Goal: Task Accomplishment & Management: Complete application form

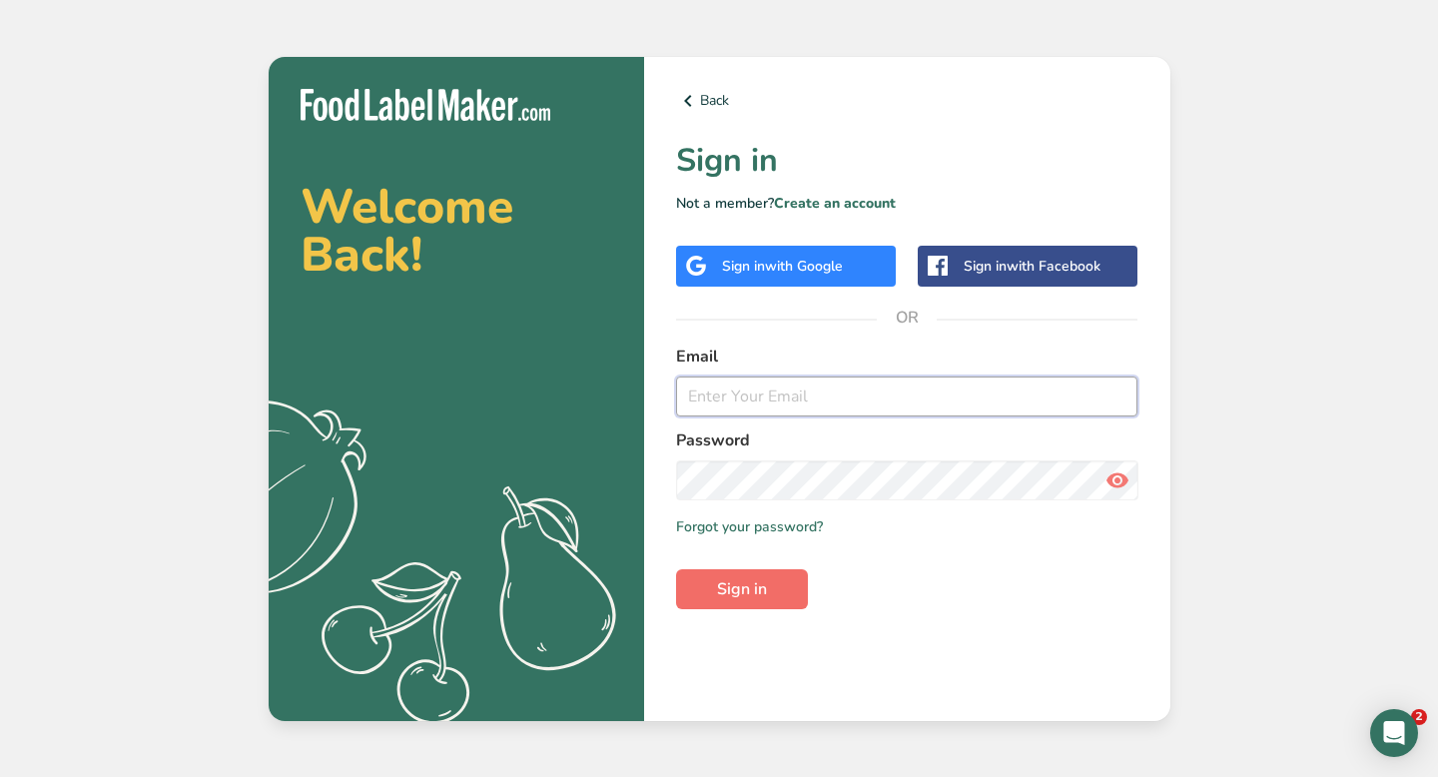
type input "[EMAIL_ADDRESS][DOMAIN_NAME]"
click at [739, 601] on button "Sign in" at bounding box center [742, 589] width 132 height 40
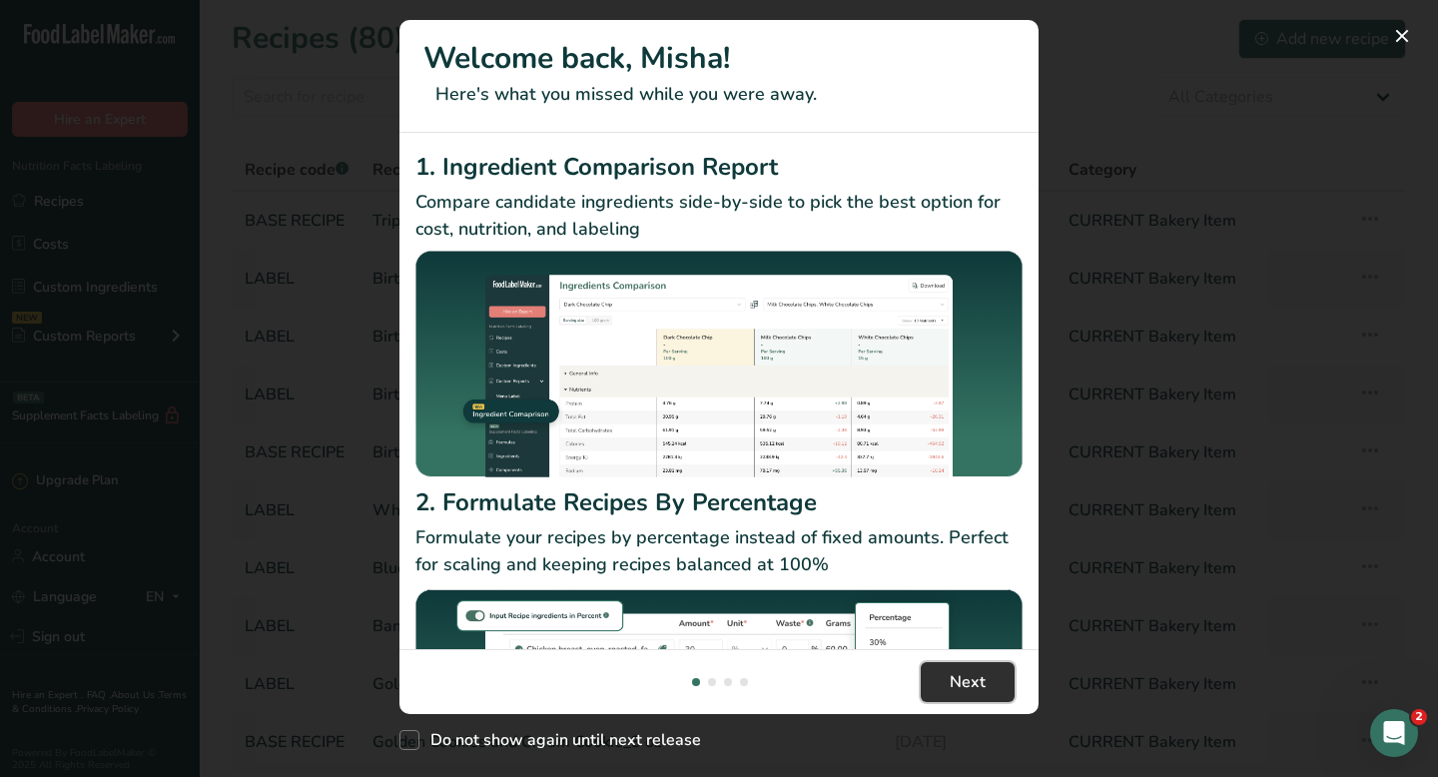
click at [966, 681] on span "Next" at bounding box center [967, 682] width 36 height 24
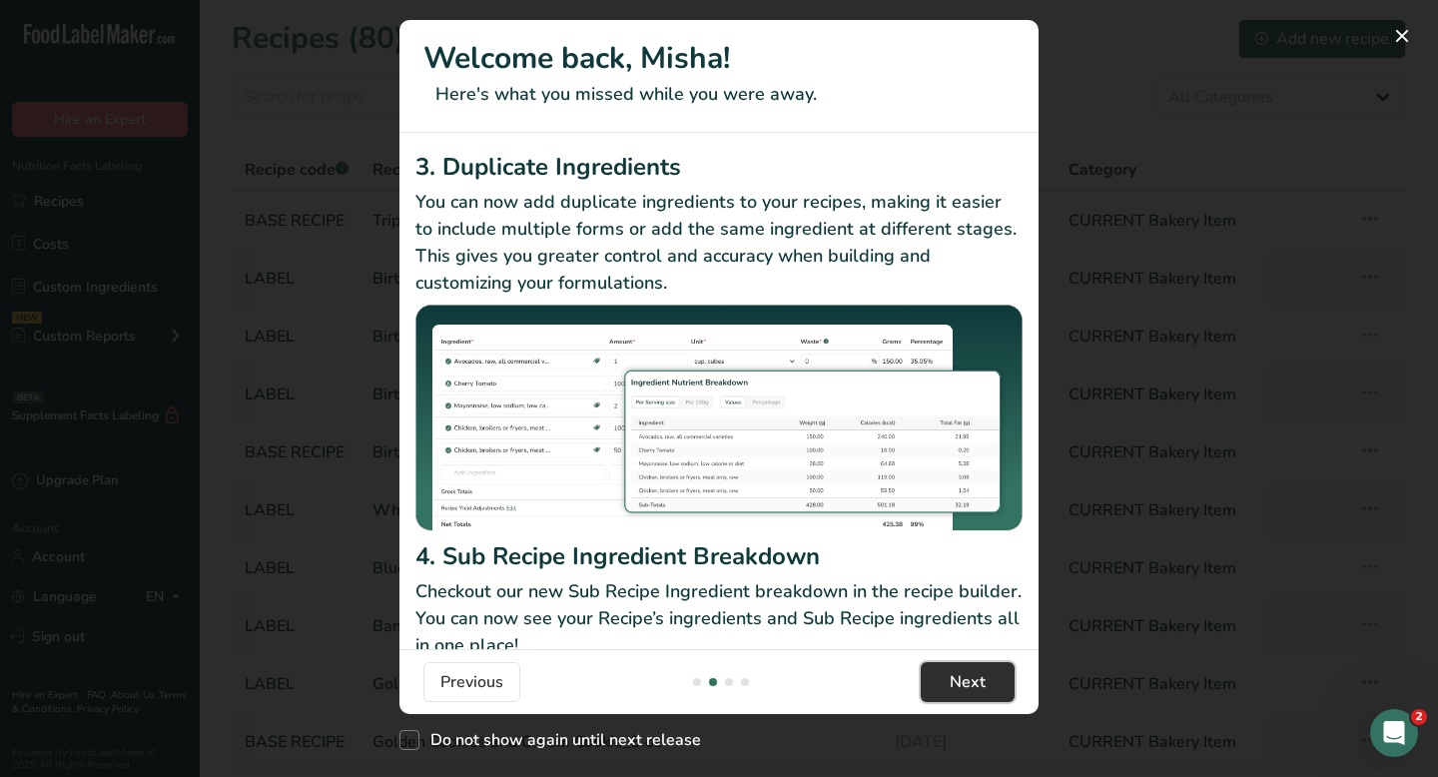
click at [966, 681] on span "Next" at bounding box center [967, 682] width 36 height 24
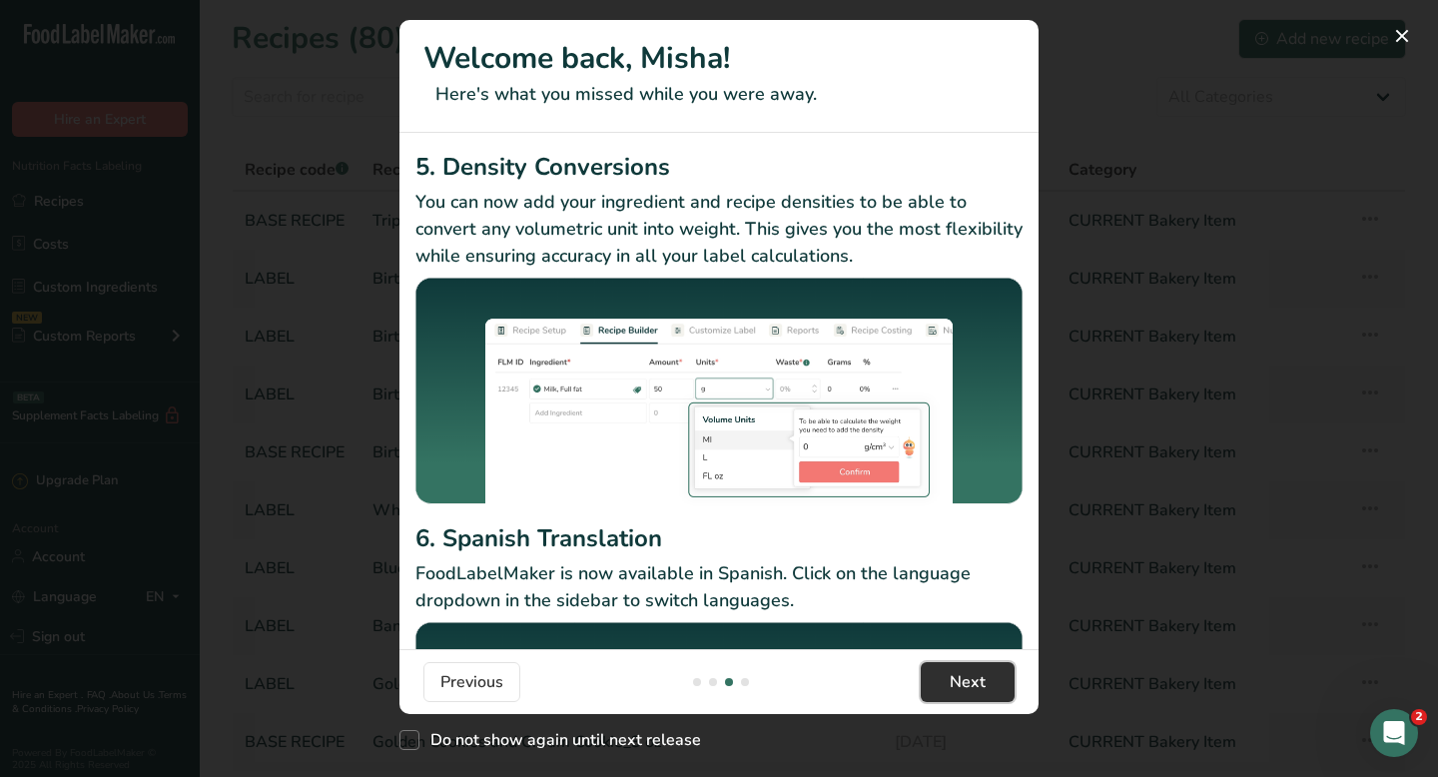
click at [966, 681] on span "Next" at bounding box center [967, 682] width 36 height 24
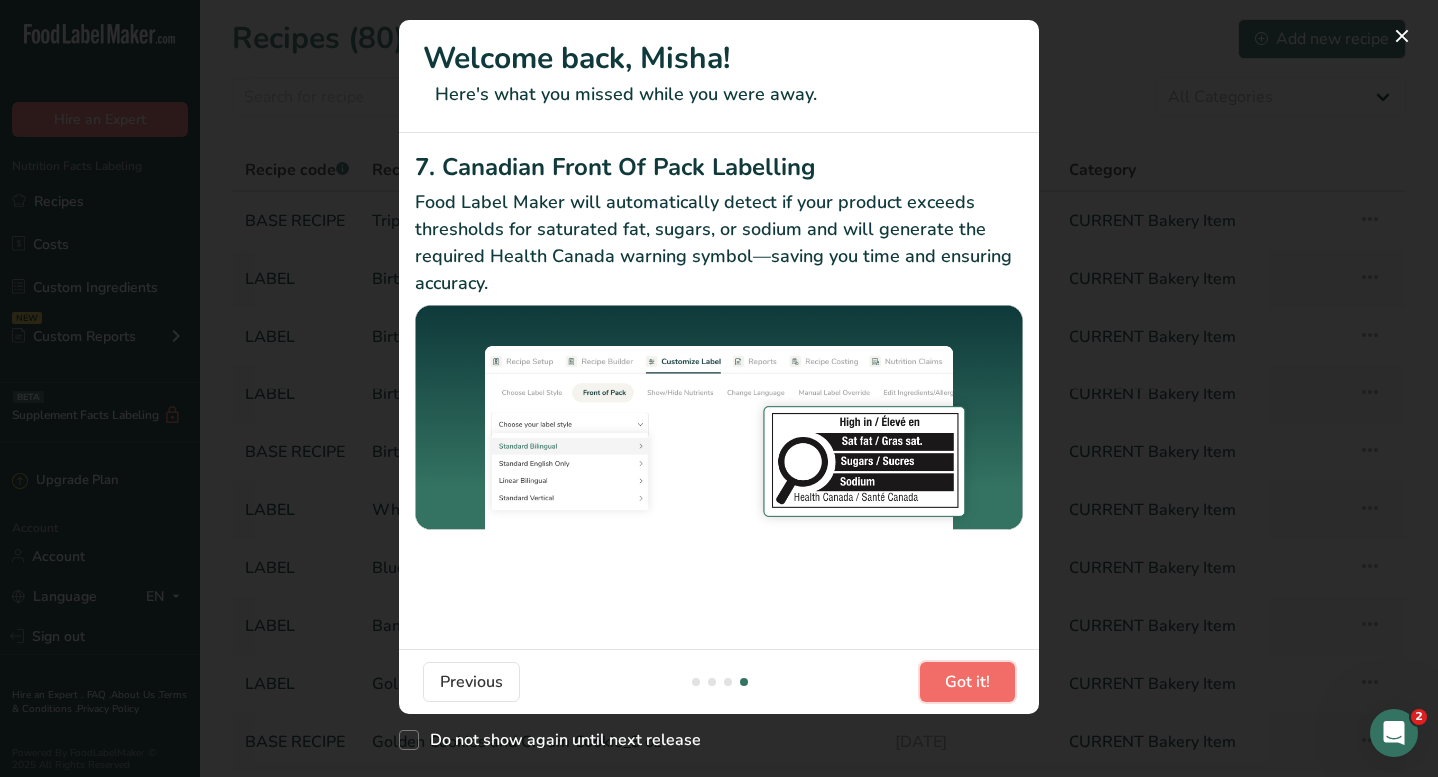
click at [966, 681] on span "Got it!" at bounding box center [966, 682] width 45 height 24
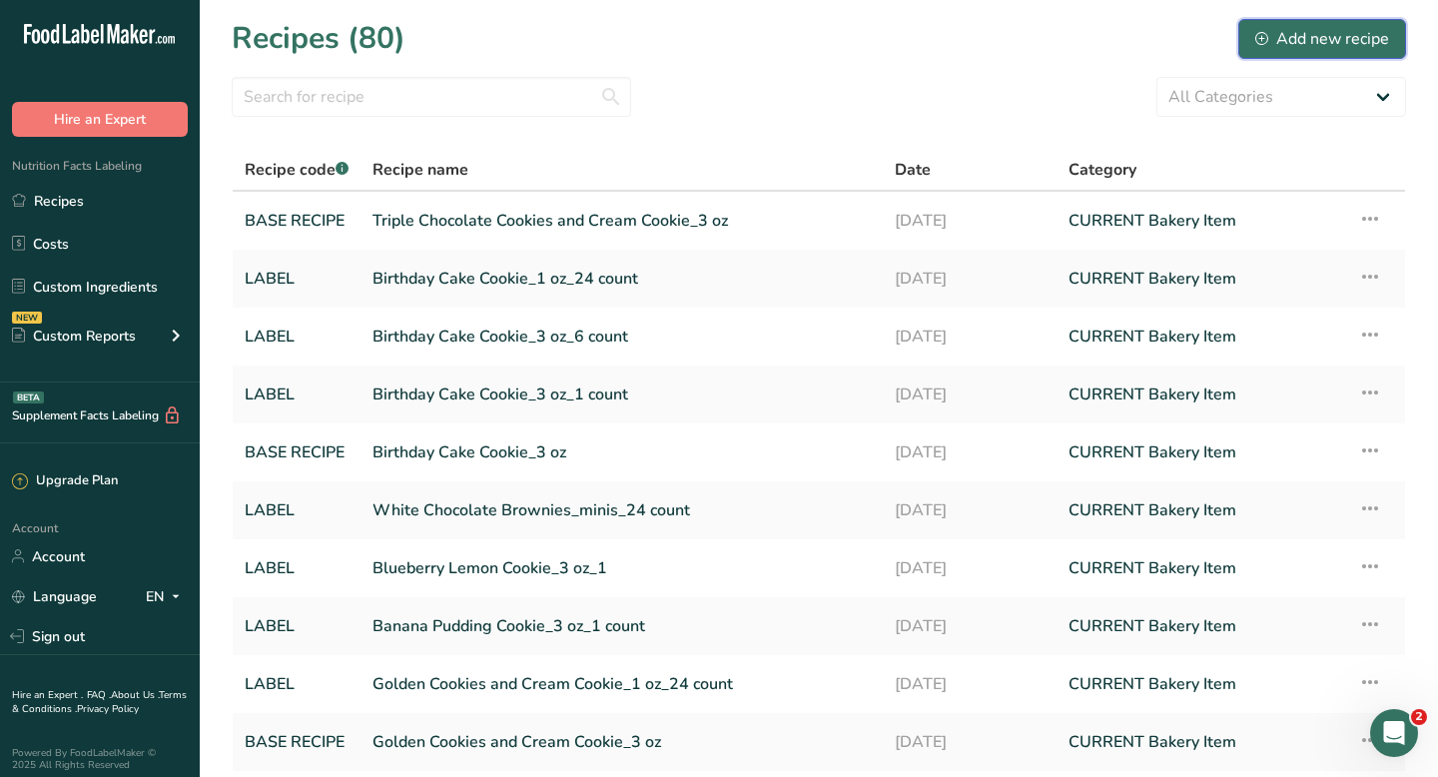
click at [1251, 39] on button "Add new recipe" at bounding box center [1322, 39] width 168 height 40
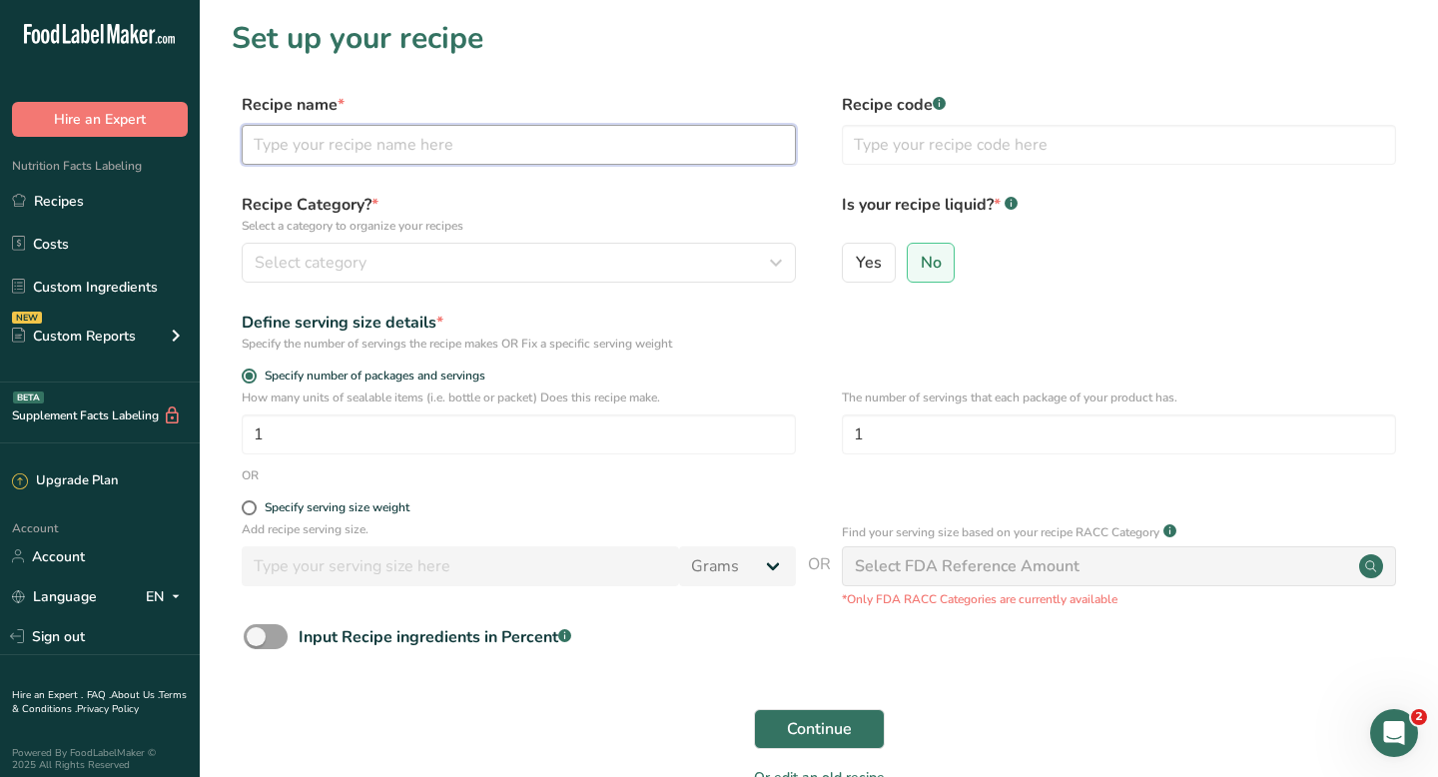
click at [531, 151] on input "text" at bounding box center [519, 145] width 554 height 40
type input "Banana Caramel White Chocolate Cookie"
type input "DRAFT"
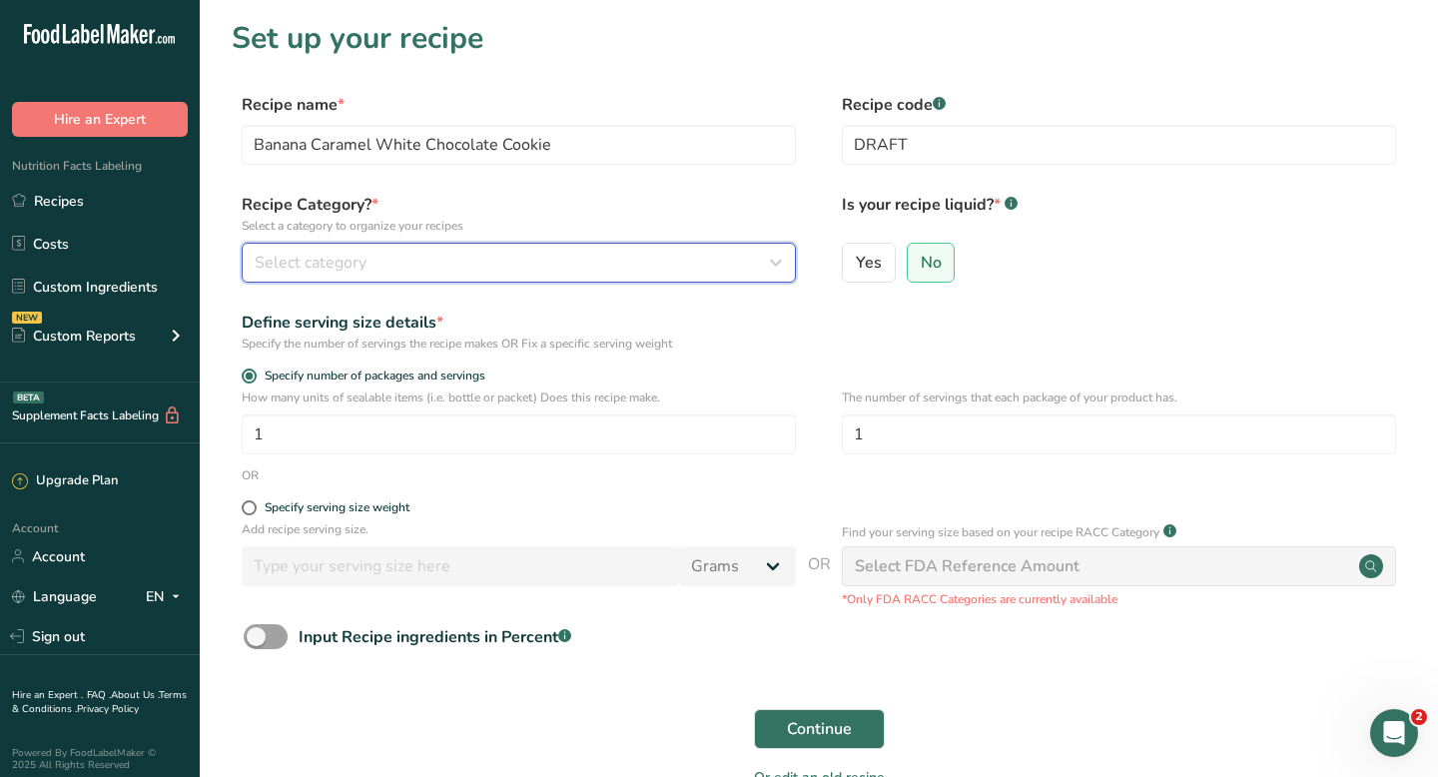
click at [294, 259] on span "Select category" at bounding box center [311, 263] width 112 height 24
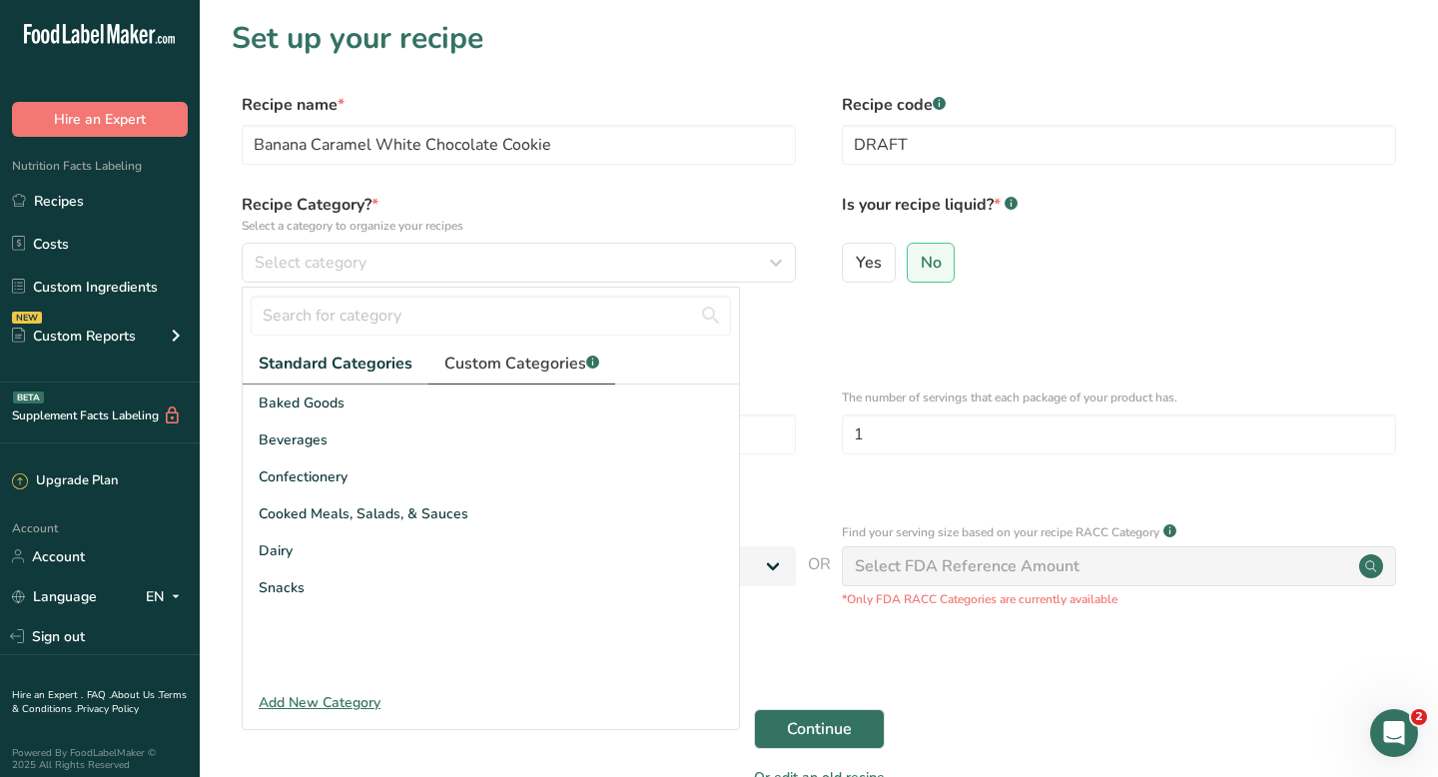
click at [524, 366] on span "Custom Categories .a-a{fill:#347362;}.b-a{fill:#fff;}" at bounding box center [521, 363] width 155 height 24
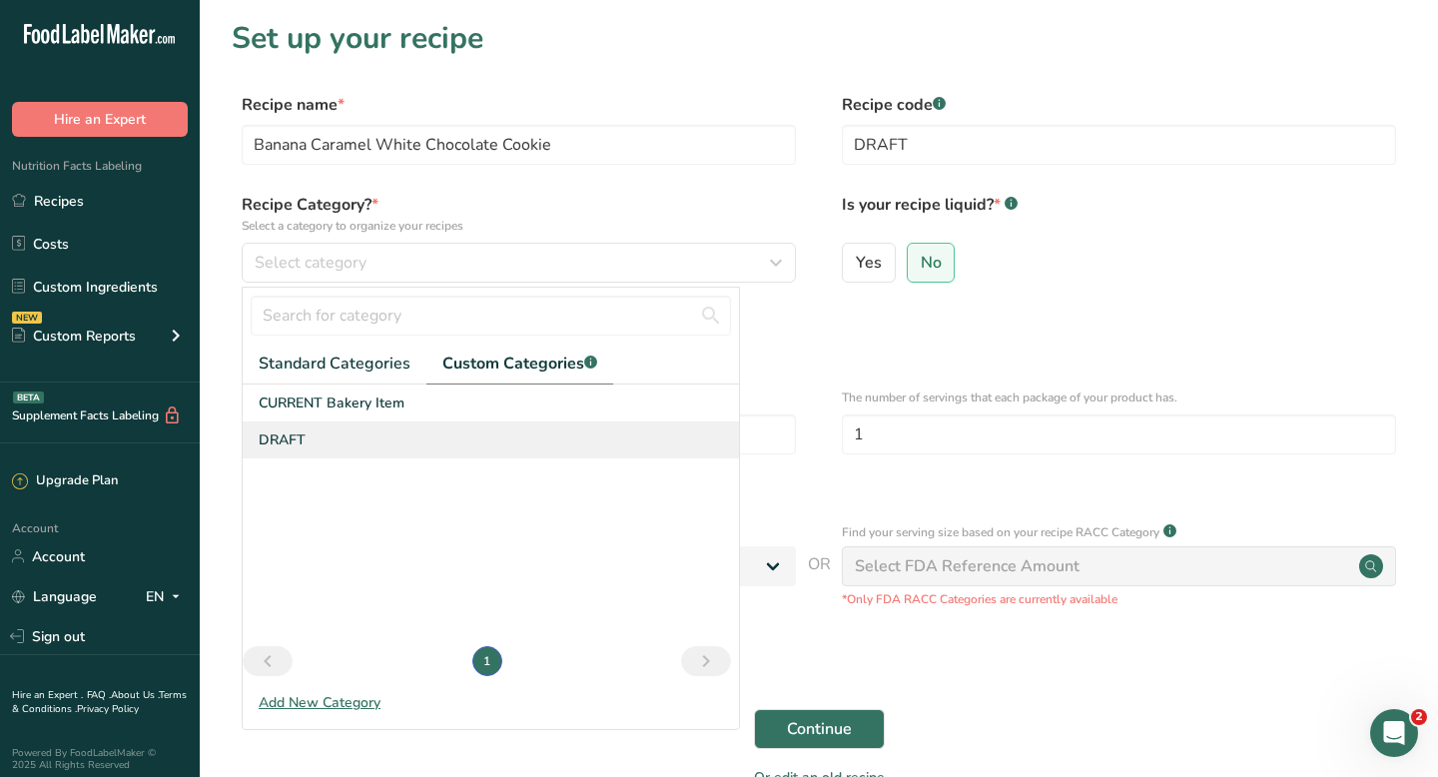
click at [301, 437] on span "DRAFT" at bounding box center [282, 439] width 47 height 21
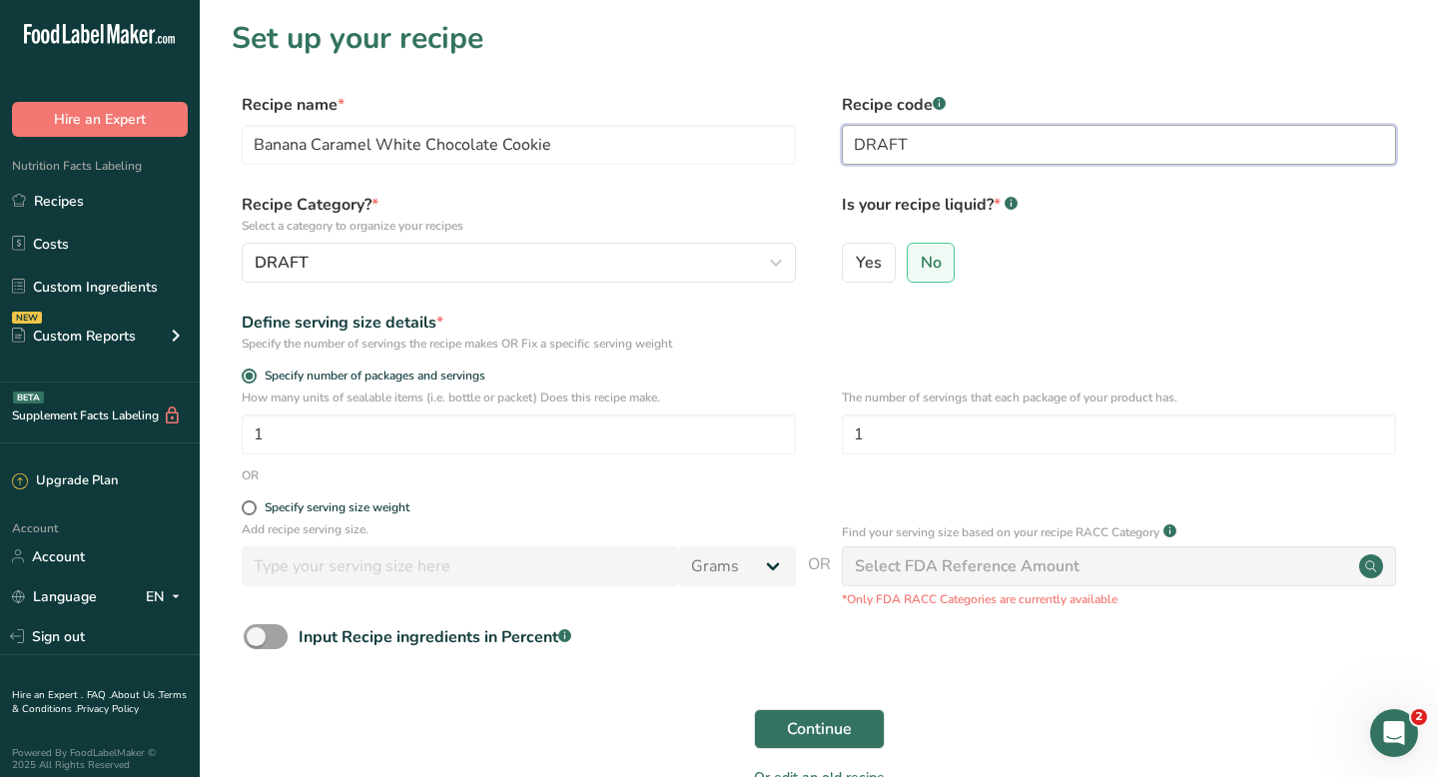
drag, startPoint x: 912, startPoint y: 139, endPoint x: 828, endPoint y: 139, distance: 84.9
click at [828, 139] on div "Recipe name * Banana Caramel White Chocolate Cookie Recipe code .a-a{fill:#3473…" at bounding box center [819, 135] width 1174 height 84
click at [251, 506] on span at bounding box center [249, 507] width 15 height 15
click at [251, 506] on input "Specify serving size weight" at bounding box center [248, 507] width 13 height 13
radio input "true"
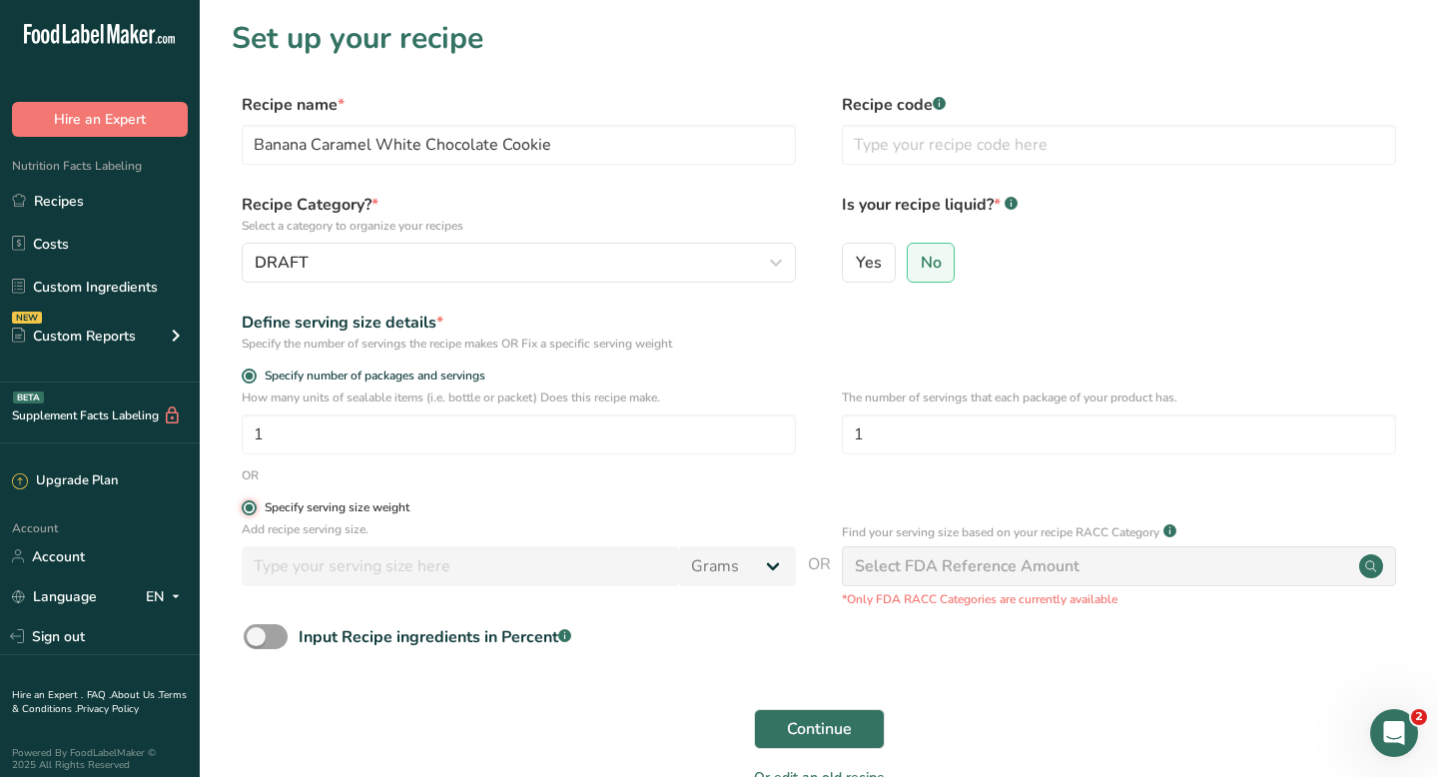
radio input "false"
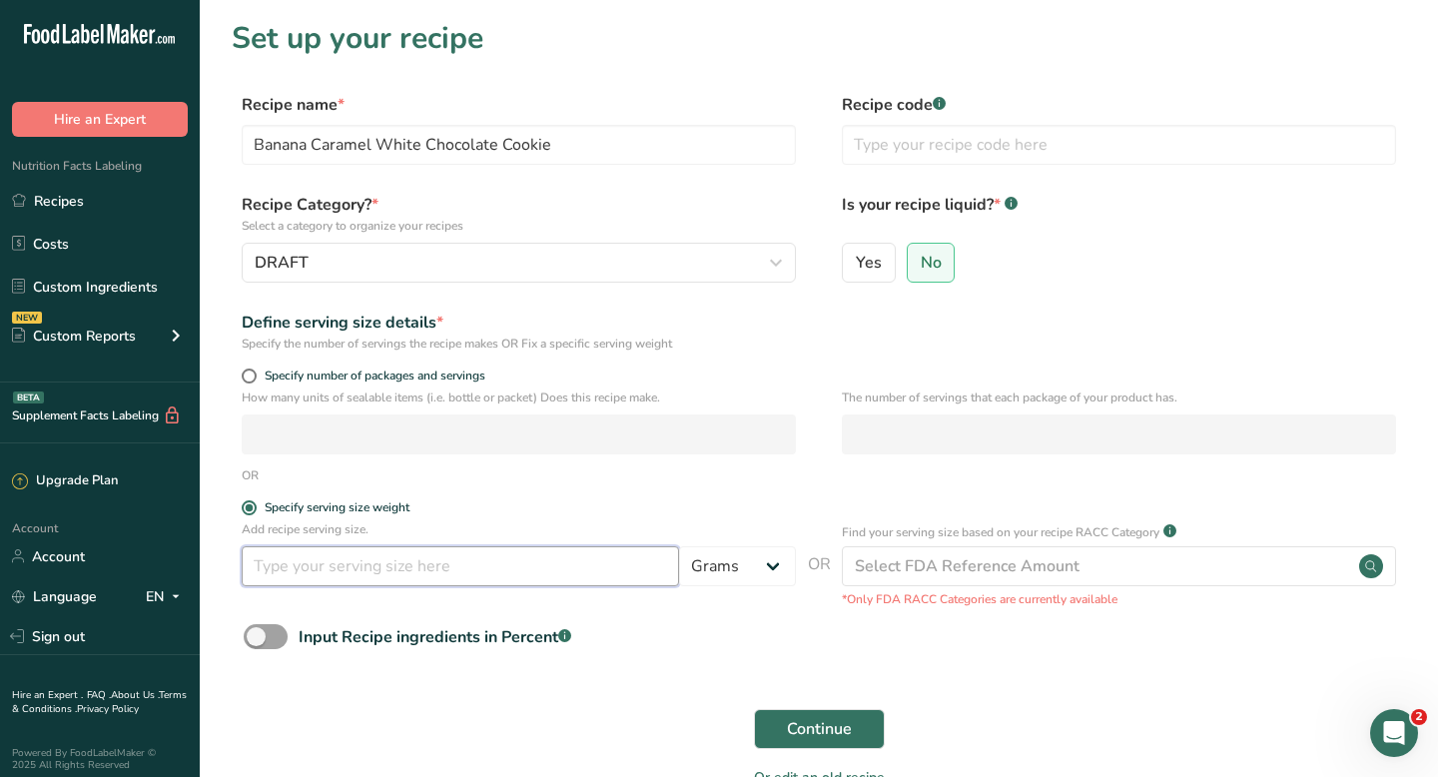
click at [286, 578] on input "number" at bounding box center [460, 566] width 437 height 40
type input "1"
click at [742, 562] on select "Grams kg mg mcg lb oz l mL fl oz tbsp tsp cup qt gallon" at bounding box center [737, 566] width 117 height 40
select select "5"
click at [831, 733] on span "Continue" at bounding box center [819, 729] width 65 height 24
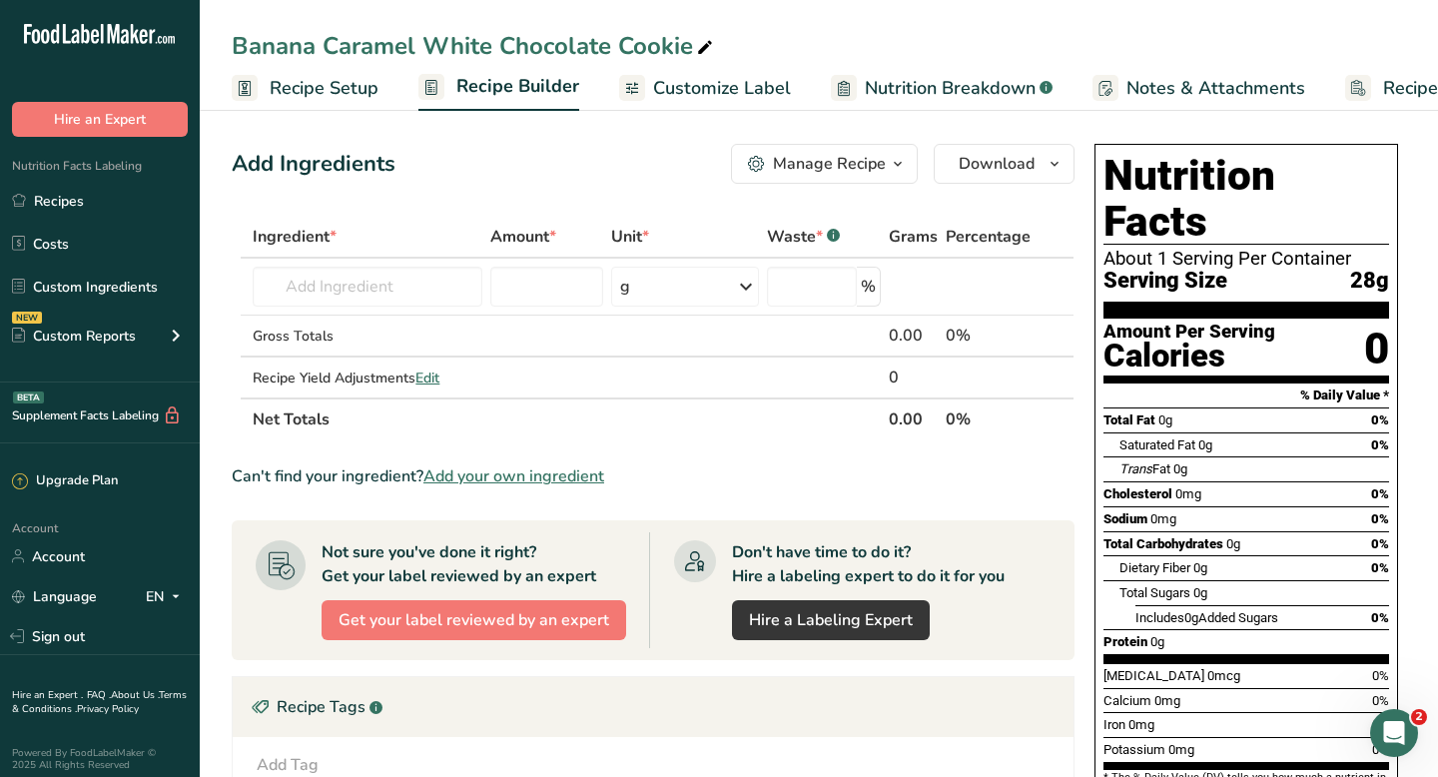
click at [342, 88] on span "Recipe Setup" at bounding box center [324, 88] width 109 height 27
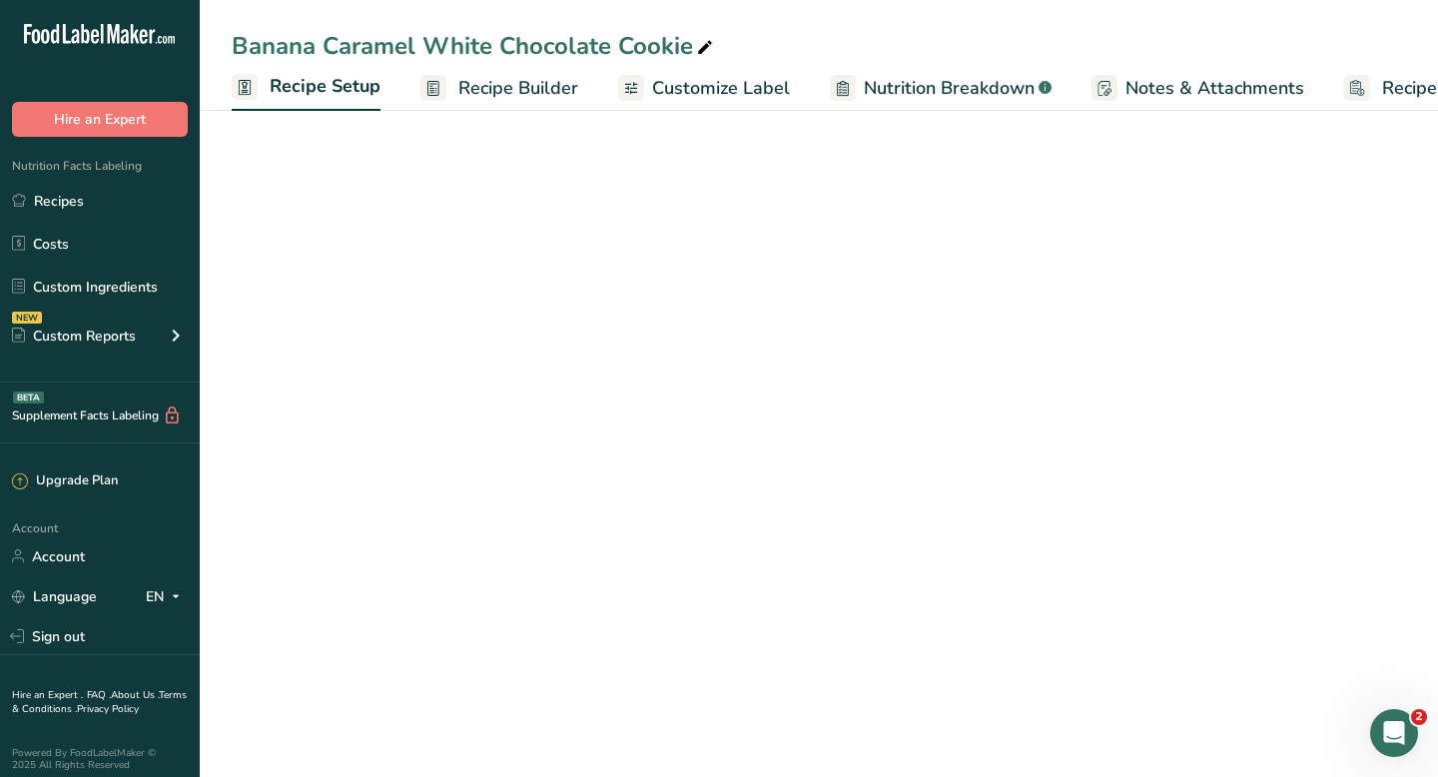
select select "5"
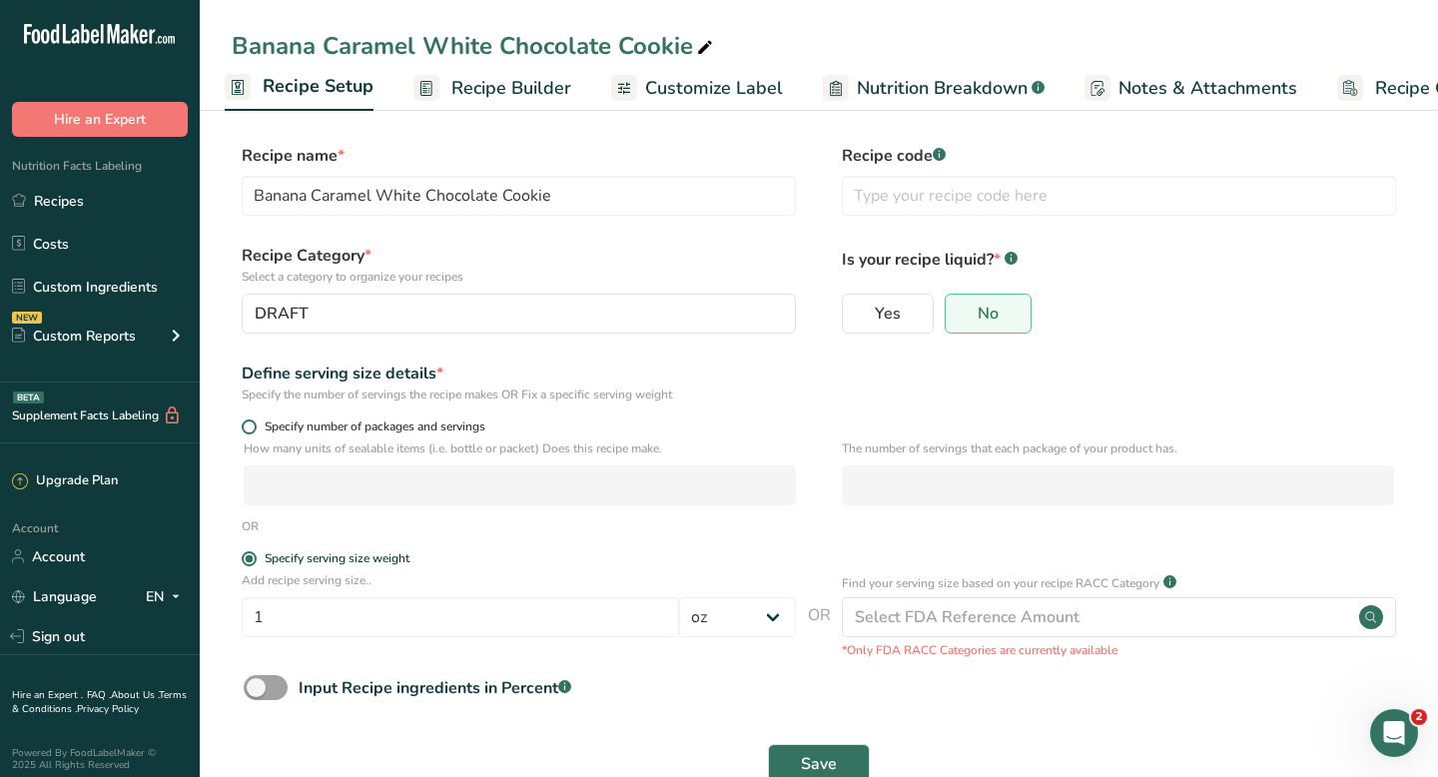
click at [248, 430] on span at bounding box center [249, 426] width 15 height 15
click at [248, 430] on input "Specify number of packages and servings" at bounding box center [248, 426] width 13 height 13
radio input "true"
radio input "false"
select select "0"
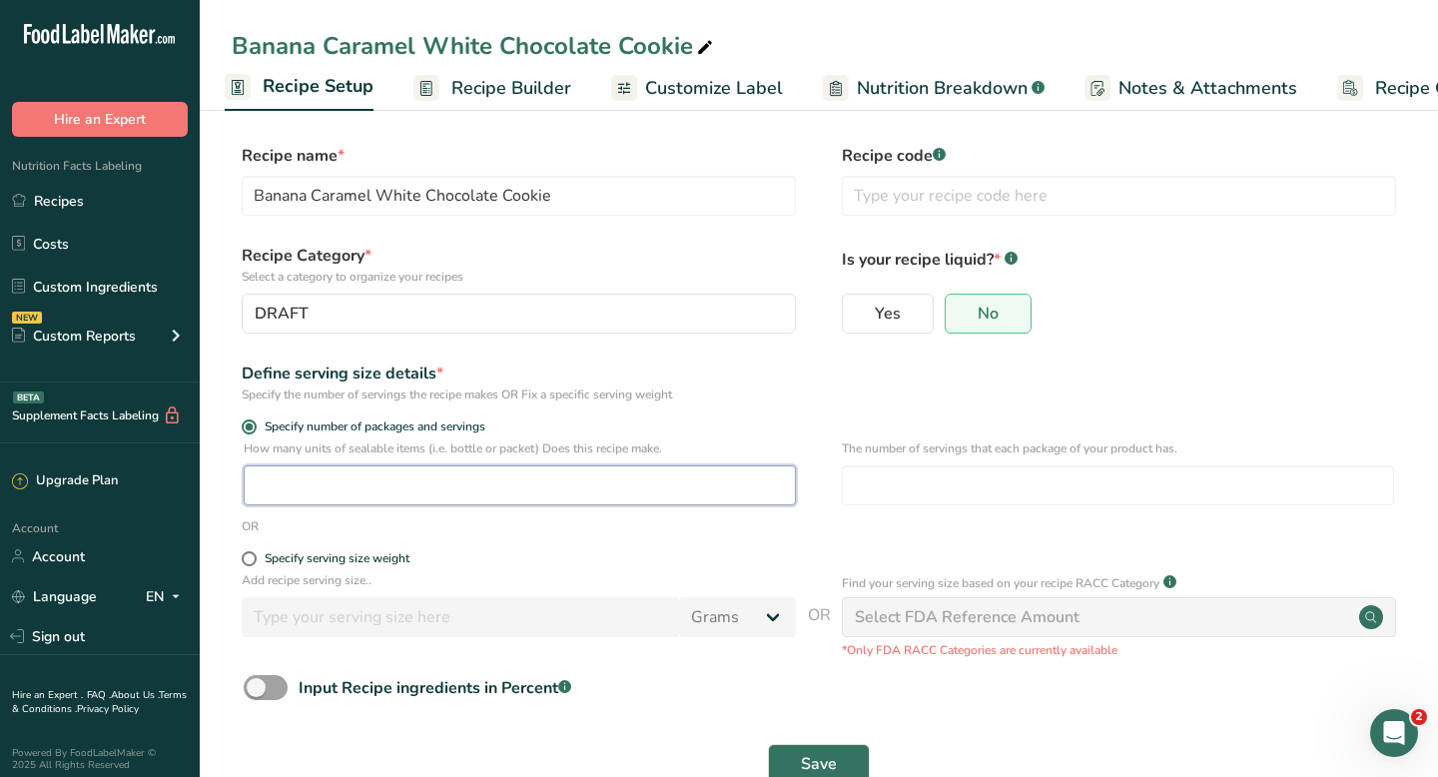
click at [319, 493] on input "number" at bounding box center [520, 485] width 552 height 40
click at [563, 489] on input "number" at bounding box center [520, 485] width 552 height 40
click at [896, 483] on input "number" at bounding box center [1118, 485] width 552 height 40
drag, startPoint x: 307, startPoint y: 489, endPoint x: 237, endPoint y: 487, distance: 70.9
click at [237, 487] on div "How many units of sealable items (i.e. bottle or packet) Does this recipe make.…" at bounding box center [819, 478] width 1174 height 78
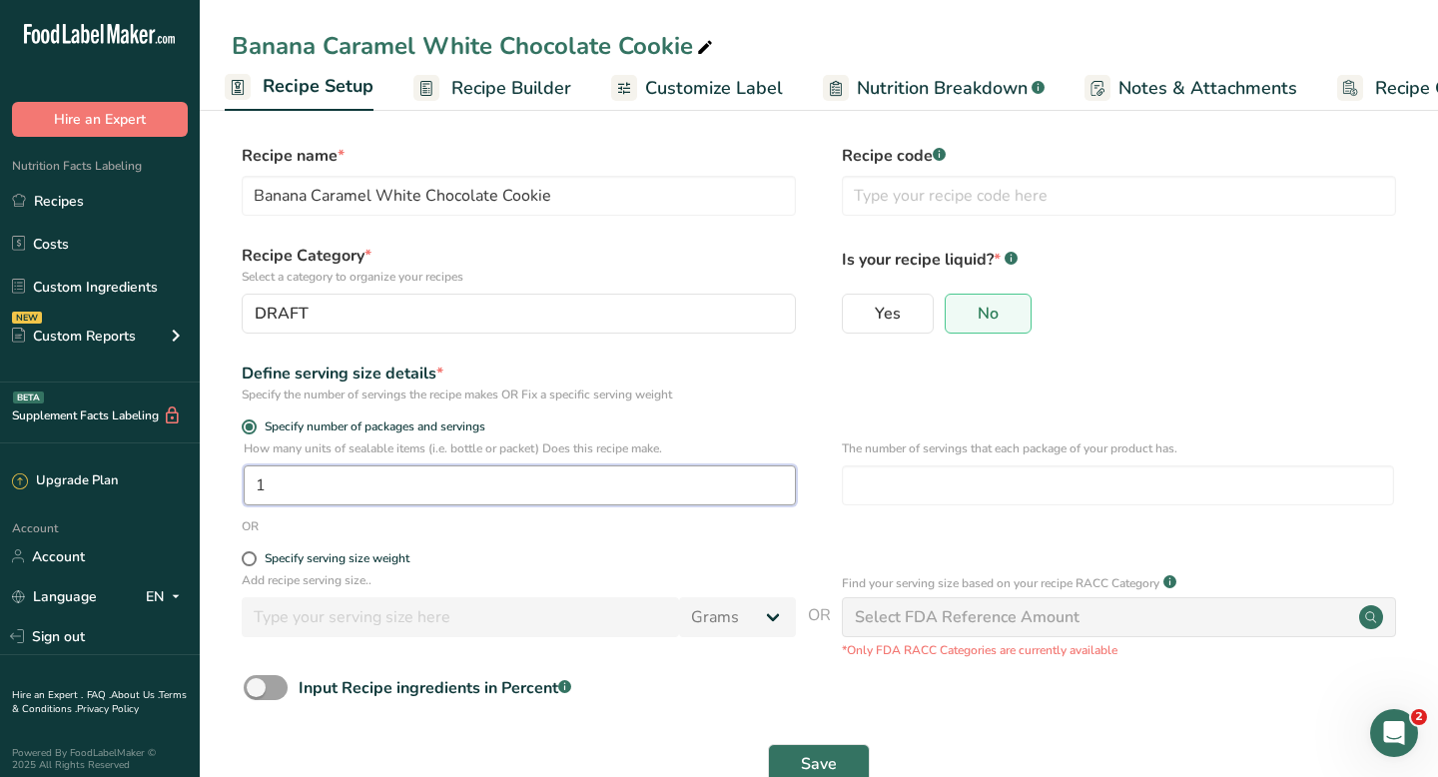
type input "1"
type input "24"
click at [237, 531] on div "OR" at bounding box center [819, 526] width 1174 height 18
click at [829, 774] on span "Save" at bounding box center [819, 764] width 36 height 24
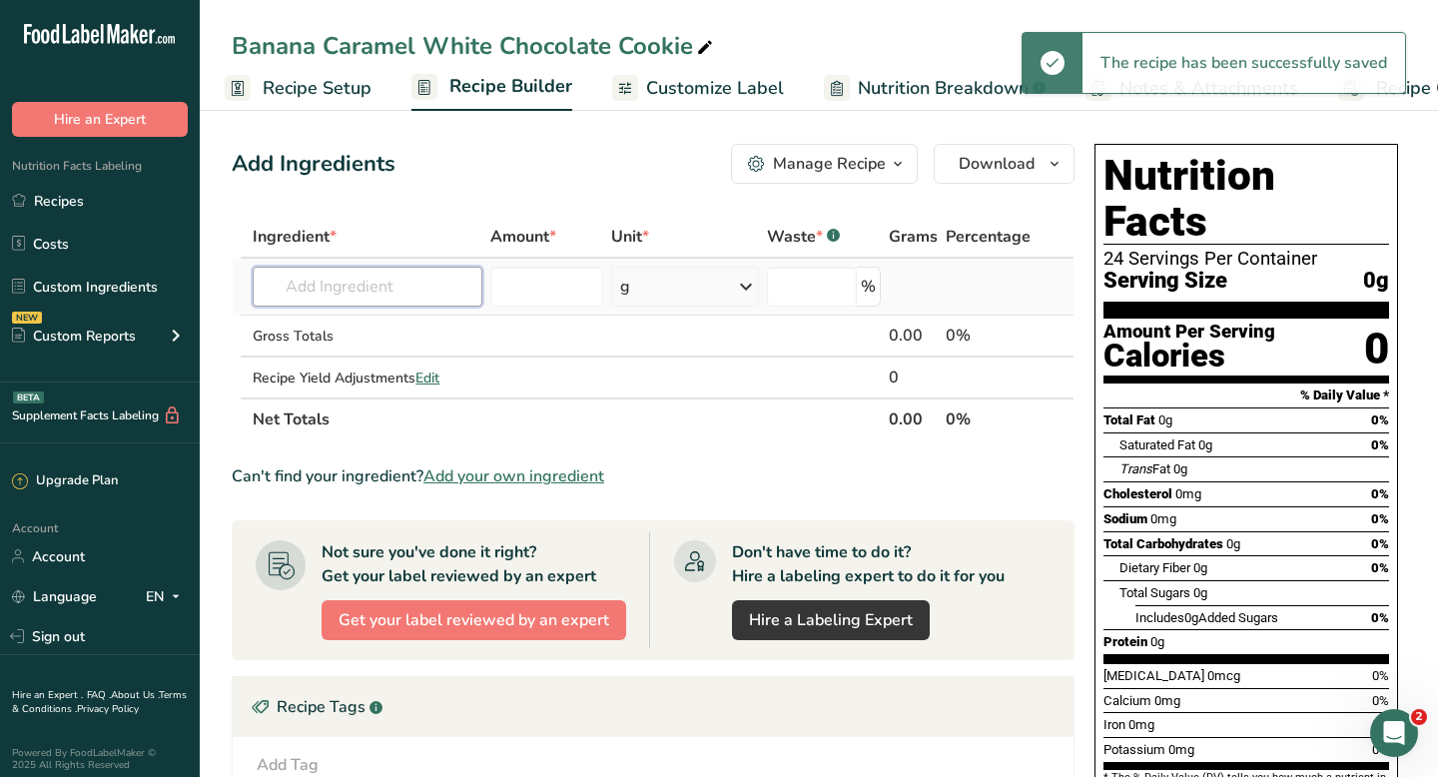
click at [342, 279] on input "text" at bounding box center [368, 287] width 230 height 40
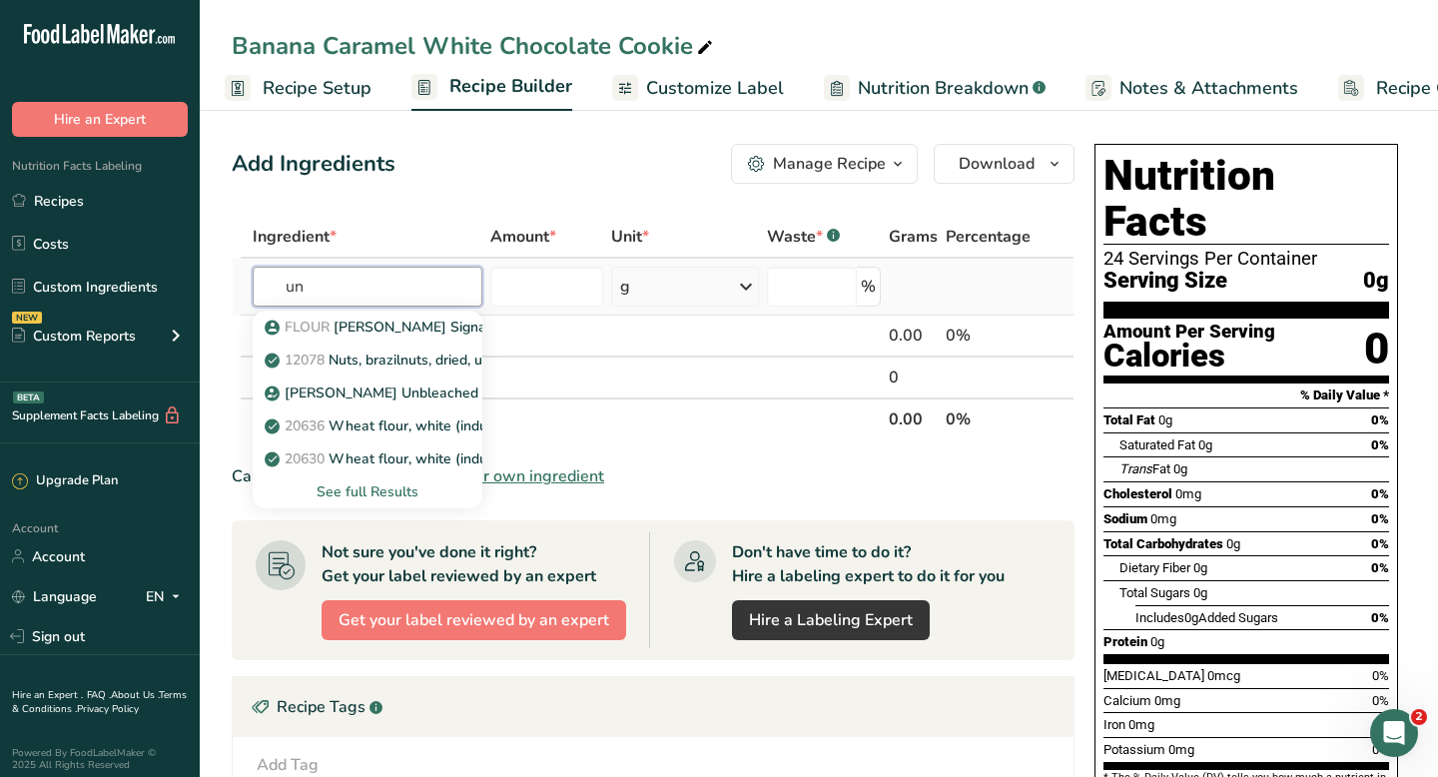
type input "u"
click at [284, 289] on input "bread flour" at bounding box center [368, 287] width 230 height 40
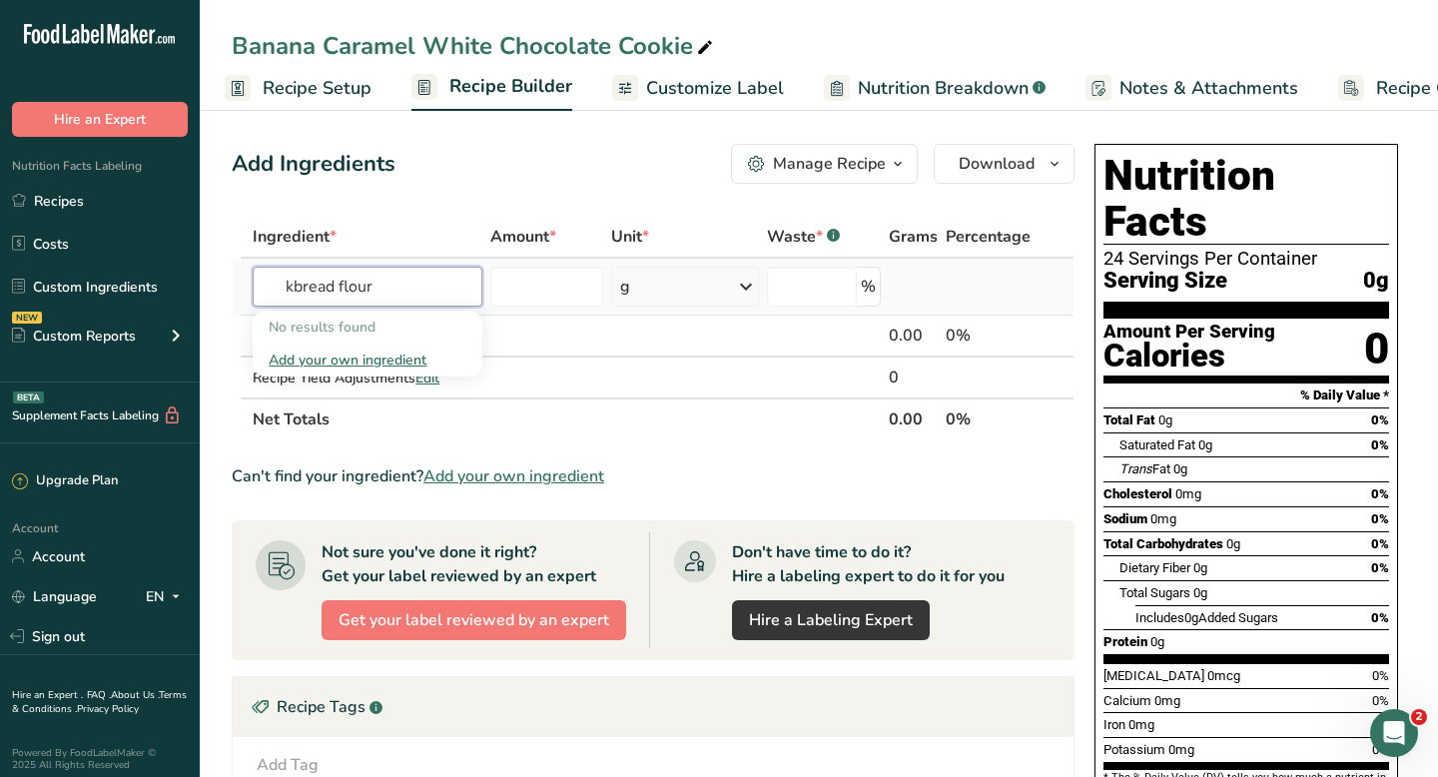
type input "bread flour"
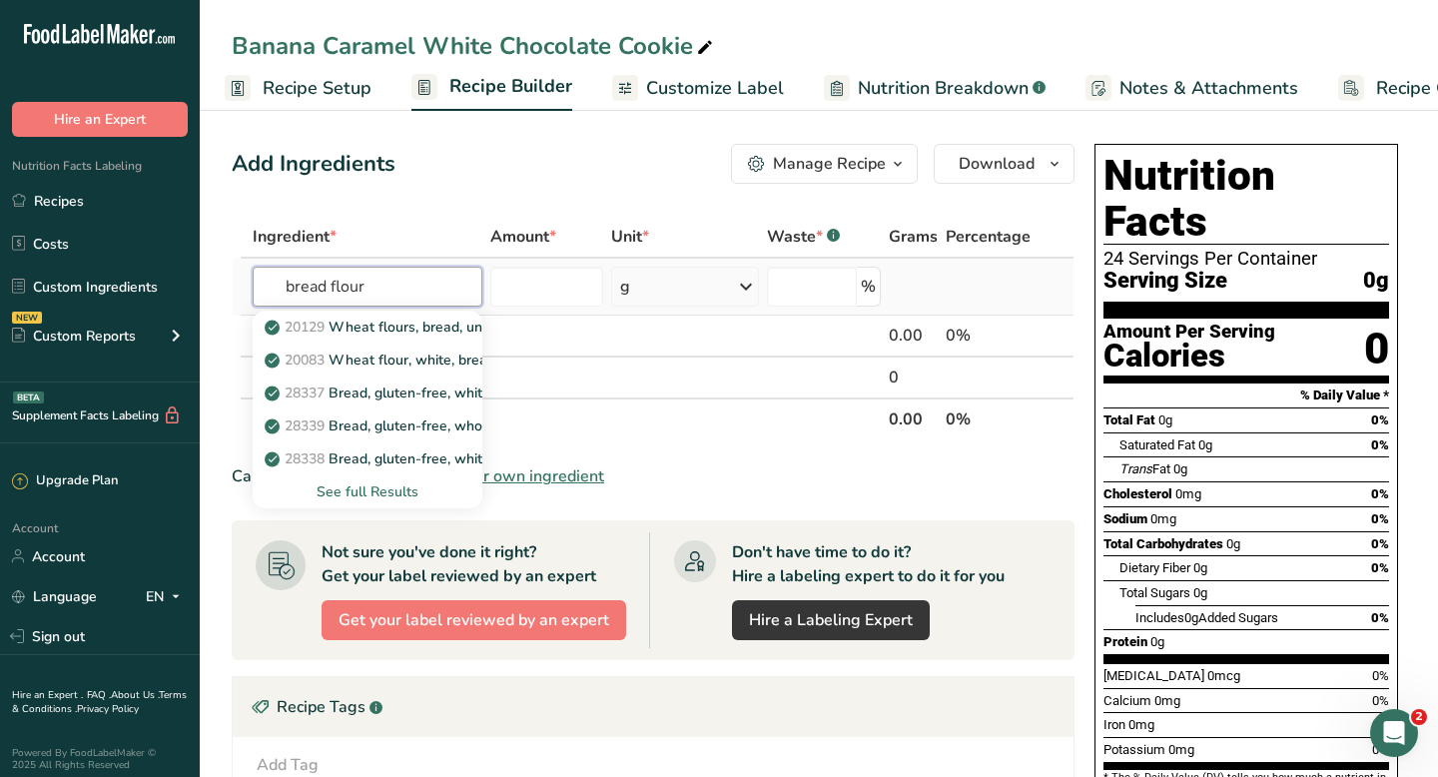
drag, startPoint x: 382, startPoint y: 284, endPoint x: 236, endPoint y: 280, distance: 146.8
click at [236, 280] on tr "bread flour 20129 Wheat flours, bread, unenriched 20083 Wheat flour, white, bre…" at bounding box center [653, 287] width 841 height 57
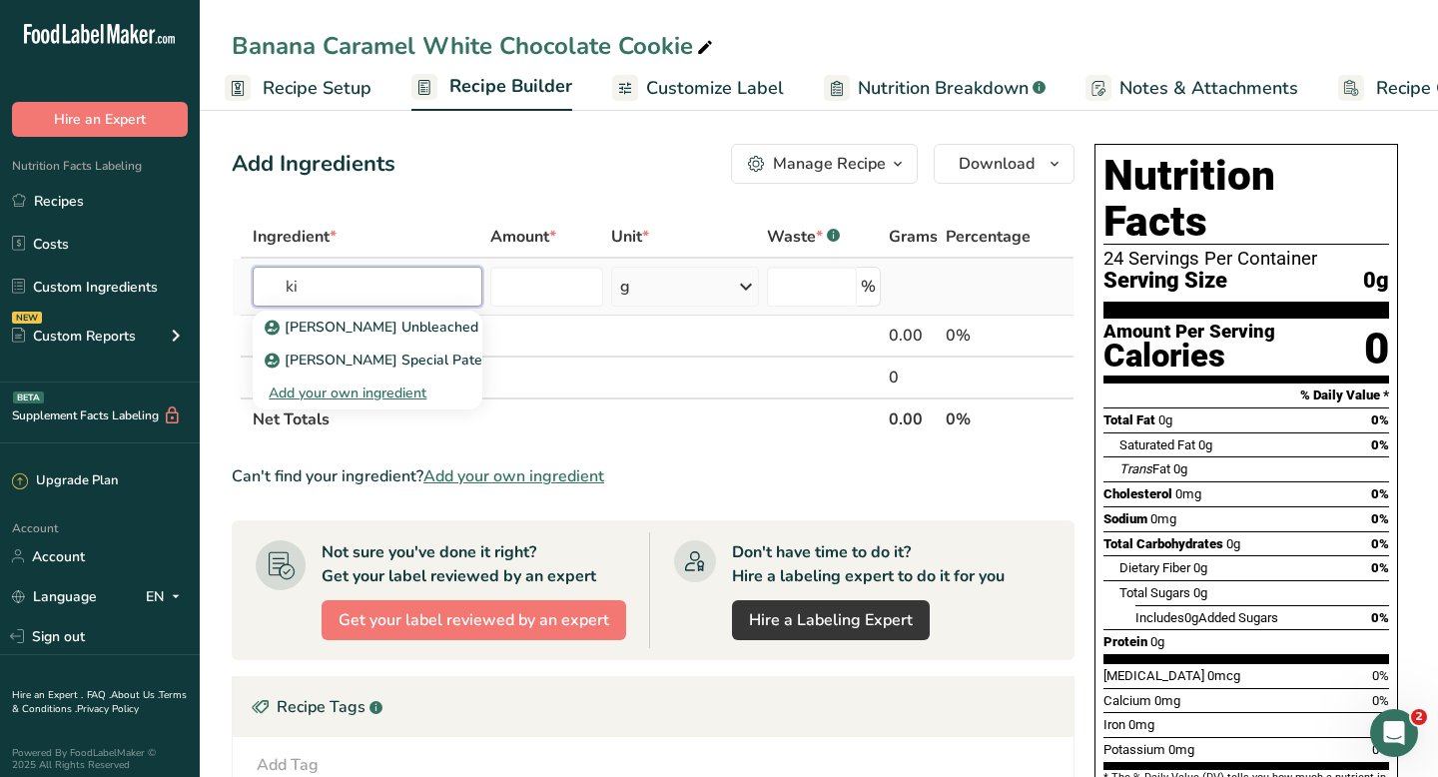
type input "k"
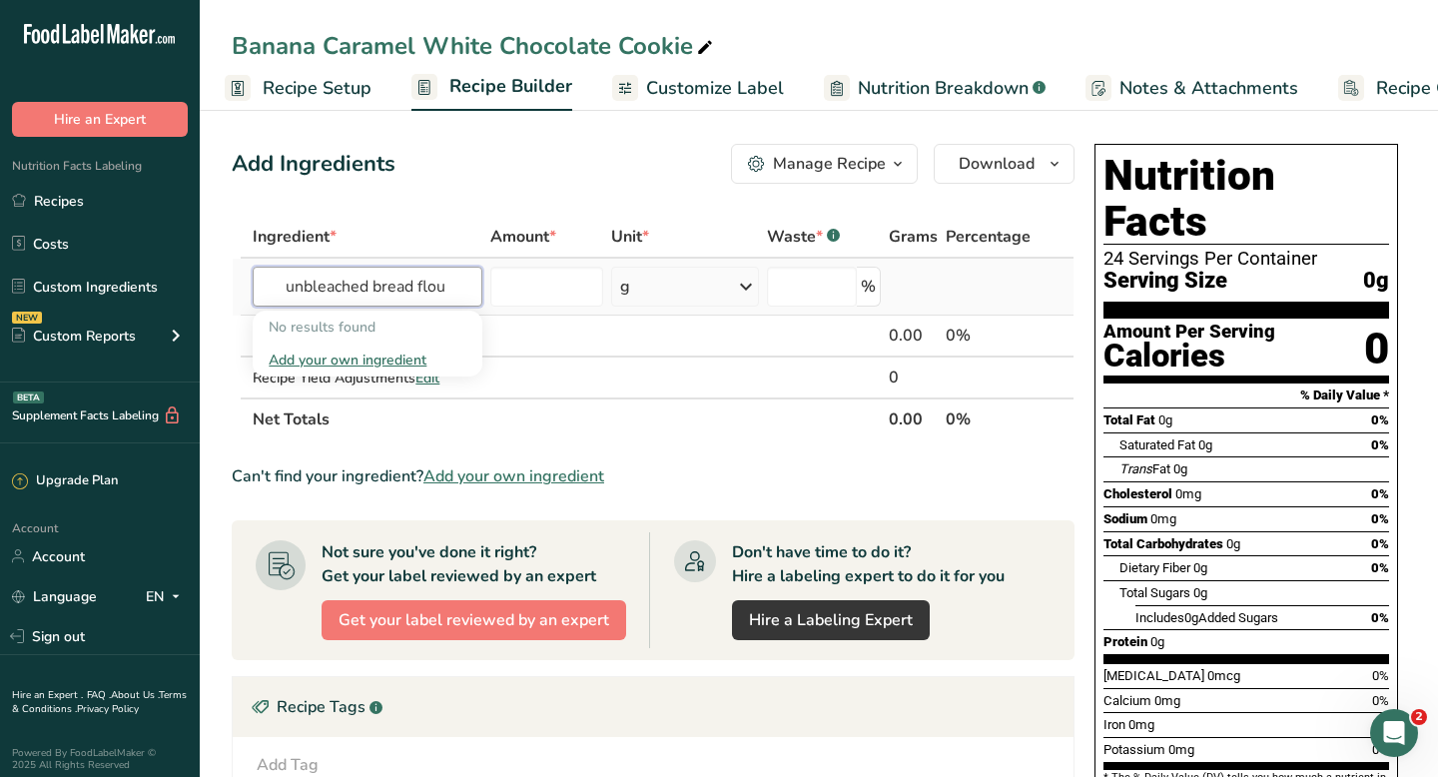
type input "unbleached bread flour"
drag, startPoint x: 287, startPoint y: 291, endPoint x: 462, endPoint y: 291, distance: 175.7
click at [462, 291] on input "unbleached bread flour" at bounding box center [368, 287] width 230 height 40
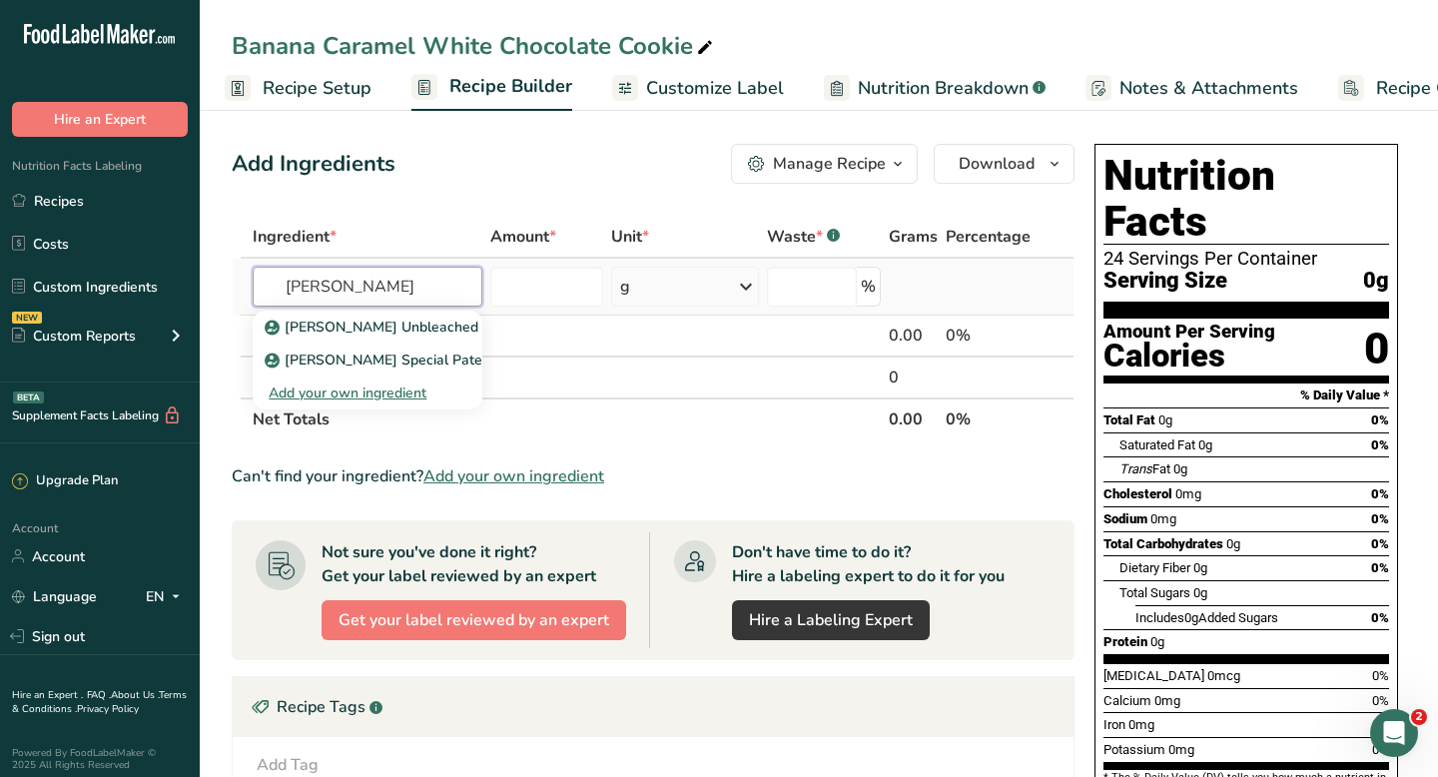
type input "[PERSON_NAME]"
click at [308, 389] on div "Add your own ingredient" at bounding box center [368, 392] width 198 height 21
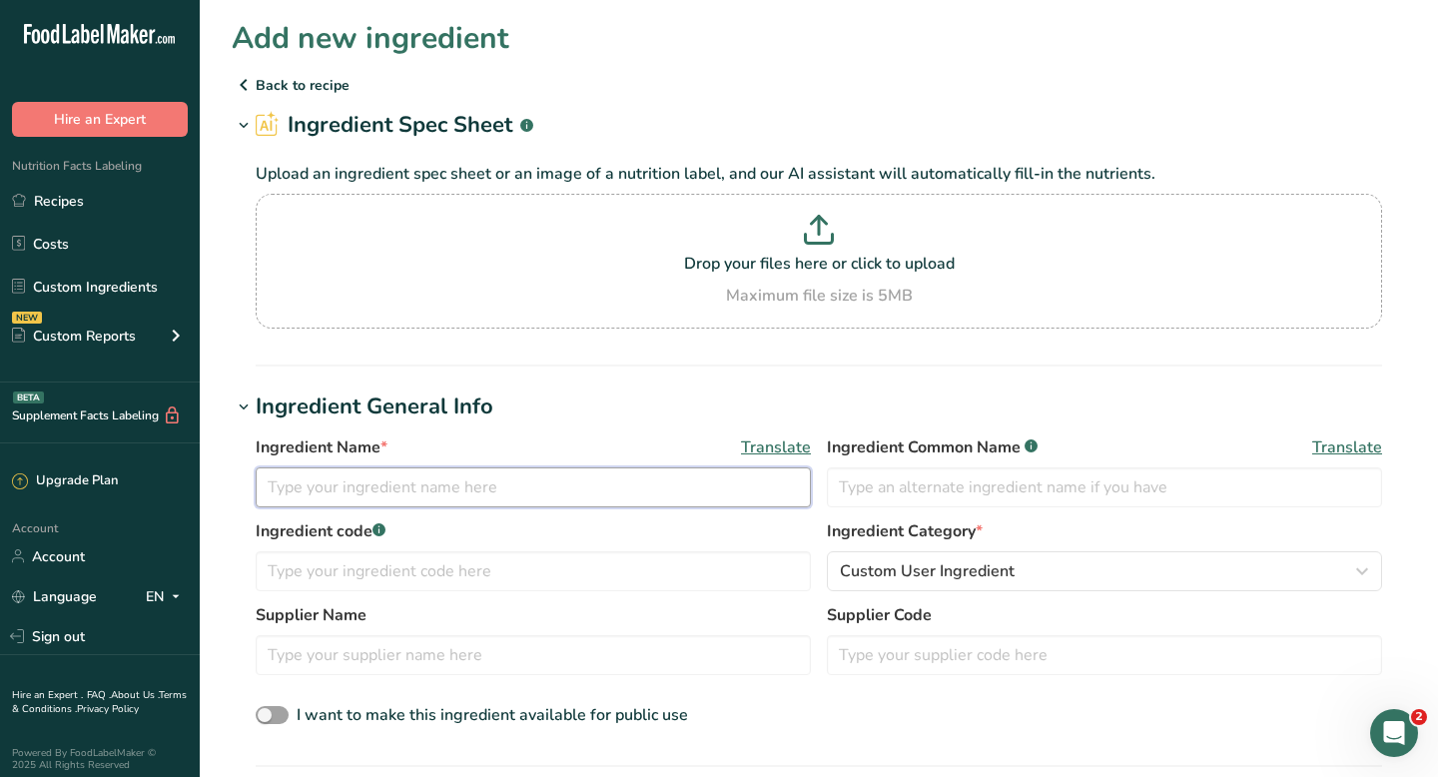
click at [391, 482] on input "text" at bounding box center [533, 487] width 555 height 40
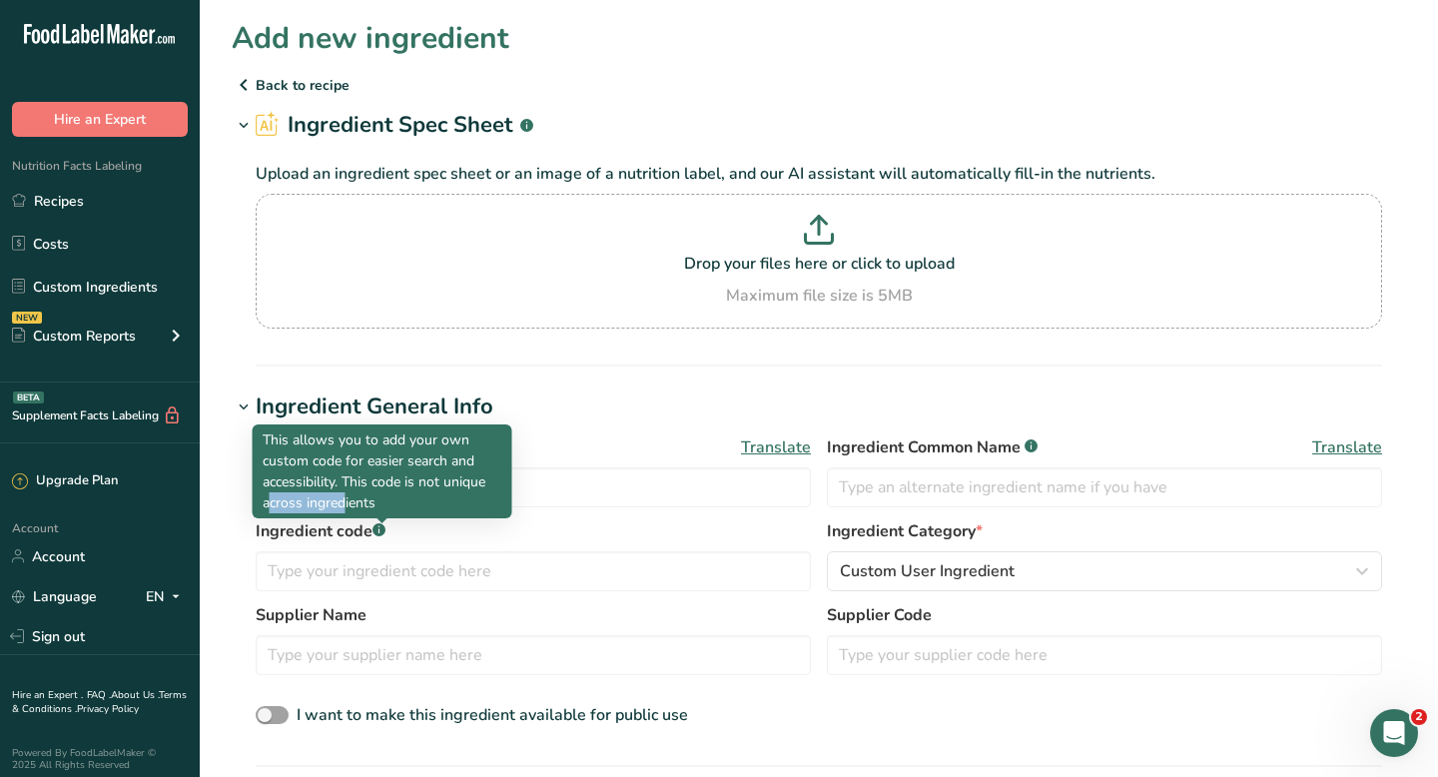
drag, startPoint x: 378, startPoint y: 485, endPoint x: 479, endPoint y: 477, distance: 101.1
click at [479, 477] on p "This allows you to add your own custom code for easier search and accessibility…" at bounding box center [383, 471] width 240 height 84
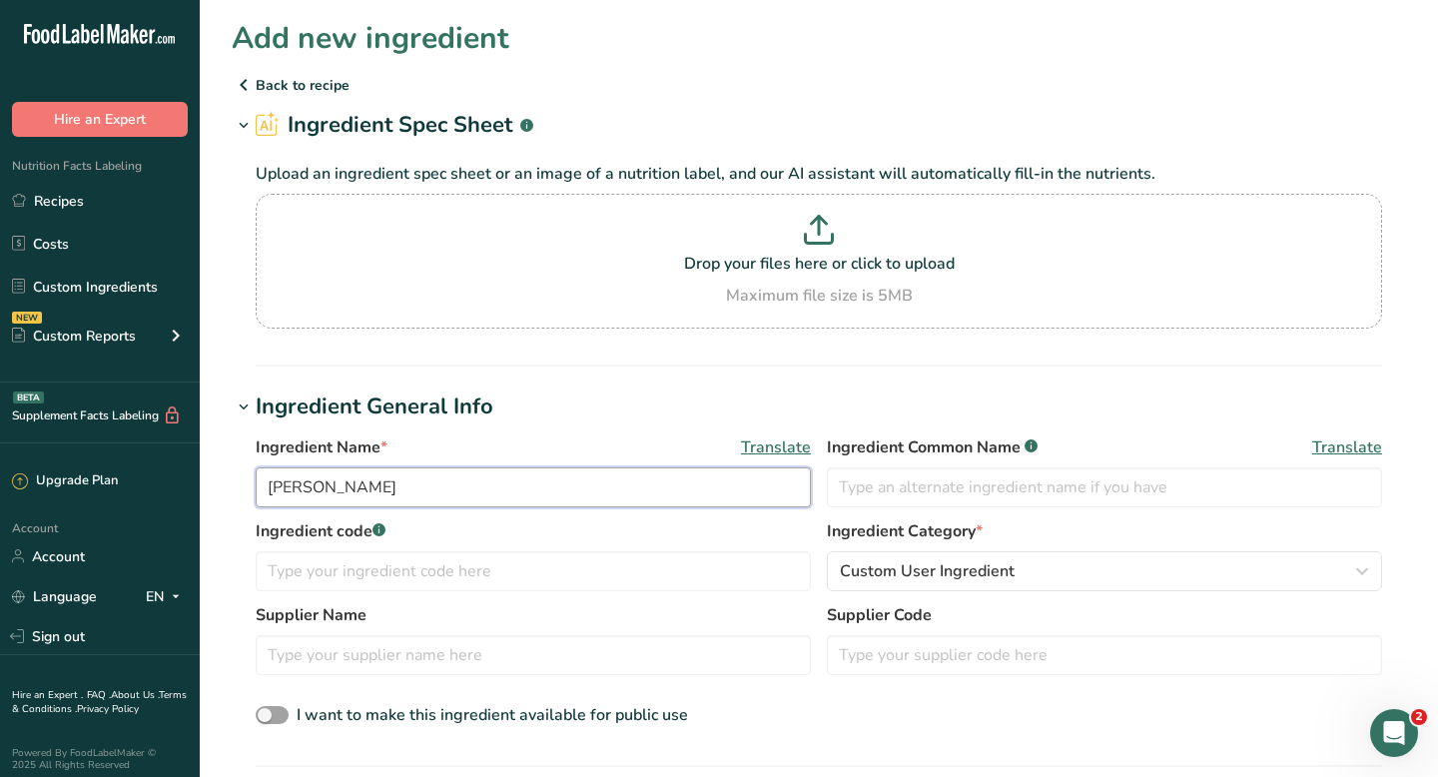
click at [543, 484] on input "[PERSON_NAME]" at bounding box center [533, 487] width 555 height 40
drag, startPoint x: 542, startPoint y: 488, endPoint x: 252, endPoint y: 476, distance: 290.8
click at [252, 476] on div "Ingredient Name * Translate [PERSON_NAME] Common Name .a-a{fill:#347362;}.b-a{f…" at bounding box center [819, 581] width 1174 height 317
paste input "Baking Company Unbleached Bread Flour, 12 lbs"
type input "[PERSON_NAME] Baking Company Unbleached Bread Flour, 12 lbs"
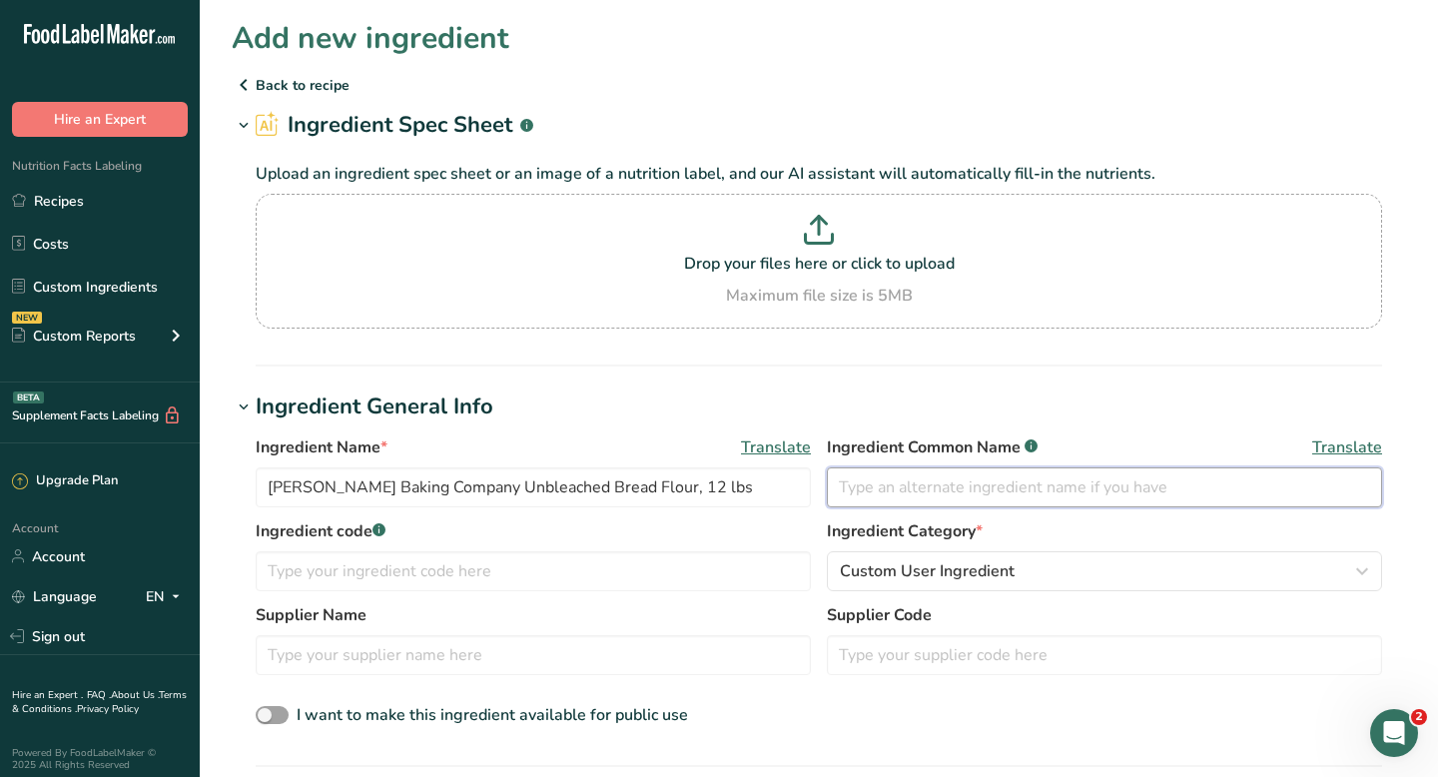
click at [924, 489] on input "text" at bounding box center [1104, 487] width 555 height 40
type input "Unbleached Bread Flour"
click at [380, 564] on input "text" at bounding box center [533, 571] width 555 height 40
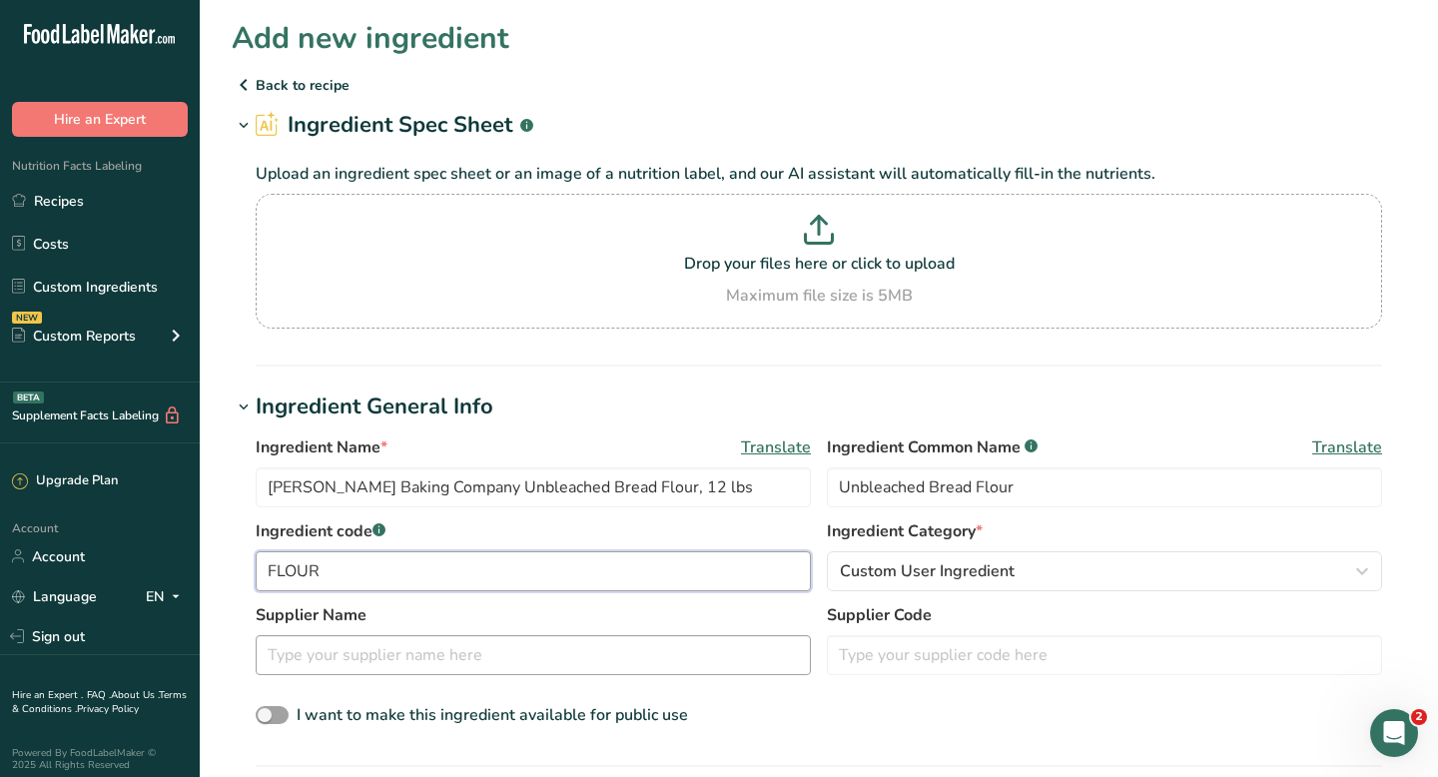
type input "FLOUR"
click at [368, 651] on input "text" at bounding box center [533, 655] width 555 height 40
type input "COSTCO"
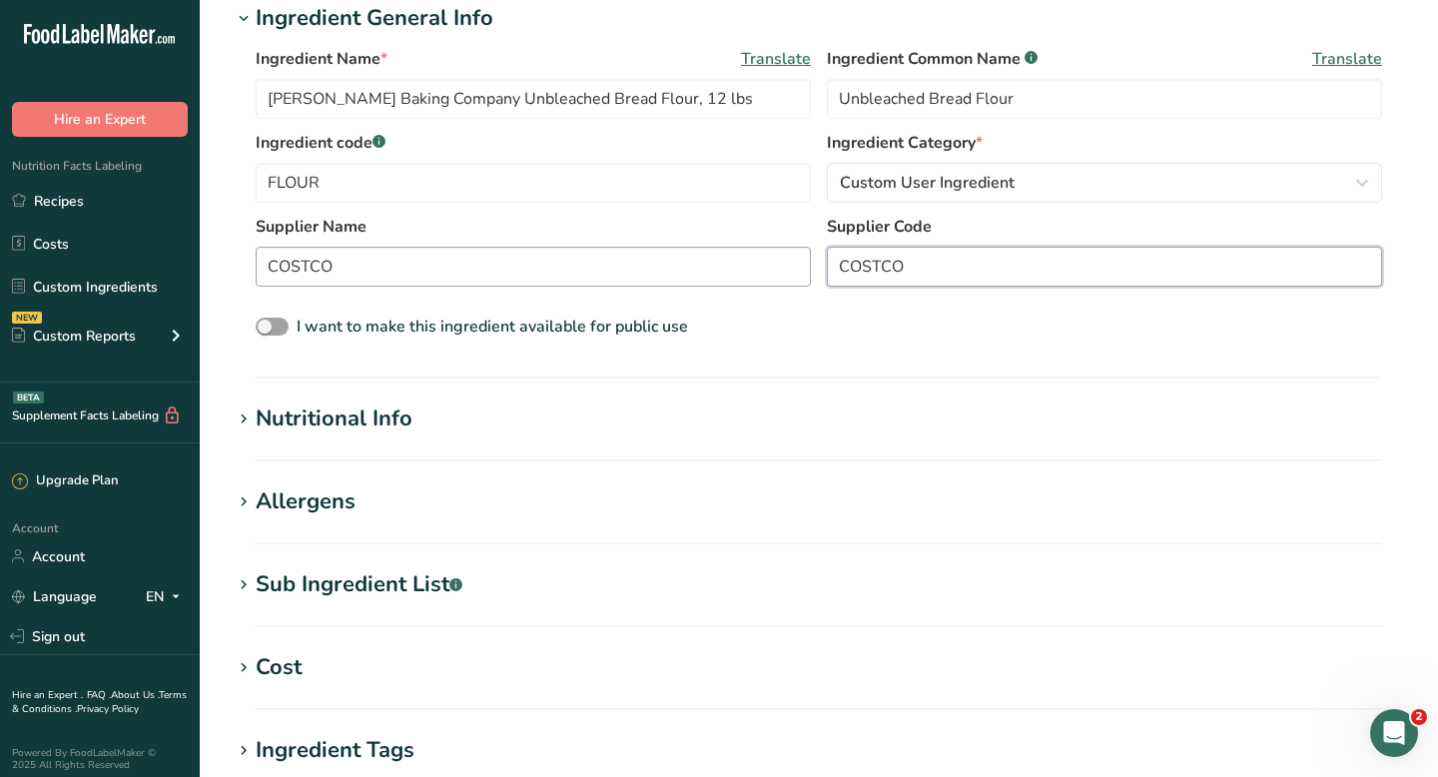
scroll to position [401, 0]
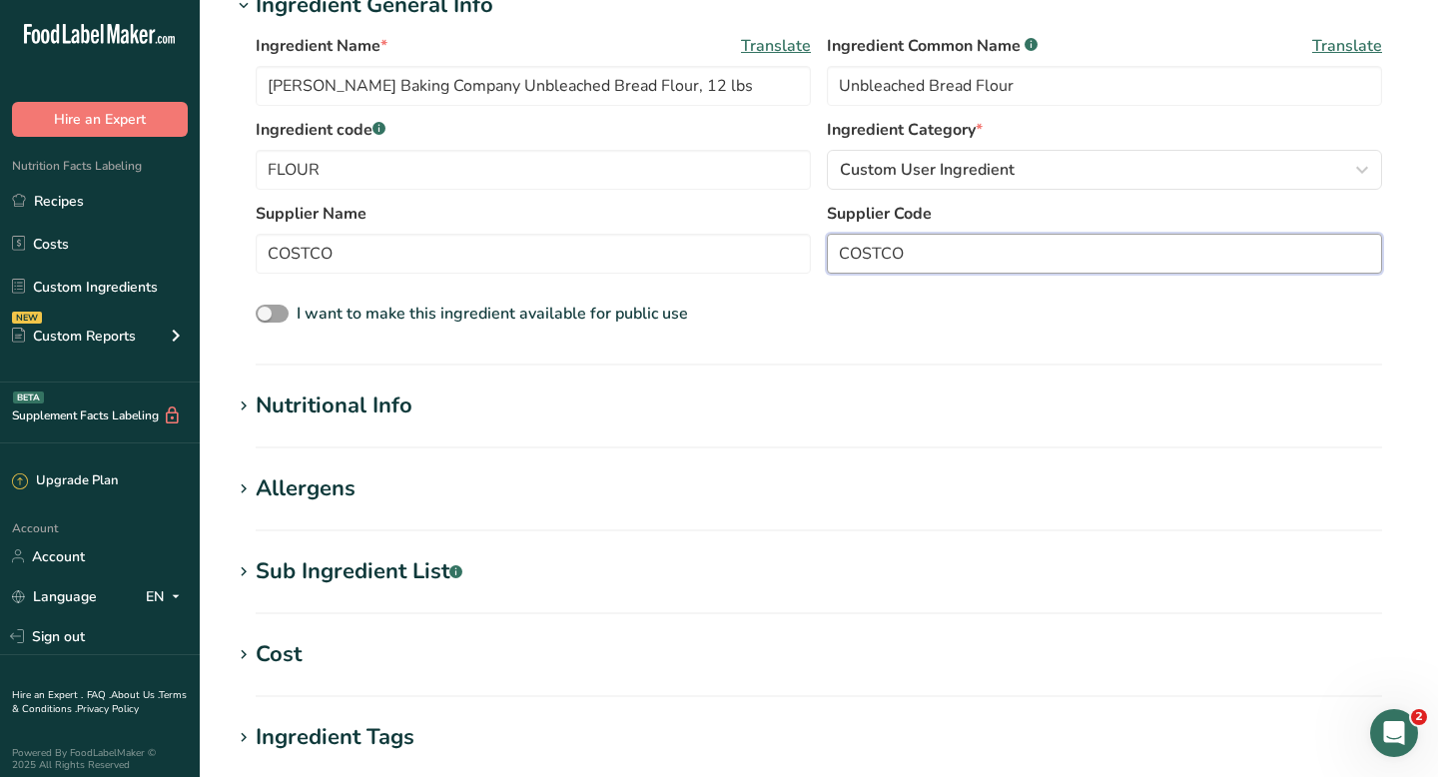
type input "COSTCO"
click at [295, 398] on div "Nutritional Info" at bounding box center [334, 405] width 157 height 33
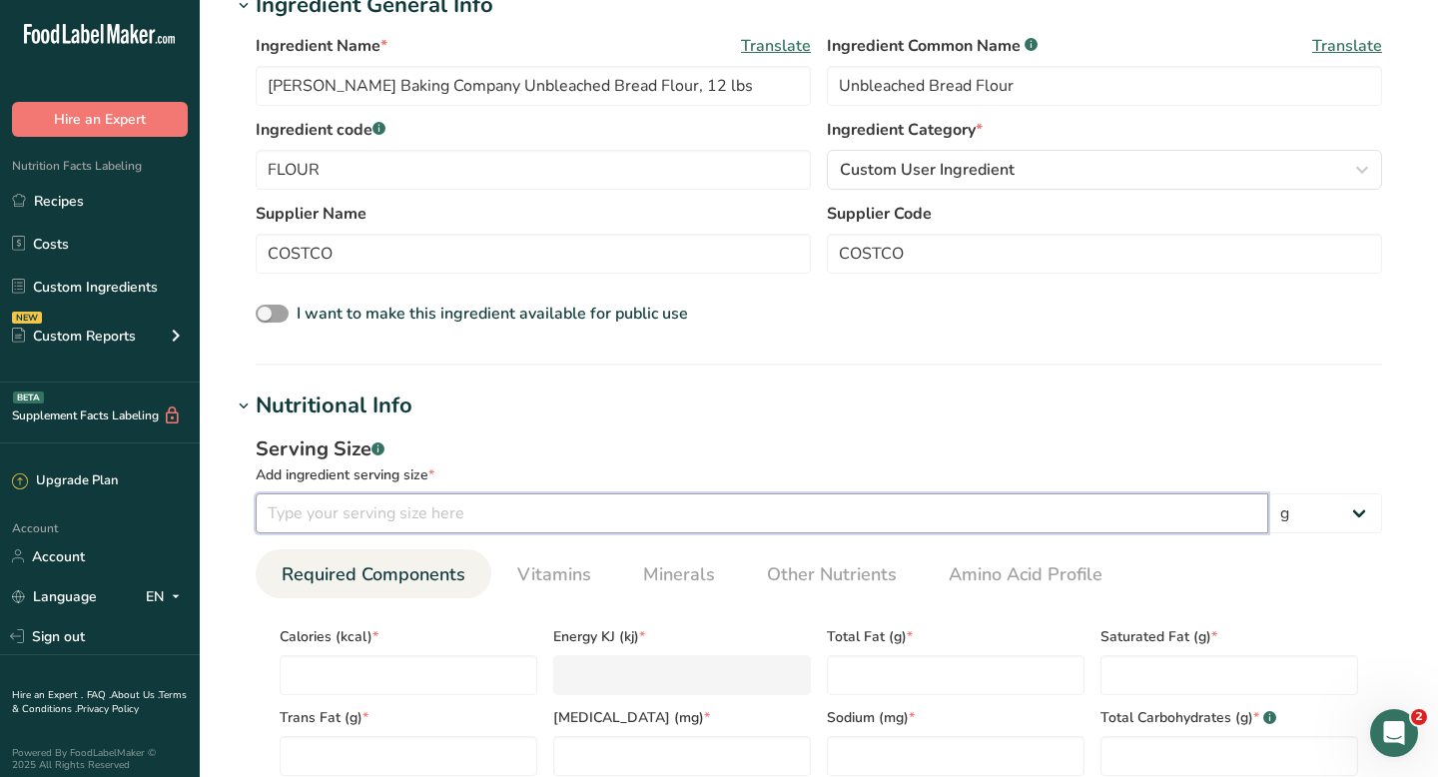
click at [1180, 496] on input "number" at bounding box center [762, 513] width 1012 height 40
type input "30"
click at [442, 667] on input "number" at bounding box center [409, 675] width 258 height 40
type input "0"
type KJ "0"
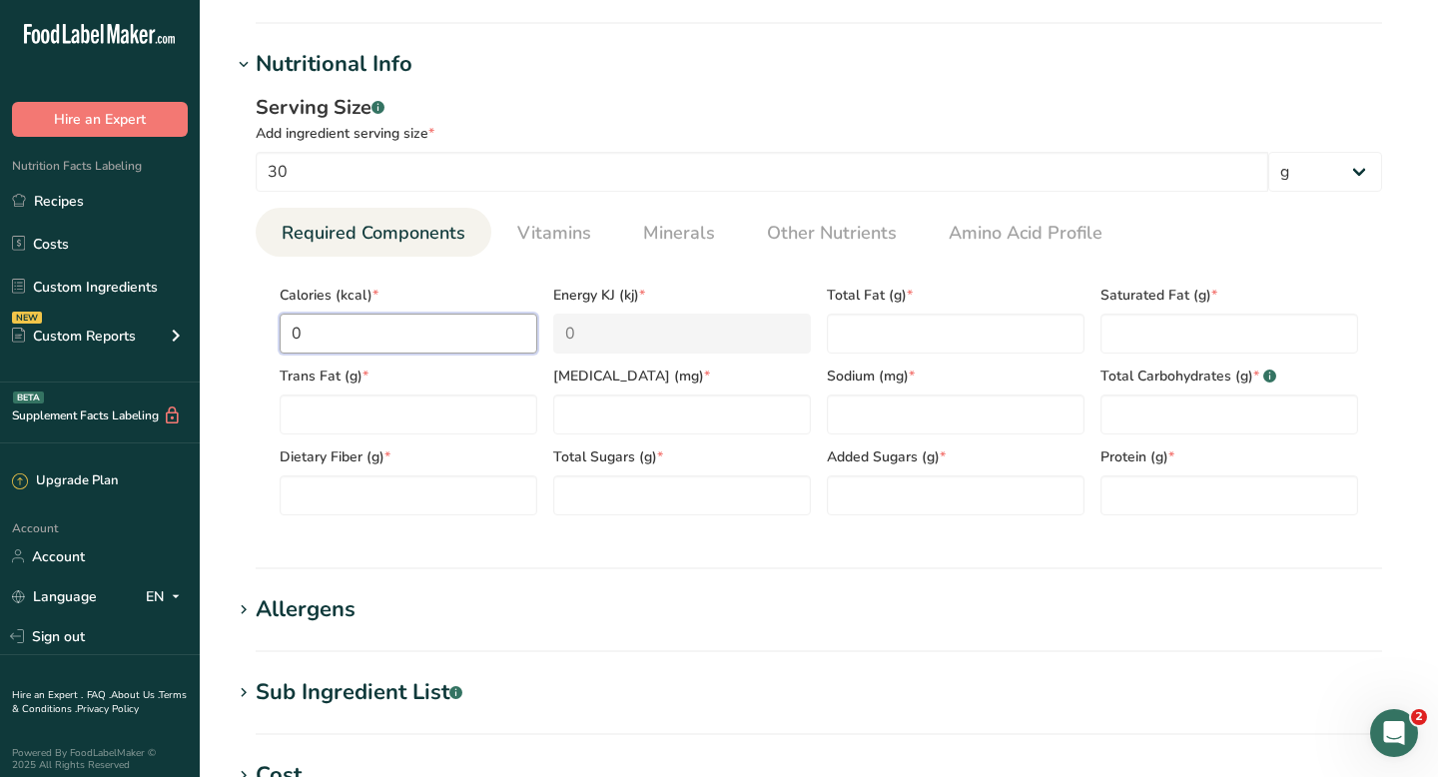
scroll to position [744, 0]
click at [286, 329] on input "0" at bounding box center [409, 332] width 258 height 40
type input "10"
type KJ "41.8"
type input "110"
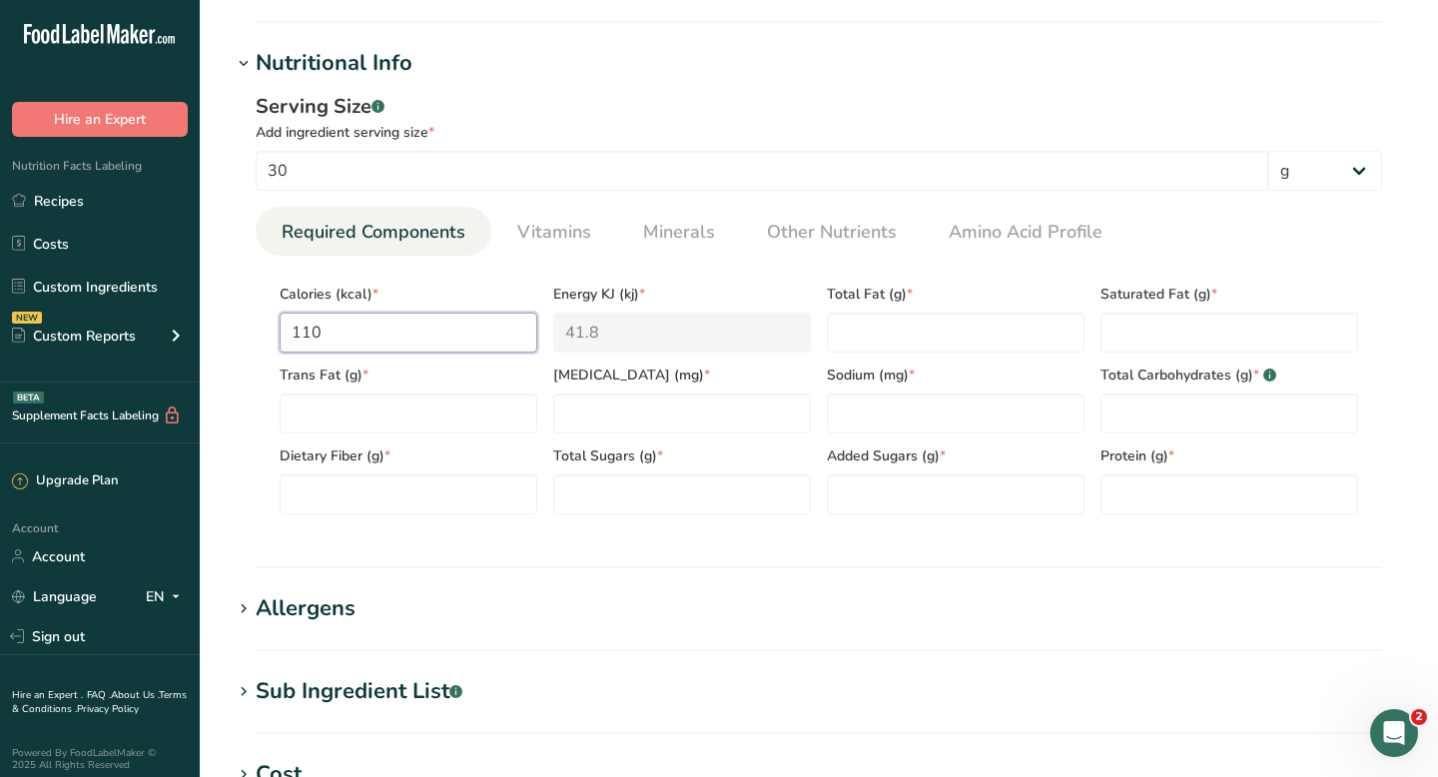
type KJ "460.2"
type input "110"
click at [853, 325] on Fat "number" at bounding box center [956, 332] width 258 height 40
type Fat "0"
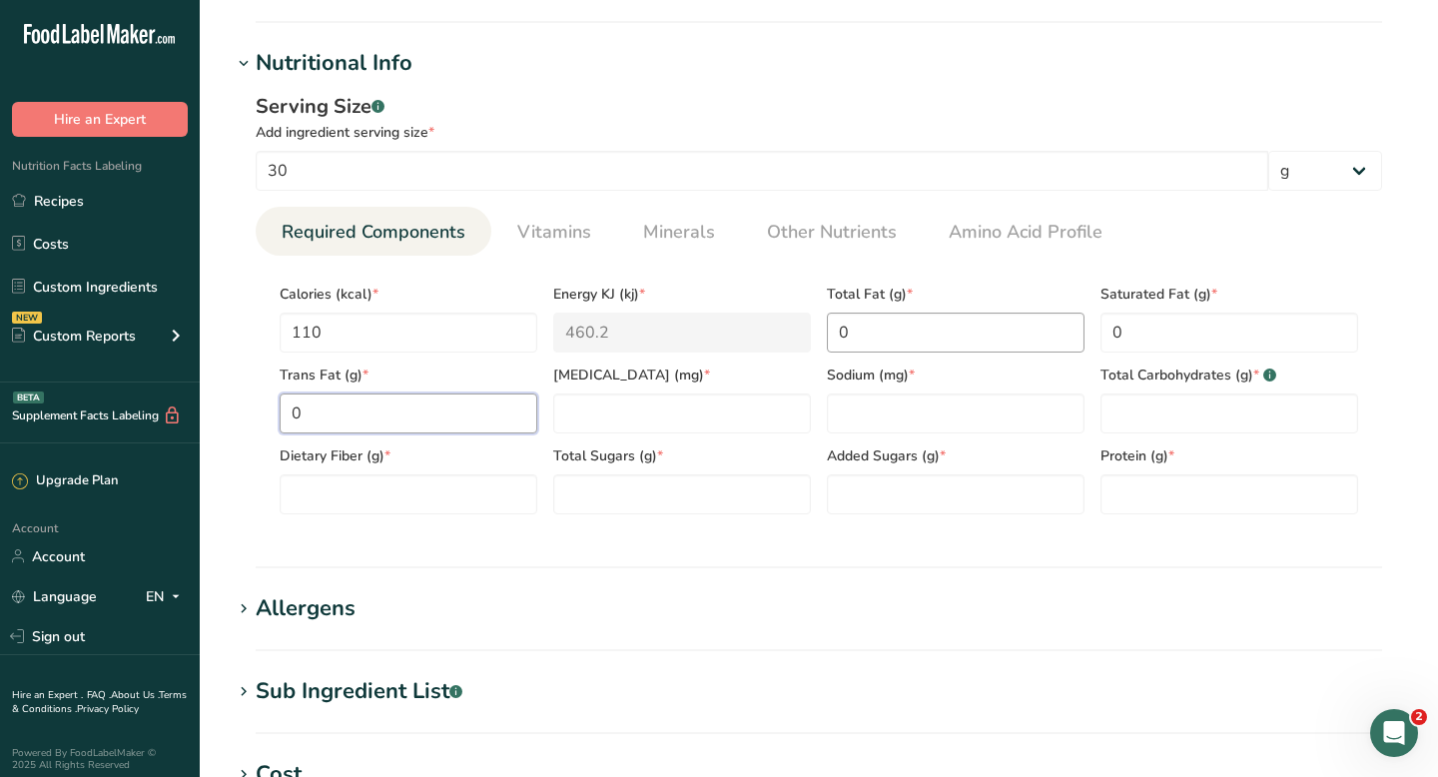
type Fat "0"
type input "0"
type Carbohydrates "23"
click at [356, 481] on Fiber "number" at bounding box center [409, 494] width 258 height 40
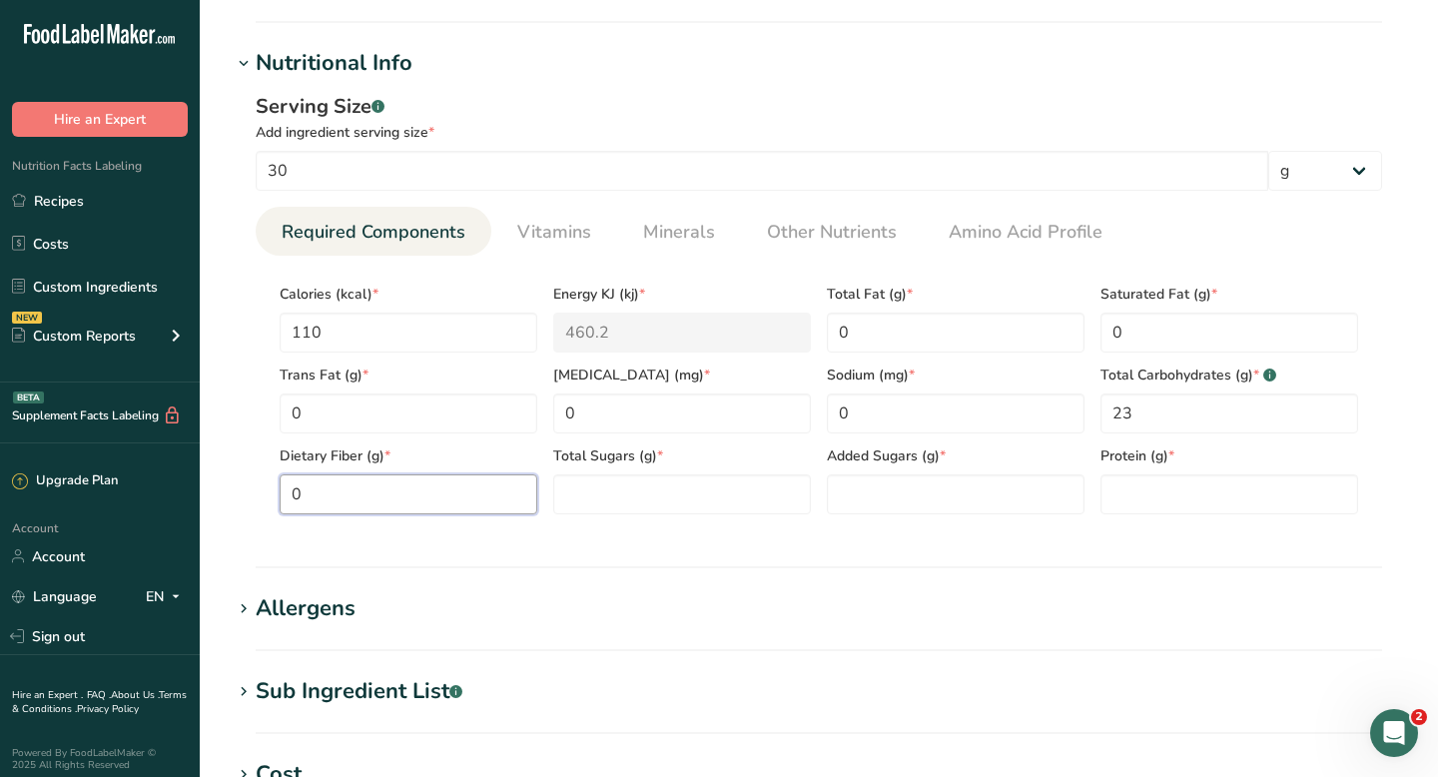
type Fiber "0"
type Sugars "0"
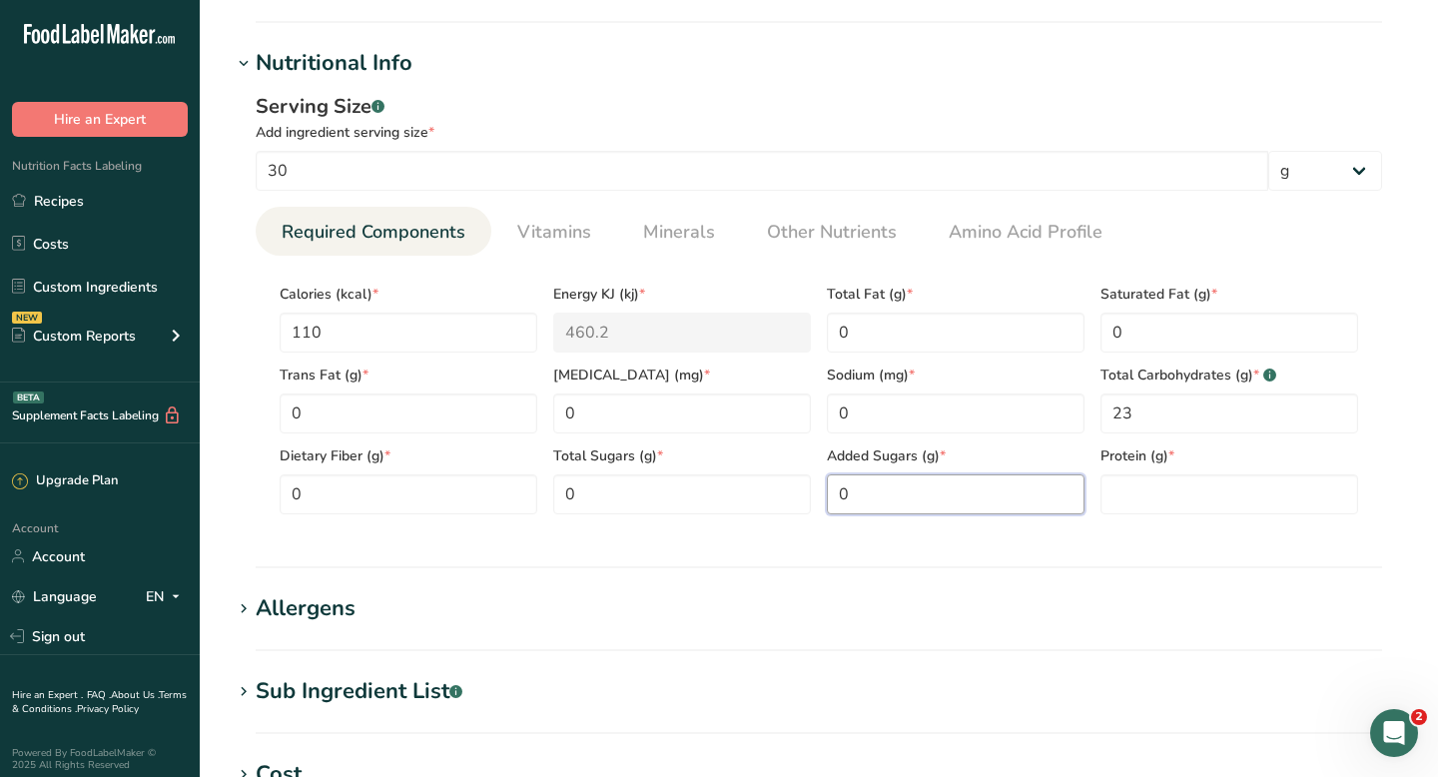
type Sugars "0"
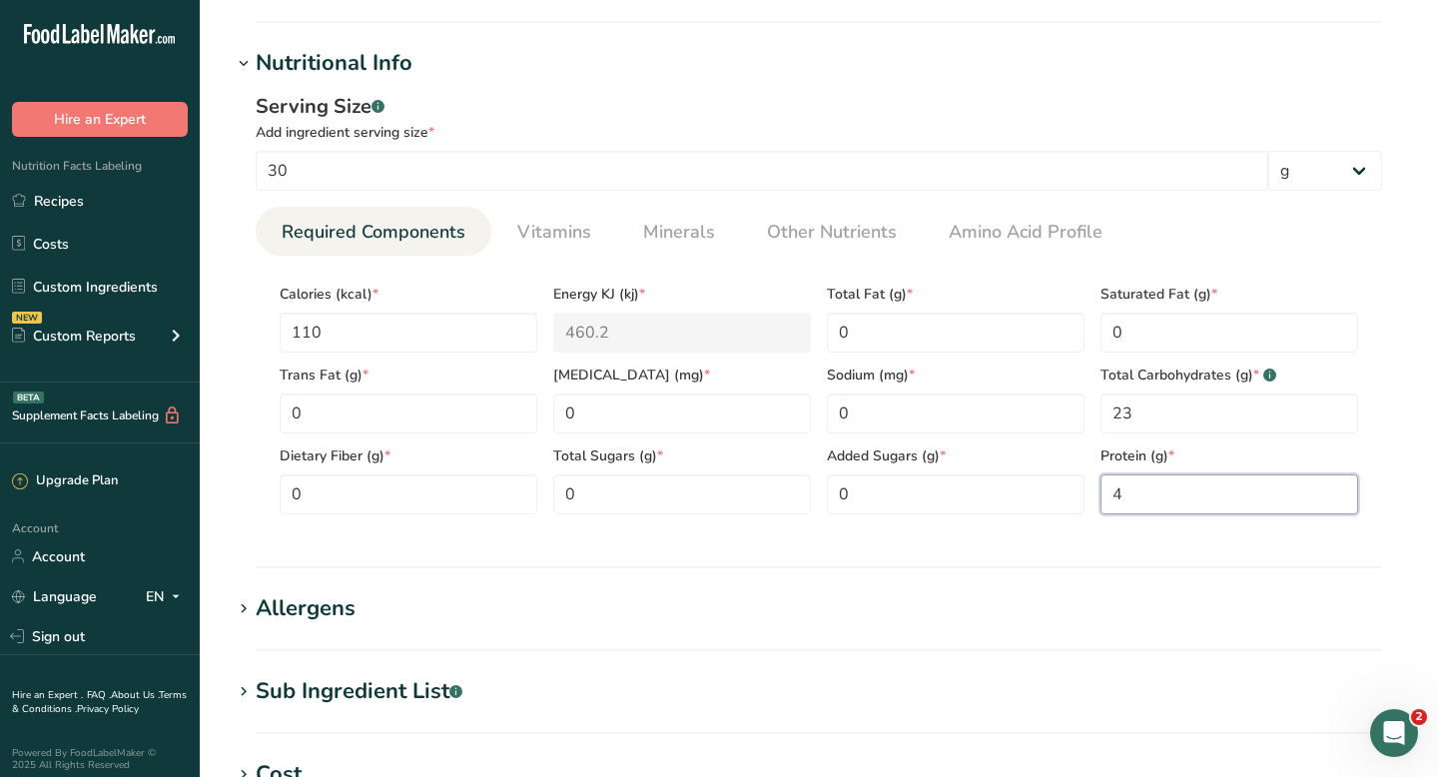
type input "4"
click at [311, 617] on div "Allergens" at bounding box center [306, 608] width 100 height 33
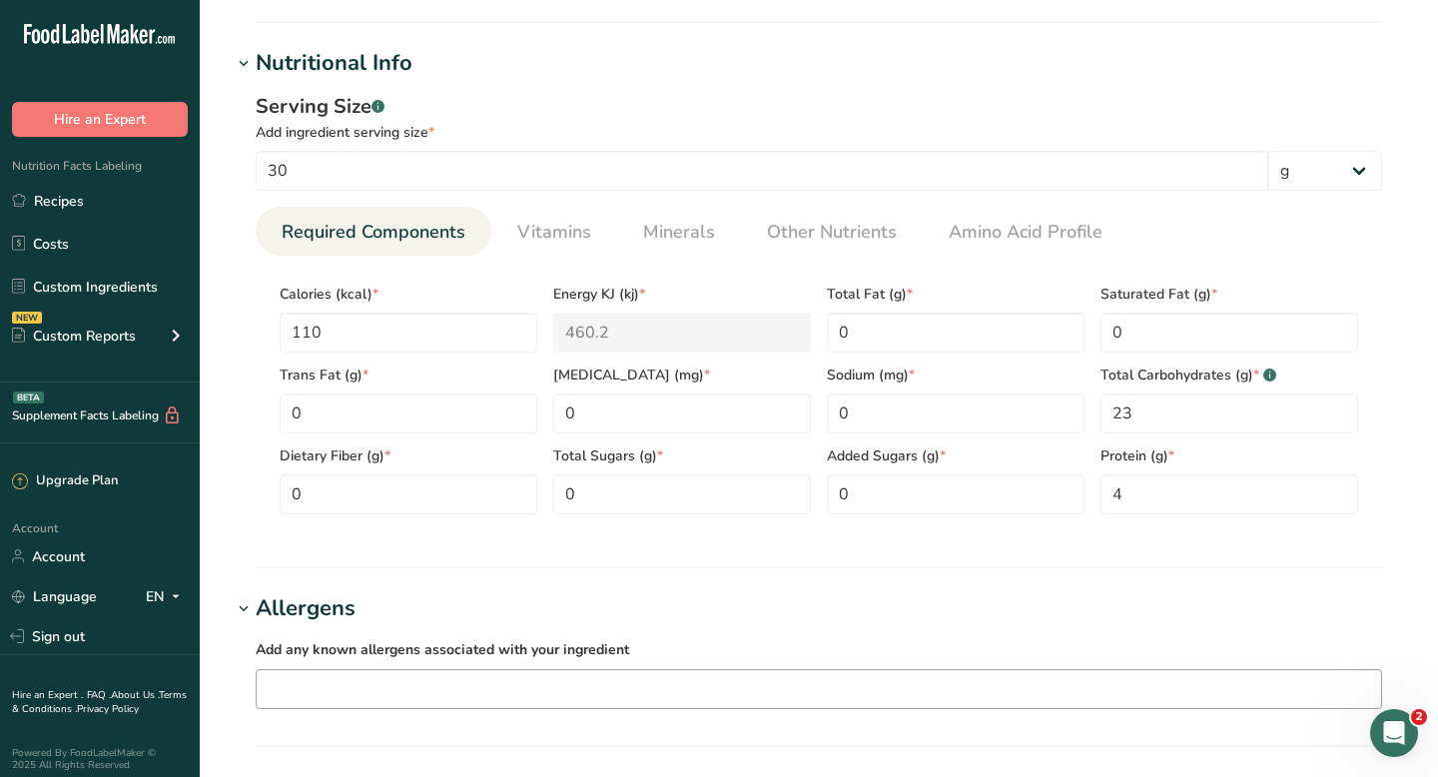
click at [311, 694] on input "text" at bounding box center [819, 688] width 1124 height 31
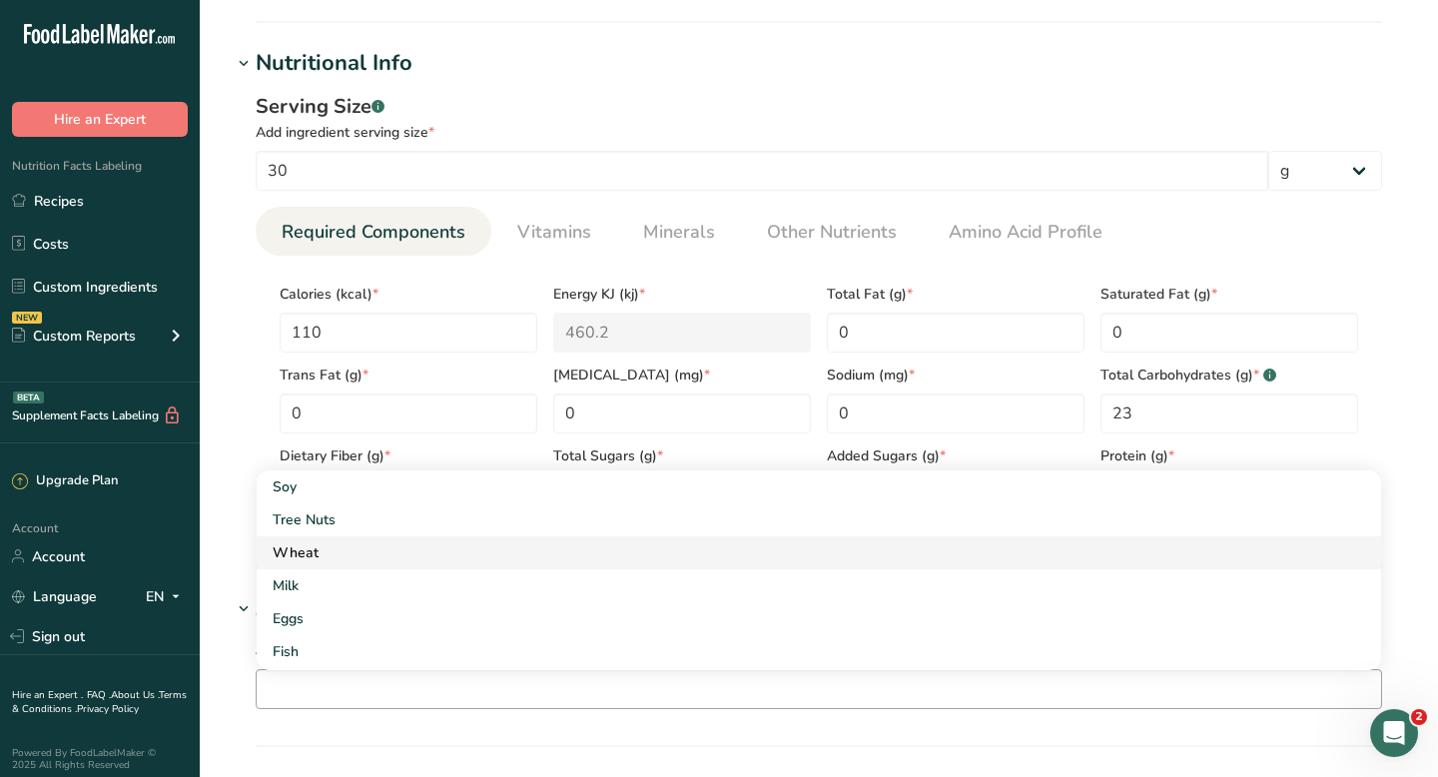
click at [311, 557] on div "Wheat" at bounding box center [803, 552] width 1060 height 21
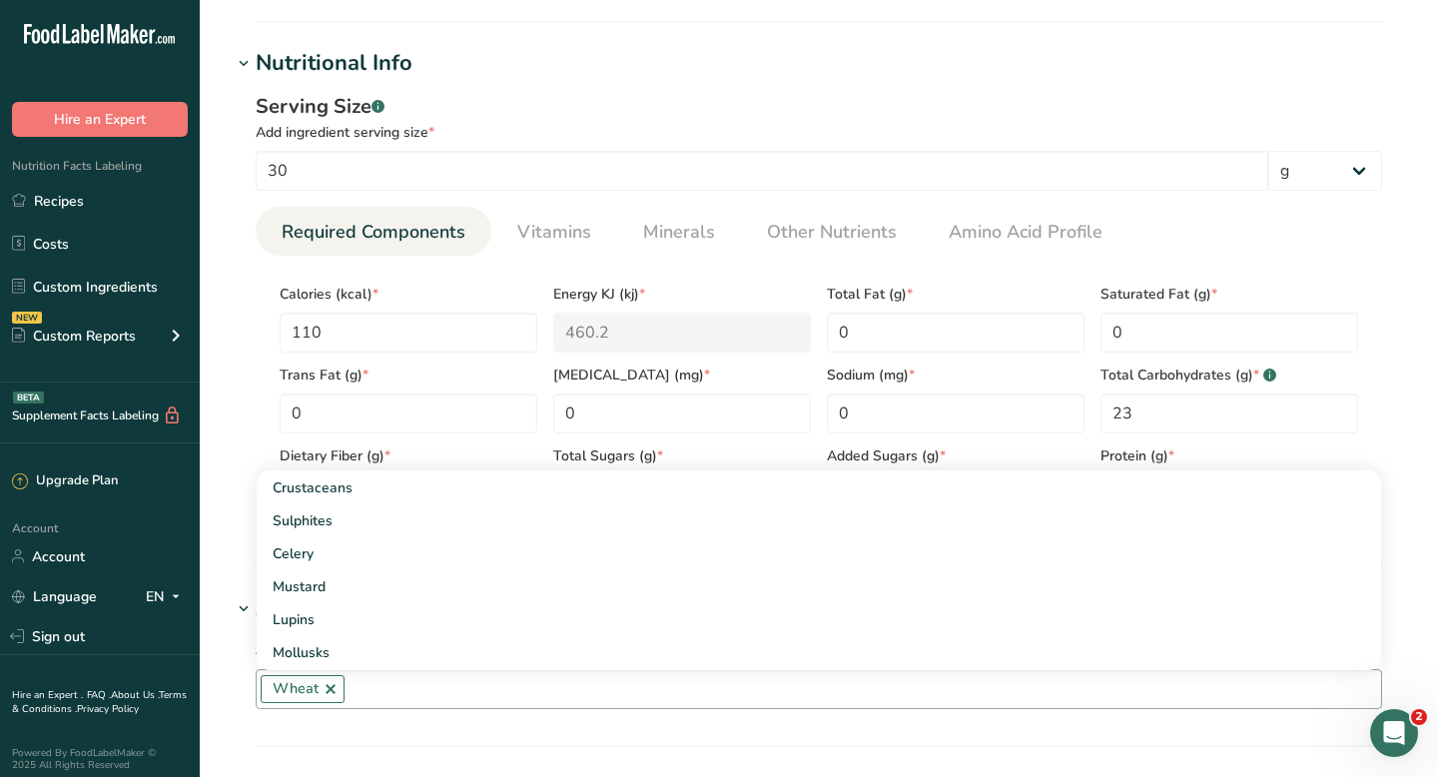
scroll to position [259, 0]
click at [226, 644] on section "Add new ingredient Back to recipe Ingredient Spec Sheet .a-a{fill:#347362;}.b-a…" at bounding box center [819, 297] width 1238 height 2082
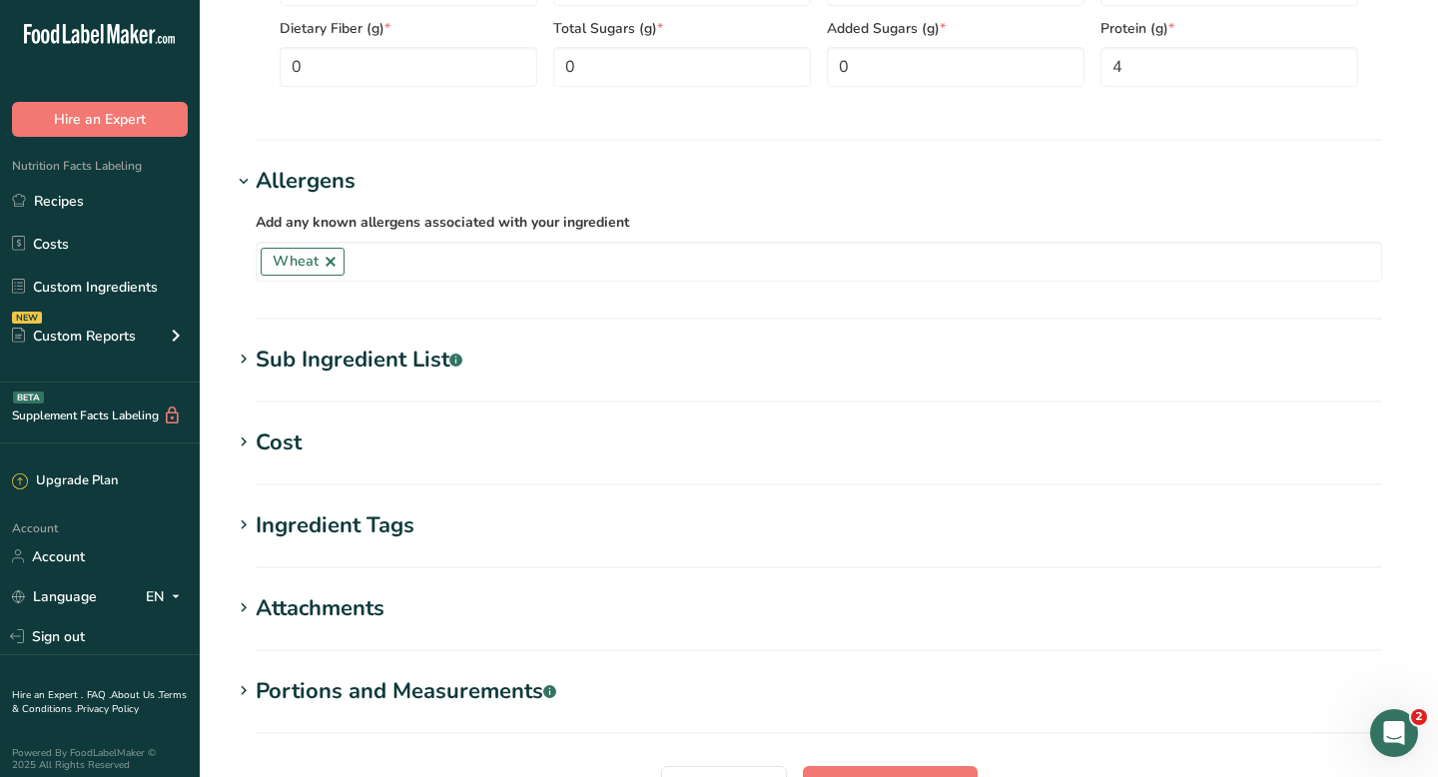
scroll to position [1173, 0]
click at [318, 361] on div "Sub Ingredient List .a-a{fill:#347362;}.b-a{fill:#fff;}" at bounding box center [359, 357] width 207 height 33
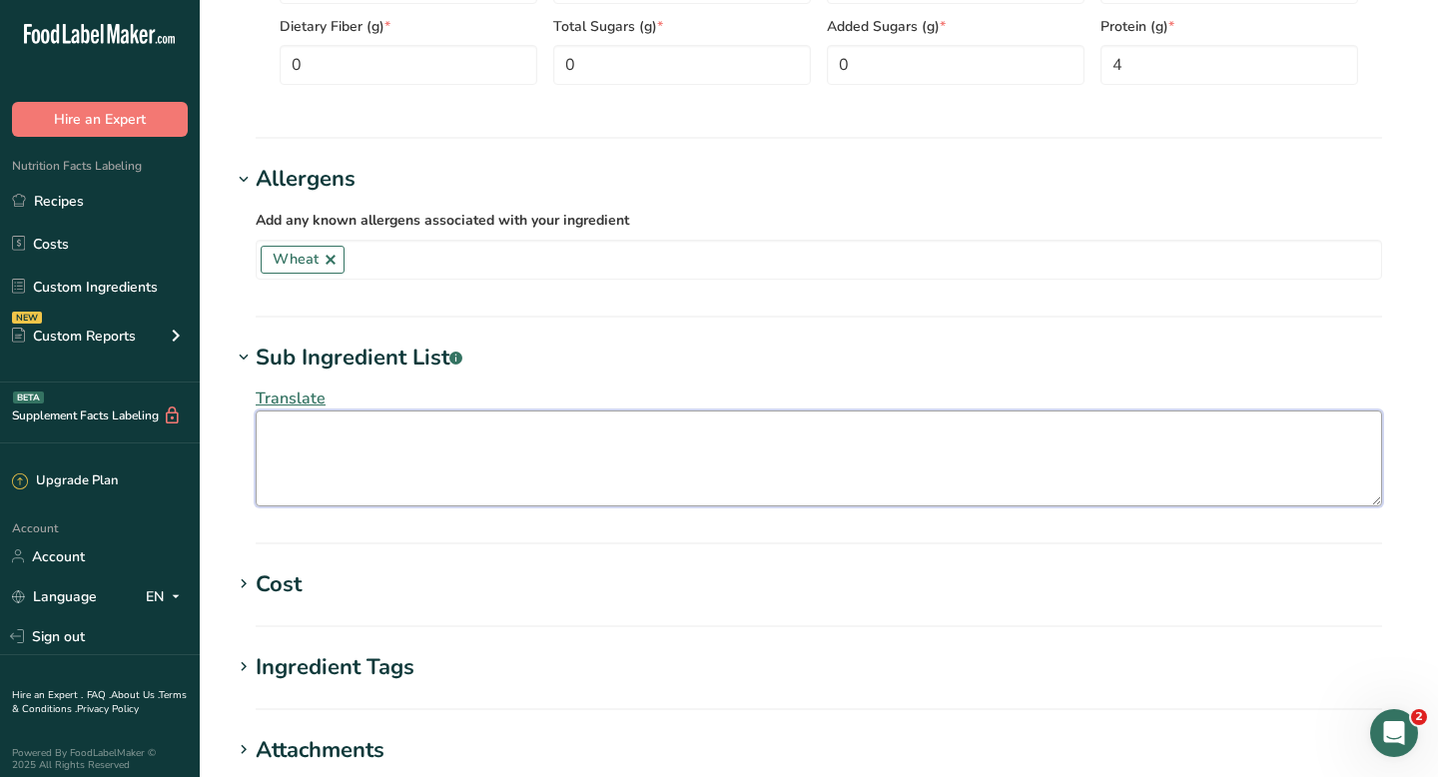
click at [336, 435] on textarea at bounding box center [819, 458] width 1126 height 96
type textarea "Unbleached Hard Red Wheat Flour, Enzyme"
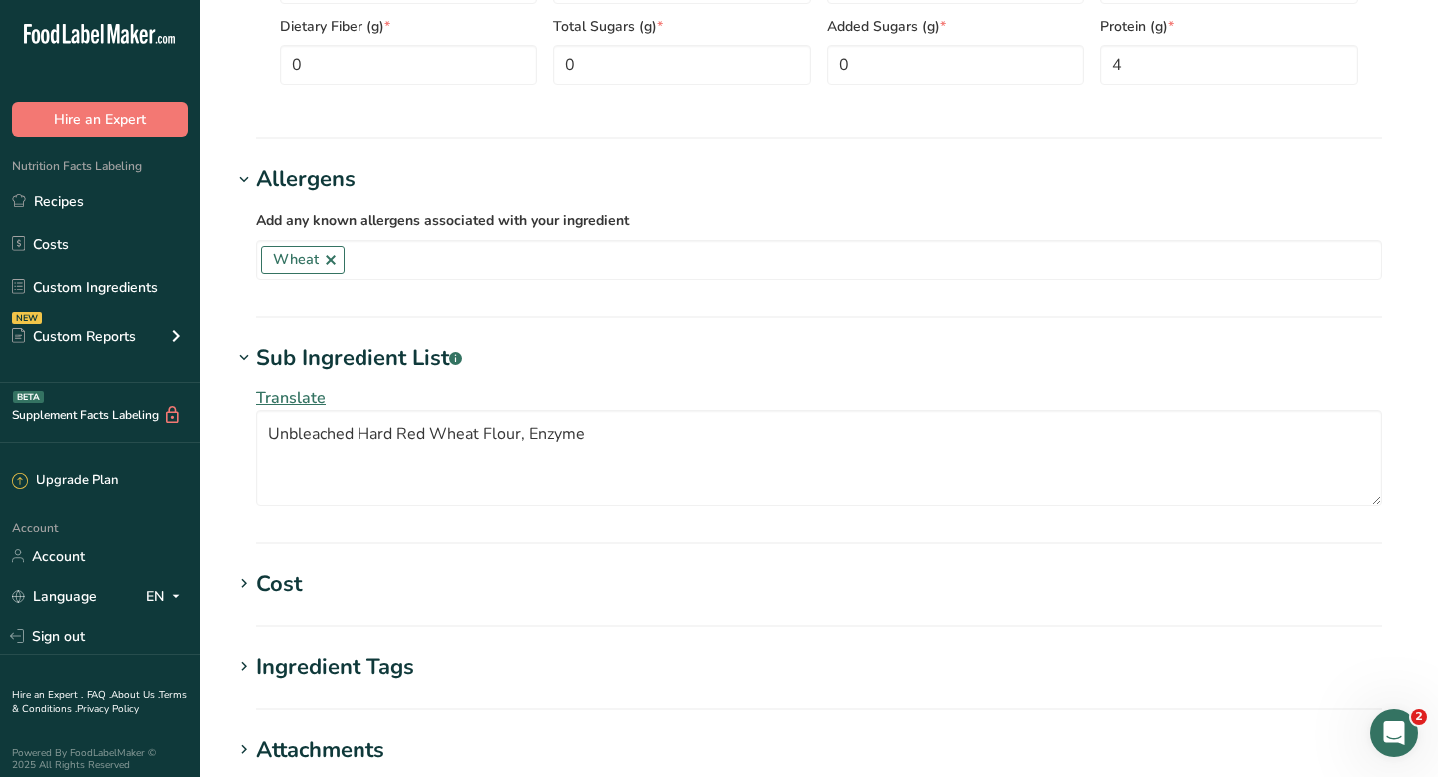
click at [289, 587] on div "Cost" at bounding box center [279, 584] width 46 height 33
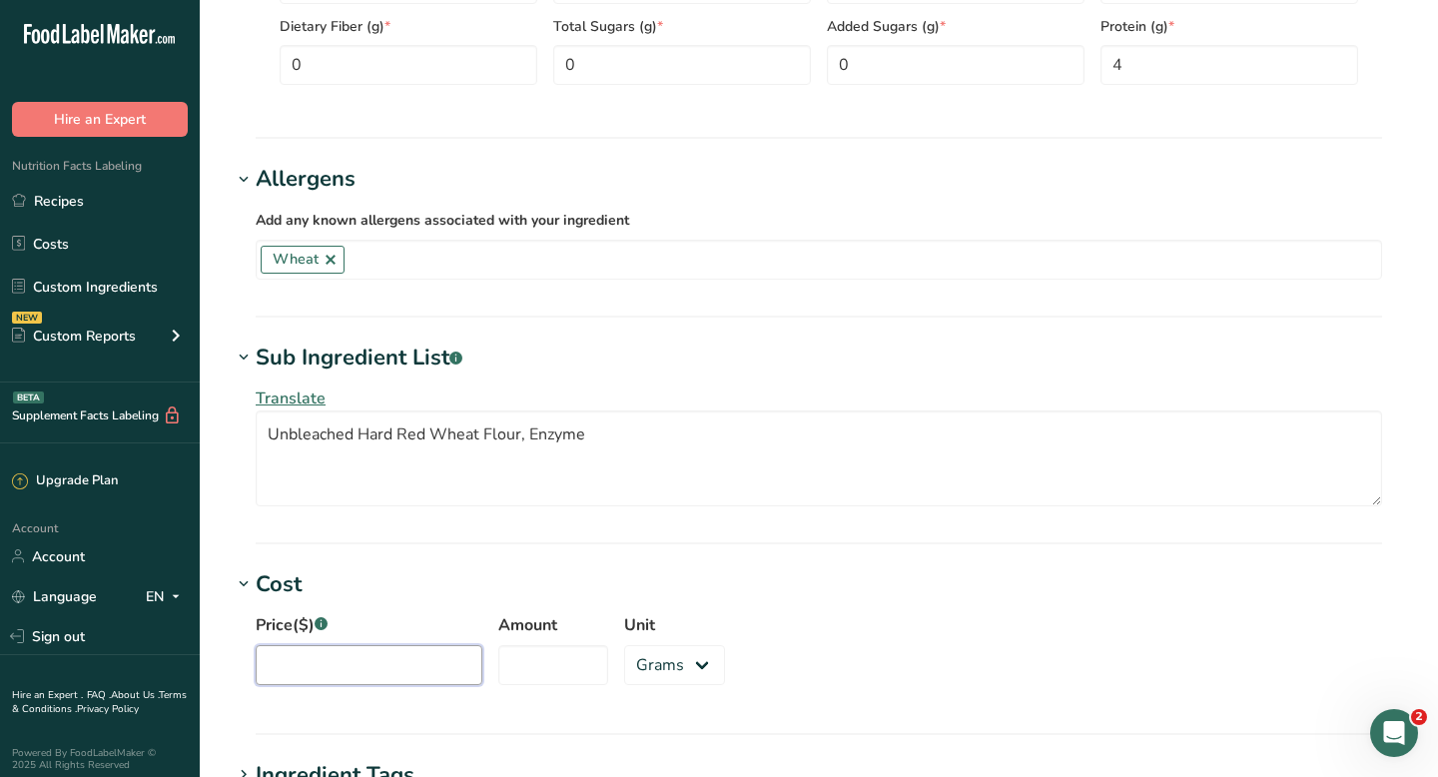
click at [298, 657] on input "Price($) .a-a{fill:#347362;}.b-a{fill:#fff;}" at bounding box center [369, 665] width 227 height 40
type input "11.34"
click at [507, 672] on input "Amount" at bounding box center [553, 665] width 110 height 40
paste input "5430"
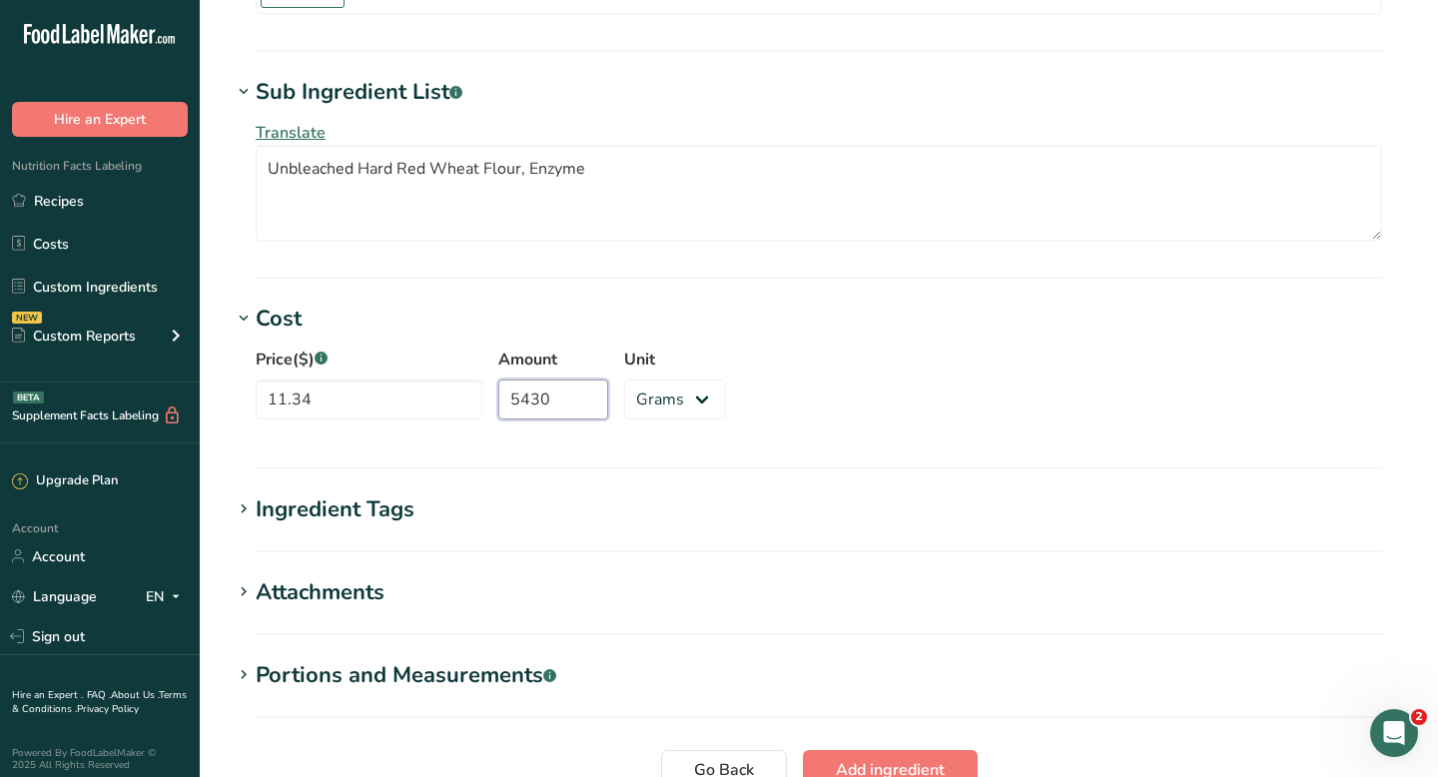
scroll to position [1456, 0]
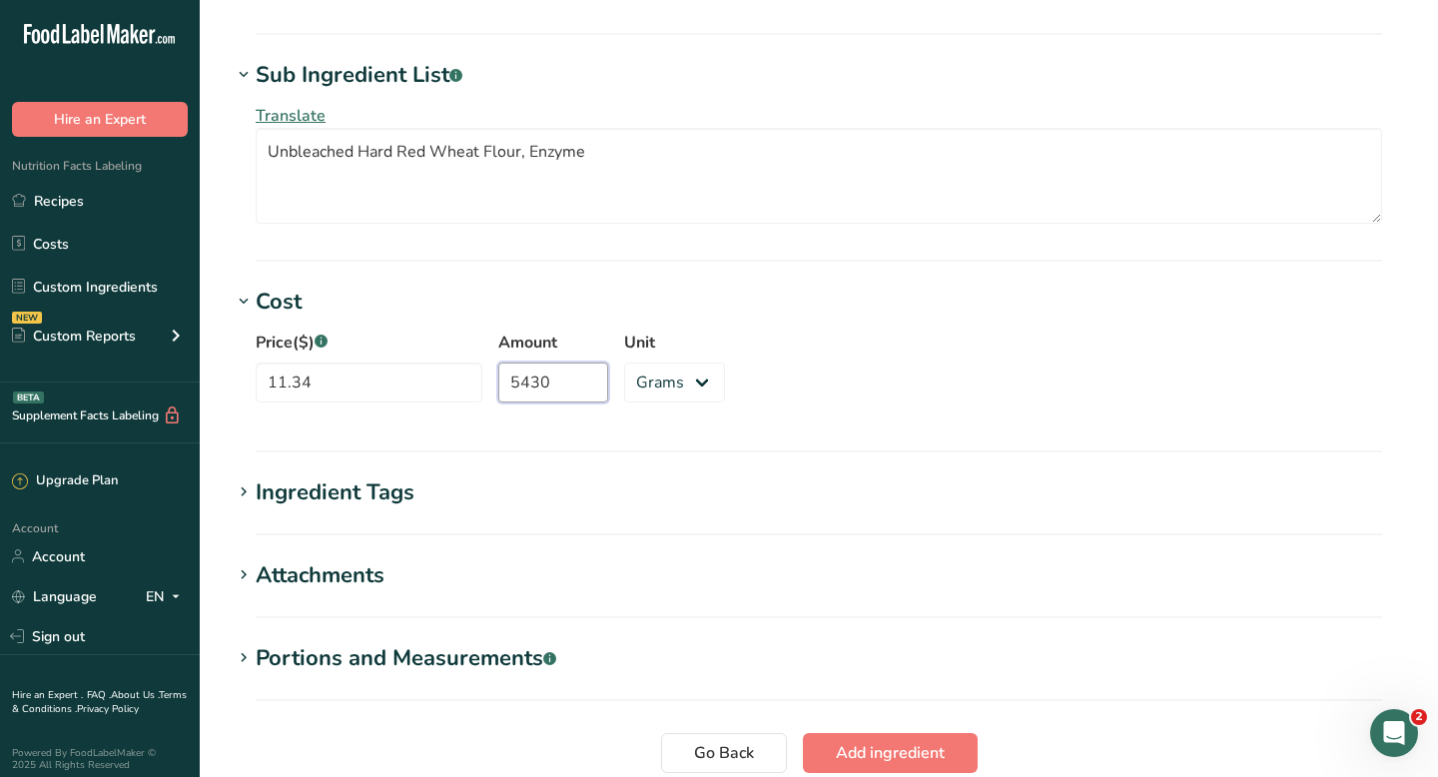
type input "5430"
click at [358, 488] on div "Ingredient Tags" at bounding box center [335, 492] width 159 height 33
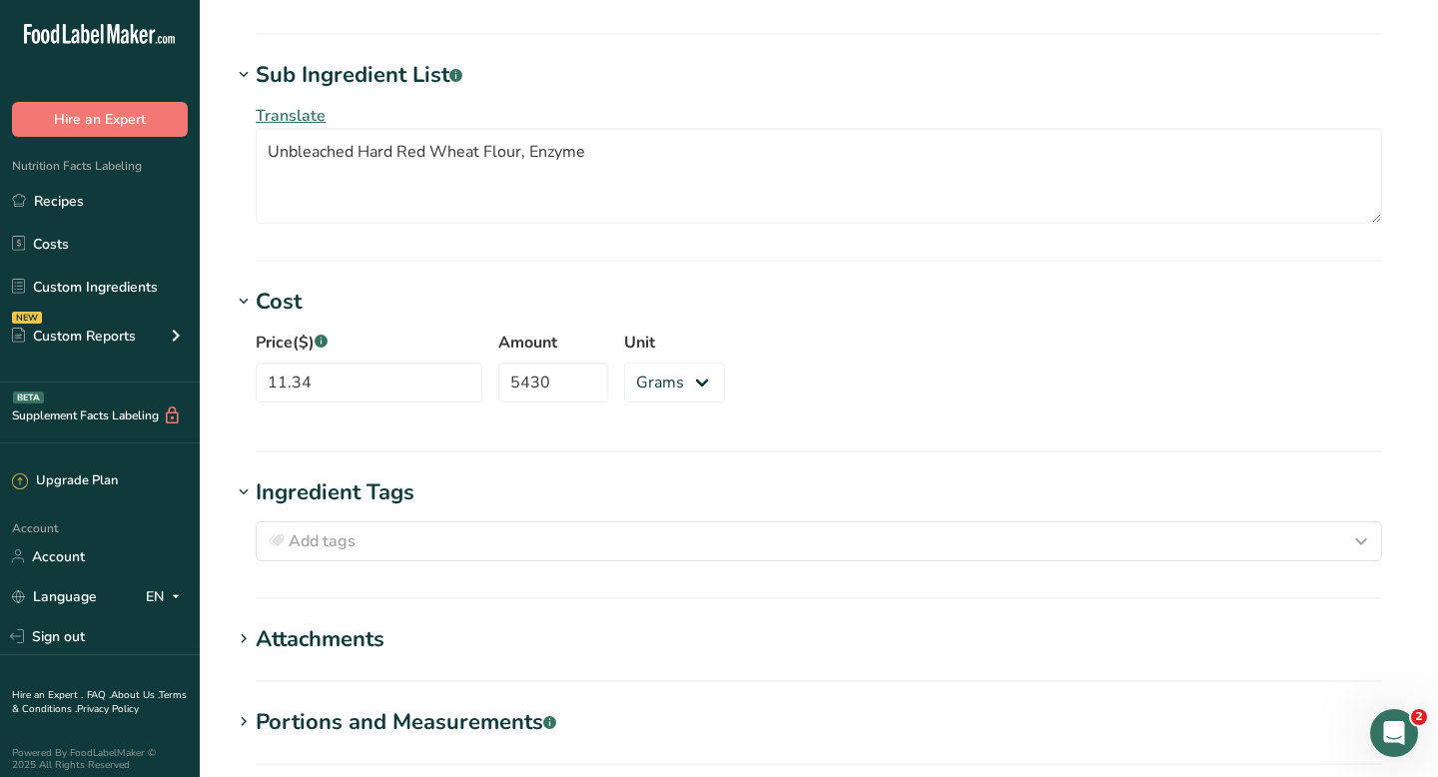
click at [292, 721] on div "Portions and Measurements .a-a{fill:#347362;}.b-a{fill:#fff;}" at bounding box center [406, 722] width 300 height 33
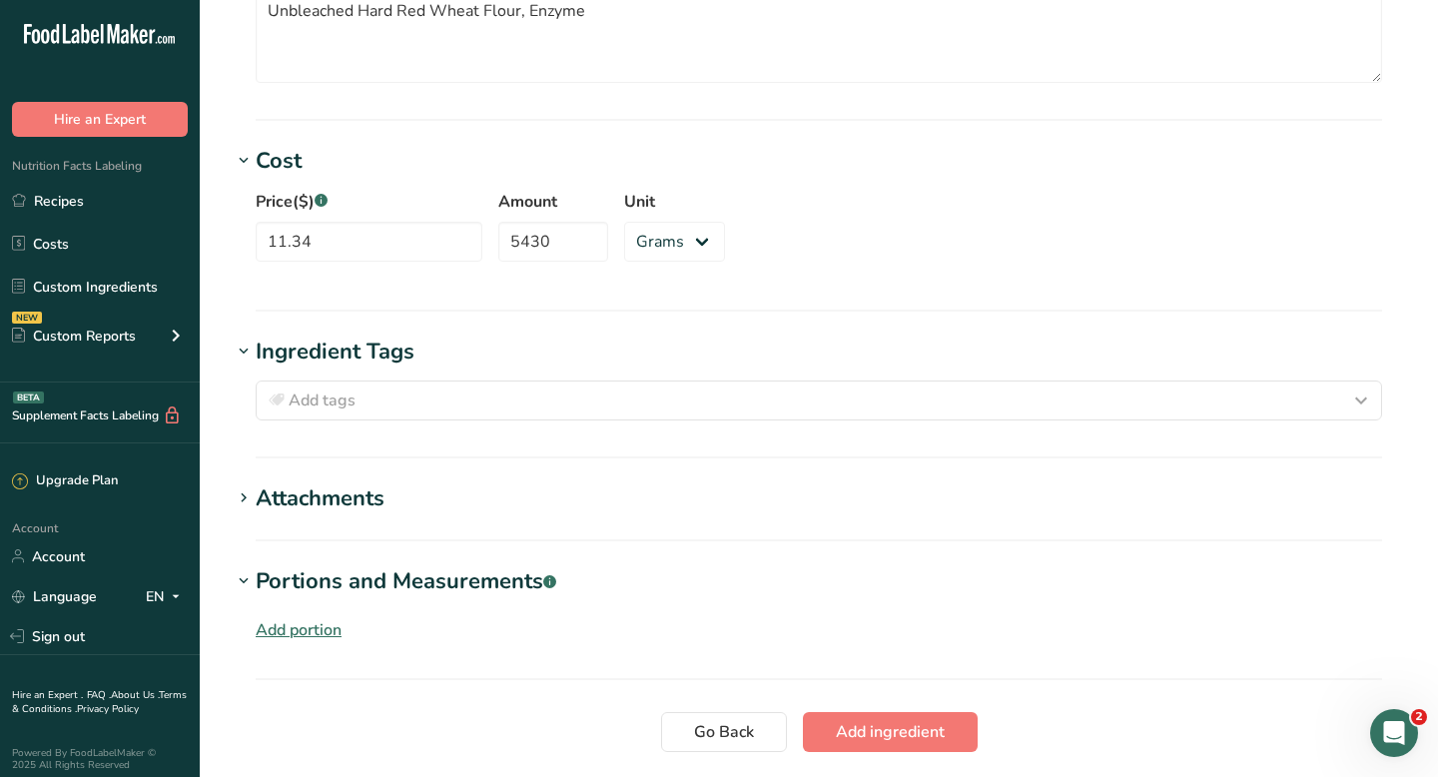
scroll to position [1602, 0]
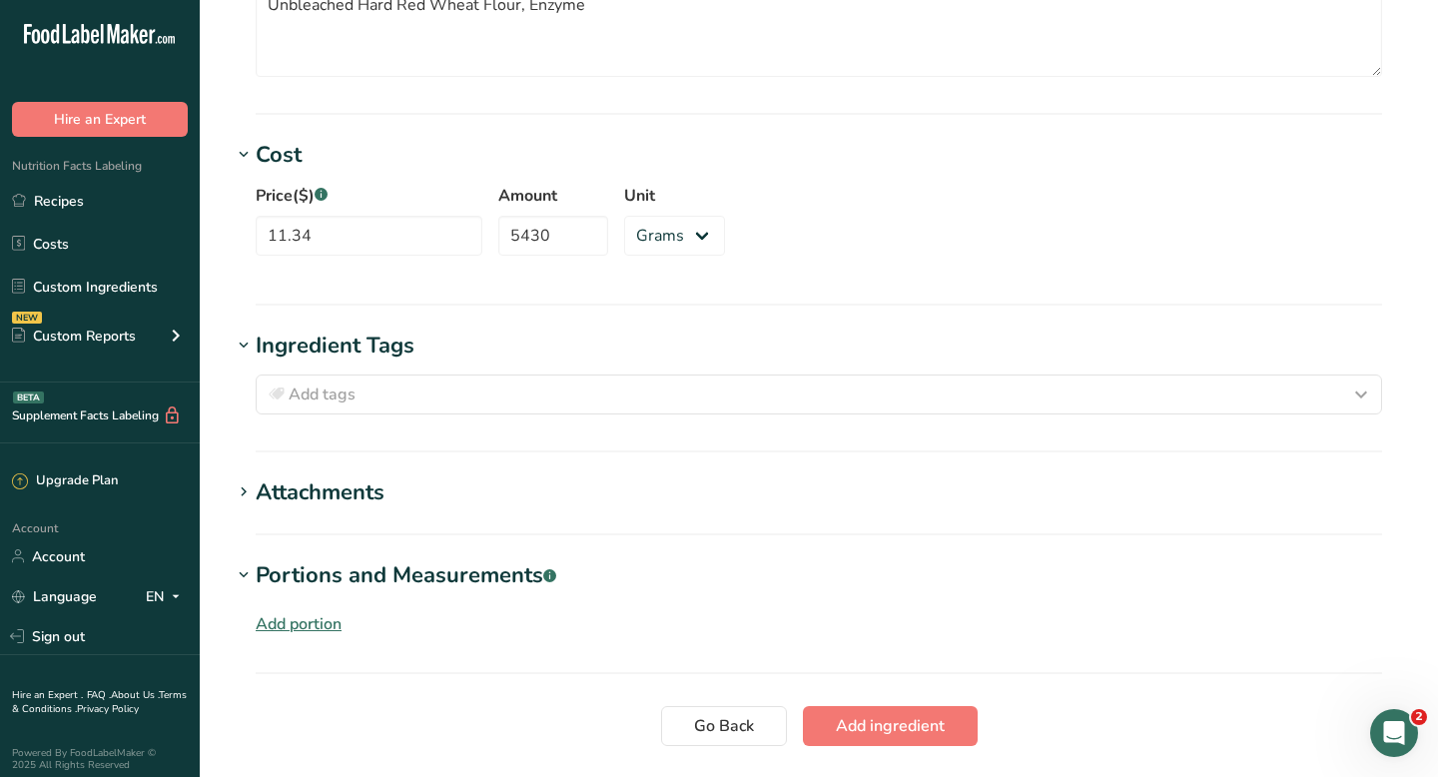
click at [310, 624] on div "Add portion" at bounding box center [299, 624] width 86 height 24
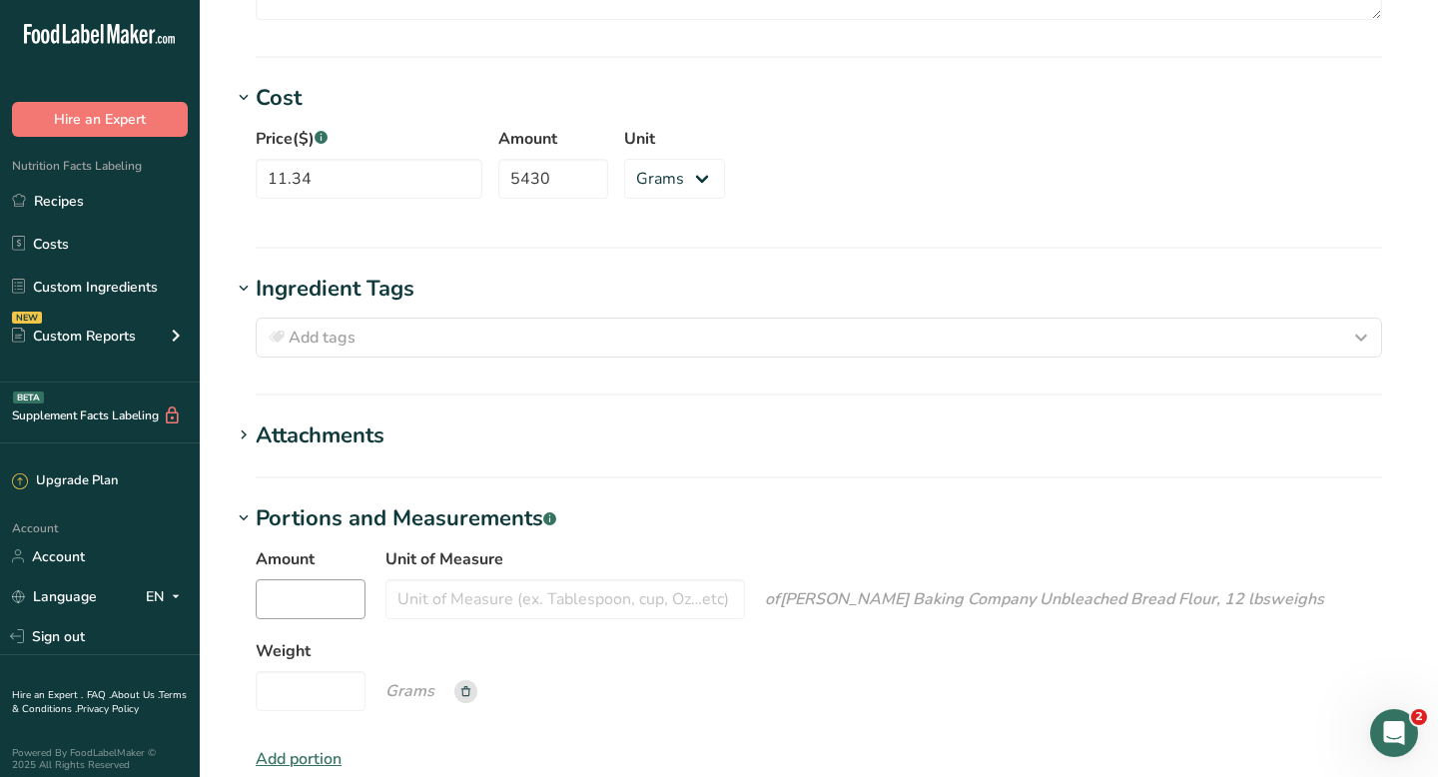
scroll to position [1666, 0]
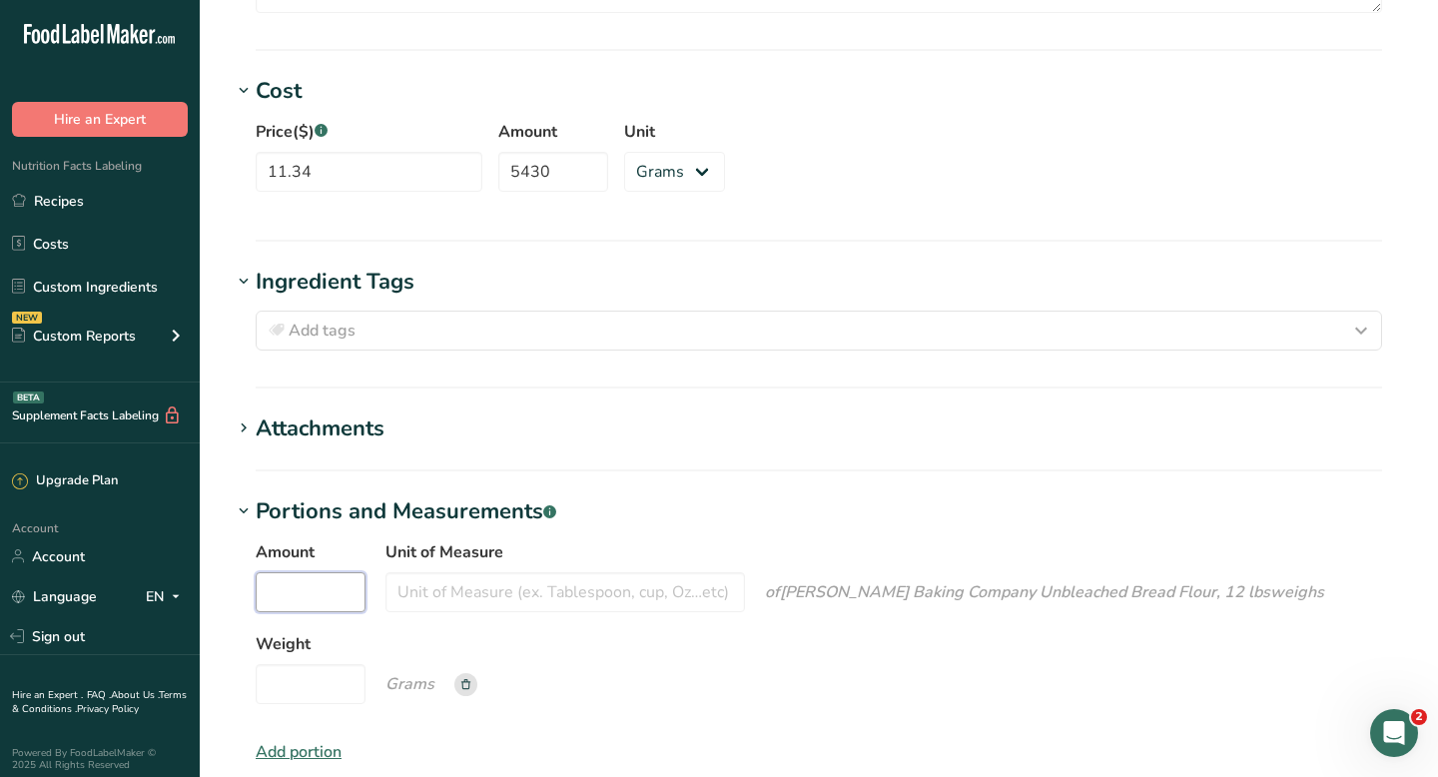
click at [312, 596] on input "Amount" at bounding box center [311, 592] width 110 height 40
type input "0.25"
click at [490, 590] on input "Unit of Measure" at bounding box center [564, 592] width 359 height 40
type input "cups"
click at [323, 680] on input "Weight" at bounding box center [311, 684] width 110 height 40
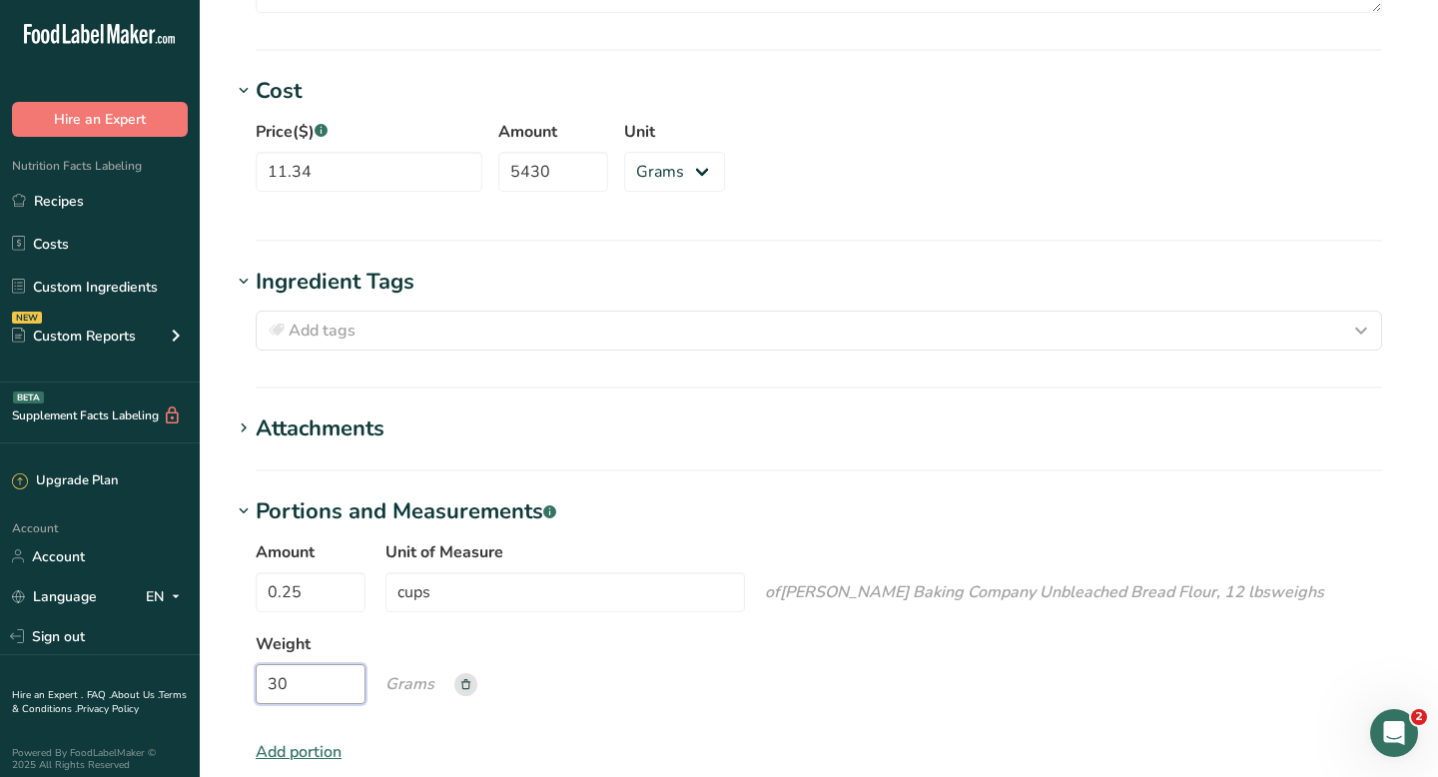
type input "30"
click at [753, 708] on div "Amount 0.25 Unit of Measure cups of [PERSON_NAME] Baking Company Unbleached Bre…" at bounding box center [819, 628] width 1126 height 176
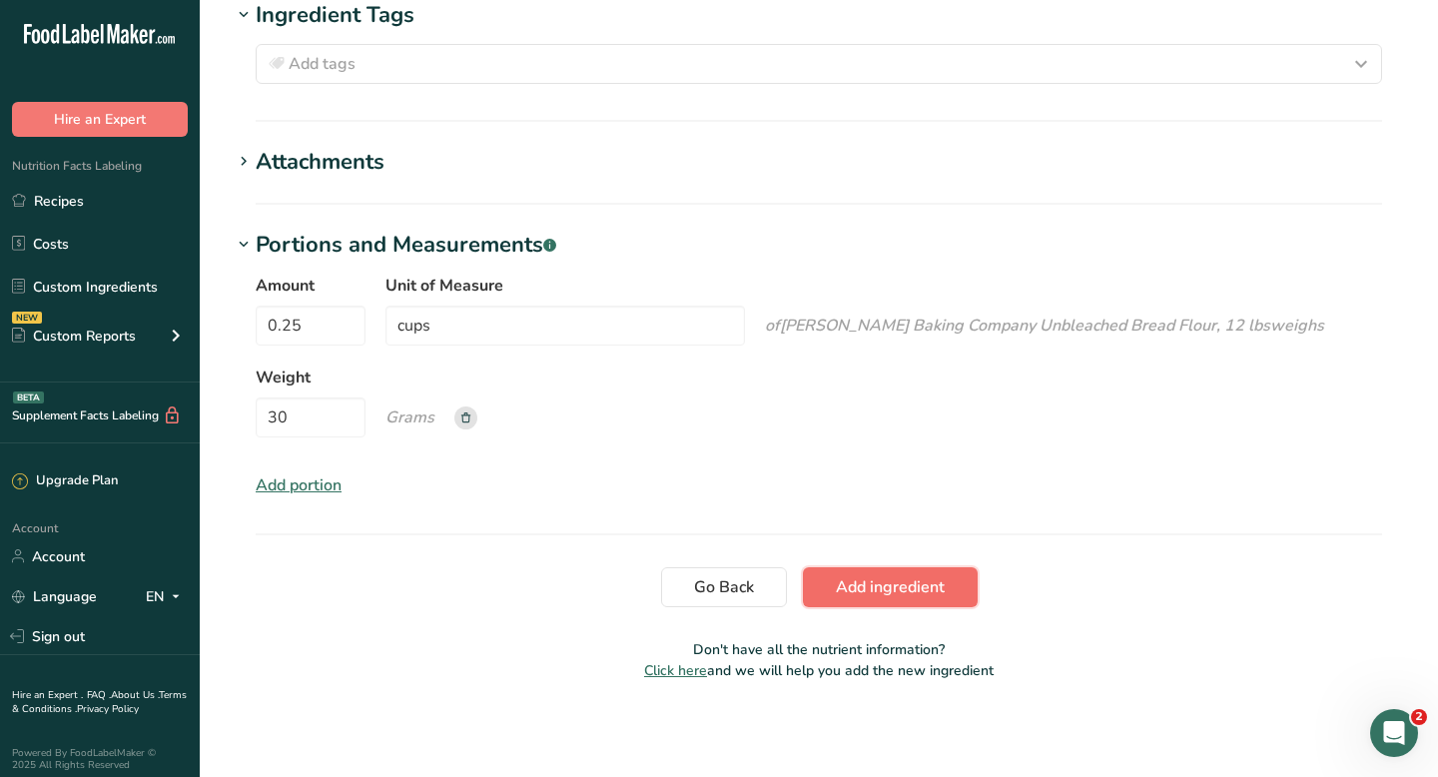
click at [874, 579] on span "Add ingredient" at bounding box center [890, 587] width 109 height 24
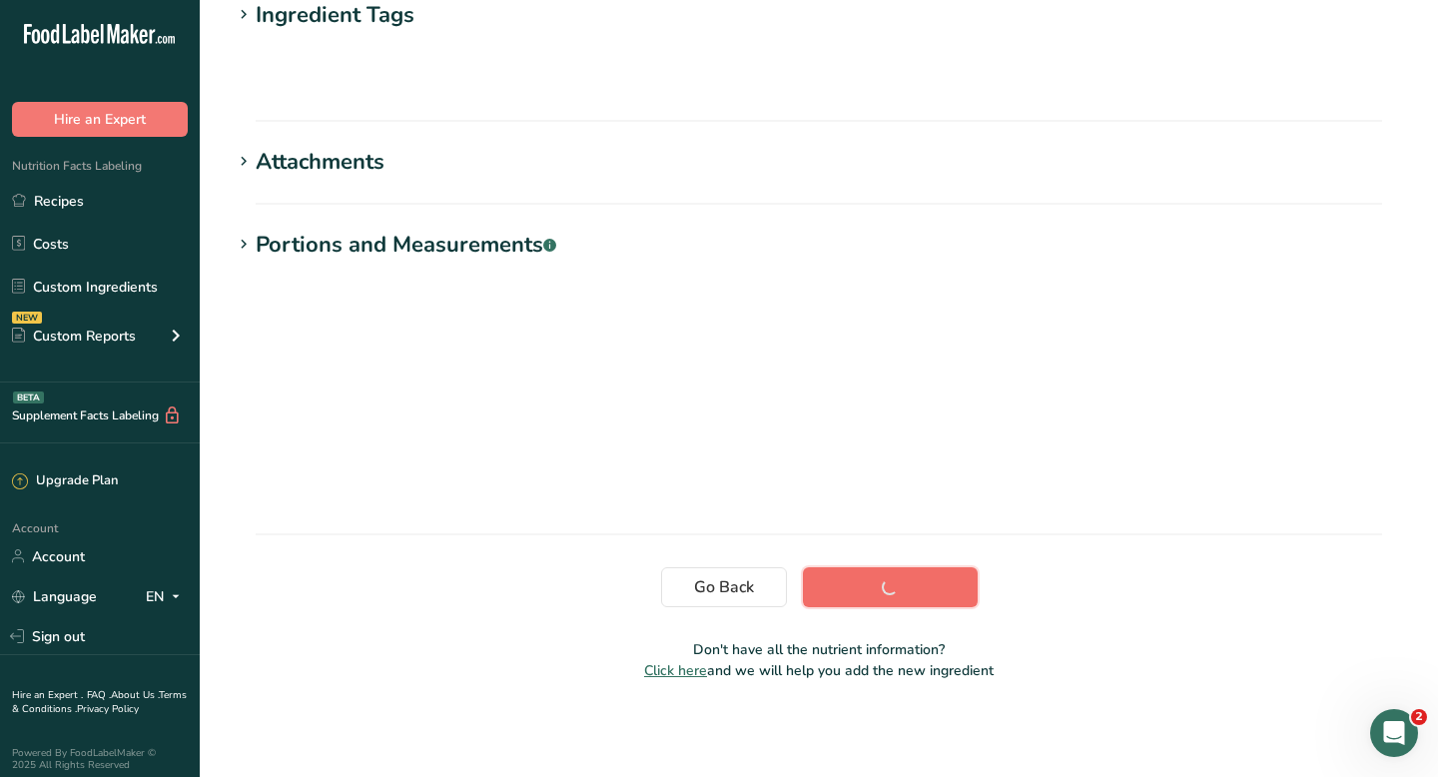
scroll to position [296, 0]
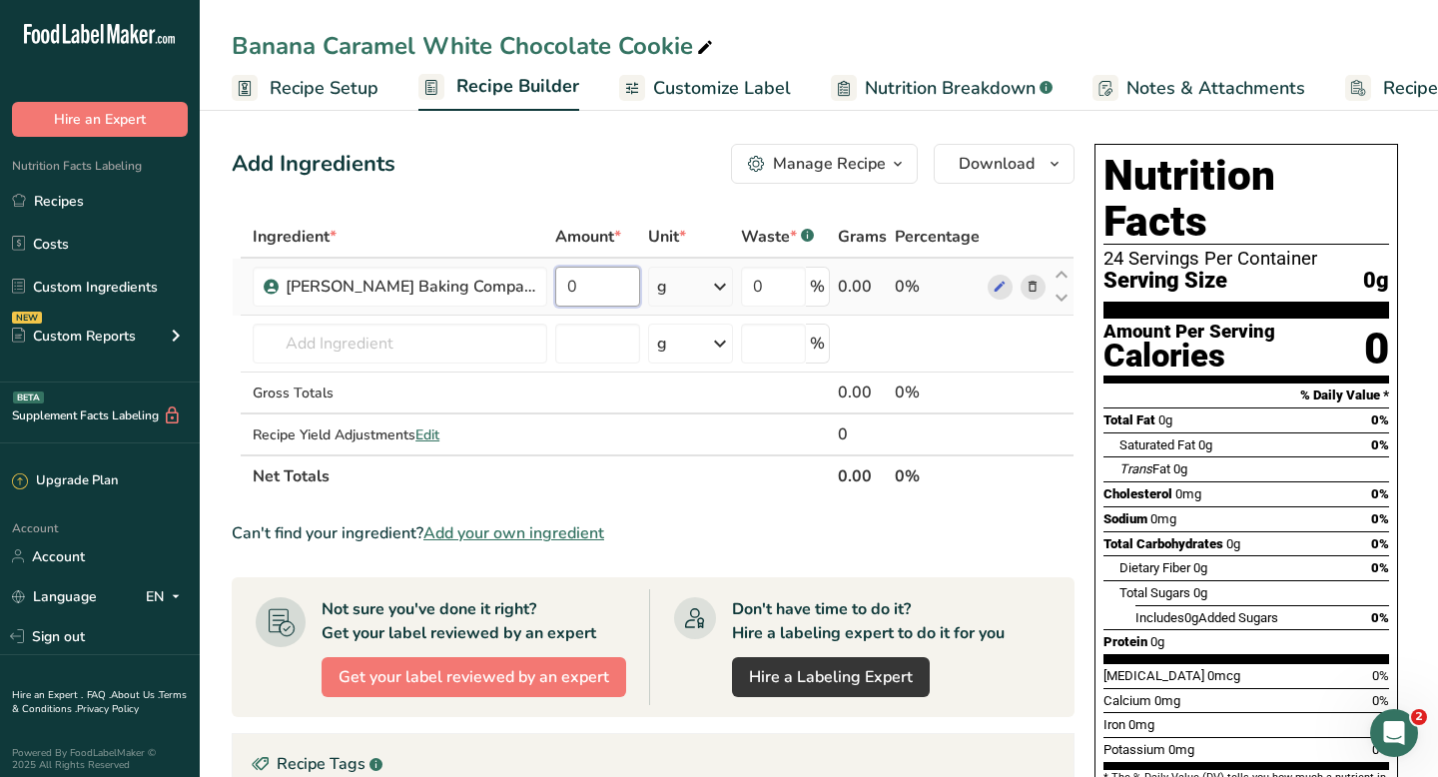
click at [567, 284] on input "0" at bounding box center [597, 287] width 85 height 40
type input "330"
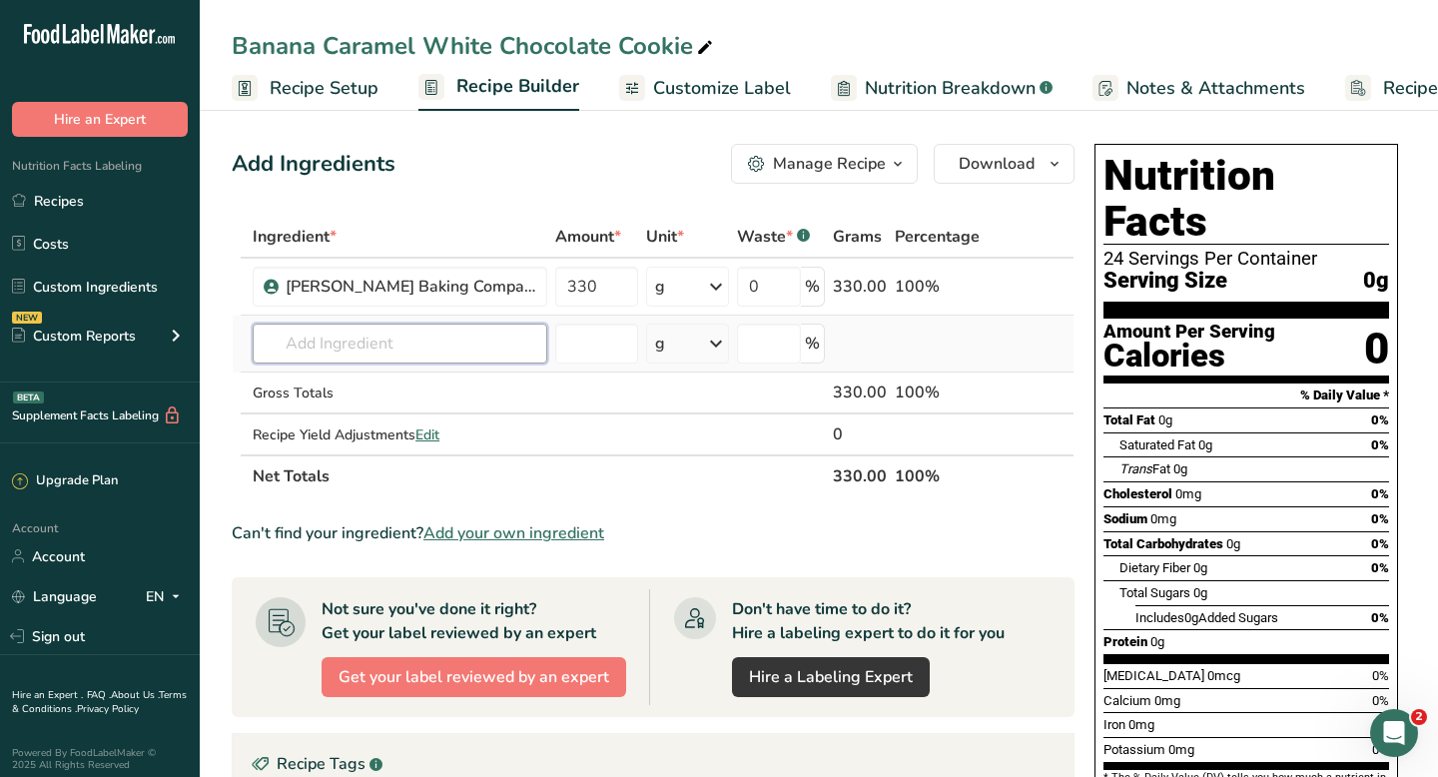
click at [399, 349] on div "Ingredient * Amount * Unit * Waste * .a-a{fill:#347362;}.b-a{fill:#fff;} Grams …" at bounding box center [653, 357] width 843 height 282
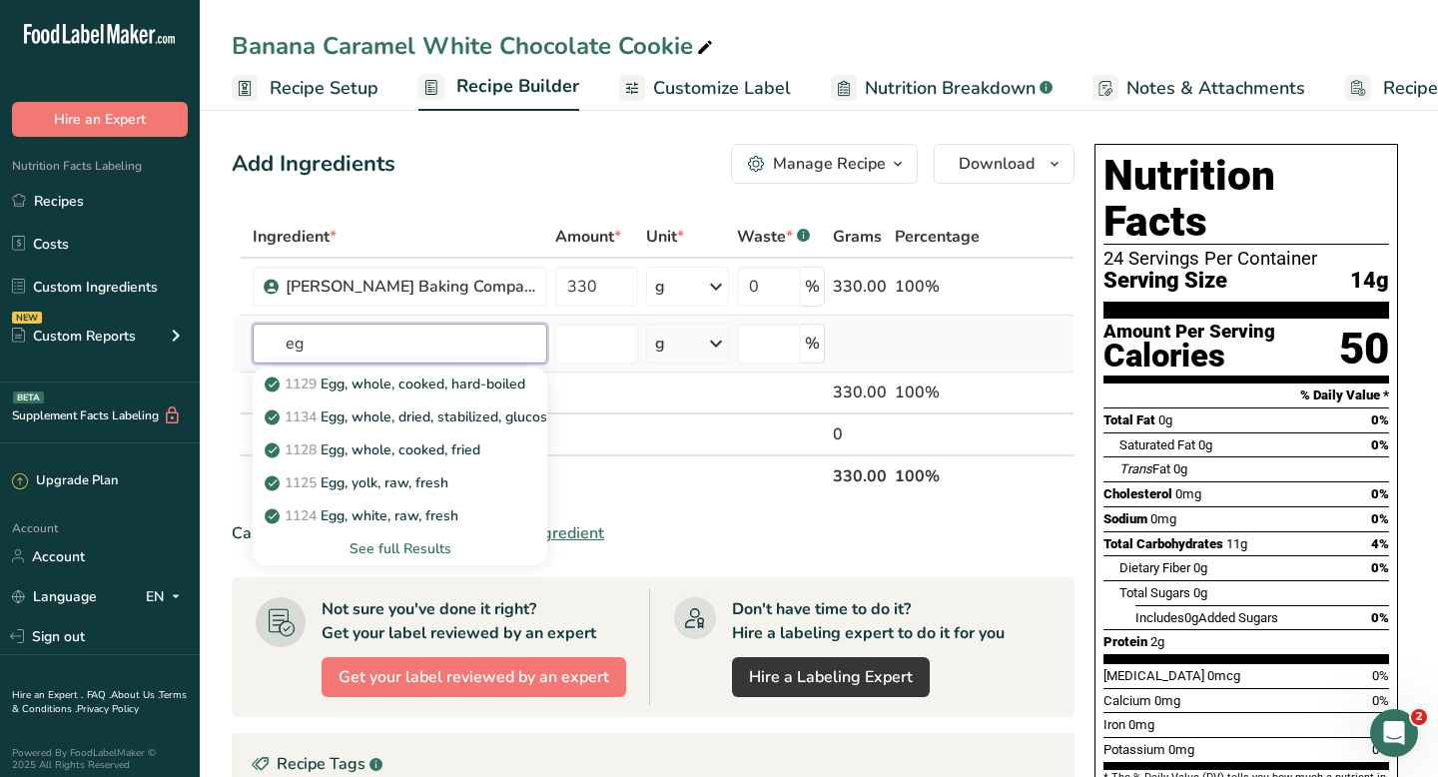
type input "e"
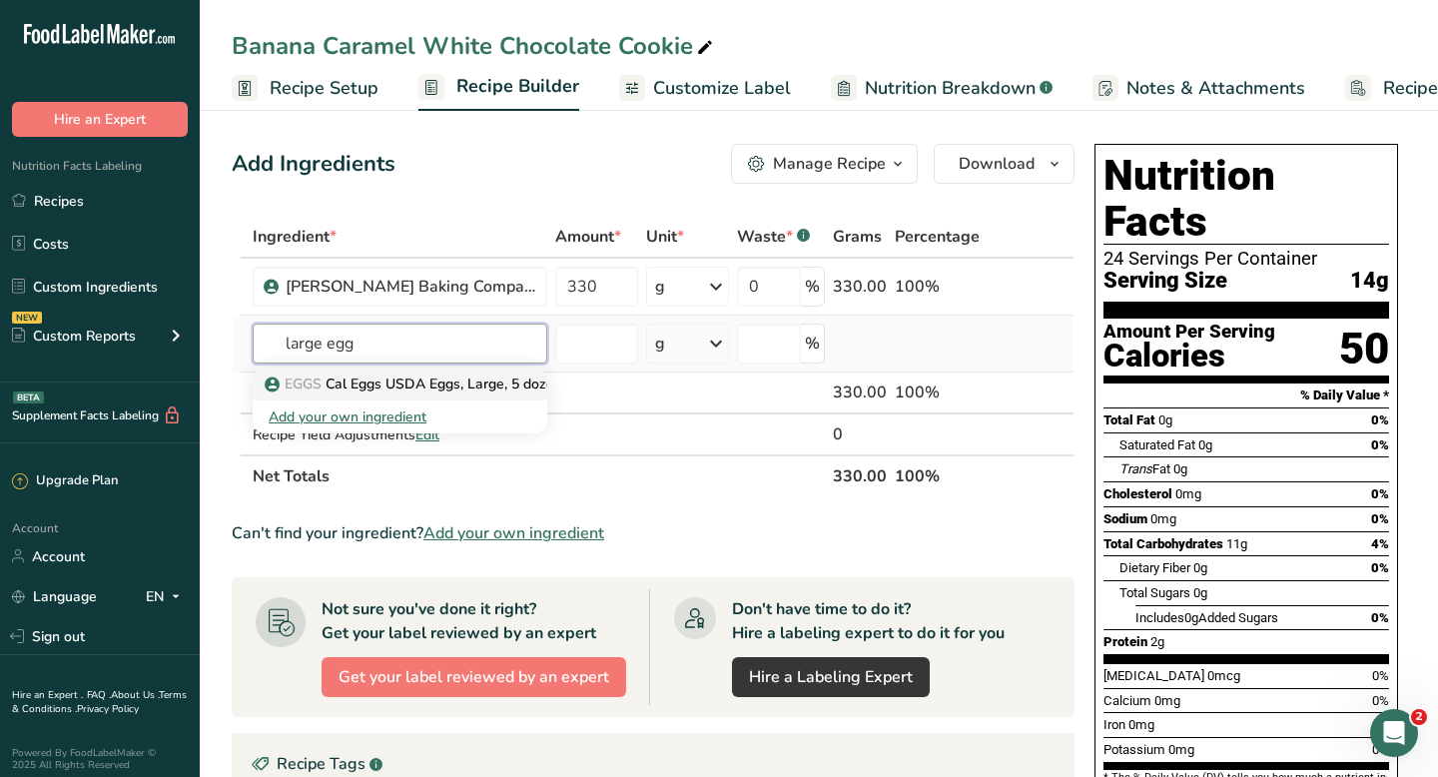
type input "large egg"
click at [419, 374] on p "EGGS Cal Eggs USDA Eggs, Large, 5 dozen-count" at bounding box center [436, 383] width 335 height 21
type input "Cal Eggs USDA Eggs, Large, 5 dozen-count"
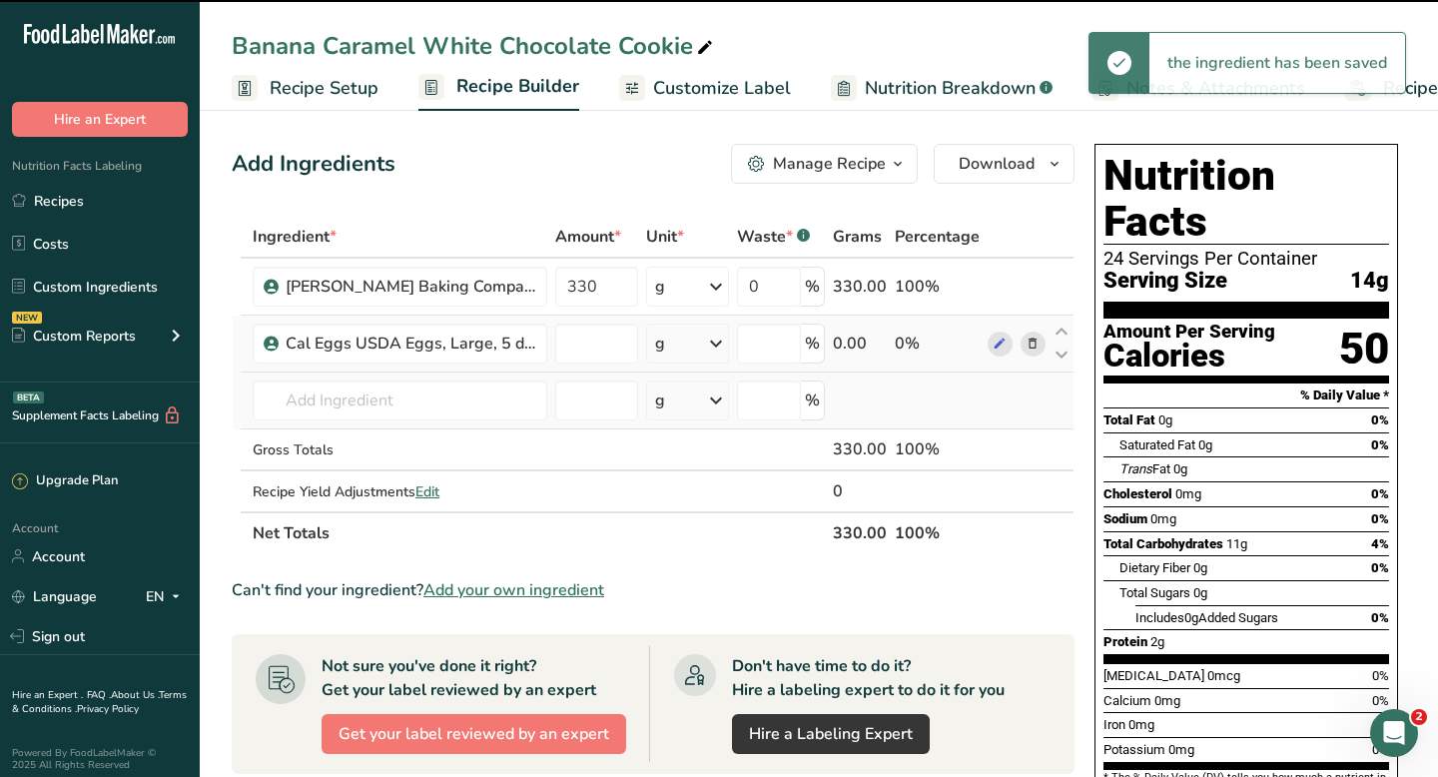
type input "0"
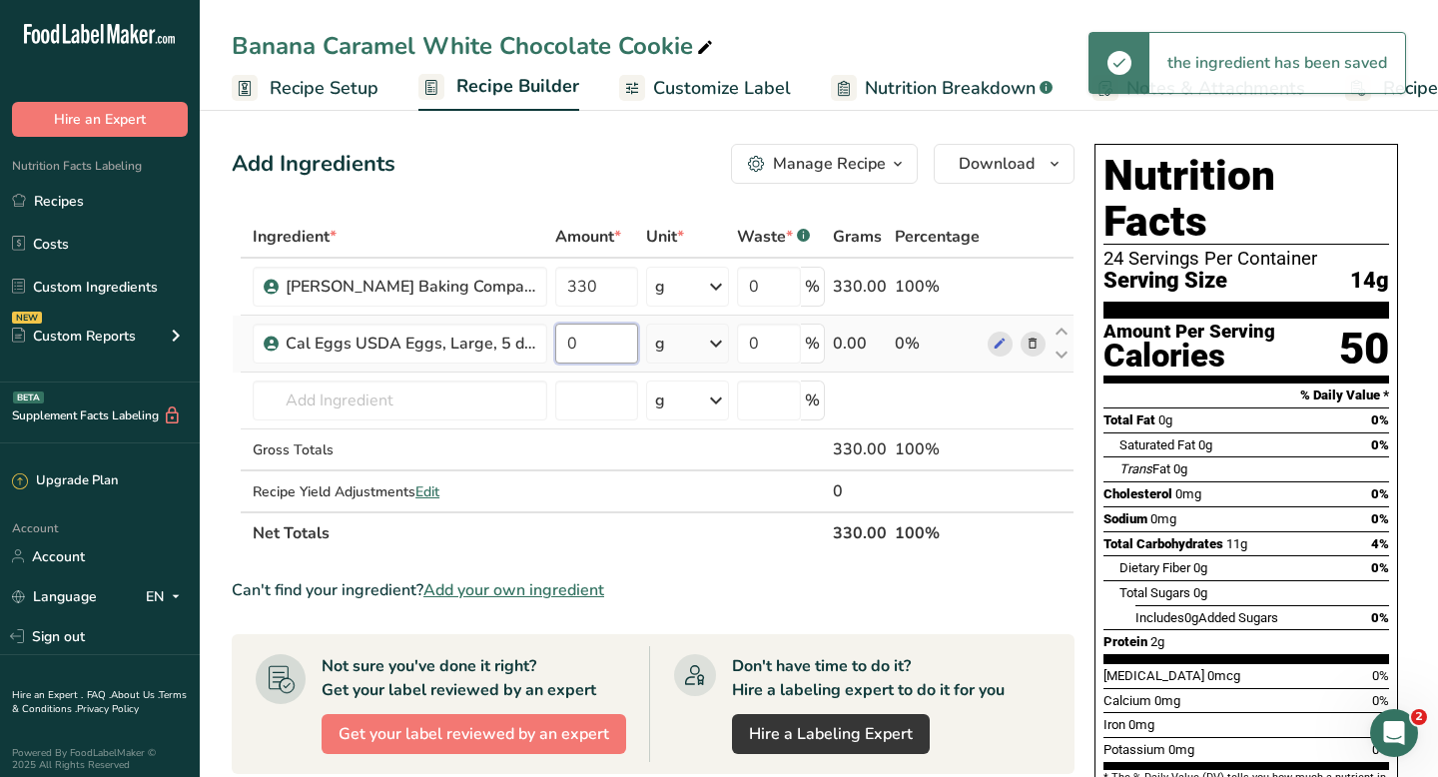
click at [576, 340] on input "0" at bounding box center [596, 343] width 83 height 40
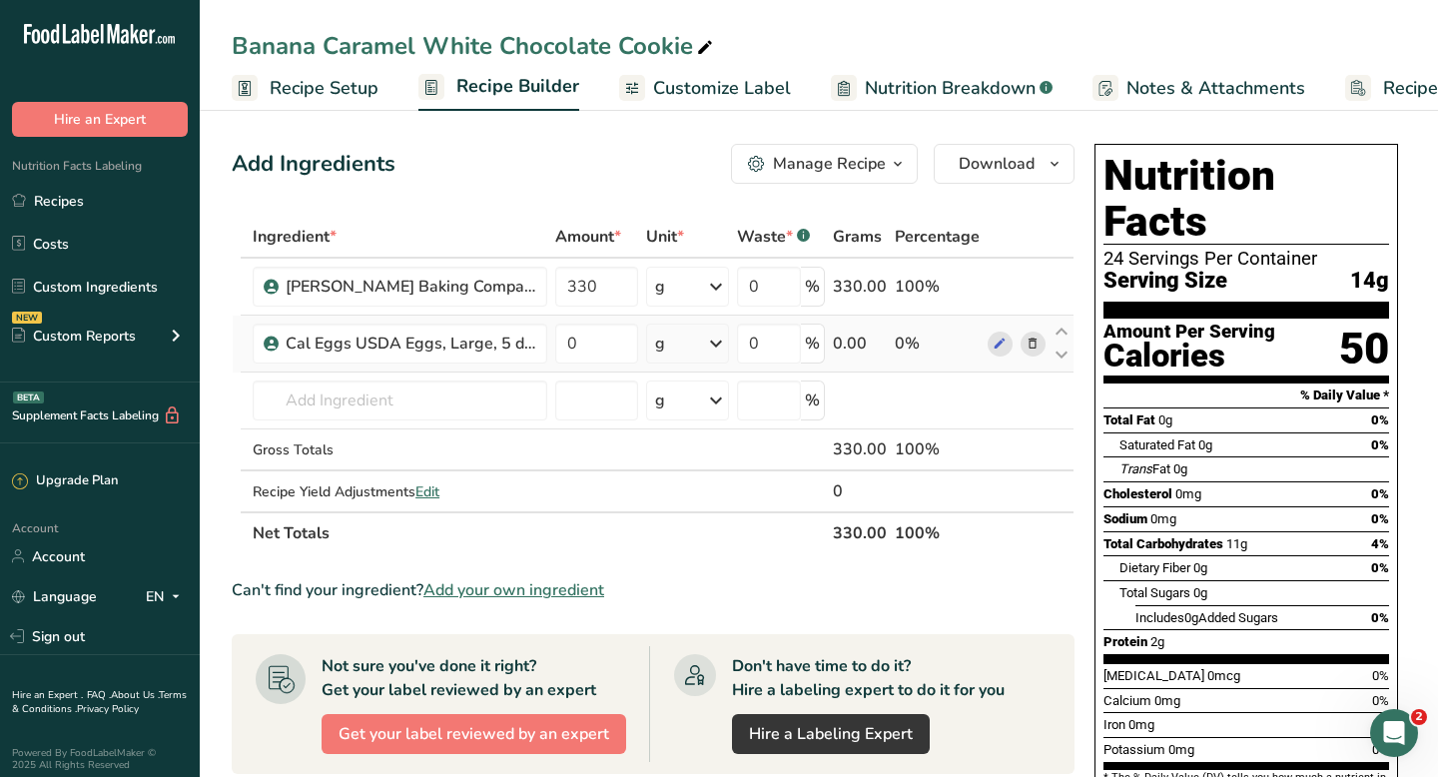
click at [720, 347] on div "Ingredient * Amount * Unit * Waste * .a-a{fill:#347362;}.b-a{fill:#fff;} Grams …" at bounding box center [653, 385] width 843 height 338
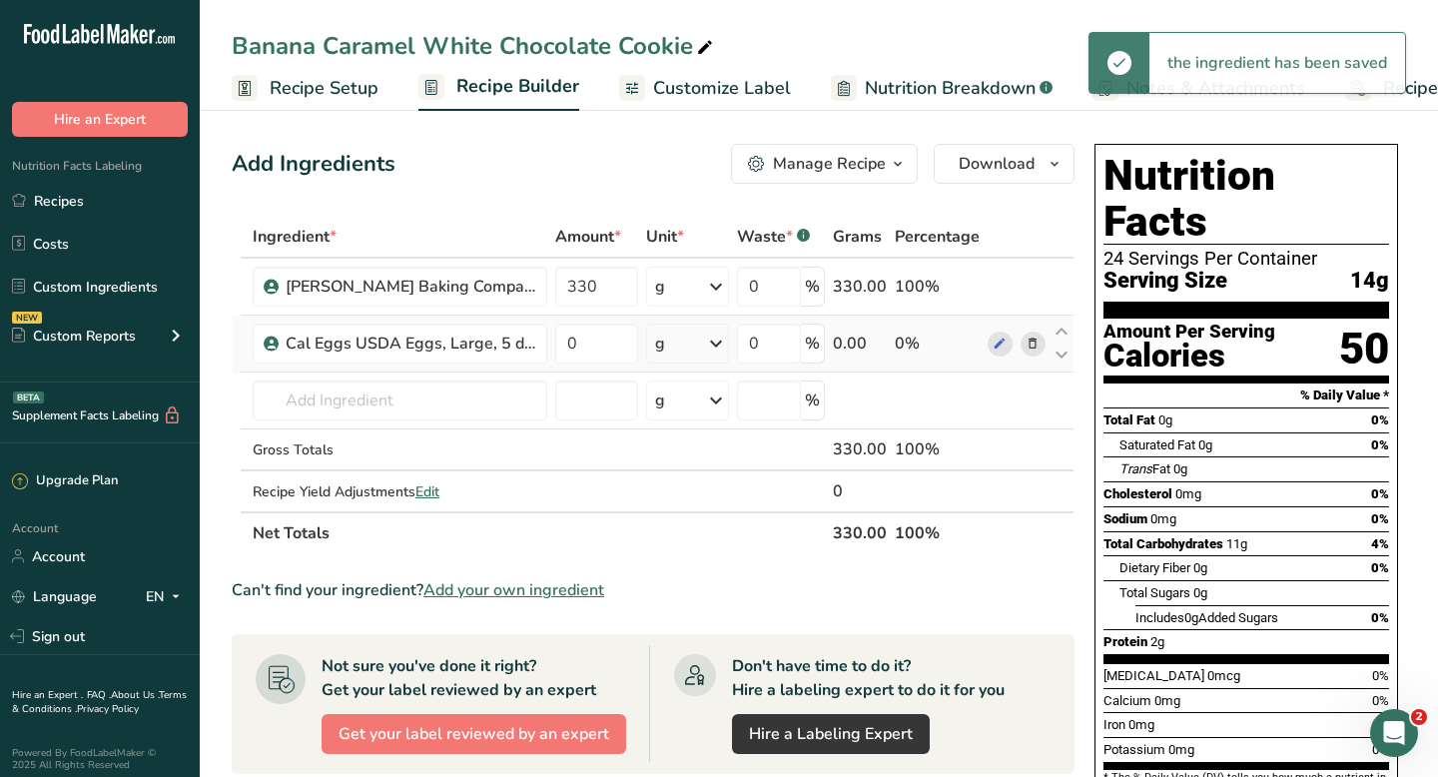
click at [721, 338] on icon at bounding box center [716, 343] width 24 height 36
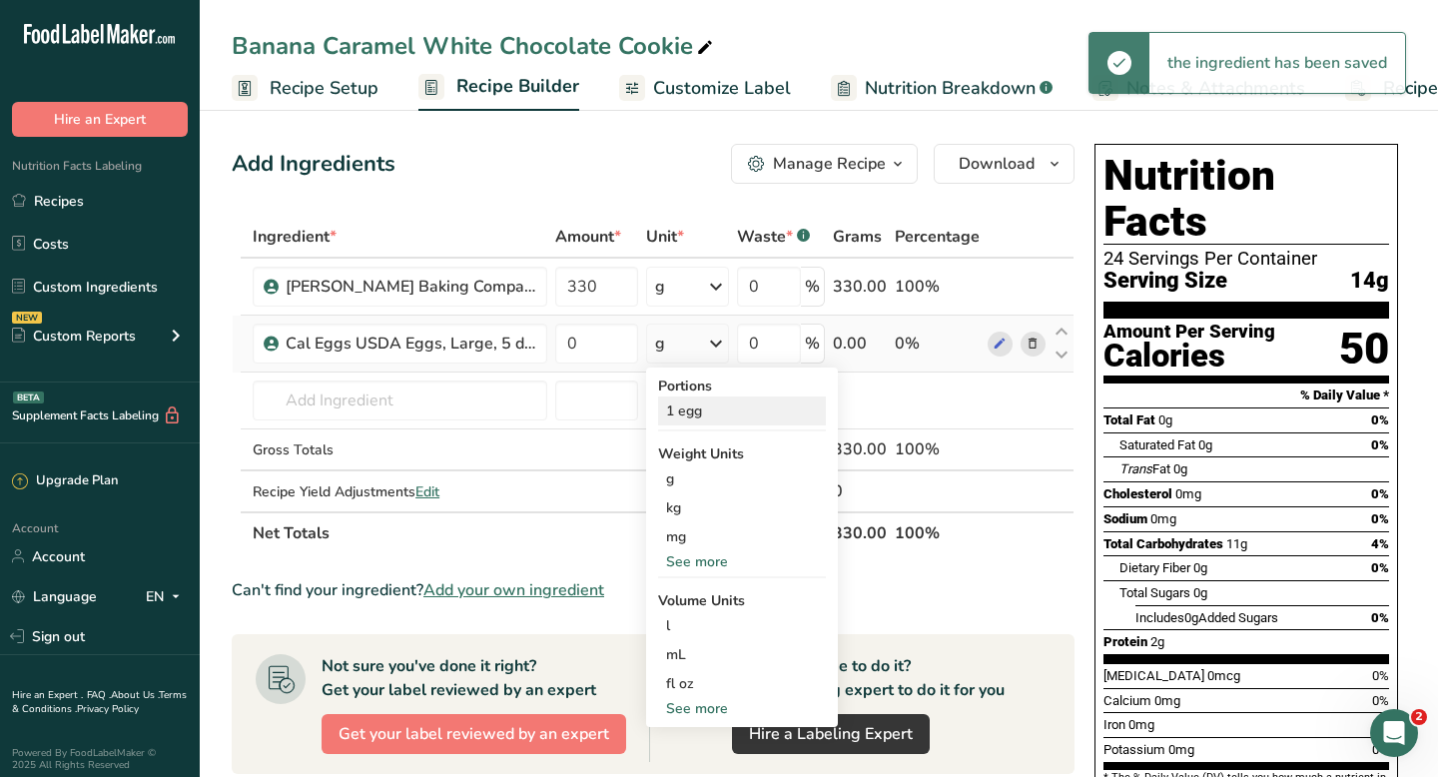
click at [706, 408] on div "1 egg" at bounding box center [742, 410] width 168 height 29
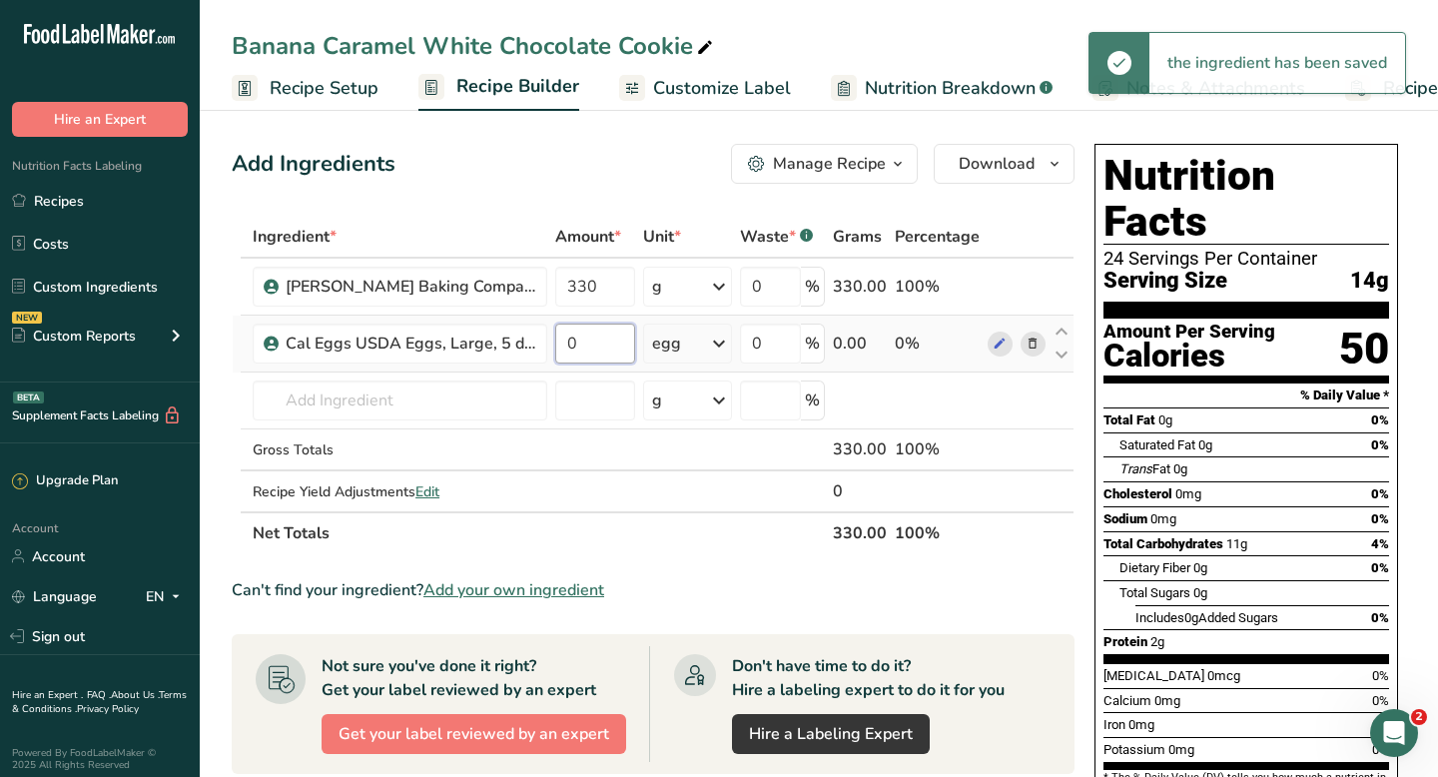
drag, startPoint x: 587, startPoint y: 345, endPoint x: 572, endPoint y: 345, distance: 15.0
click at [572, 345] on input "0" at bounding box center [595, 343] width 80 height 40
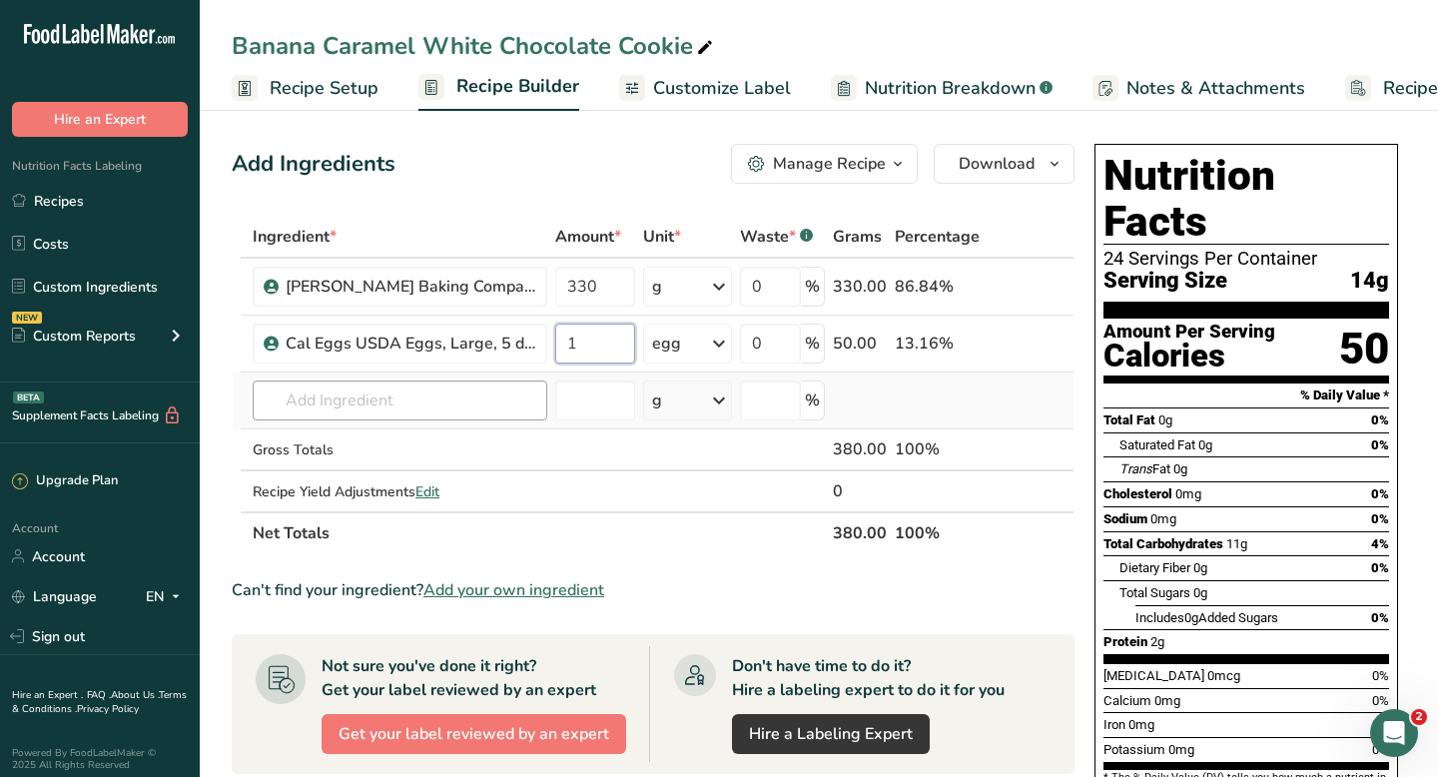
type input "1"
click at [330, 406] on div "Ingredient * Amount * Unit * Waste * .a-a{fill:#347362;}.b-a{fill:#fff;} Grams …" at bounding box center [653, 385] width 843 height 338
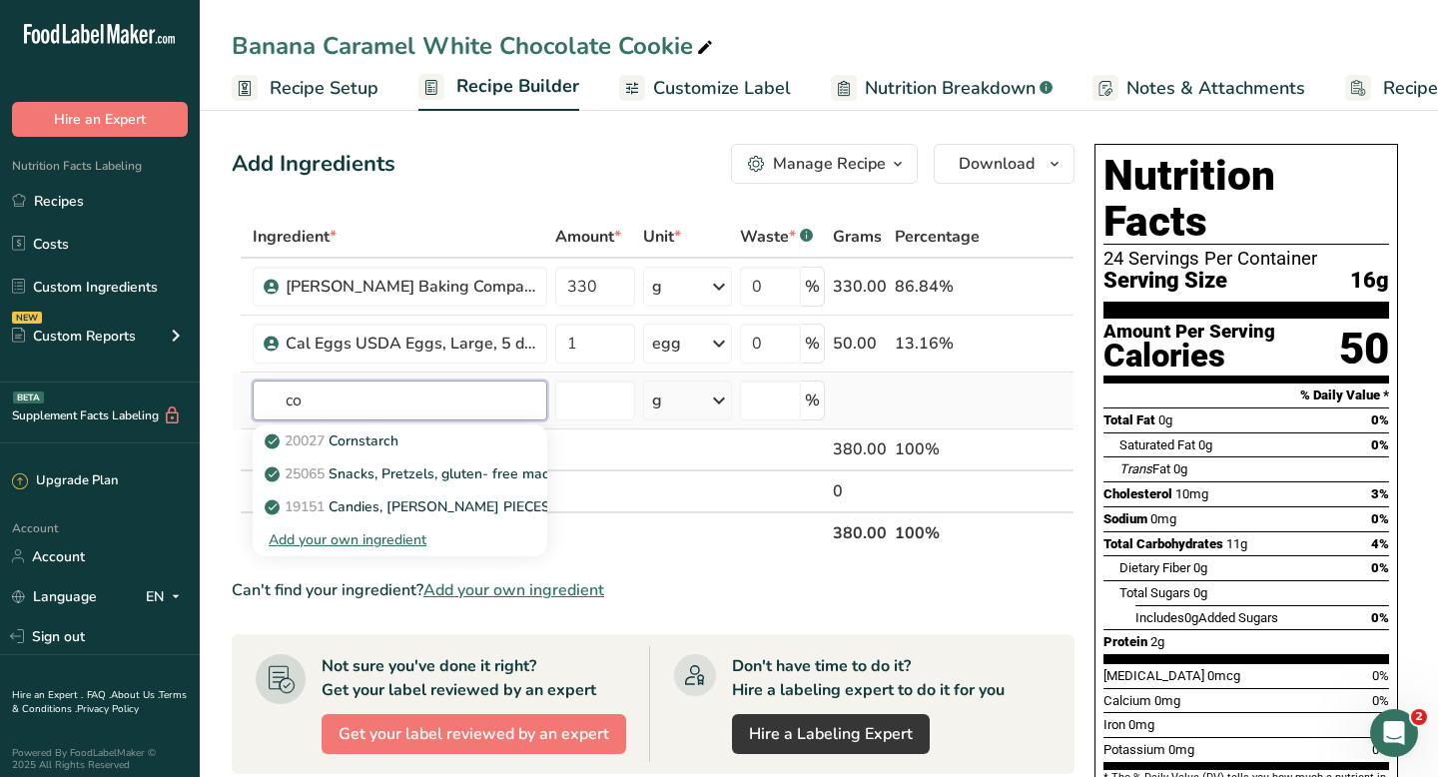
type input "c"
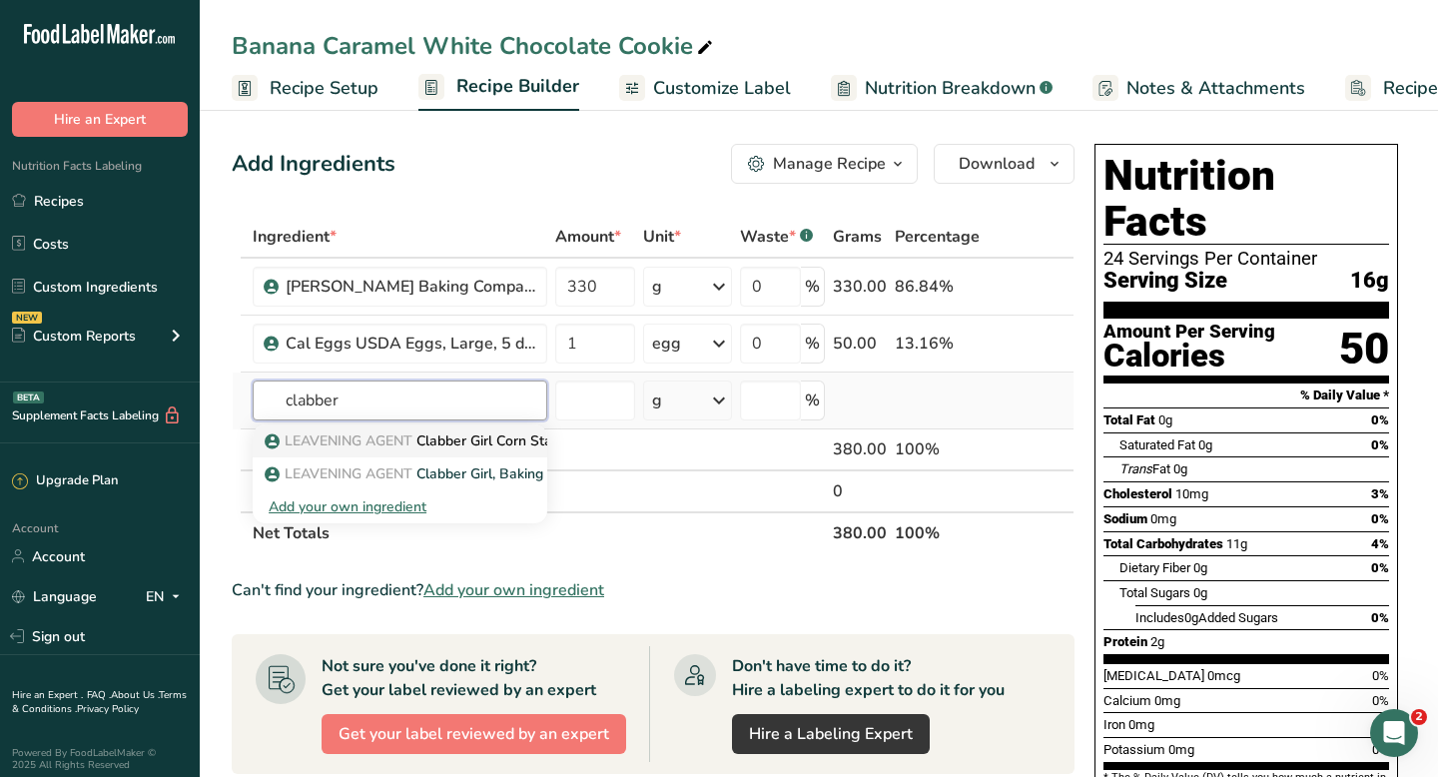
type input "clabber"
click at [344, 441] on span "LEAVENING AGENT" at bounding box center [349, 440] width 128 height 19
type input "Clabber Girl Corn Starch"
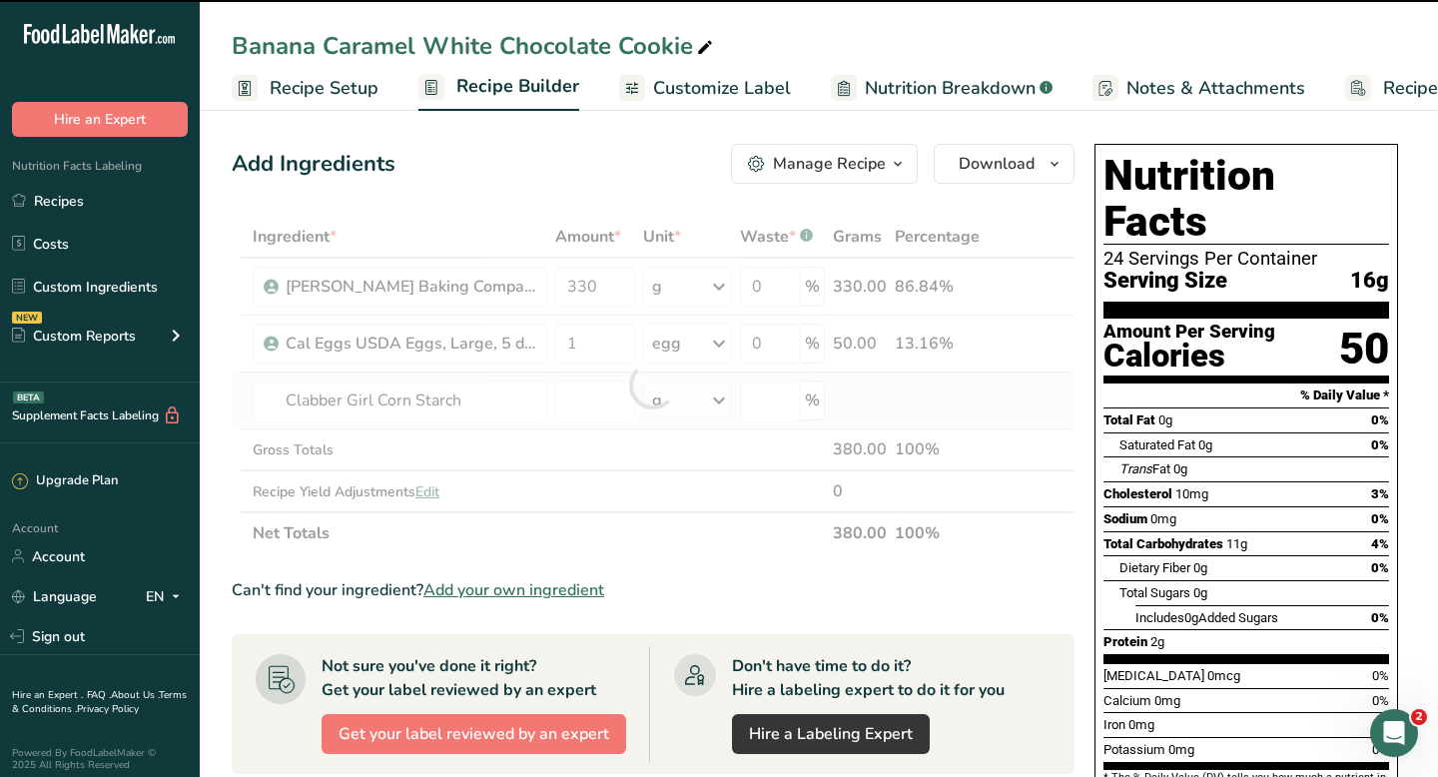
type input "0"
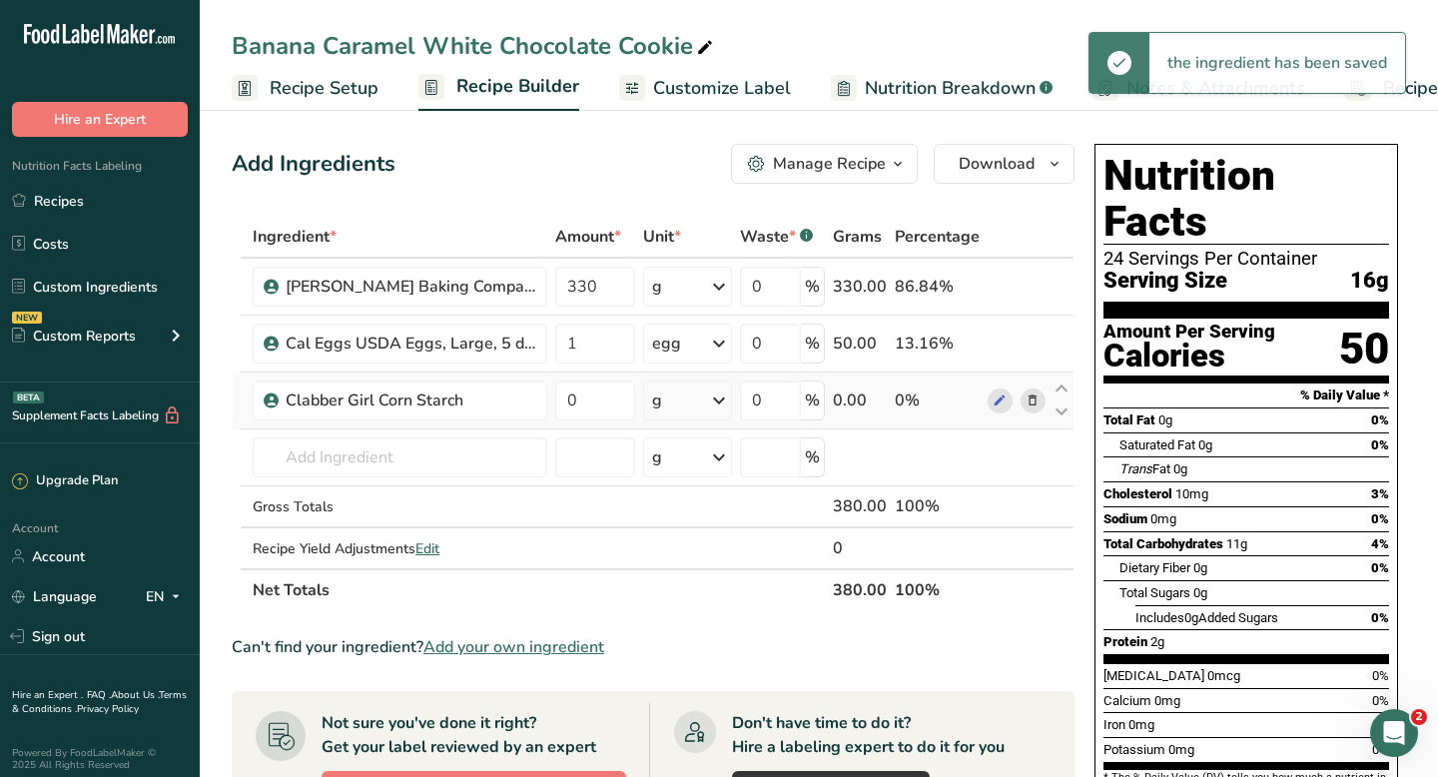
click at [679, 397] on div "g" at bounding box center [687, 400] width 89 height 40
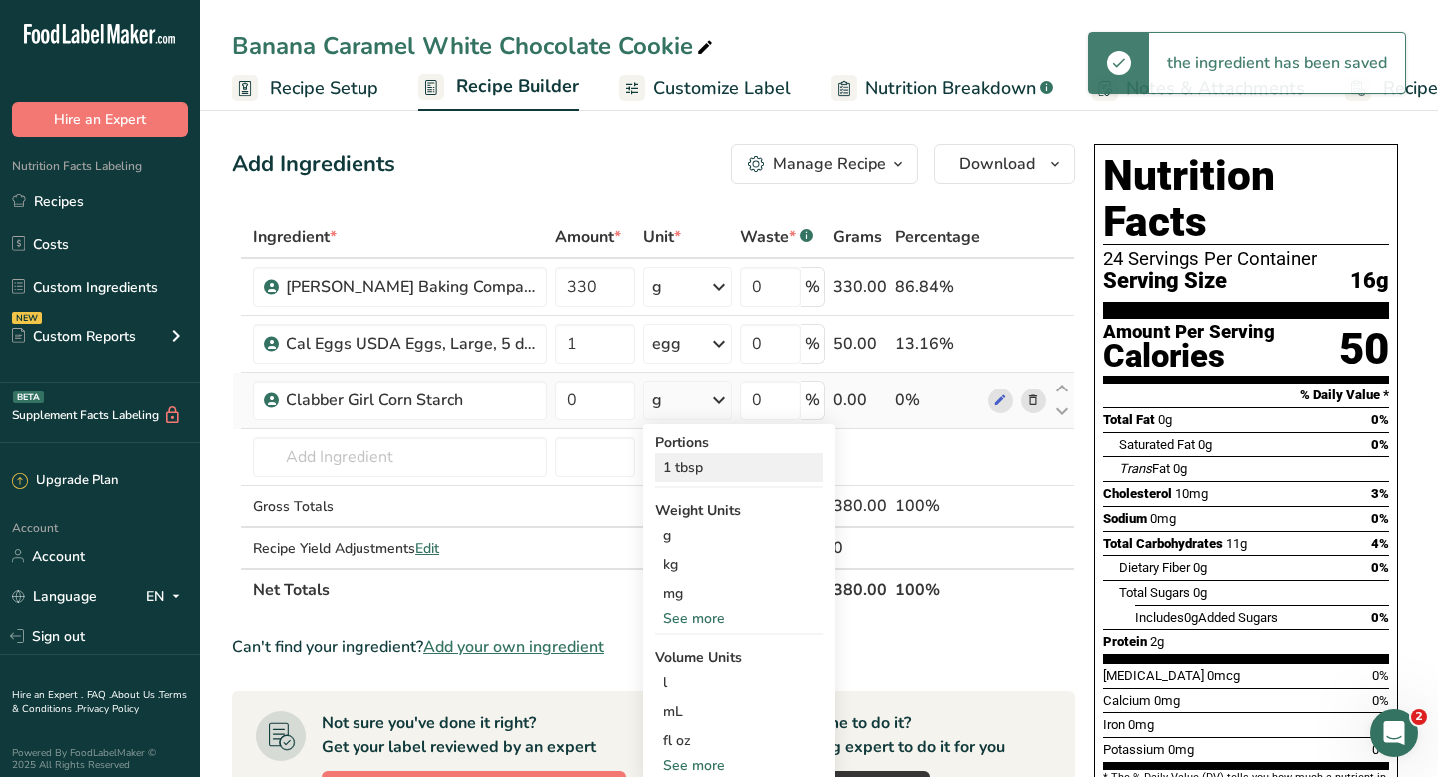
click at [691, 467] on div "1 tbsp" at bounding box center [739, 467] width 168 height 29
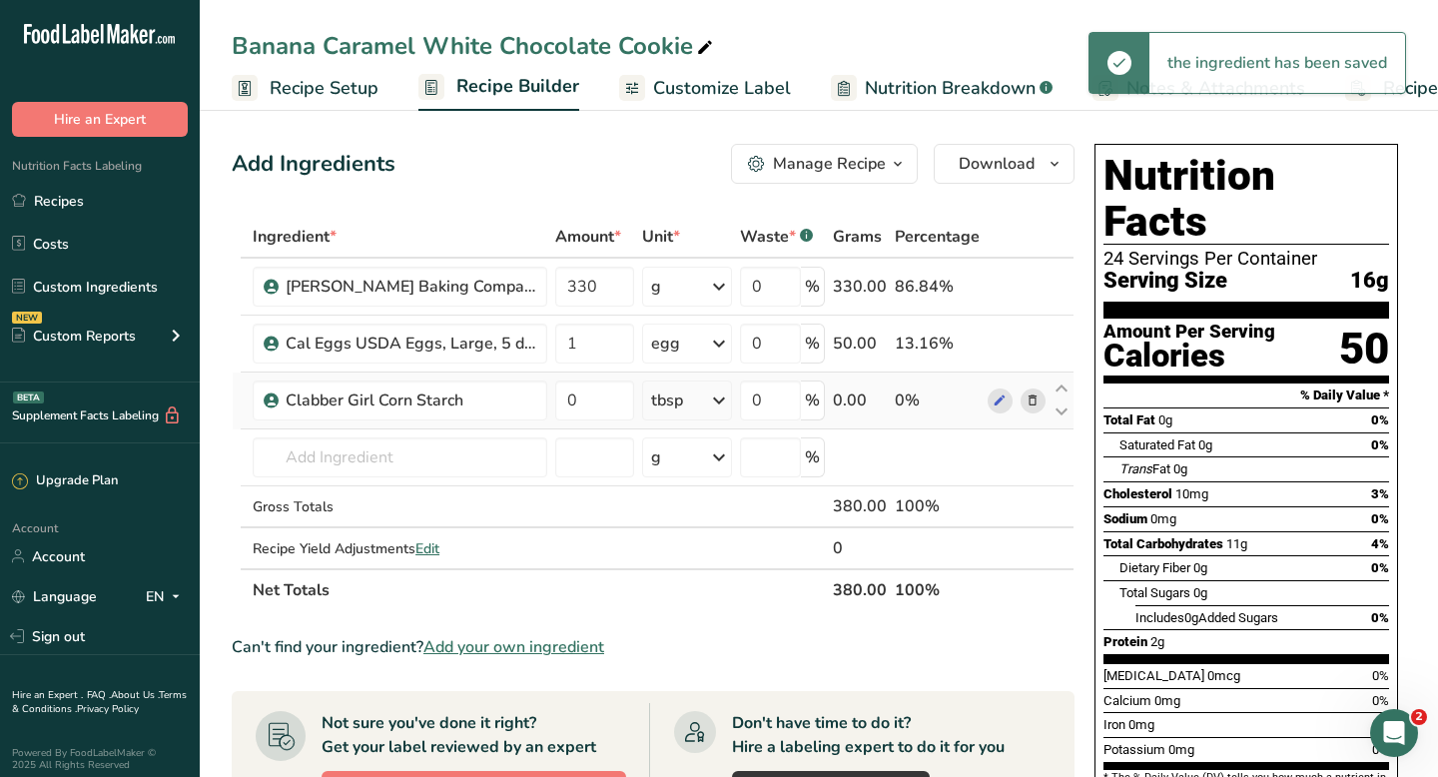
click at [680, 406] on div "tbsp" at bounding box center [667, 400] width 32 height 24
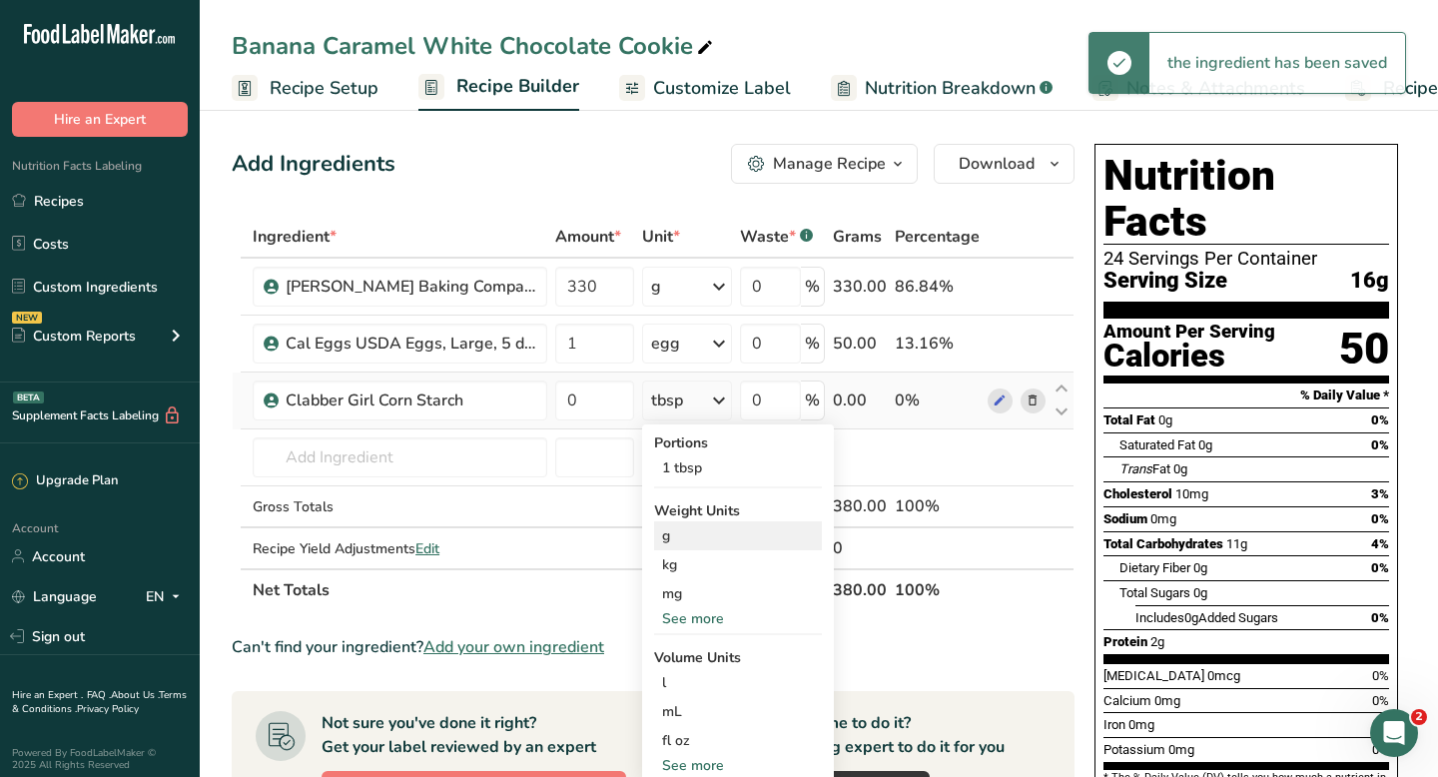
click at [674, 530] on div "g" at bounding box center [738, 535] width 168 height 29
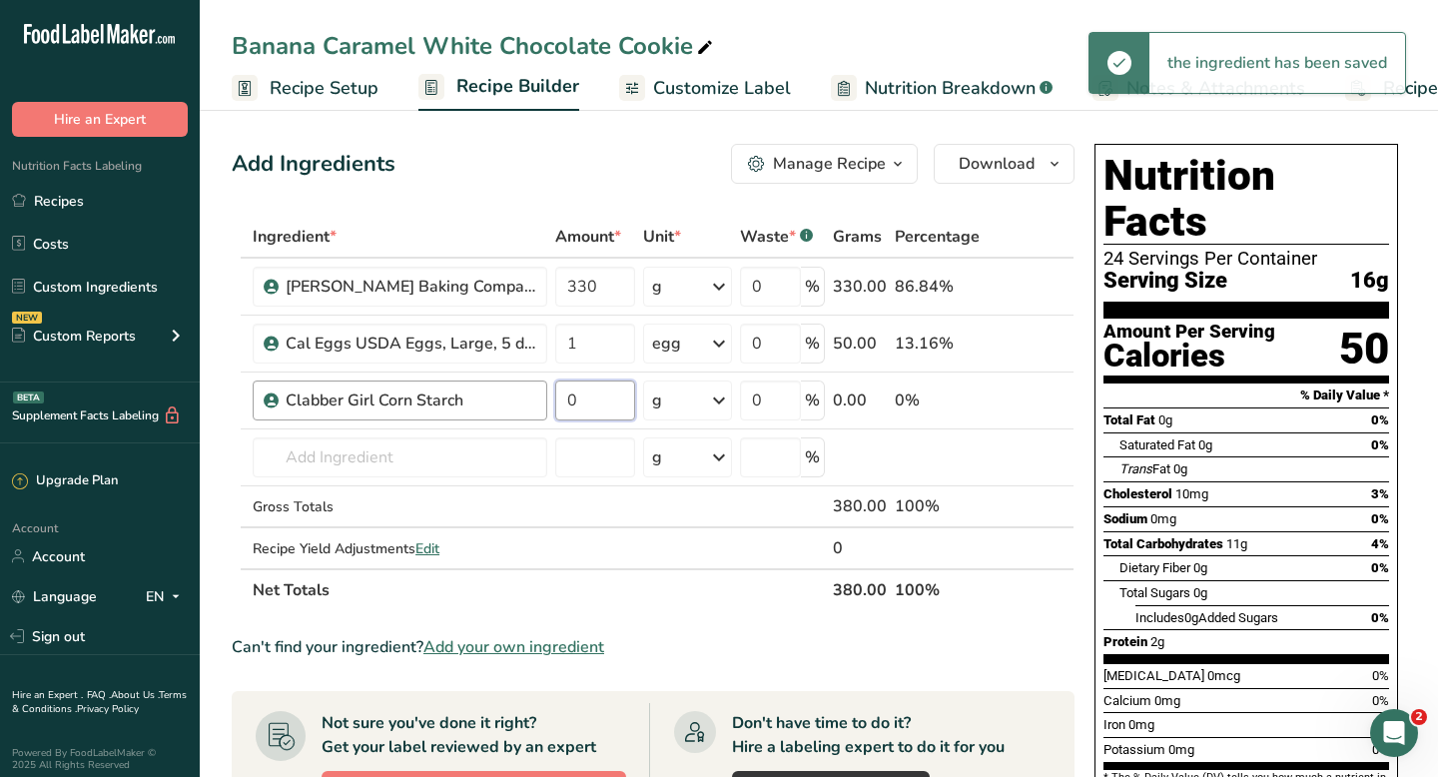
drag, startPoint x: 576, startPoint y: 397, endPoint x: 539, endPoint y: 397, distance: 36.9
click at [539, 397] on tr "Clabber Girl Corn Starch 0 g Portions 1 tbsp Weight Units g kg mg See more Volu…" at bounding box center [653, 400] width 841 height 57
type input "25"
click at [374, 461] on div "Ingredient * Amount * Unit * Waste * .a-a{fill:#347362;}.b-a{fill:#fff;} Grams …" at bounding box center [653, 413] width 843 height 395
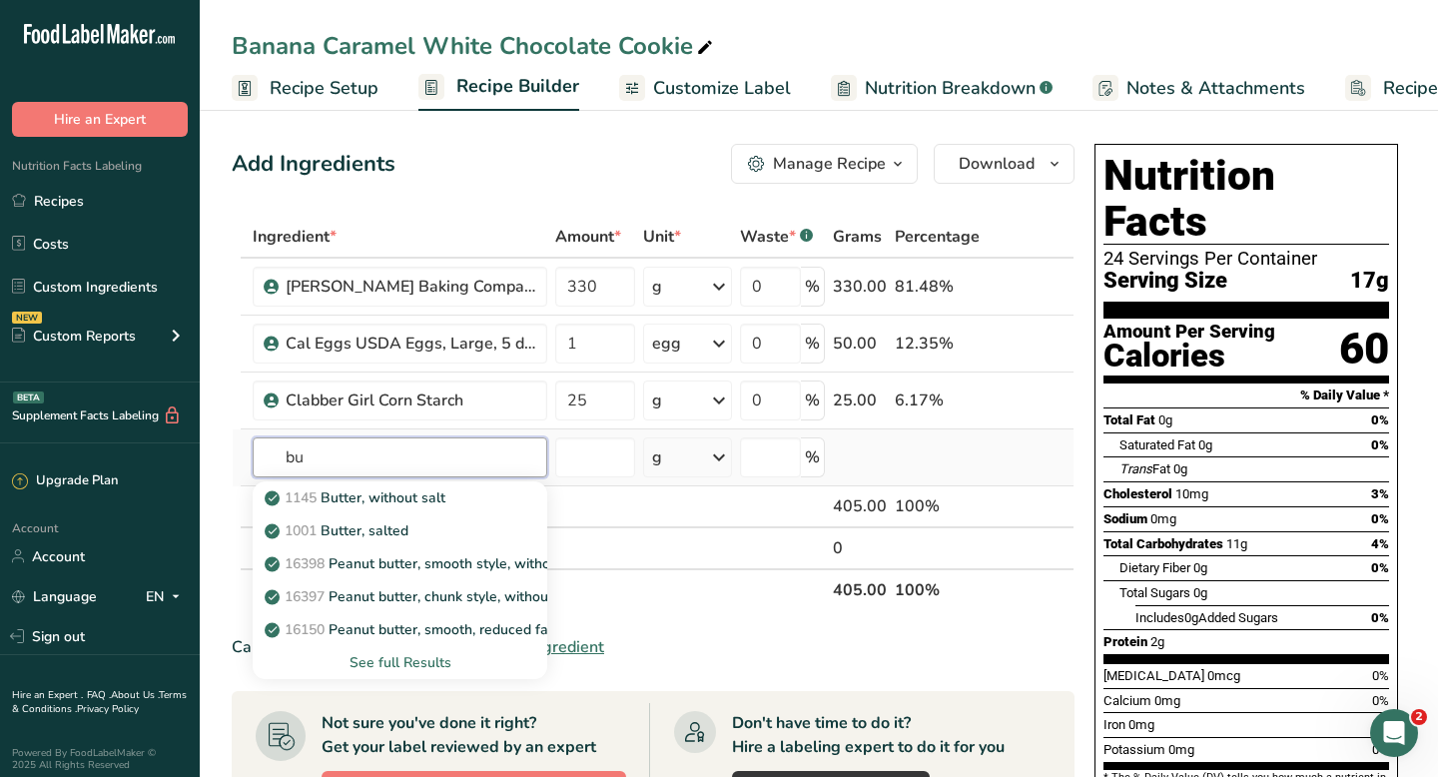
type input "b"
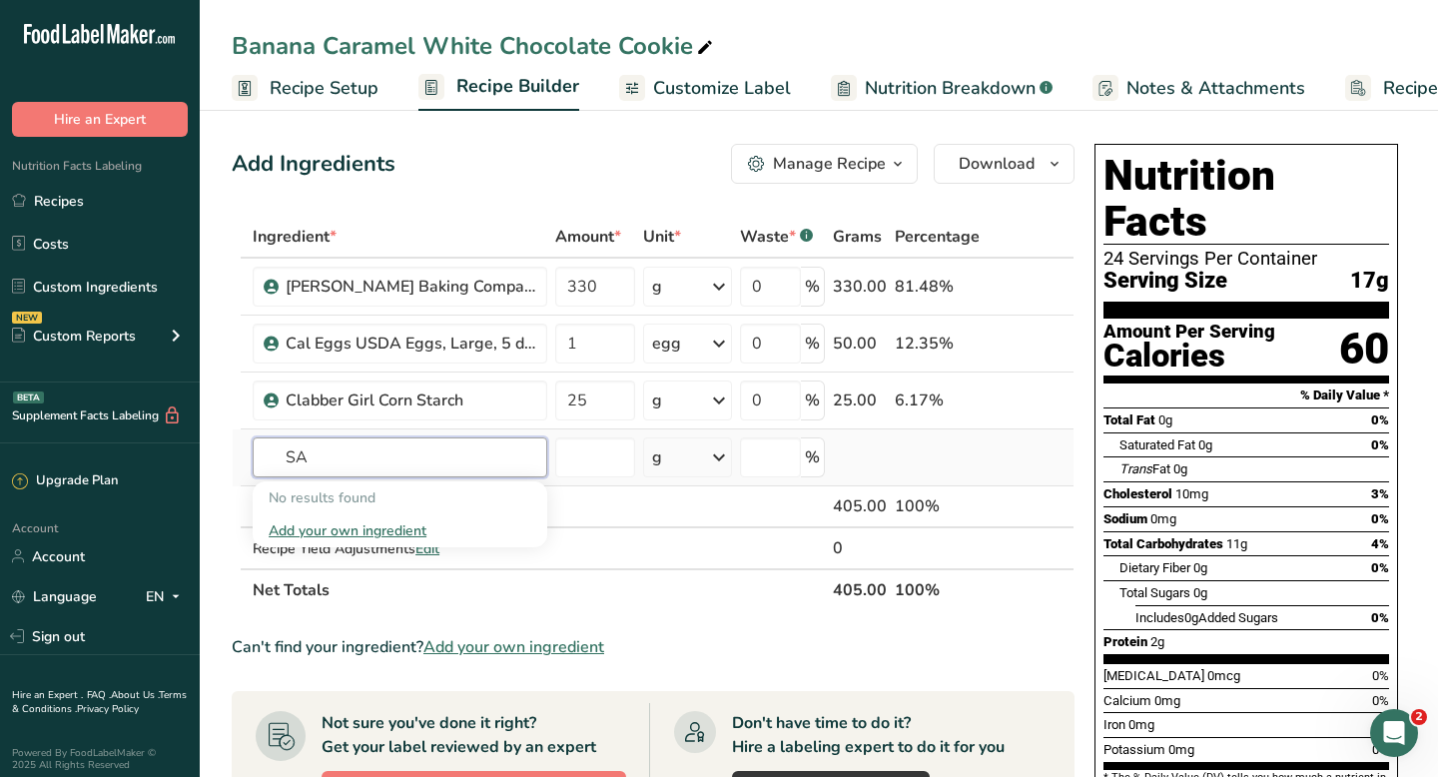
type input "S"
type input "buttermilk pow"
click at [390, 505] on span "LEAVENING AGENT" at bounding box center [349, 497] width 128 height 19
type input "SACO Cultured Buttermilk Blend"
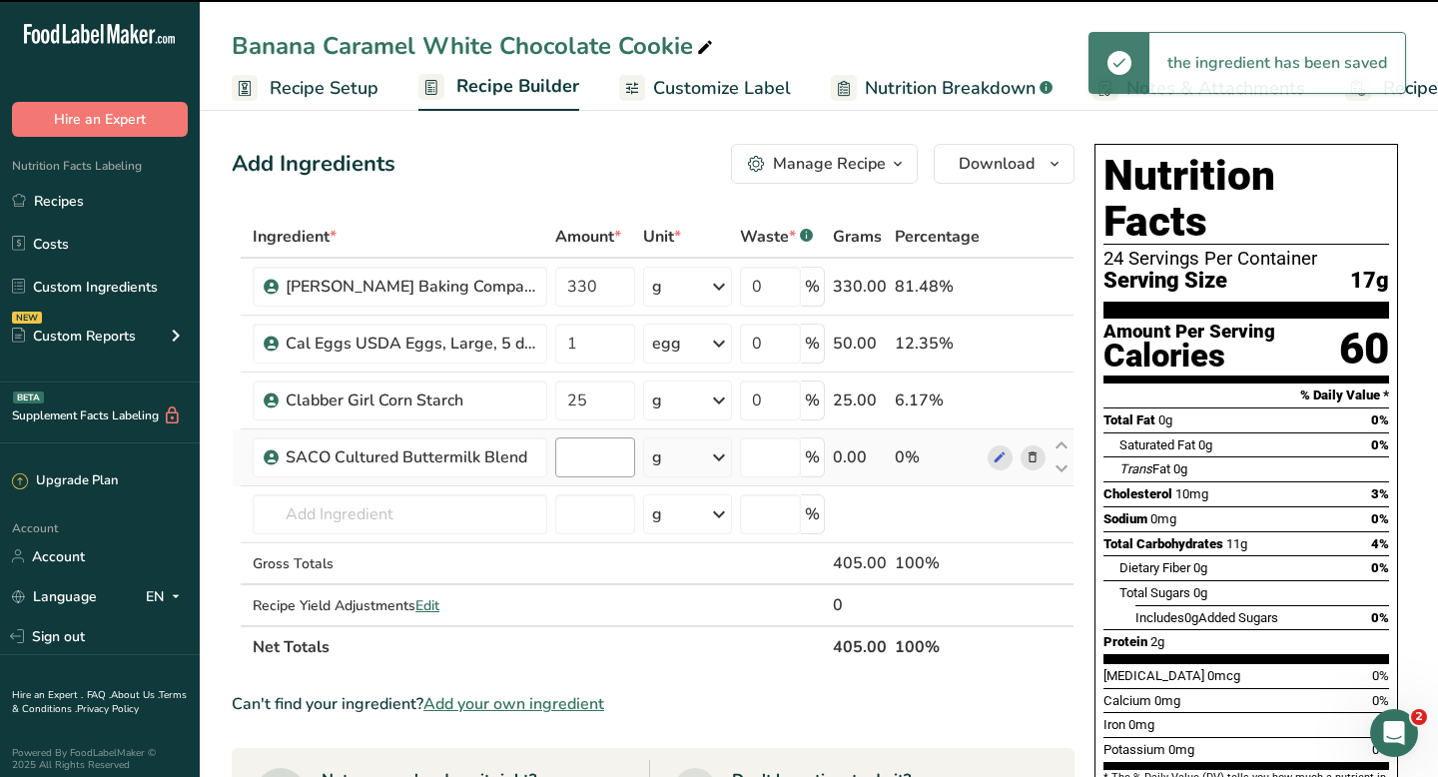
type input "0"
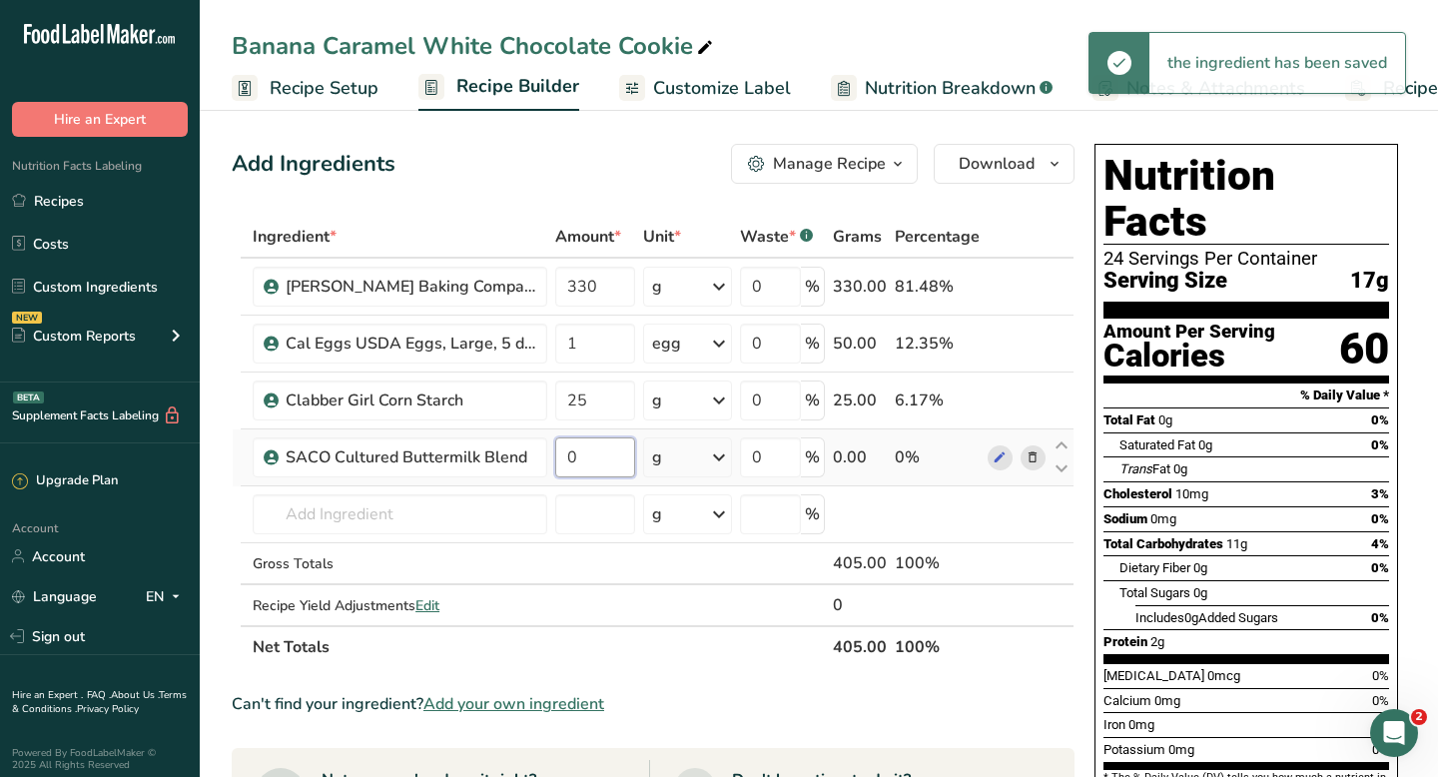
click at [576, 458] on input "0" at bounding box center [595, 457] width 80 height 40
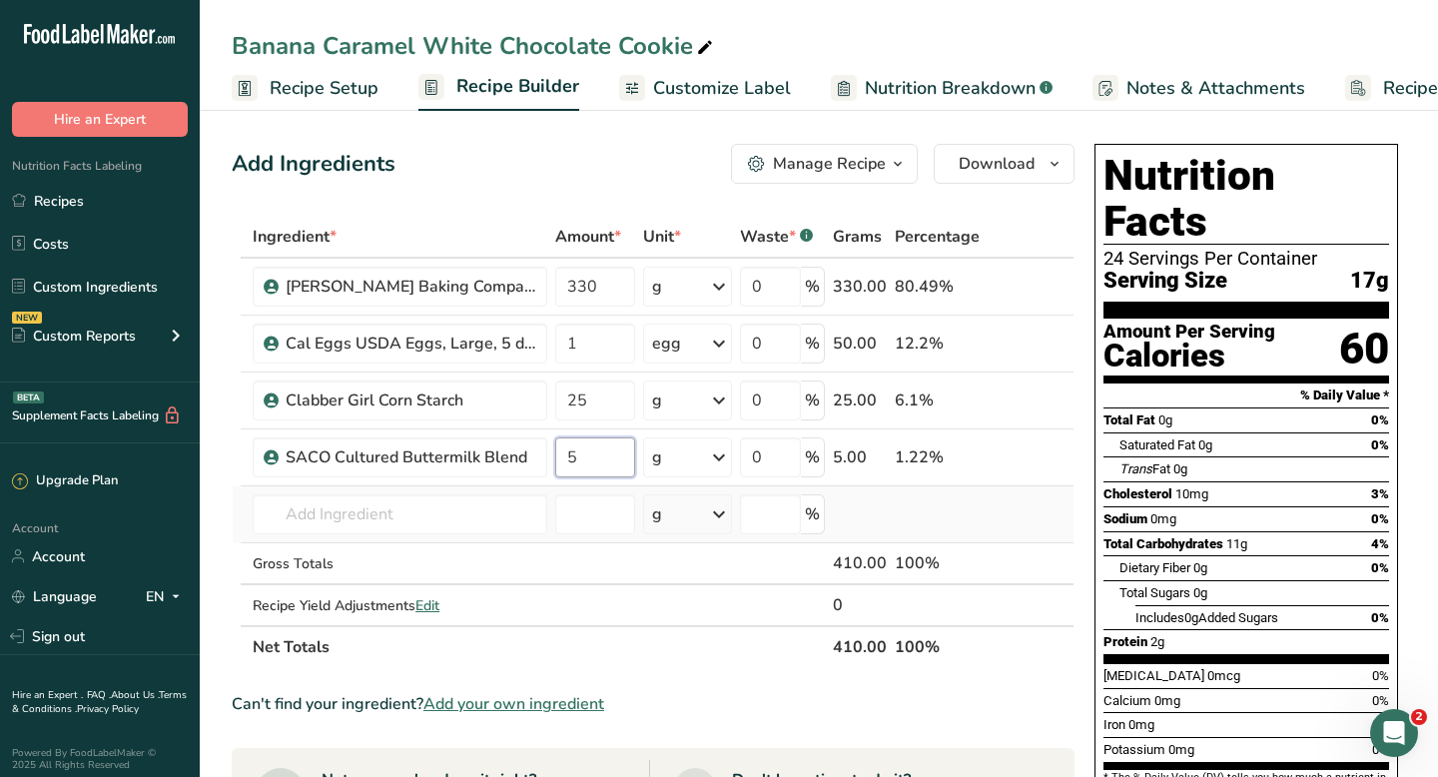
type input "5"
click at [232, 495] on div "Ingredient * Amount * Unit * Waste * .a-a{fill:#347362;}.b-a{fill:#fff;} Grams …" at bounding box center [653, 442] width 843 height 452
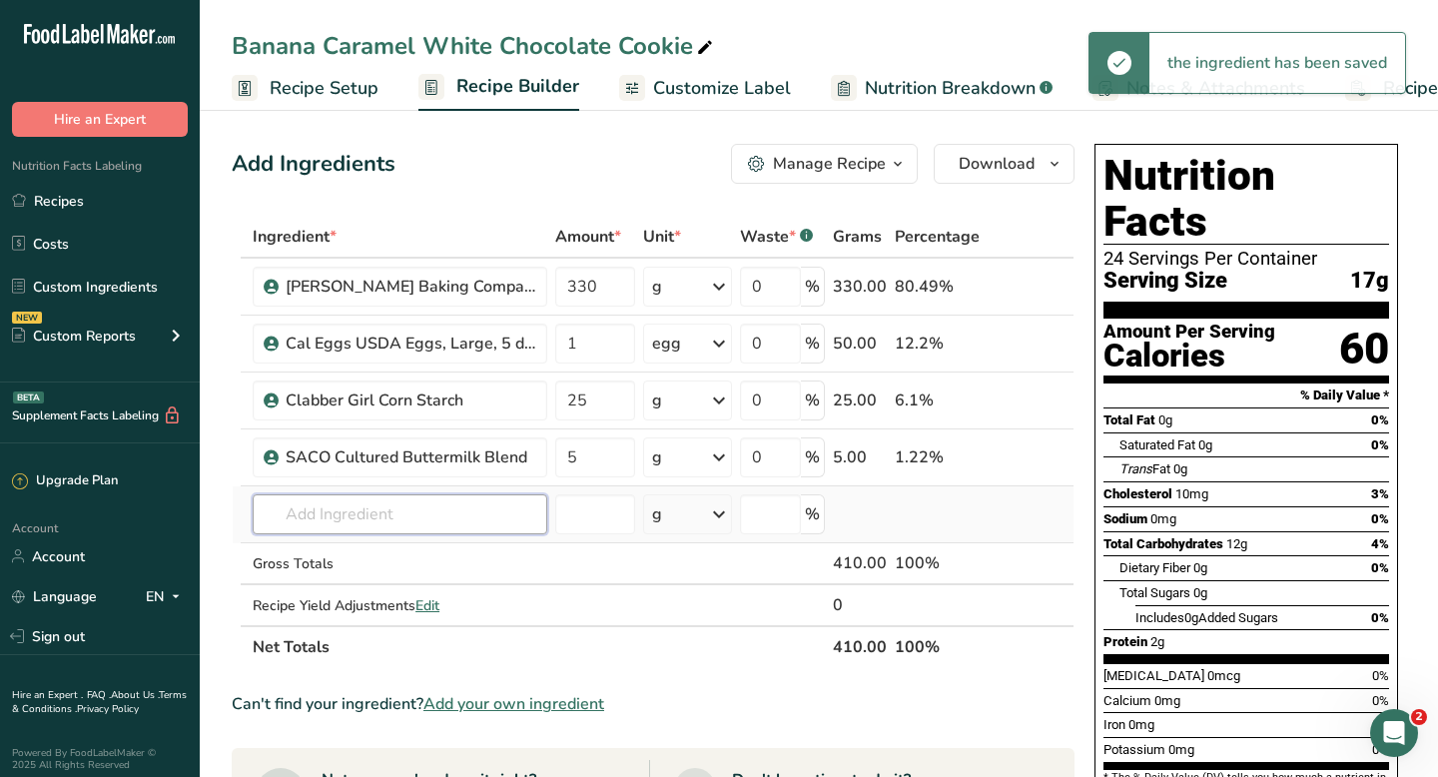
click at [337, 515] on input "text" at bounding box center [400, 514] width 295 height 40
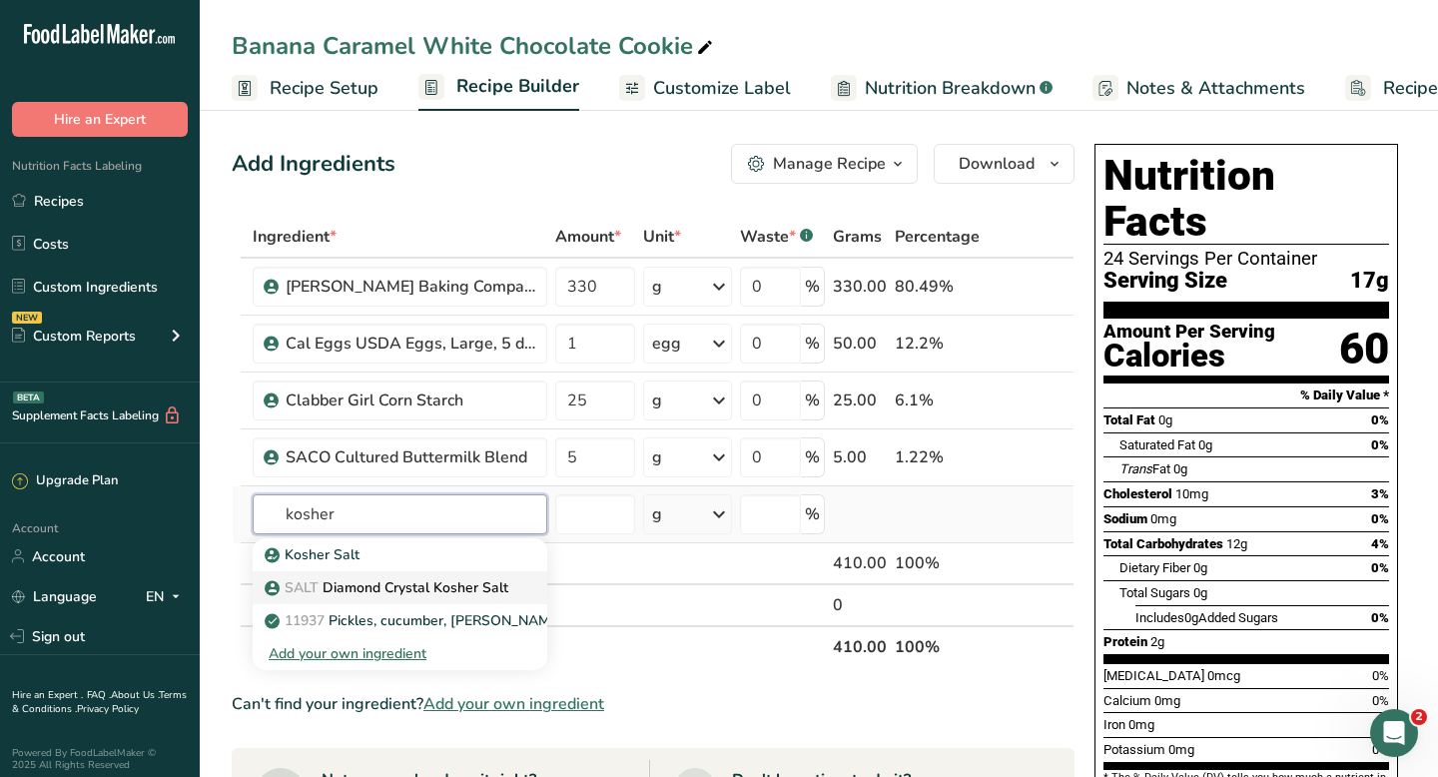
type input "kosher"
click at [281, 585] on p "SALT Diamond Crystal Kosher Salt" at bounding box center [389, 587] width 240 height 21
type input "Diamond Crystal Kosher Salt"
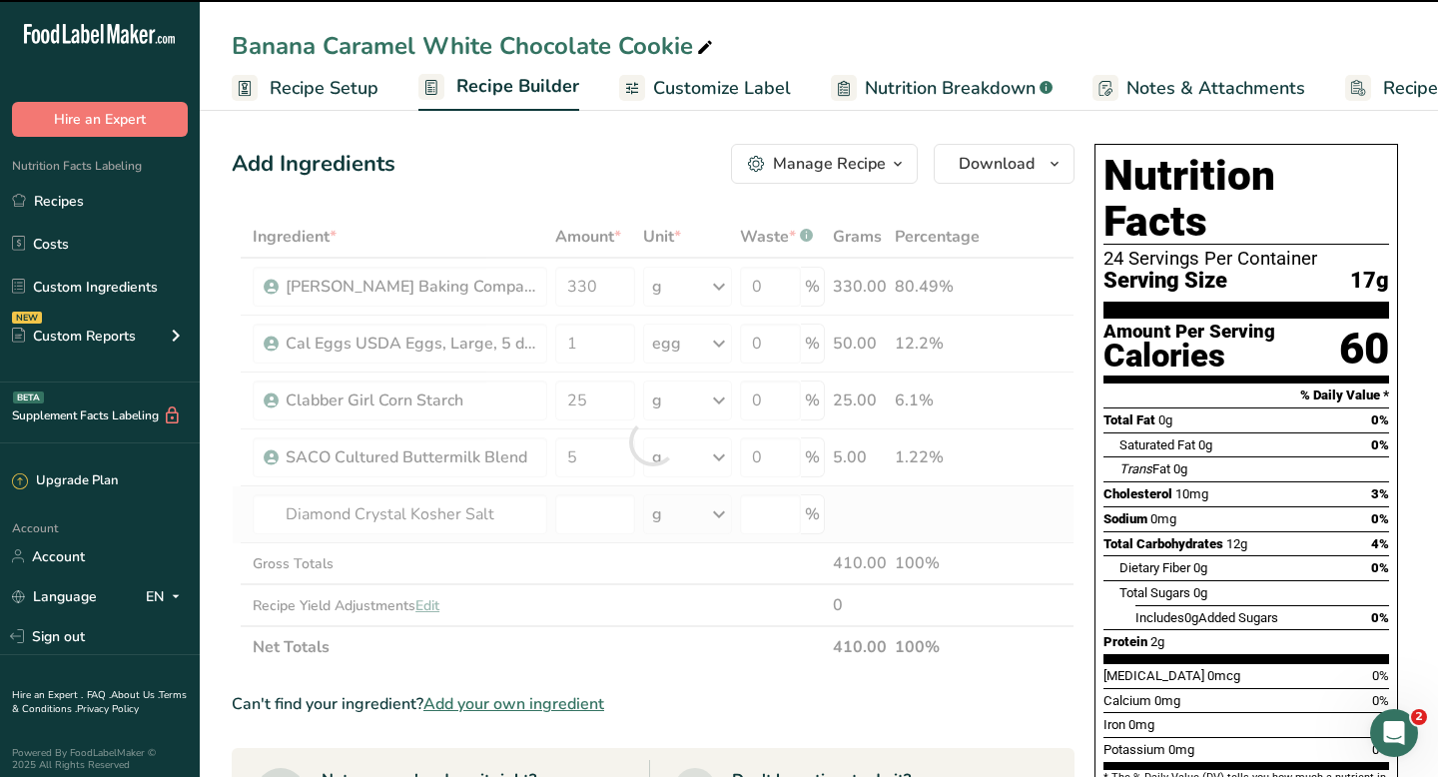
type input "0"
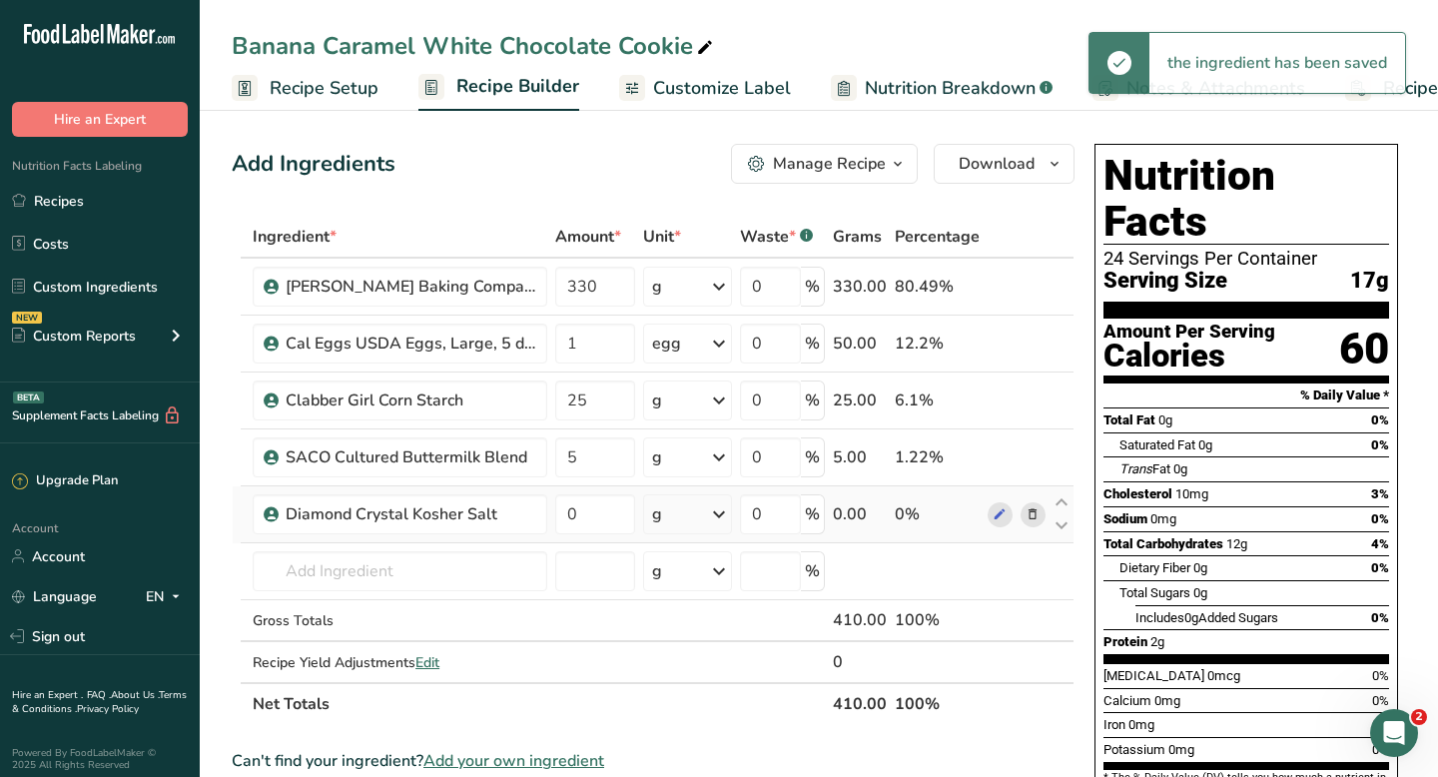
click at [668, 522] on div "g" at bounding box center [687, 514] width 89 height 40
click at [676, 575] on div "1 tsp" at bounding box center [739, 581] width 168 height 29
click at [581, 515] on input "0" at bounding box center [595, 514] width 80 height 40
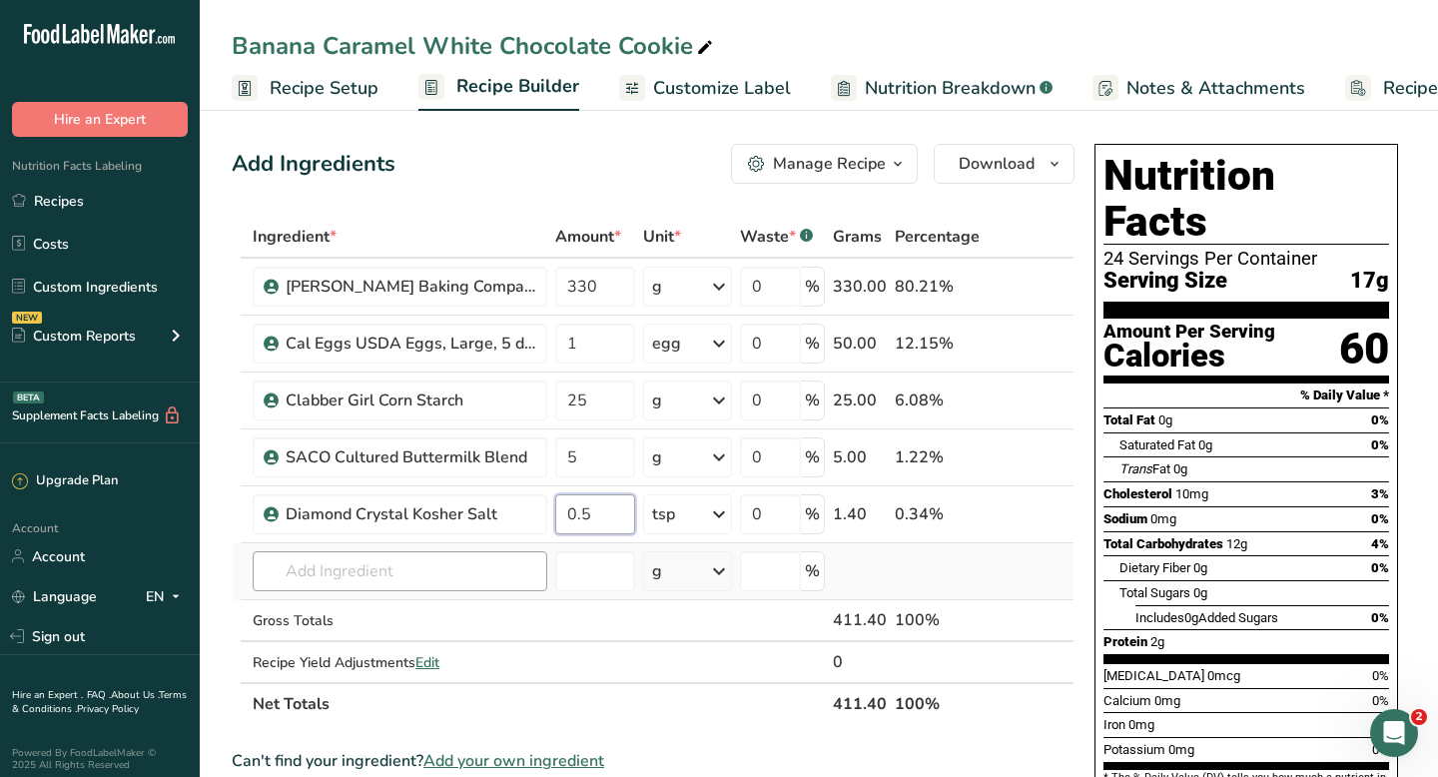
type input "0.5"
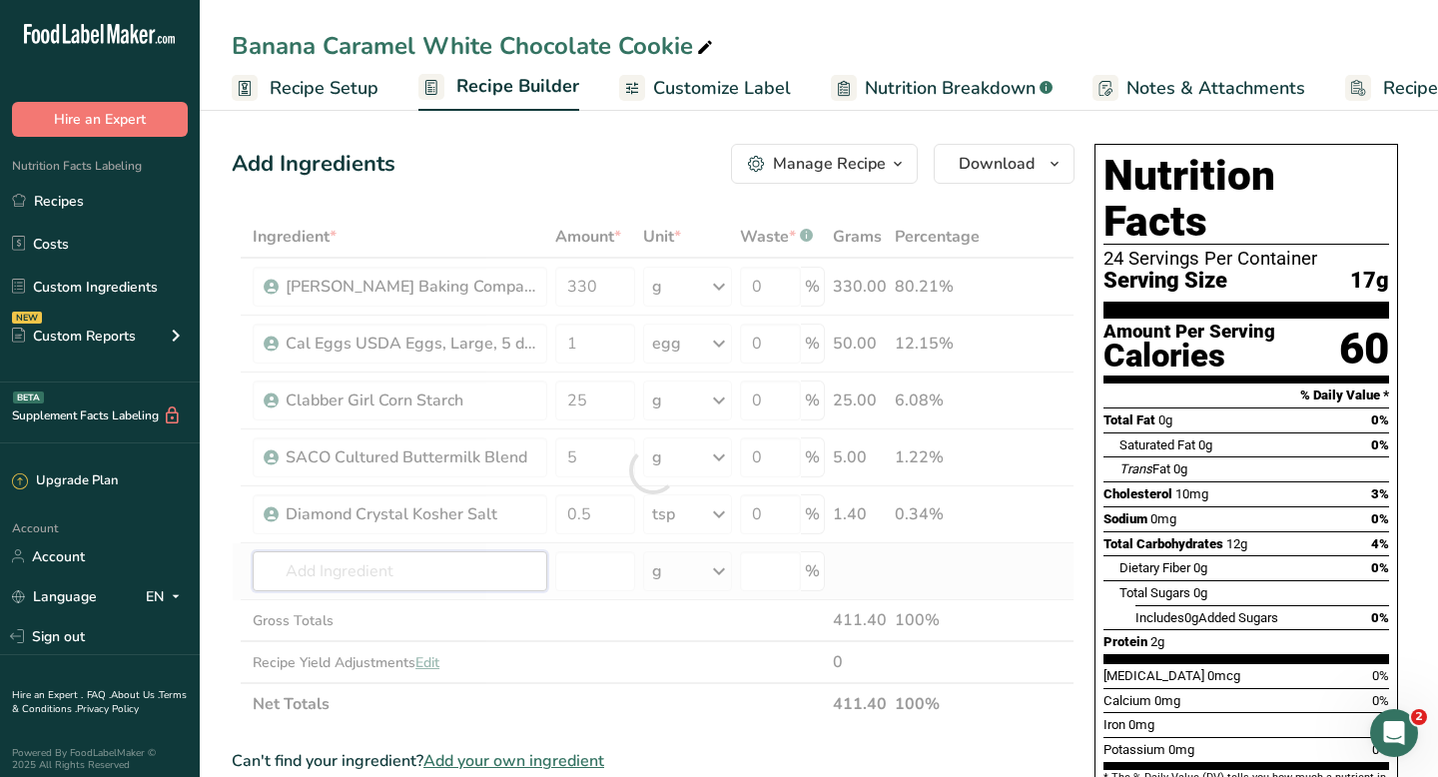
click at [425, 569] on div "Ingredient * Amount * Unit * Waste * .a-a{fill:#347362;}.b-a{fill:#fff;} Grams …" at bounding box center [653, 470] width 843 height 509
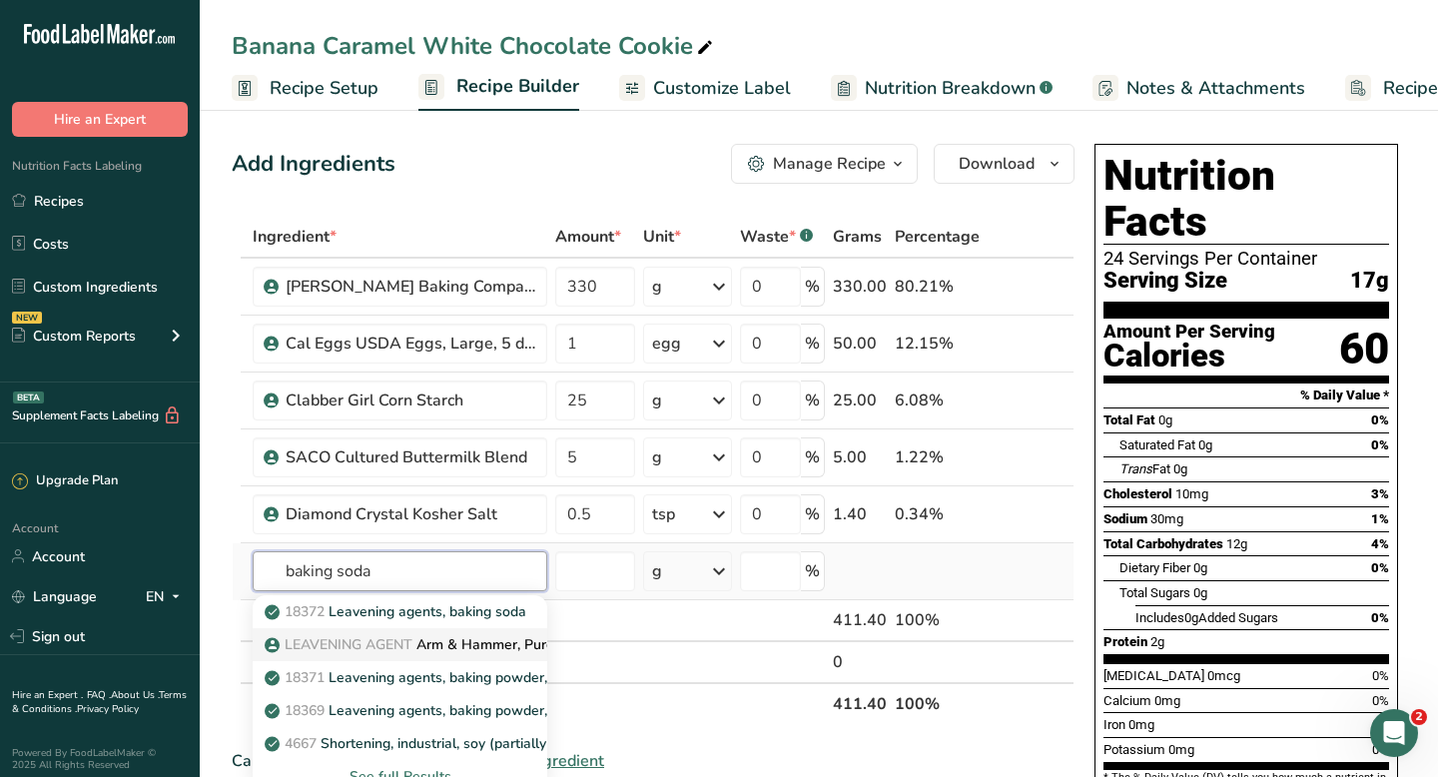
type input "baking soda"
click at [399, 640] on span "LEAVENING AGENT" at bounding box center [349, 644] width 128 height 19
type input "Arm & Hammer, Pure Baking Soda"
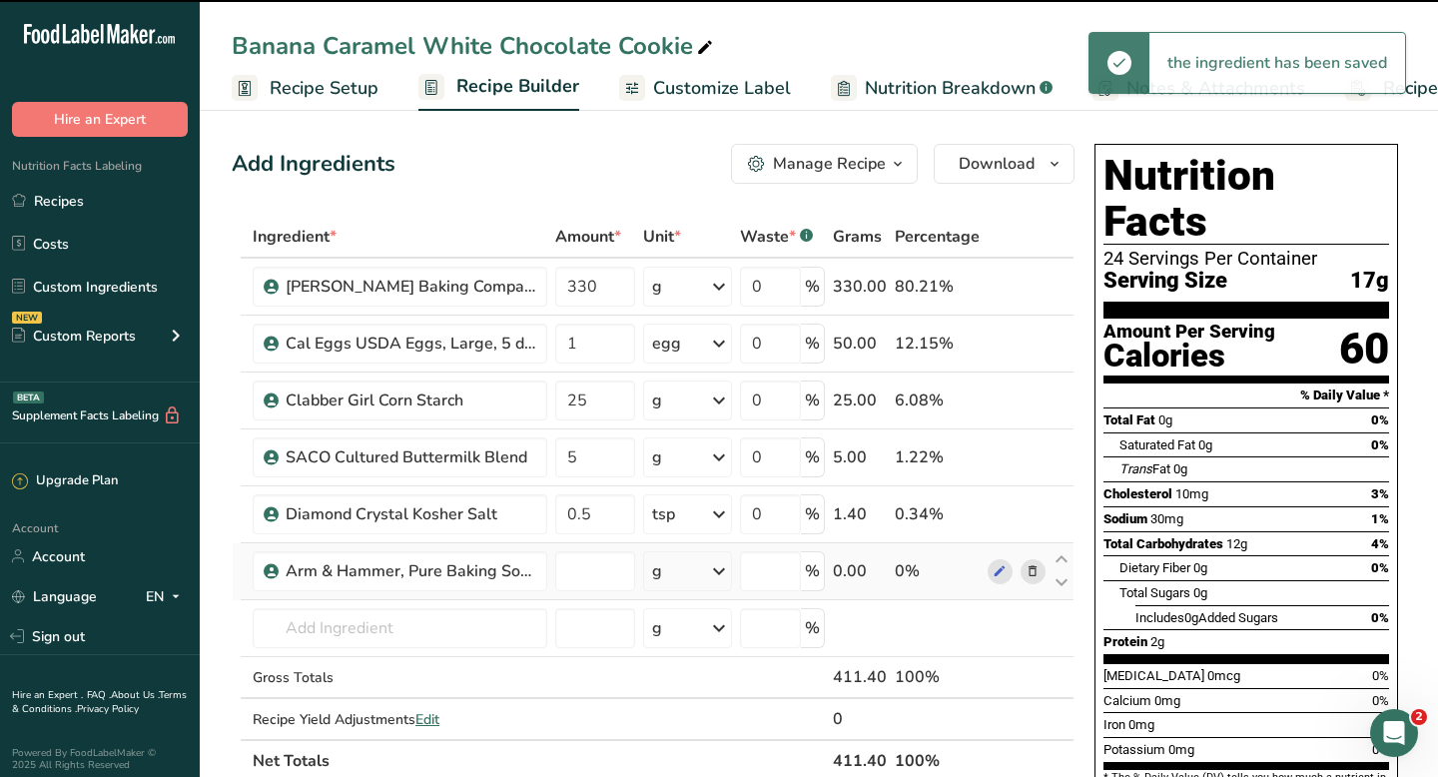
type input "0"
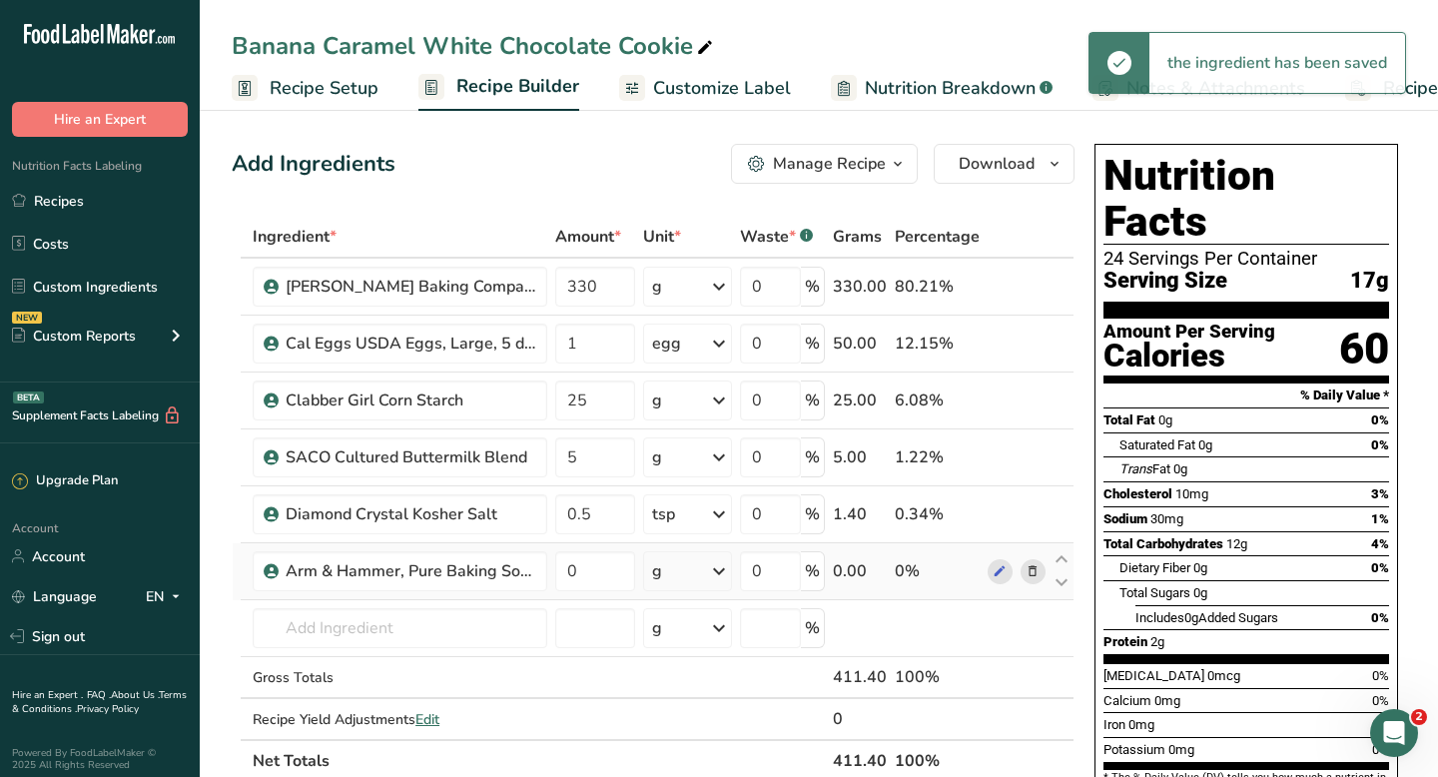
click at [689, 574] on div "g" at bounding box center [687, 571] width 89 height 40
click at [677, 638] on div "1 tsp" at bounding box center [739, 638] width 168 height 29
click at [584, 572] on input "0" at bounding box center [595, 571] width 80 height 40
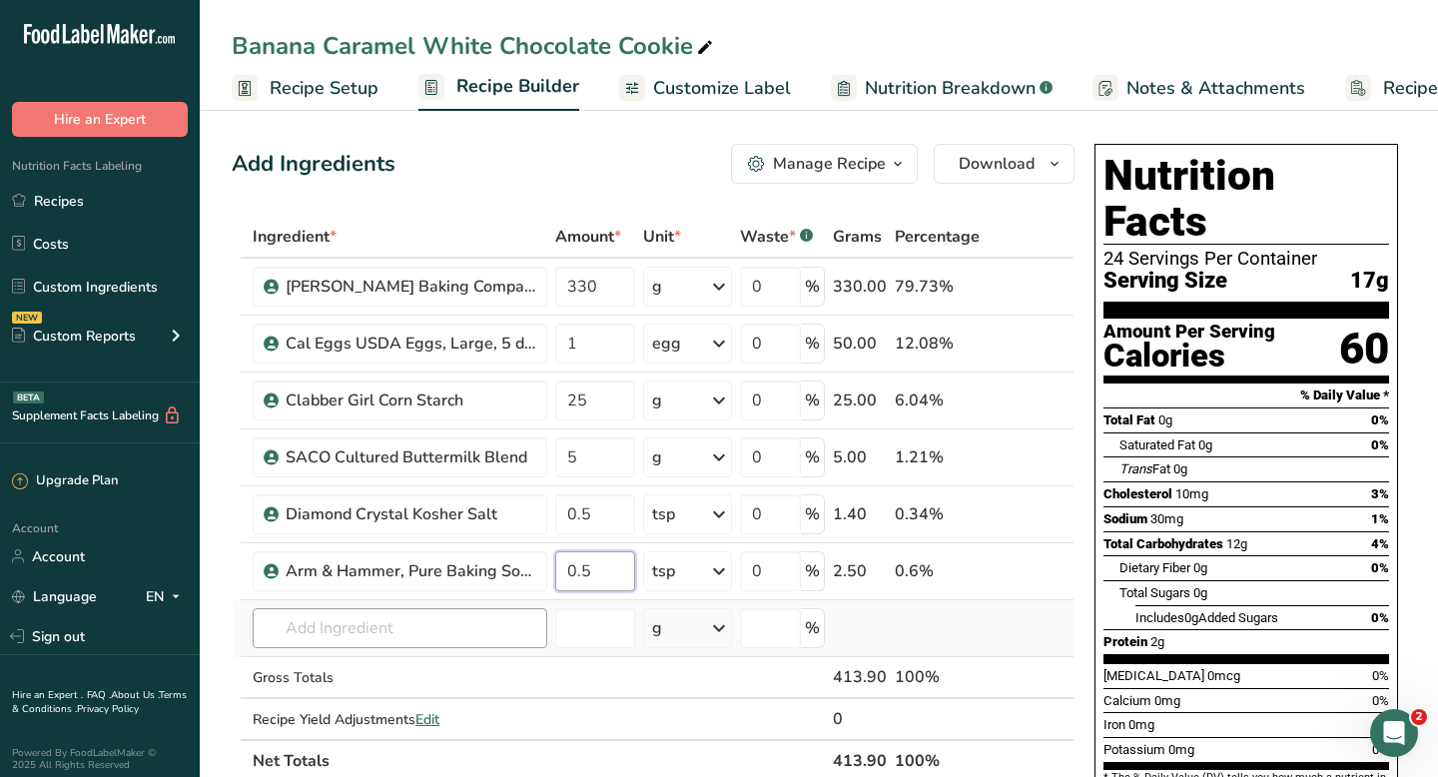
type input "0.5"
click at [443, 622] on div "Ingredient * Amount * Unit * Waste * .a-a{fill:#347362;}.b-a{fill:#fff;} Grams …" at bounding box center [653, 499] width 843 height 566
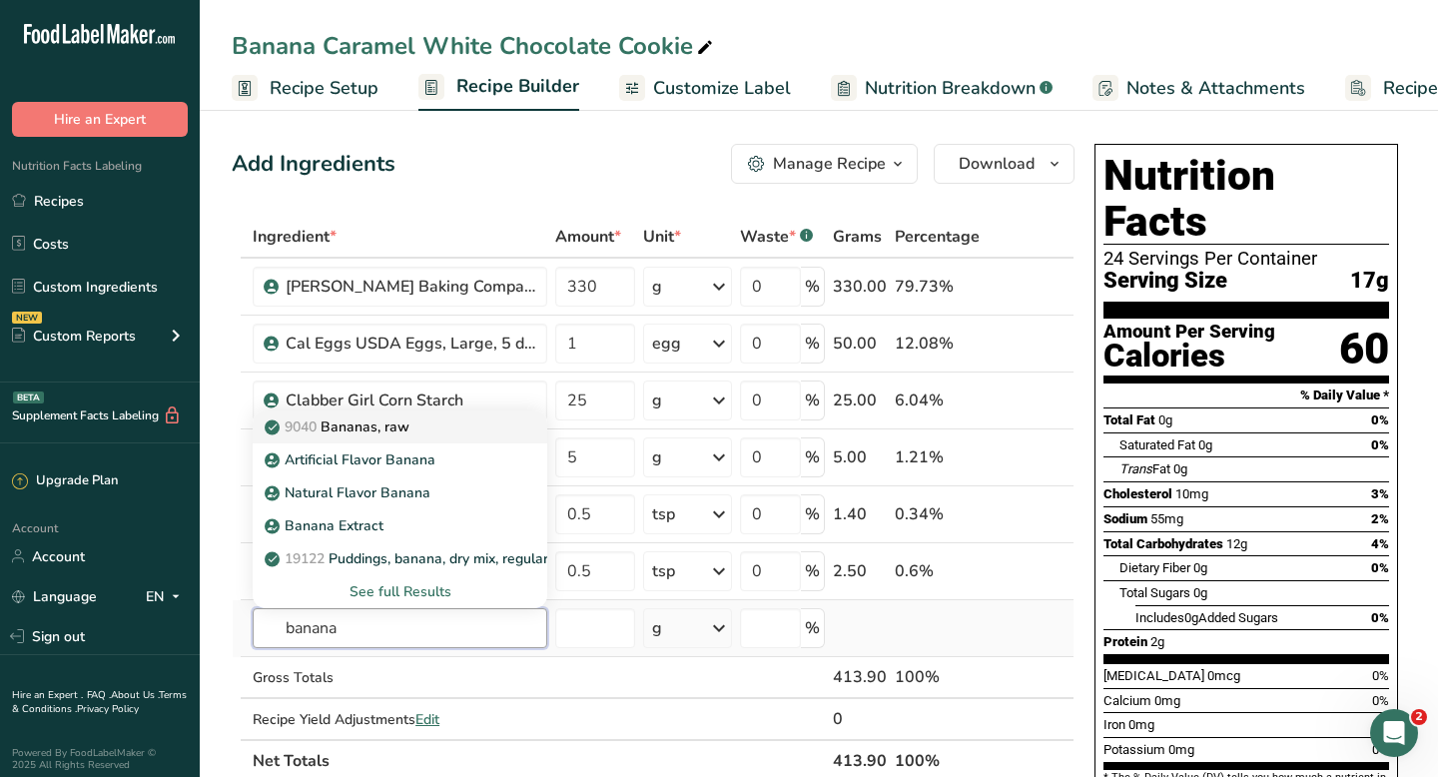
type input "banana"
click at [419, 435] on div "9040 [GEOGRAPHIC_DATA], raw" at bounding box center [384, 426] width 231 height 21
type input "Bananas, raw"
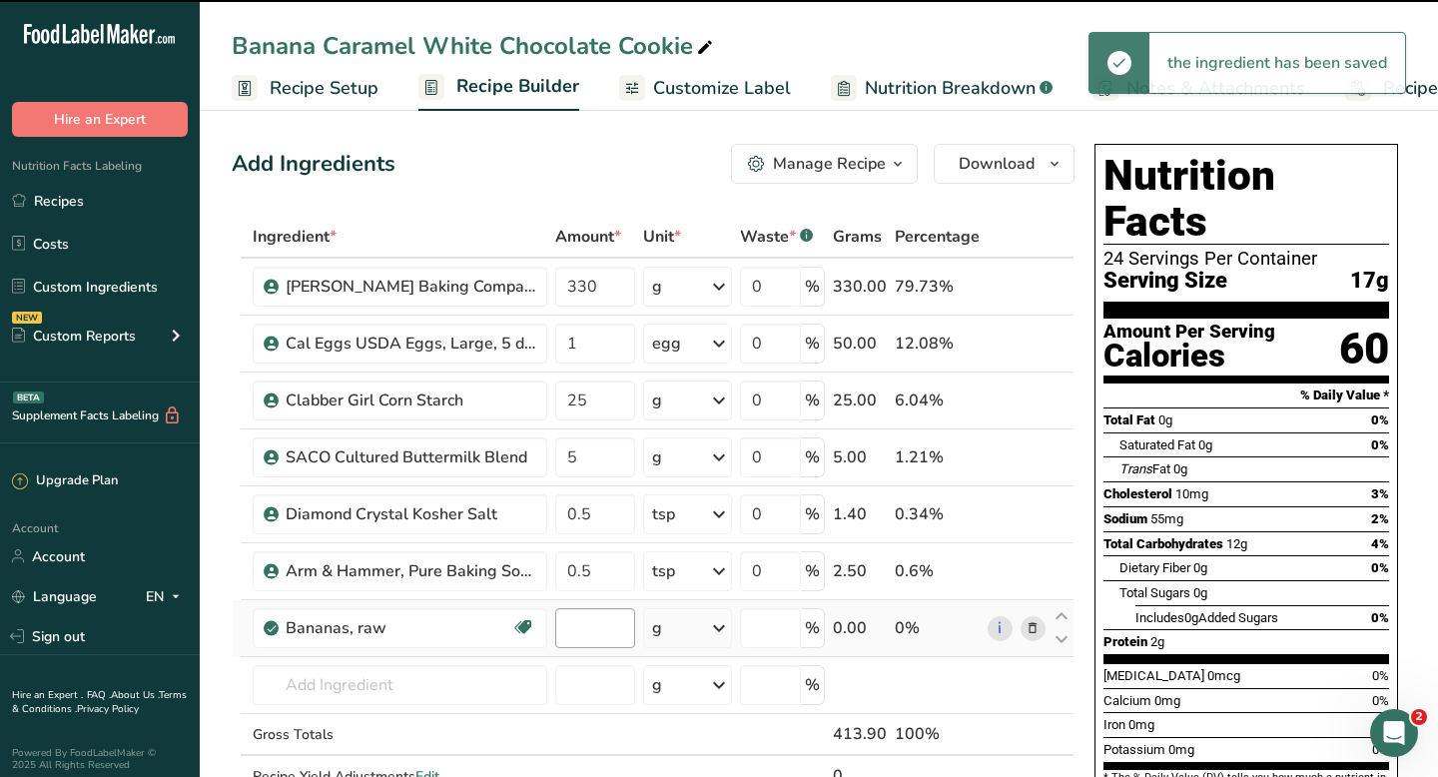
type input "0"
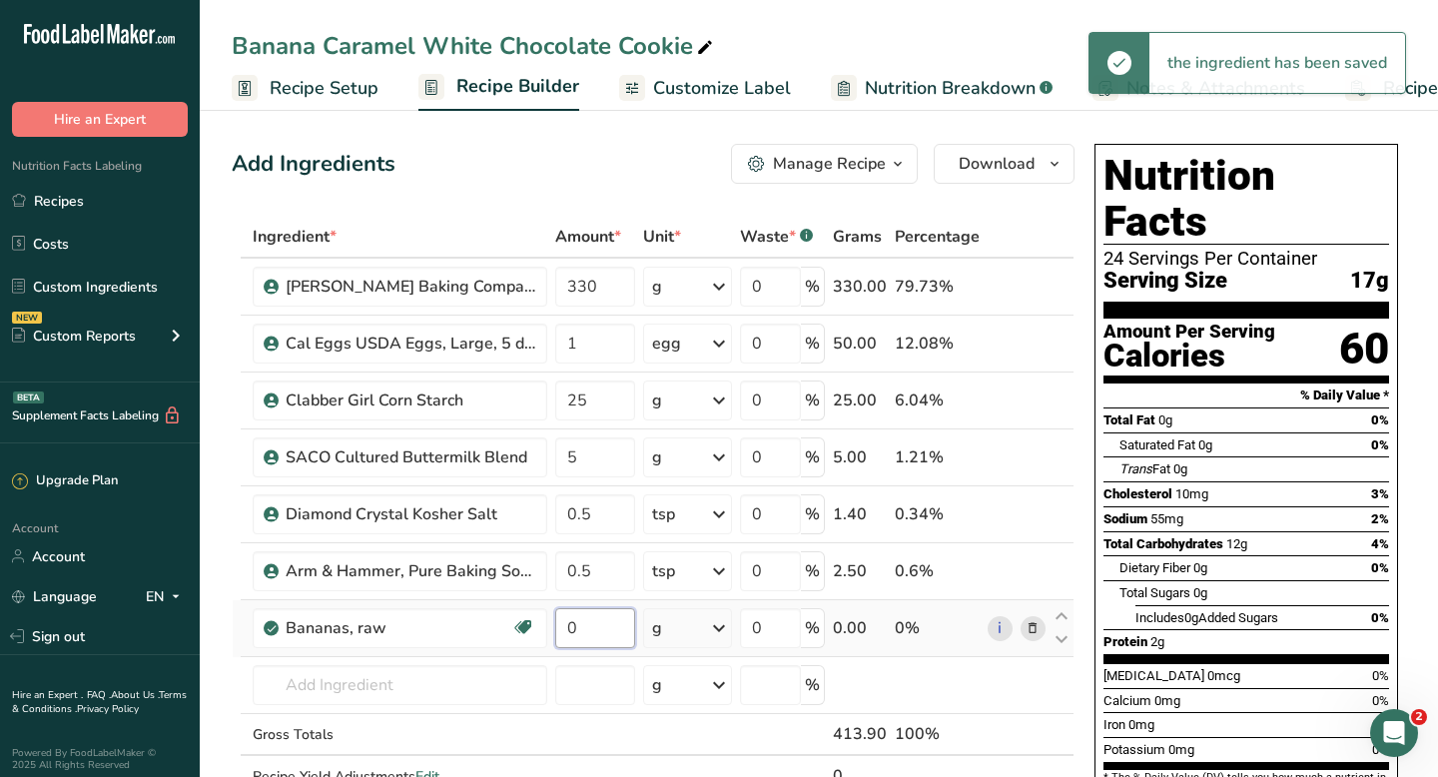
click at [560, 627] on input "0" at bounding box center [595, 628] width 80 height 40
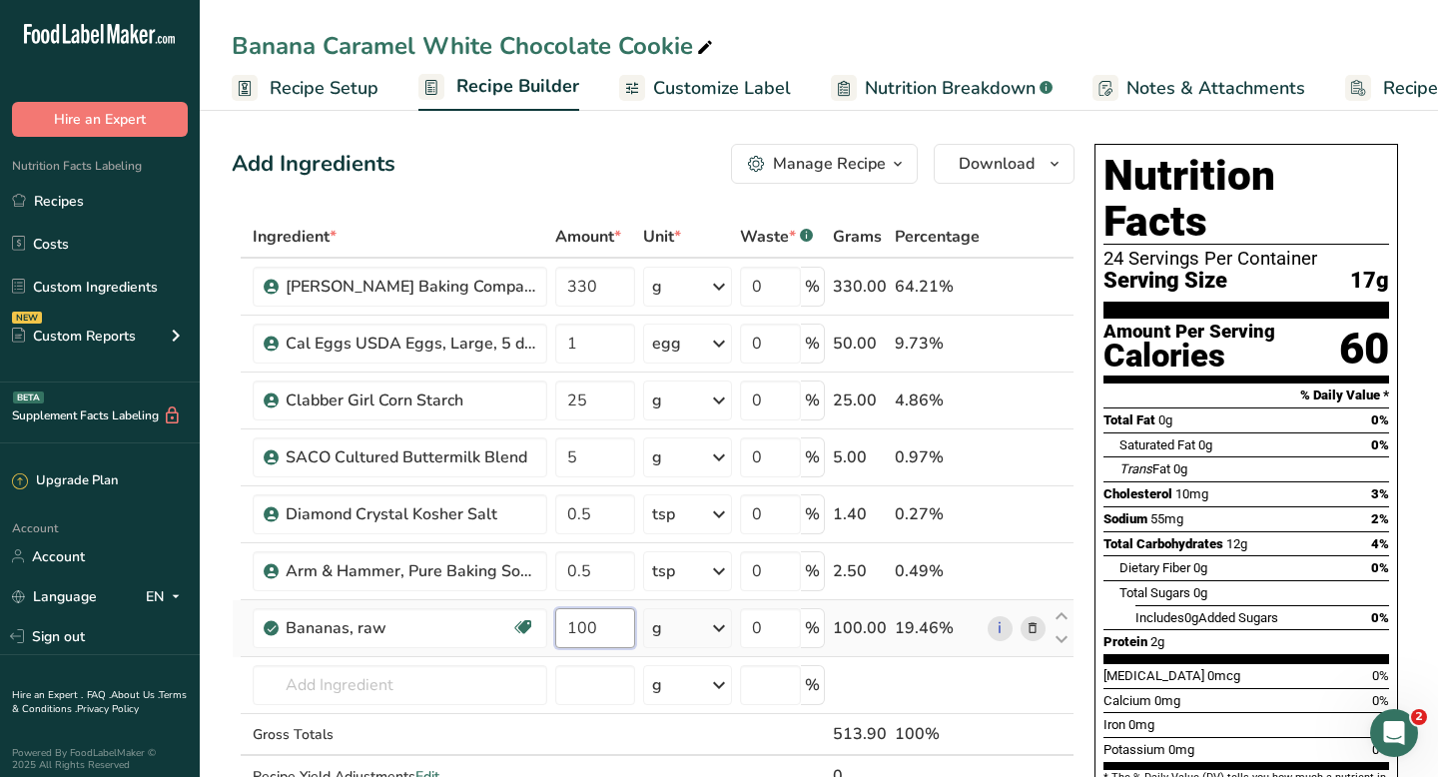
drag, startPoint x: 583, startPoint y: 627, endPoint x: 565, endPoint y: 627, distance: 18.0
click at [565, 627] on input "100" at bounding box center [595, 628] width 80 height 40
type input "90"
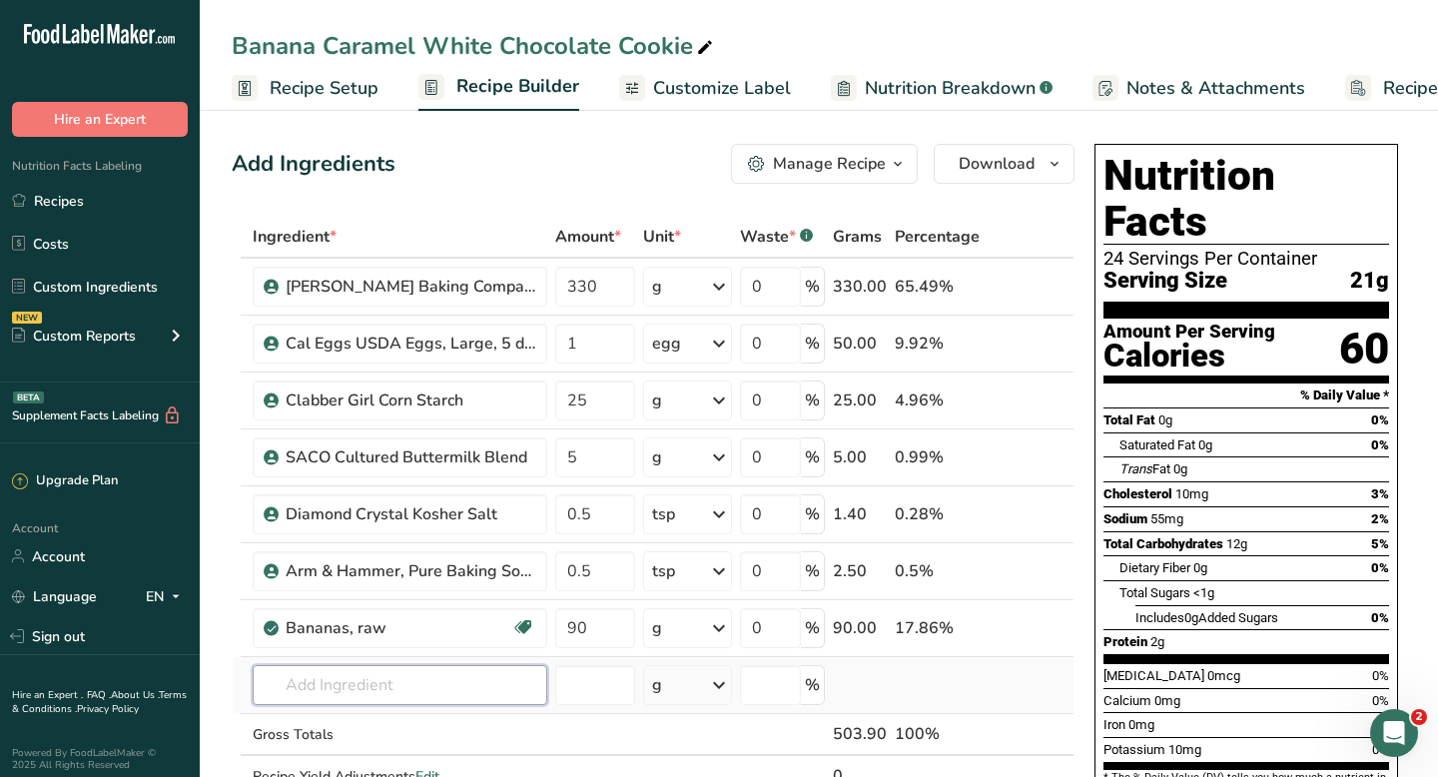
click at [297, 689] on input "text" at bounding box center [400, 685] width 295 height 40
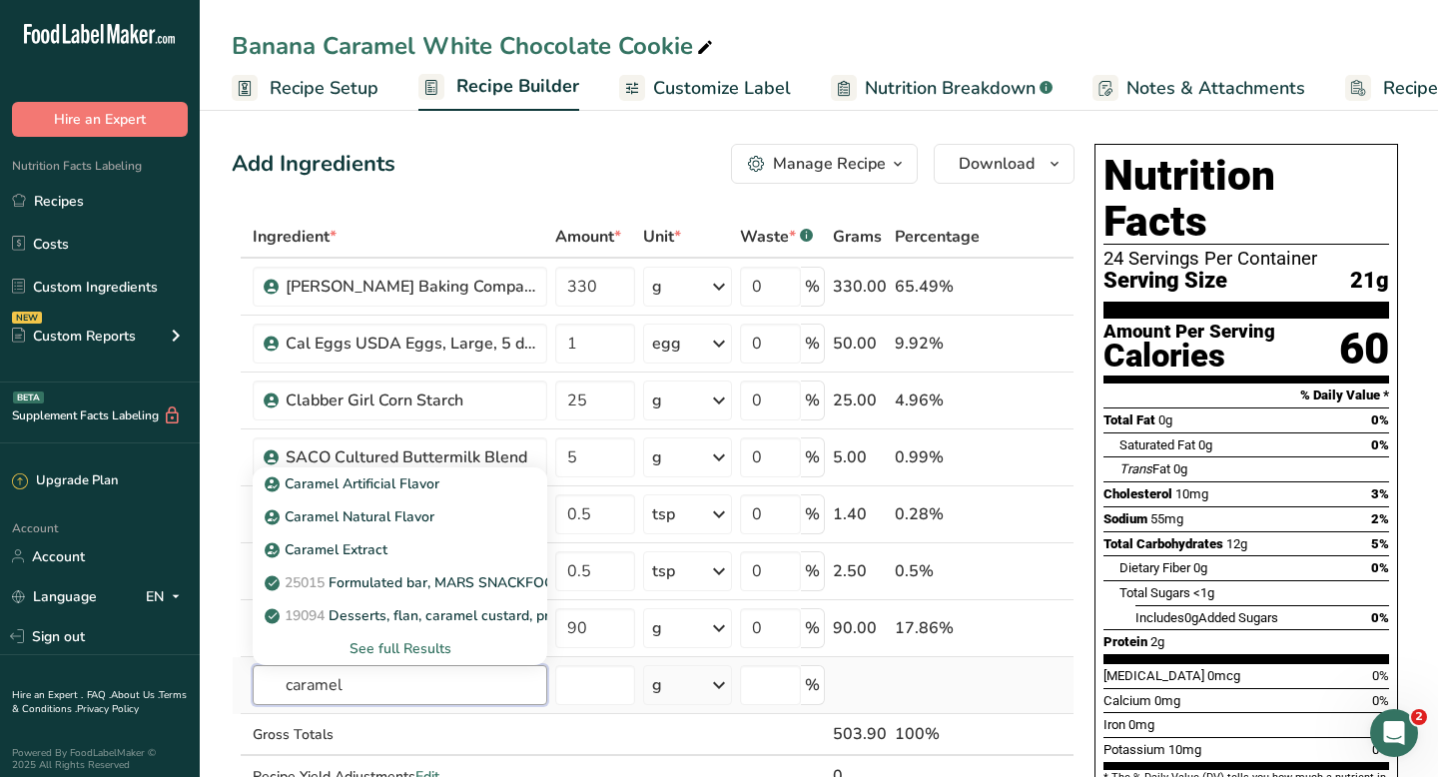
type input "caramel"
click at [373, 649] on div "See full Results" at bounding box center [400, 648] width 263 height 21
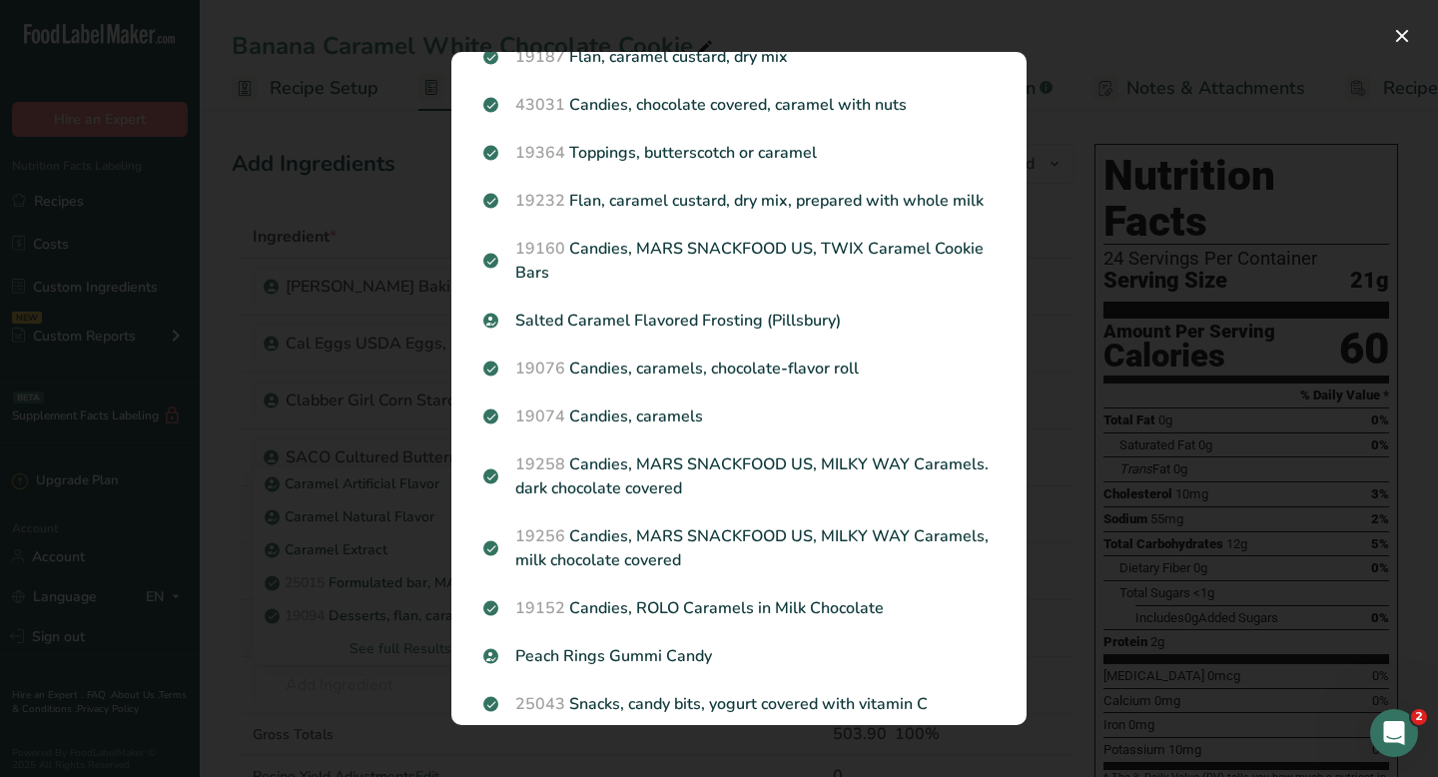
scroll to position [753, 0]
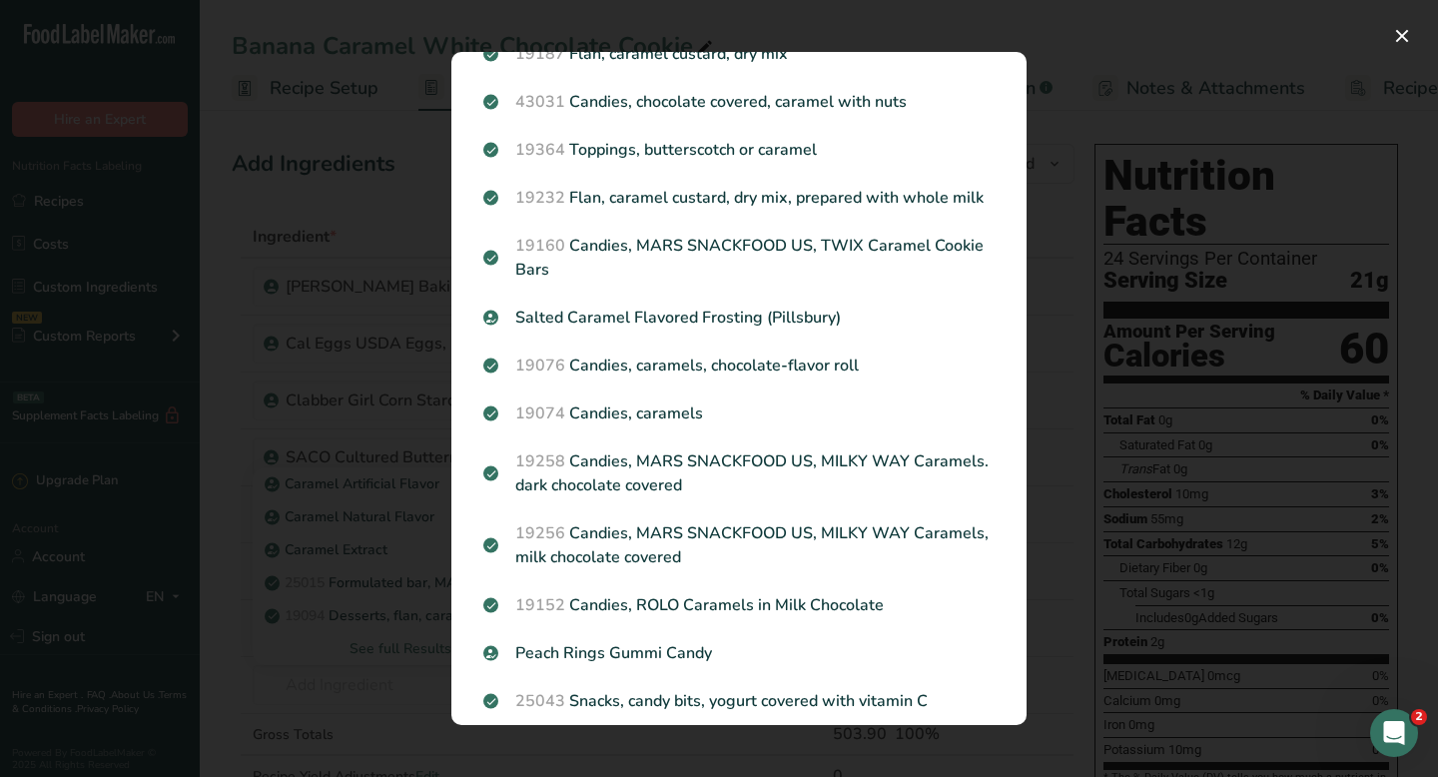
click at [228, 315] on div "Search results modal" at bounding box center [719, 388] width 1438 height 777
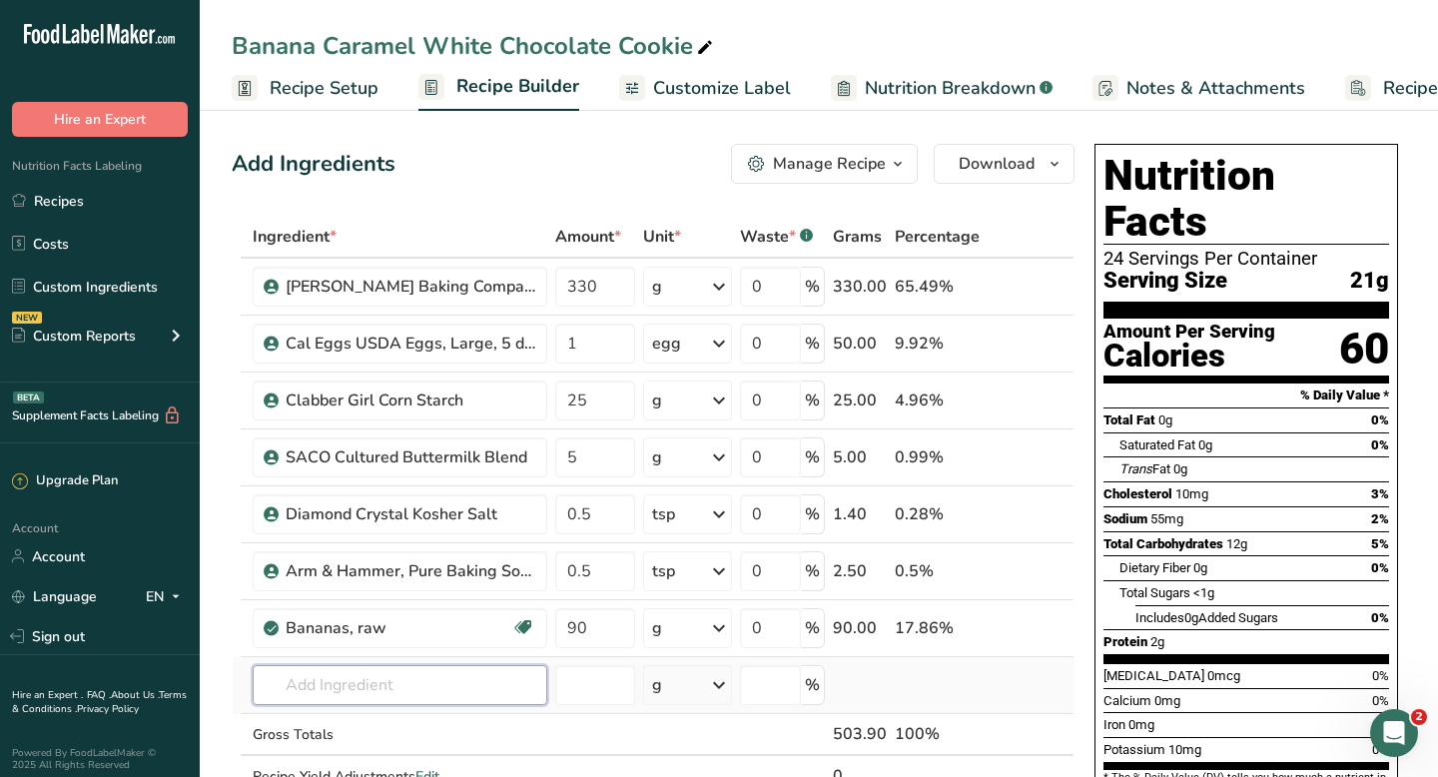
click at [331, 685] on input "text" at bounding box center [400, 685] width 295 height 40
click at [286, 683] on input "la lechera dule de leche" at bounding box center [400, 685] width 295 height 40
drag, startPoint x: 286, startPoint y: 683, endPoint x: 512, endPoint y: 668, distance: 227.1
click at [512, 668] on input "la lechera dule de leche" at bounding box center [400, 685] width 295 height 40
drag, startPoint x: 480, startPoint y: 683, endPoint x: 275, endPoint y: 670, distance: 206.1
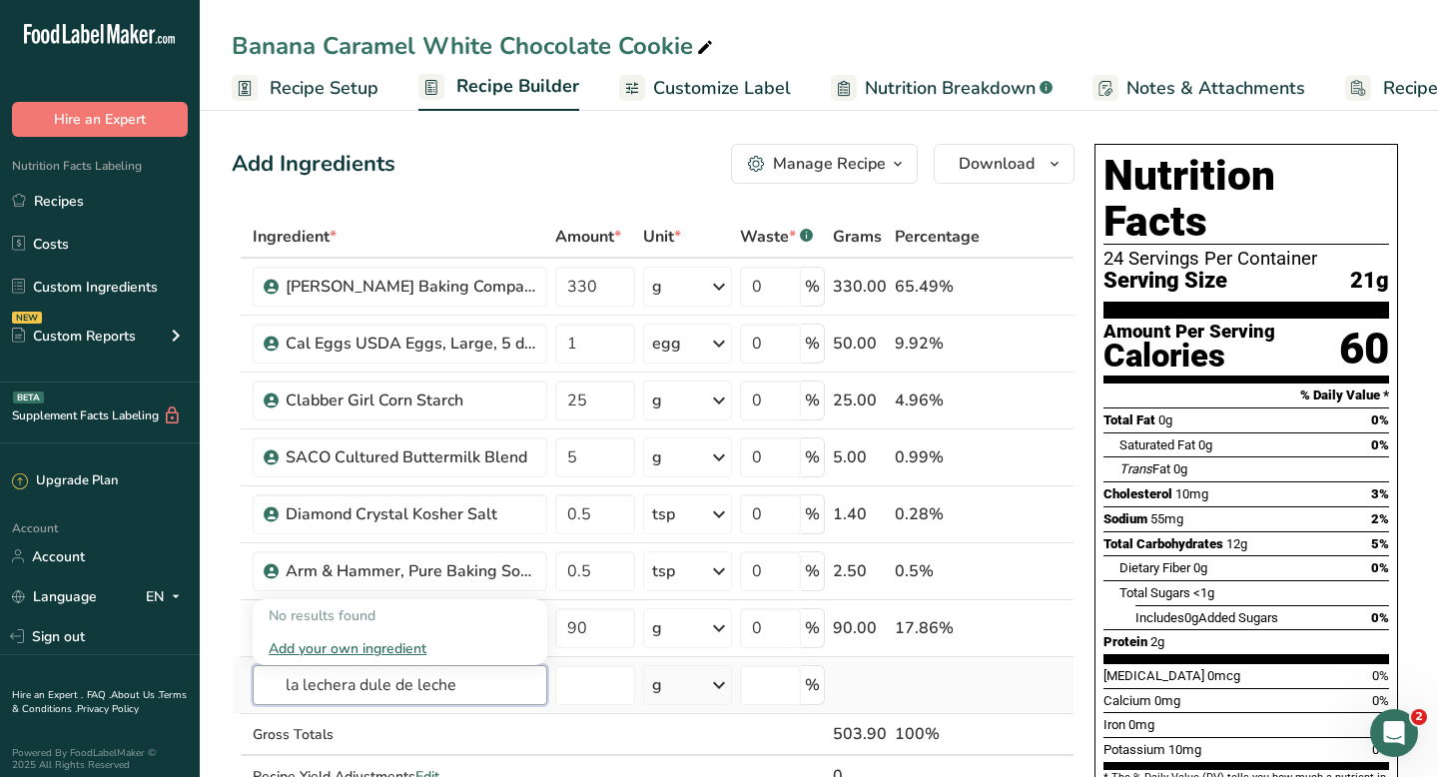
click at [271, 671] on input "la lechera dule de leche" at bounding box center [400, 685] width 295 height 40
type input "La Lechera [PERSON_NAME]"
click at [314, 648] on div "Add your own ingredient" at bounding box center [400, 648] width 263 height 21
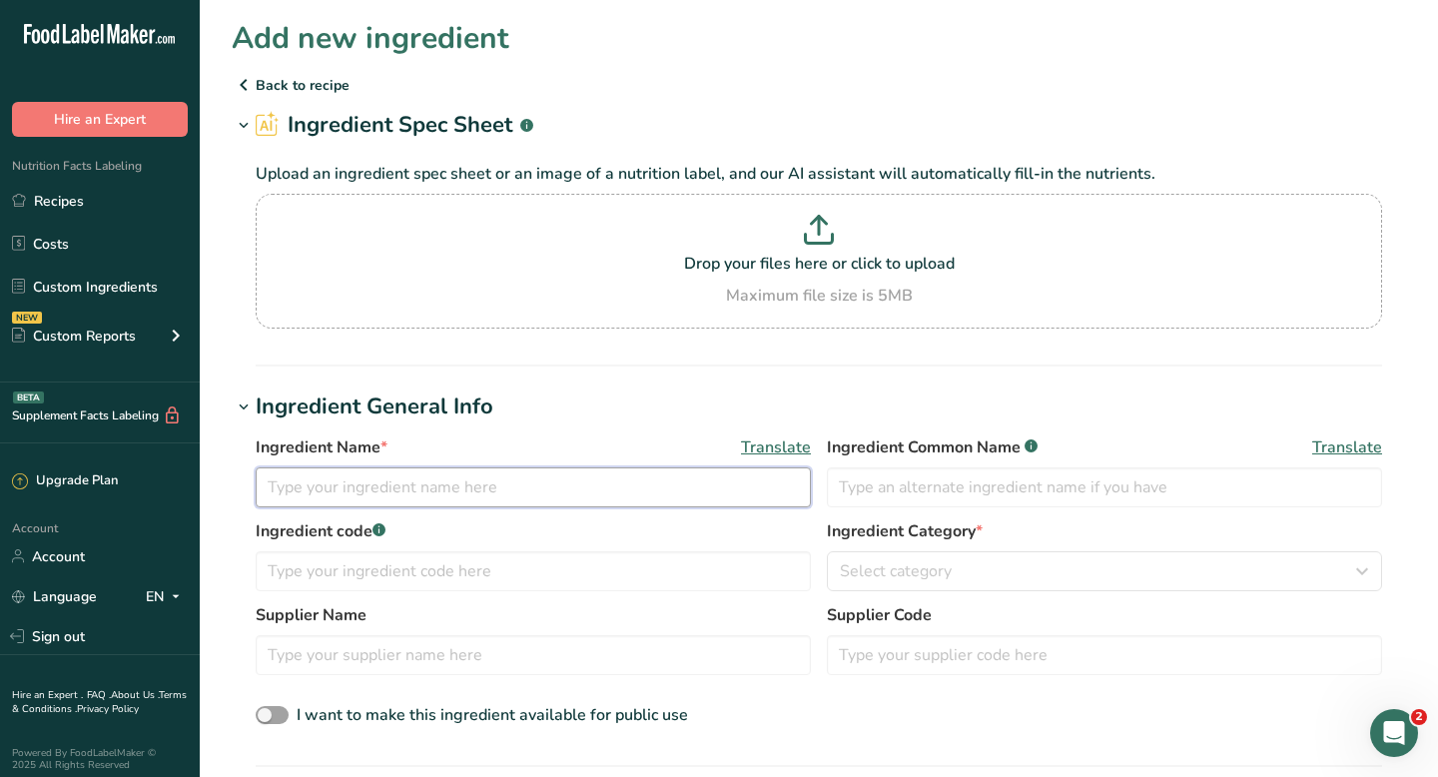
click at [327, 497] on input "text" at bounding box center [533, 487] width 555 height 40
paste input "Nestlé La Lechera [PERSON_NAME]"
type input "Nestlé La Lechera [PERSON_NAME]"
click at [1033, 487] on input "text" at bounding box center [1104, 487] width 555 height 40
type input "Dulce de Leche"
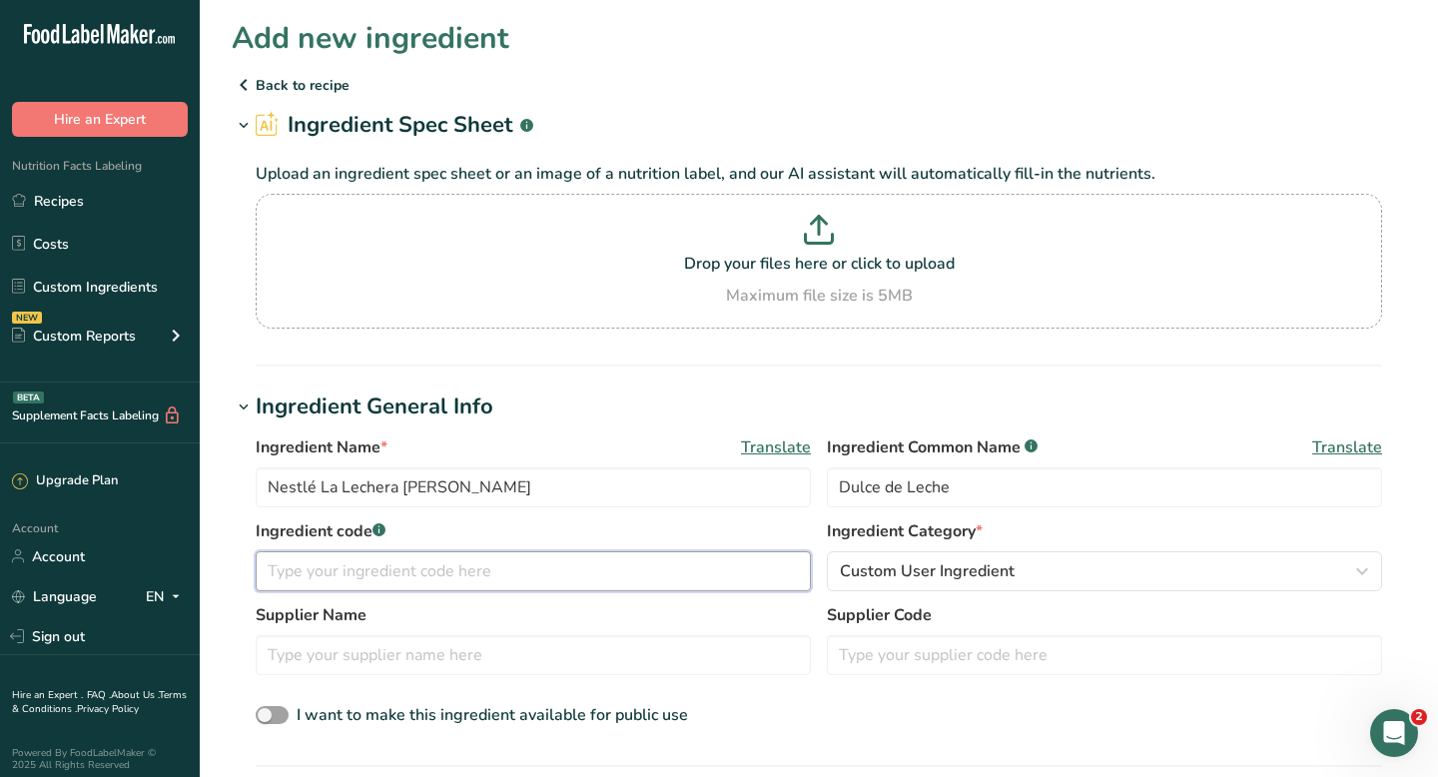
click at [733, 566] on input "text" at bounding box center [533, 571] width 555 height 40
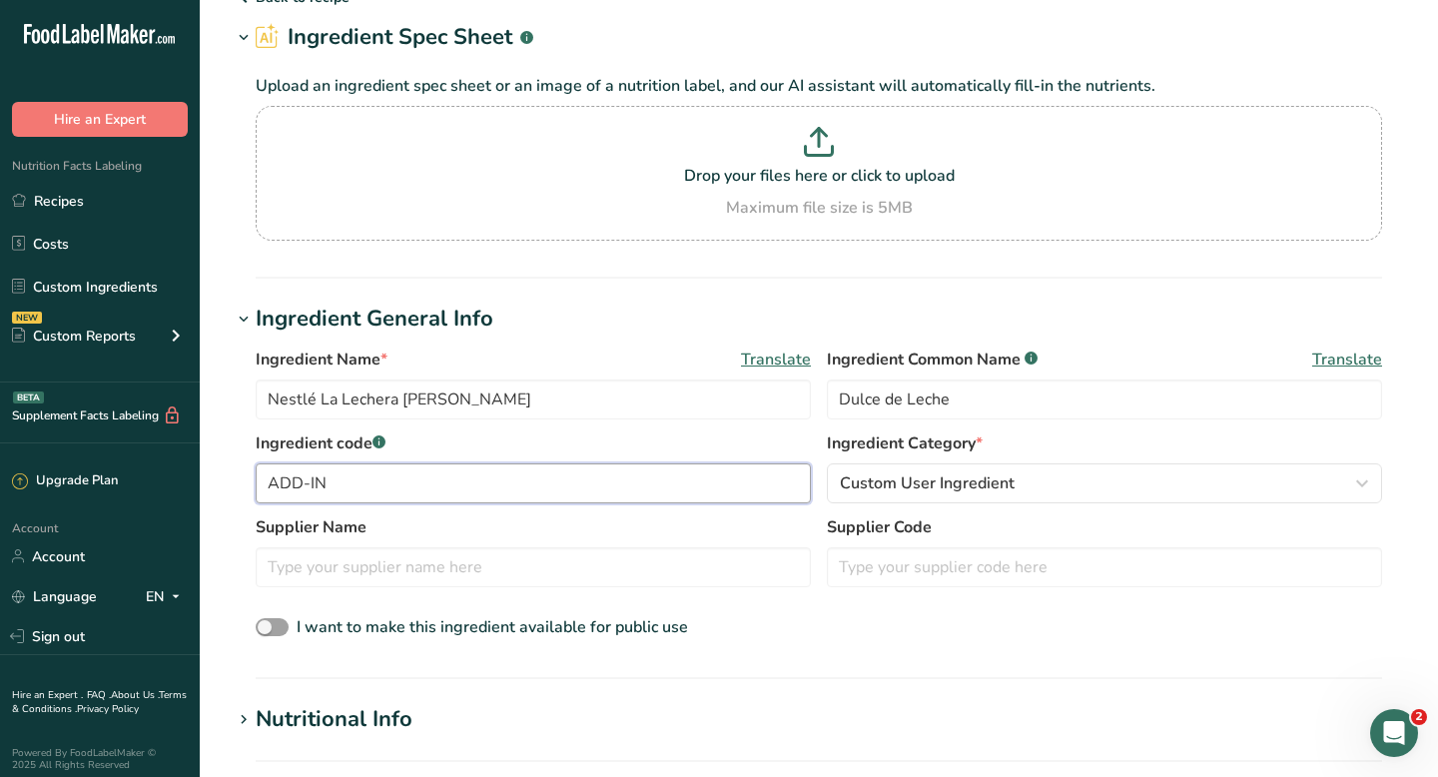
scroll to position [208, 0]
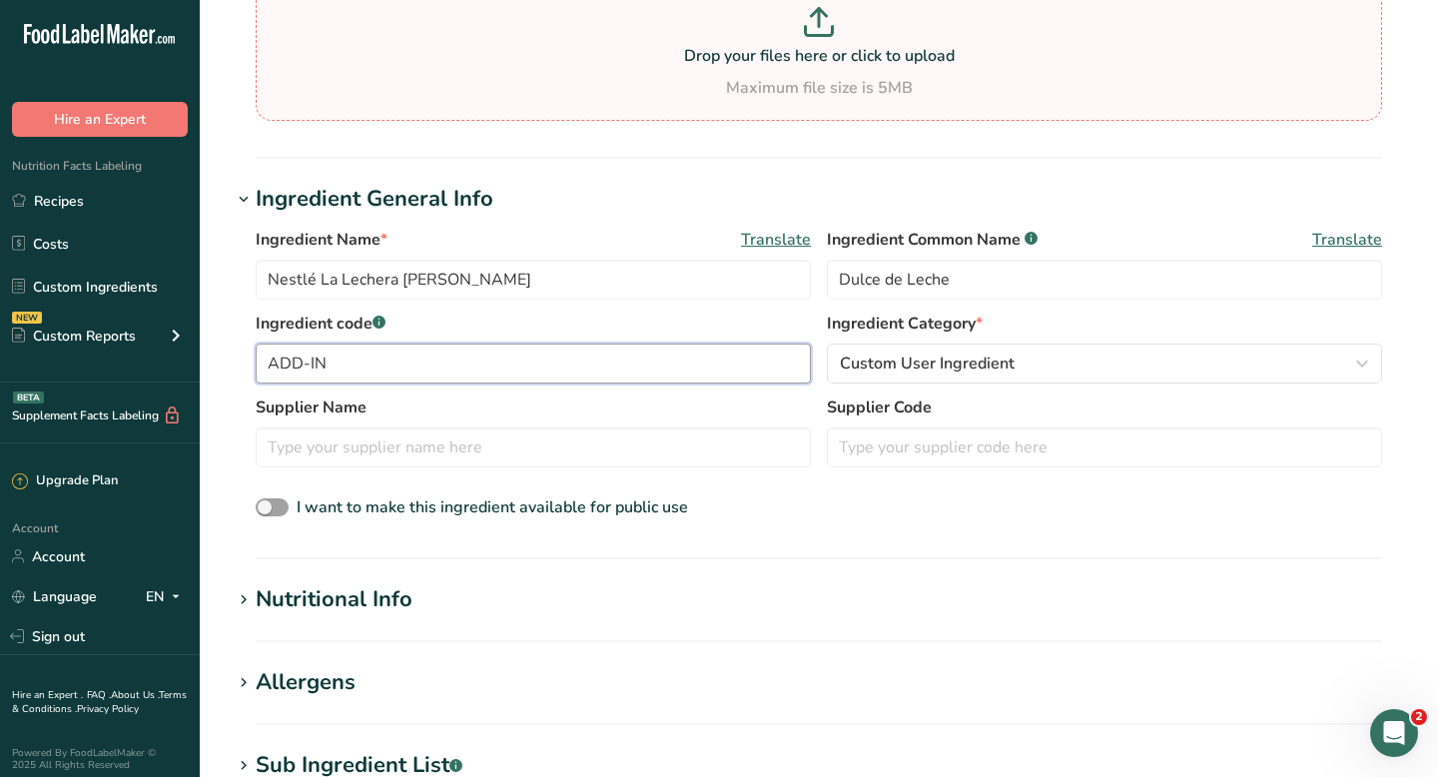
type input "ADD-IN"
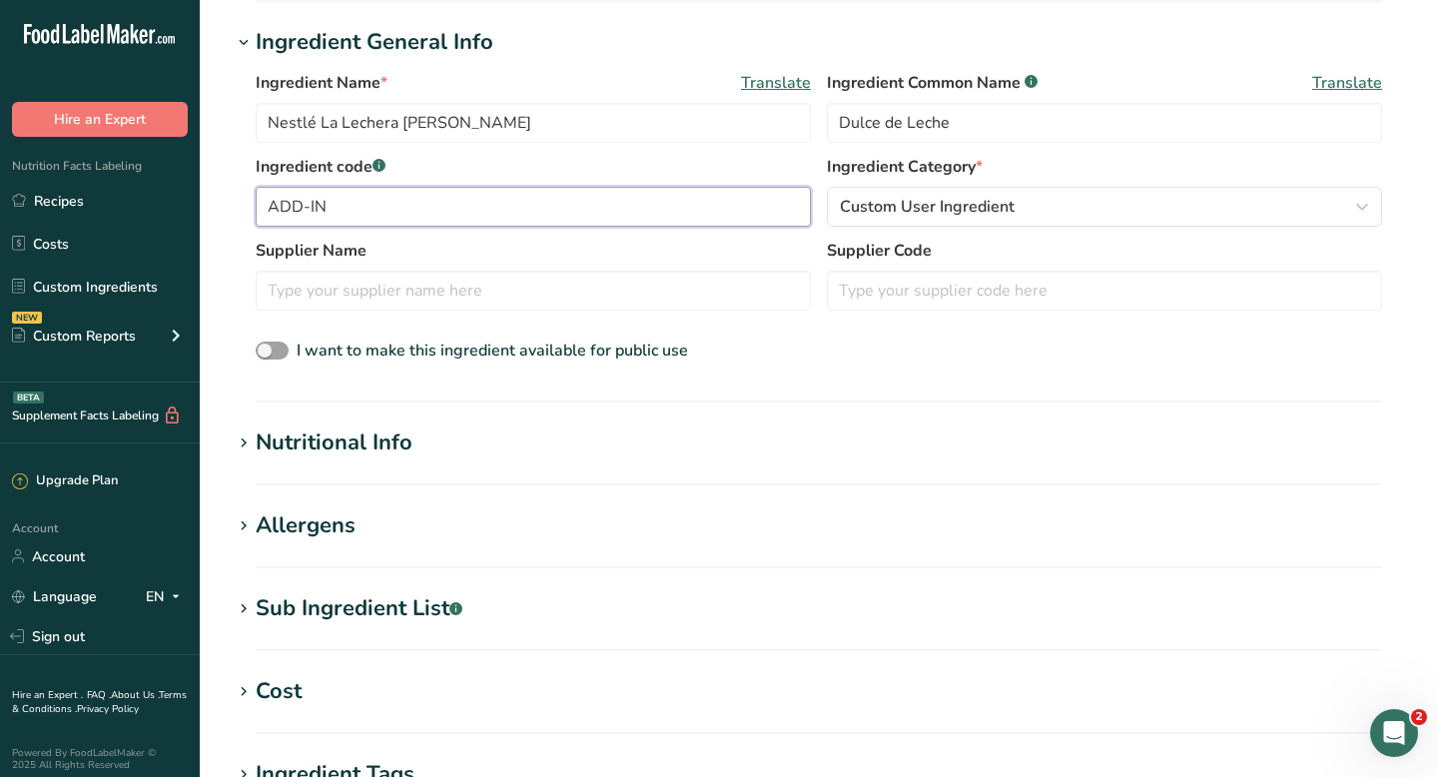
scroll to position [366, 0]
click at [372, 447] on div "Nutritional Info" at bounding box center [334, 440] width 157 height 33
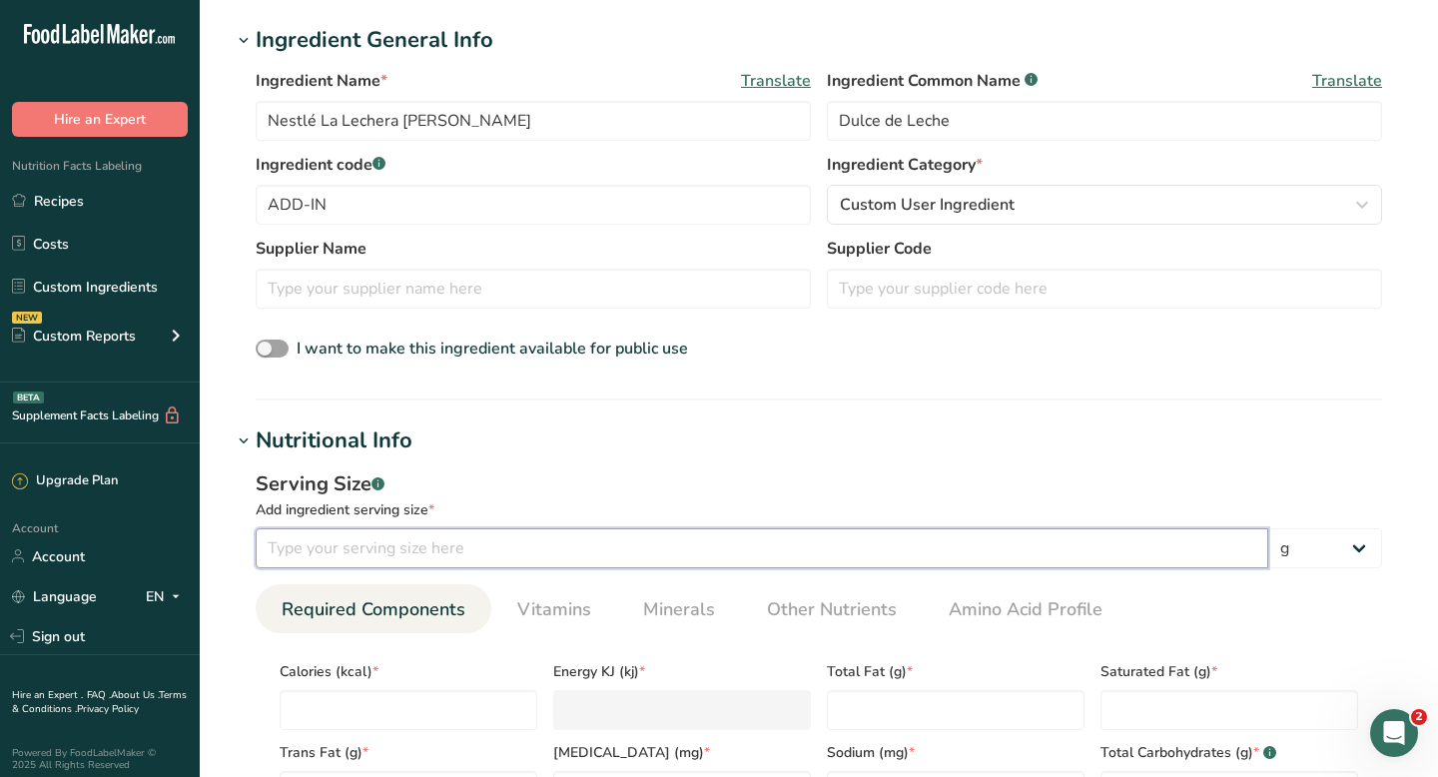
click at [677, 552] on input "number" at bounding box center [762, 548] width 1012 height 40
type input "39"
click at [485, 705] on input "number" at bounding box center [409, 710] width 258 height 40
type input "1"
type KJ "4.2"
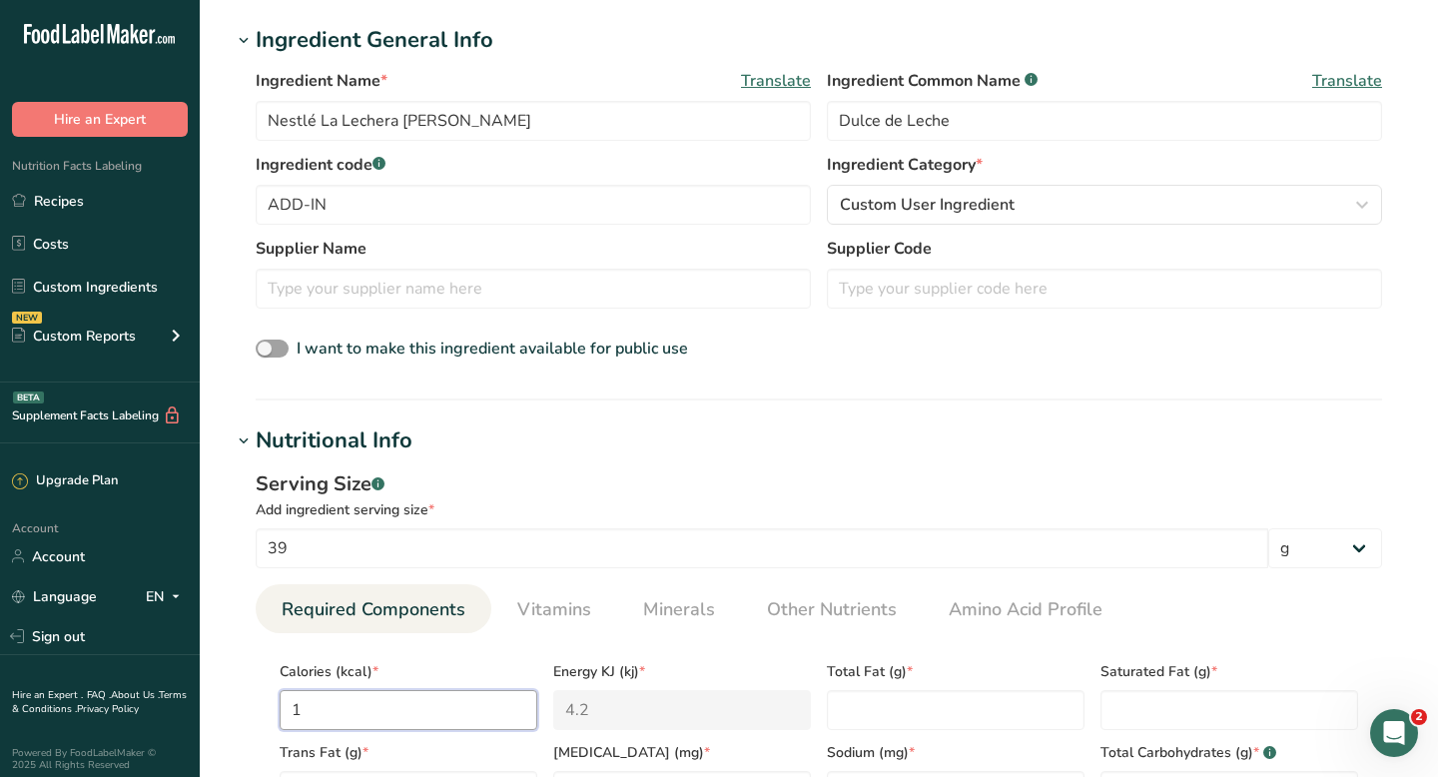
type input "12"
type KJ "50.2"
type input "120"
type KJ "502.1"
type input "120"
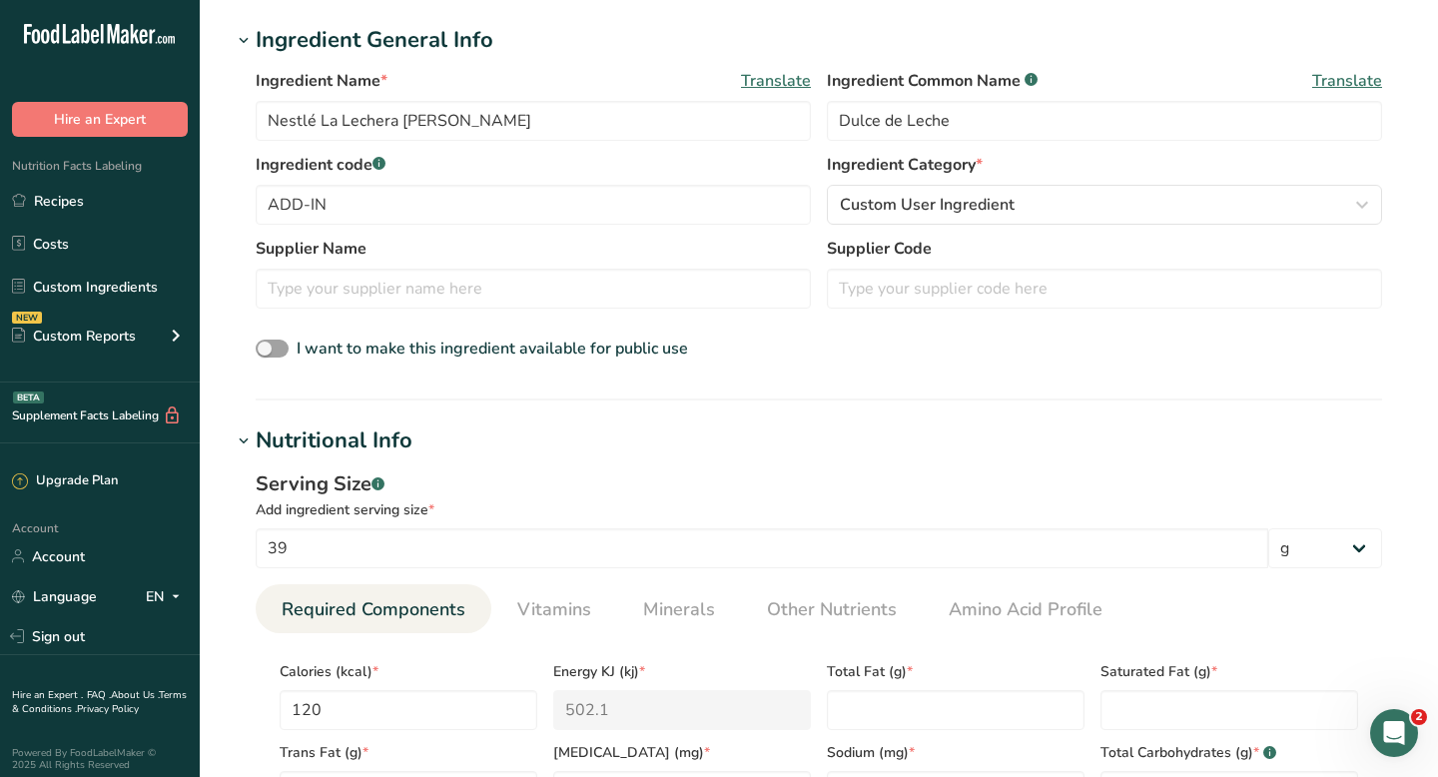
click at [261, 670] on section "Calories (kcal) * 120 Energy KJ (kj) * 502.1 Total Fat (g) * Saturated Fat (g) …" at bounding box center [819, 770] width 1126 height 275
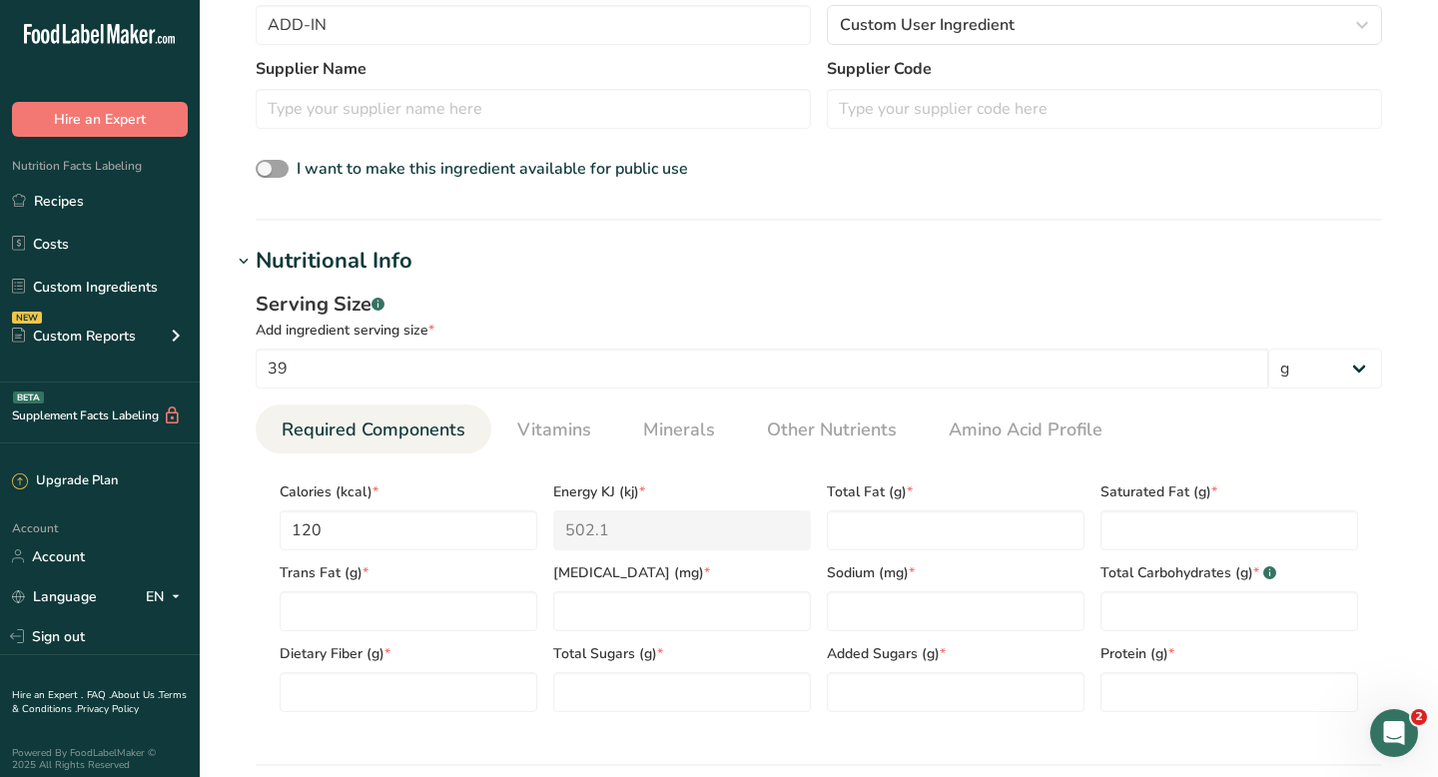
scroll to position [556, 0]
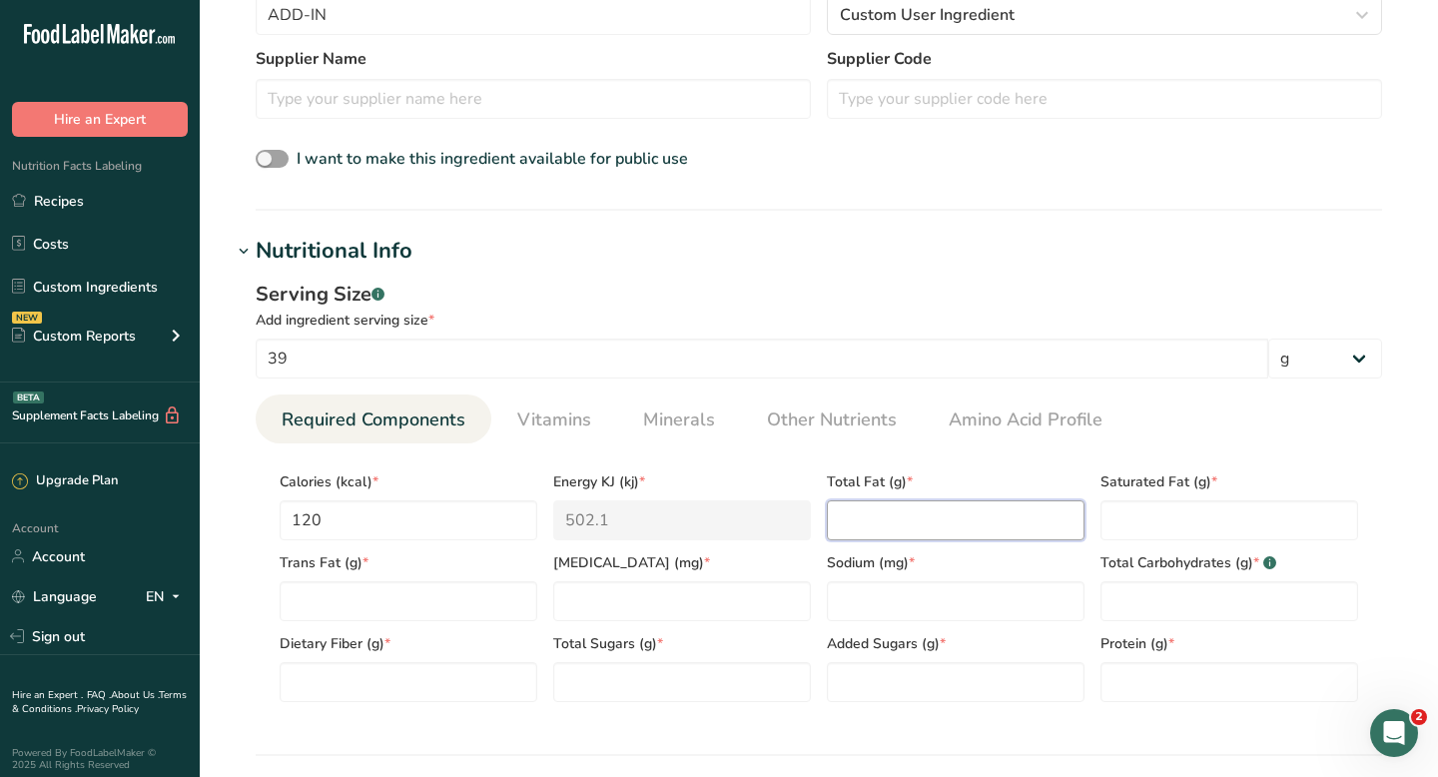
click at [942, 519] on Fat "number" at bounding box center [956, 520] width 258 height 40
type Fat "3"
click at [920, 587] on input "number" at bounding box center [956, 601] width 258 height 40
type input "50"
type Carbohydrates "22"
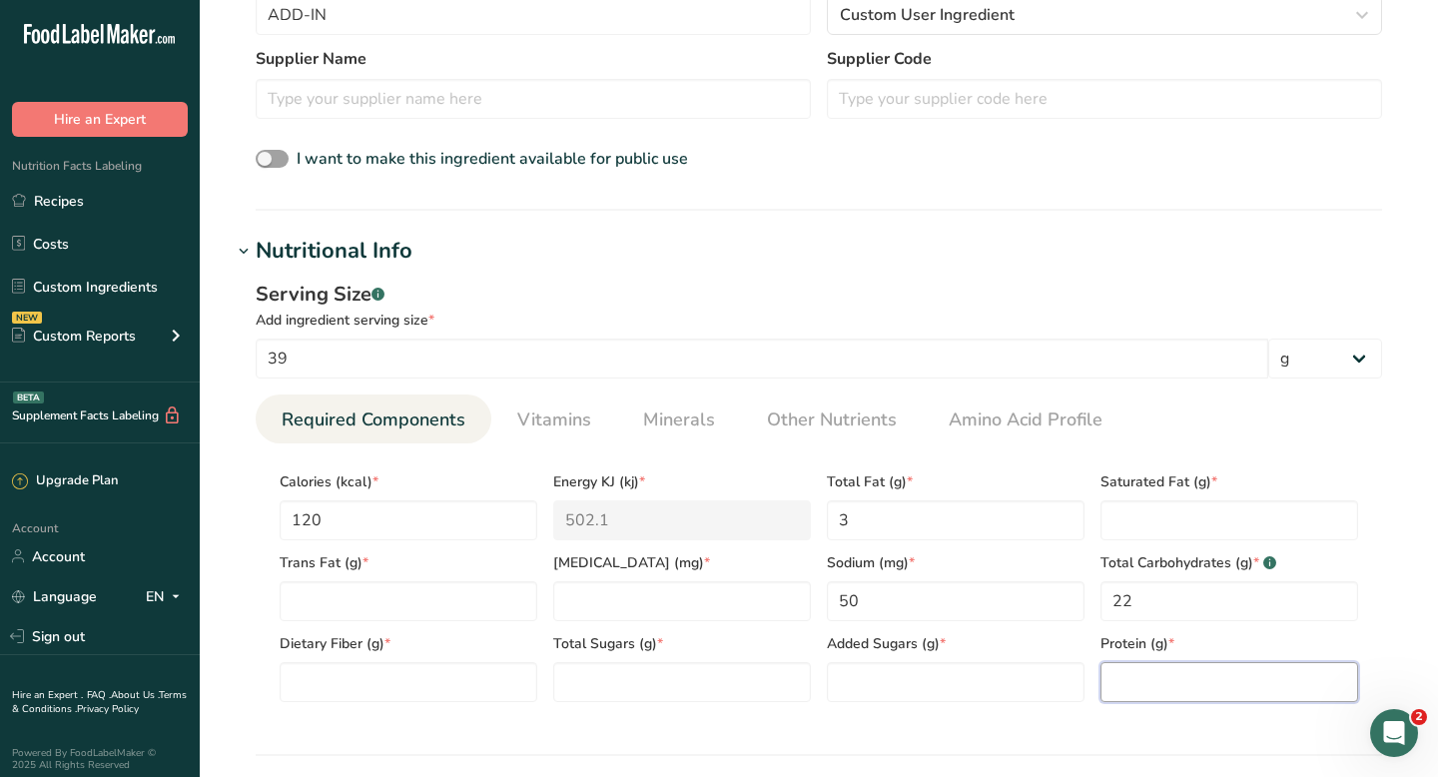
click at [1119, 692] on input "number" at bounding box center [1229, 682] width 258 height 40
type input "2"
click at [1007, 688] on Sugars "number" at bounding box center [956, 682] width 258 height 40
click at [761, 666] on Sugars "number" at bounding box center [682, 682] width 258 height 40
type Sugars "18"
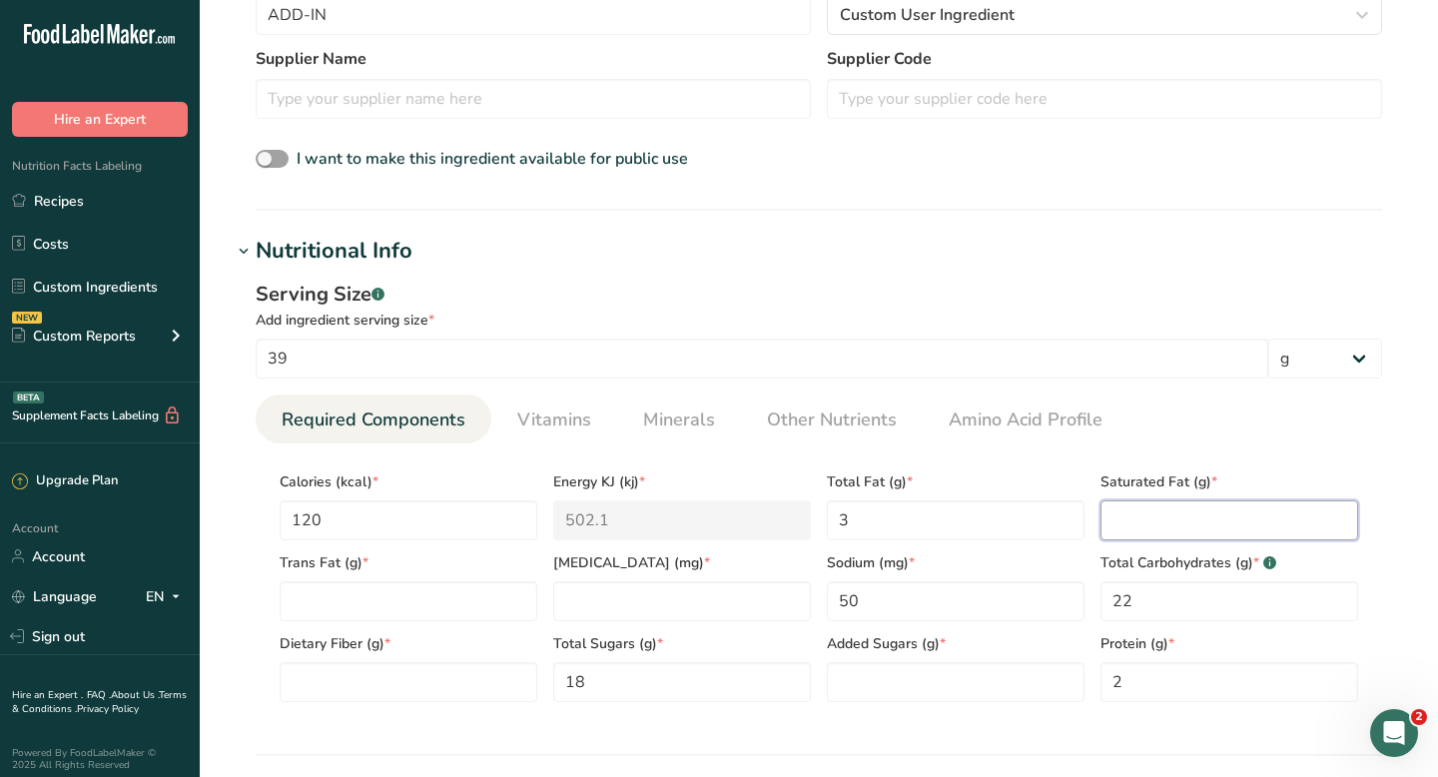
click at [1155, 502] on Fat "number" at bounding box center [1229, 520] width 258 height 40
type Fat "2"
click at [606, 592] on input "number" at bounding box center [682, 601] width 258 height 40
type input "15"
drag, startPoint x: 585, startPoint y: 683, endPoint x: 542, endPoint y: 680, distance: 43.0
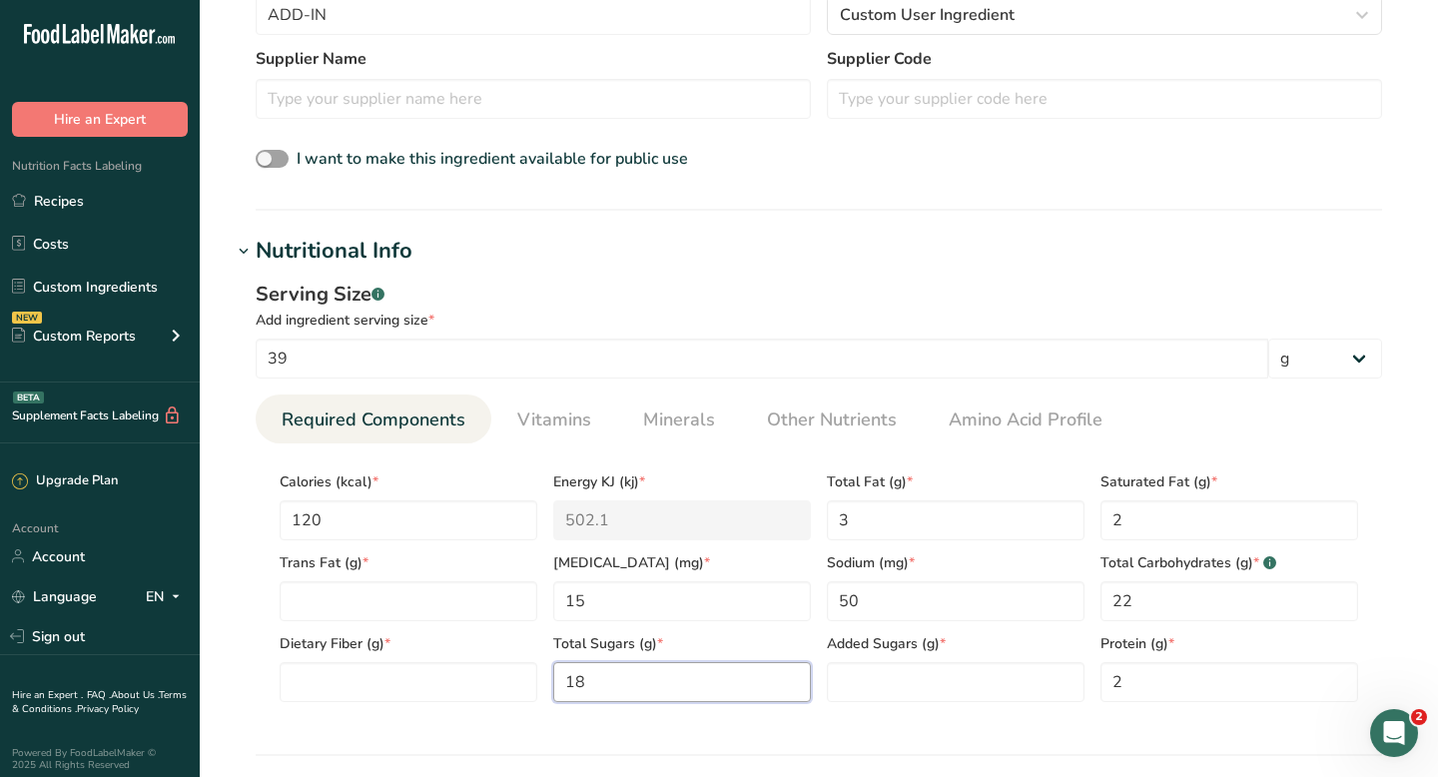
click at [542, 680] on div "Calories (kcal) * 120 Energy KJ (kj) * 502.1 Total Fat (g) * 3 Saturated Fat (g…" at bounding box center [819, 580] width 1094 height 243
type Sugars "22"
type Sugars "18"
click at [419, 689] on Fiber "number" at bounding box center [409, 682] width 258 height 40
type Fiber "0"
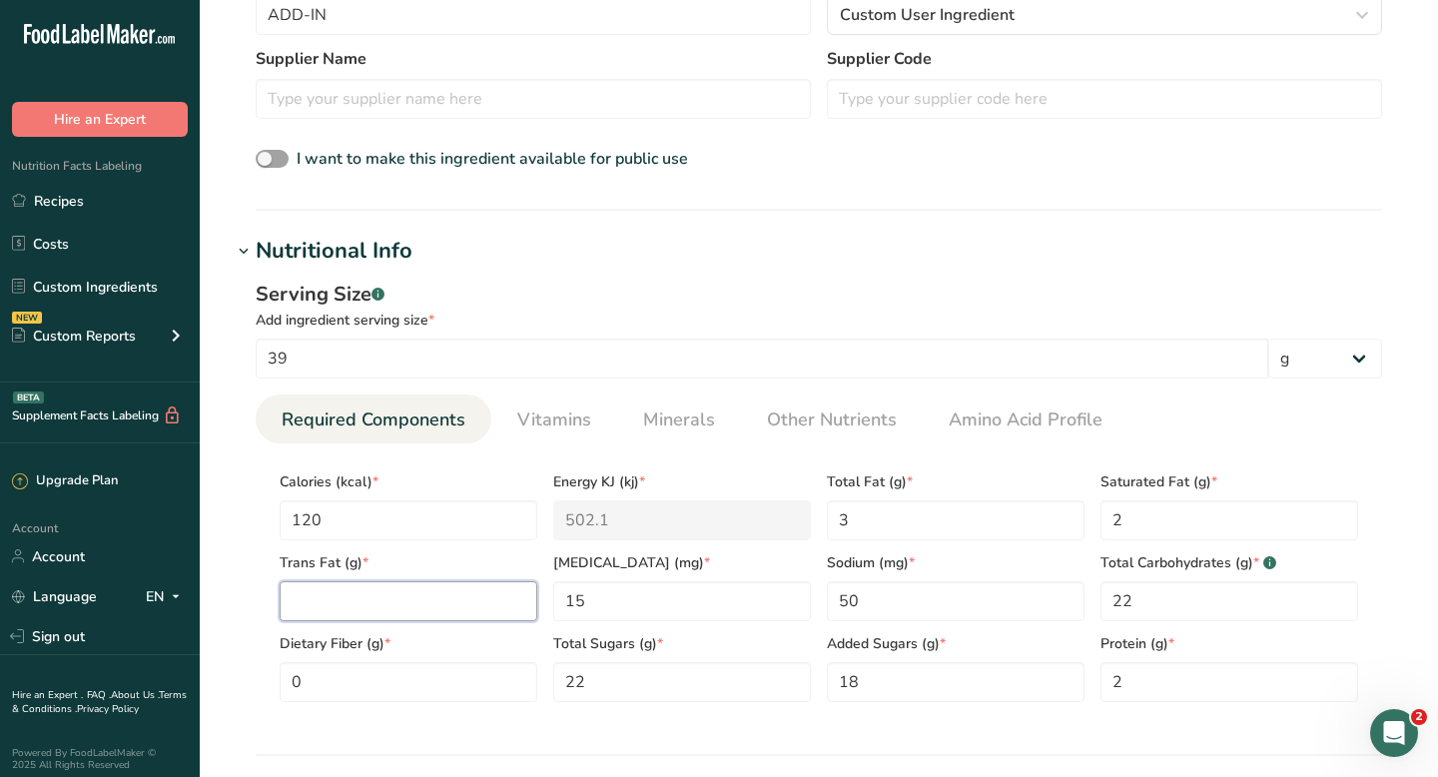
click at [442, 600] on Fat "number" at bounding box center [409, 601] width 258 height 40
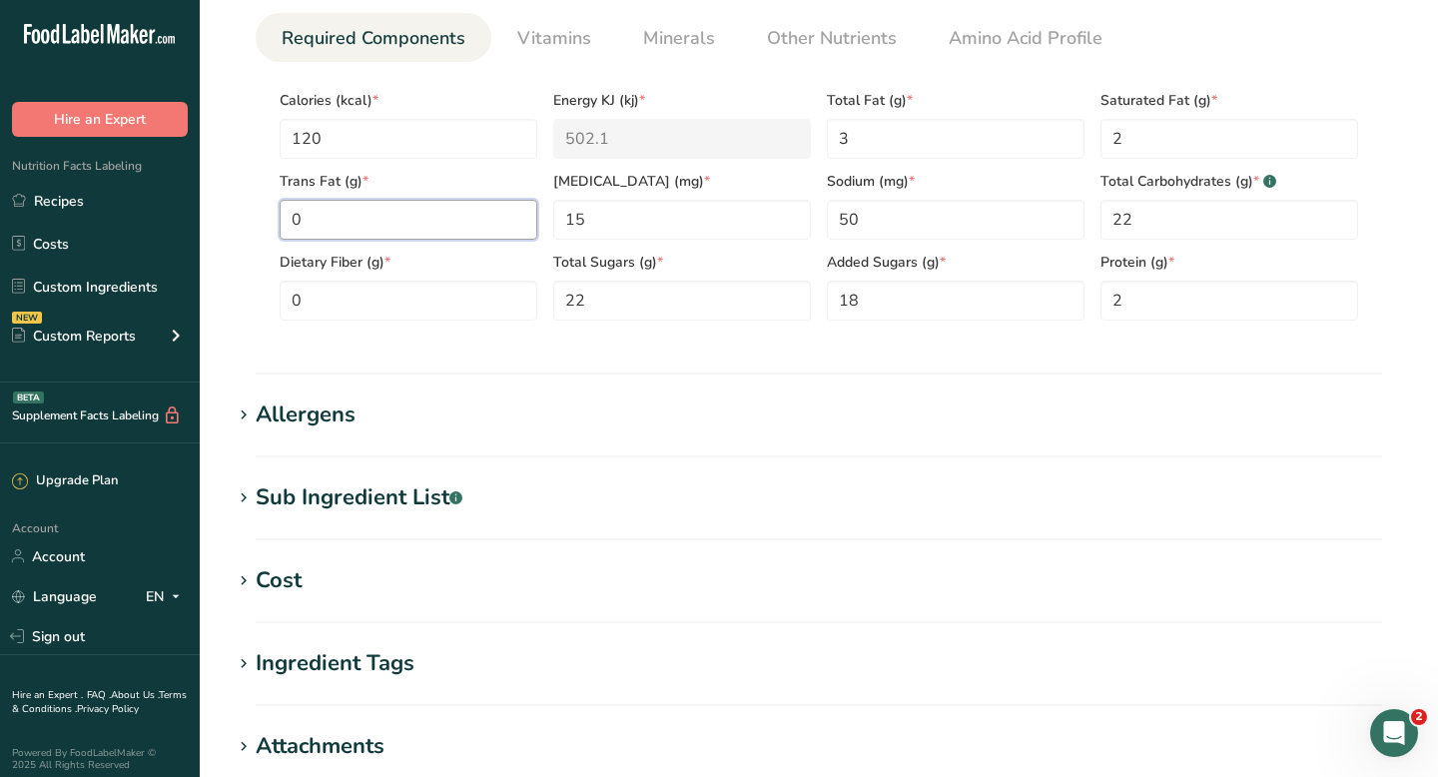
scroll to position [984, 0]
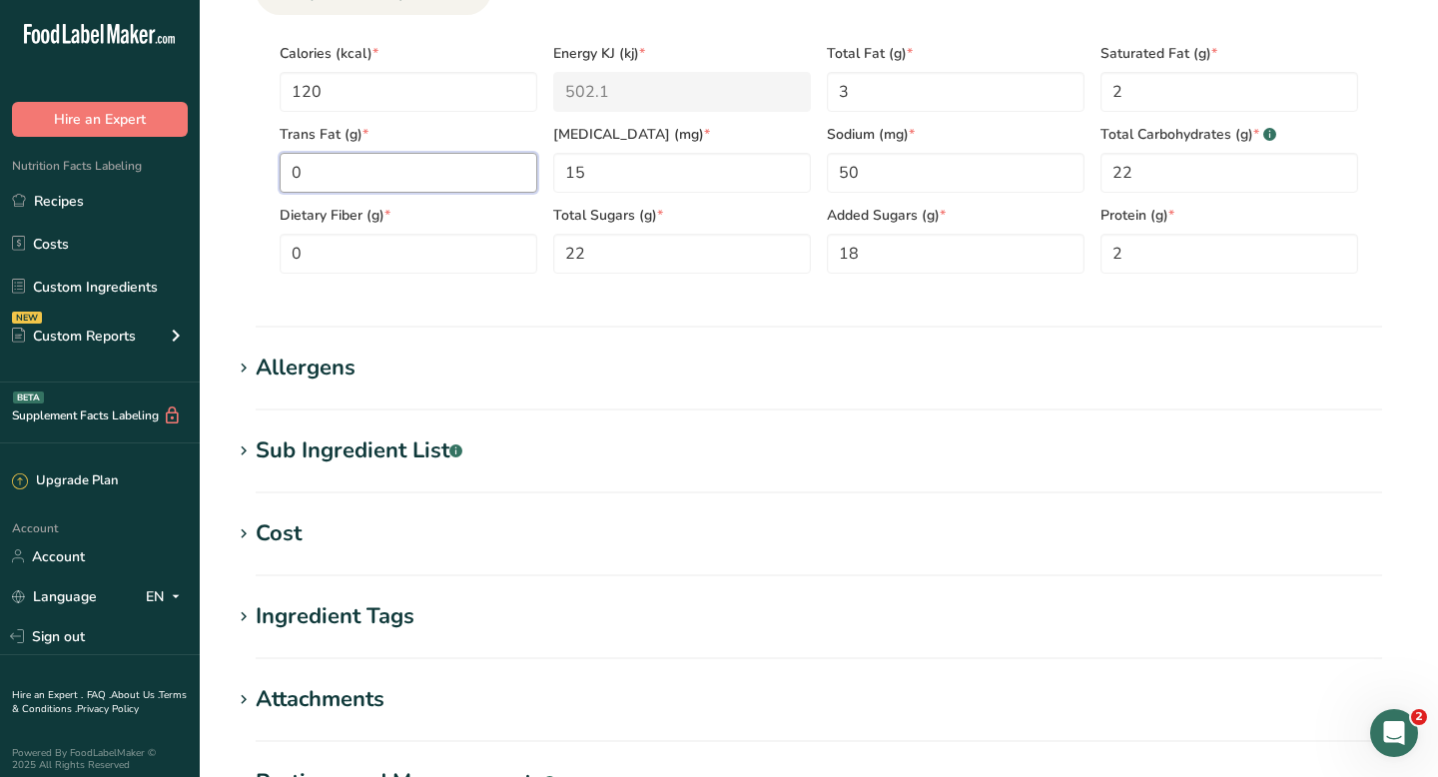
type Fat "0"
click at [303, 368] on div "Allergens" at bounding box center [306, 367] width 100 height 33
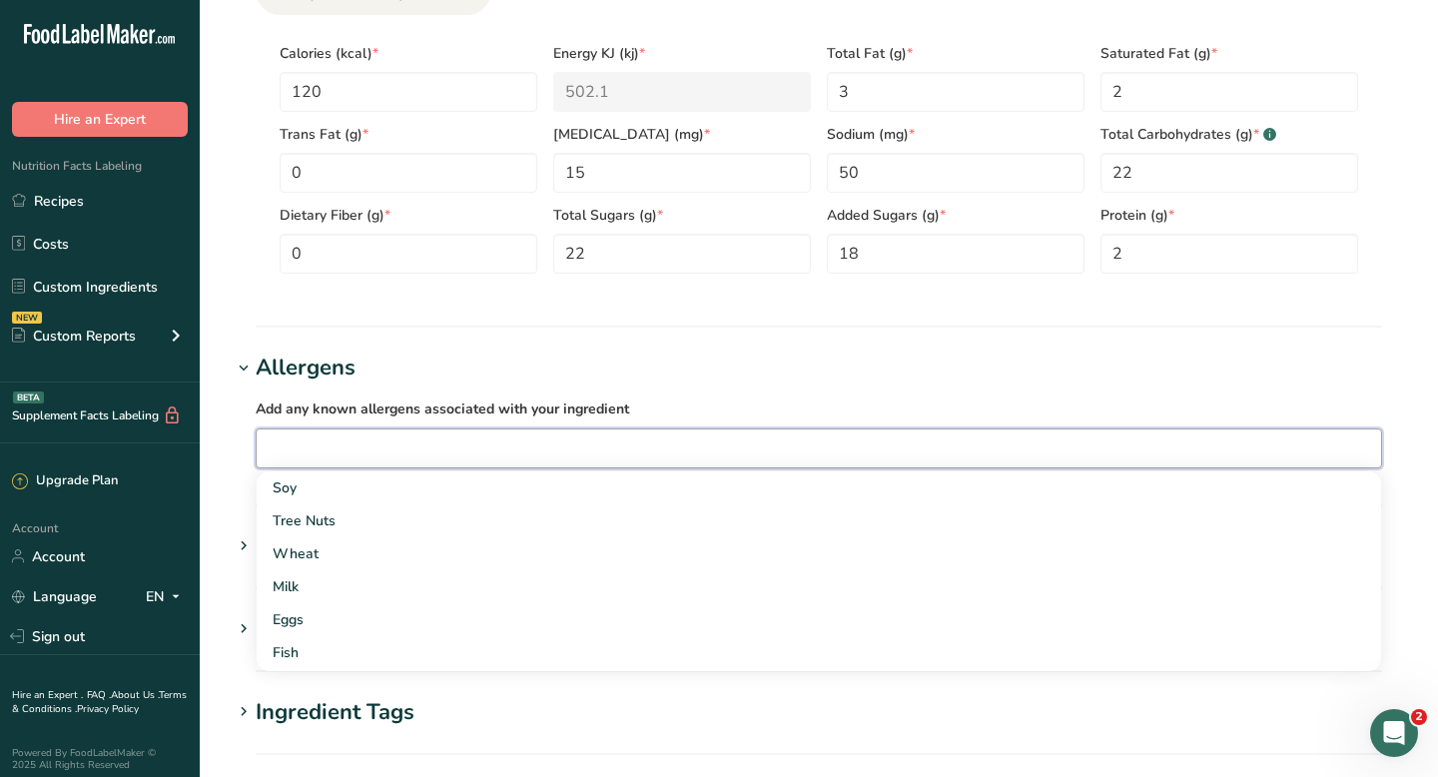
click at [292, 451] on input "text" at bounding box center [819, 447] width 1124 height 31
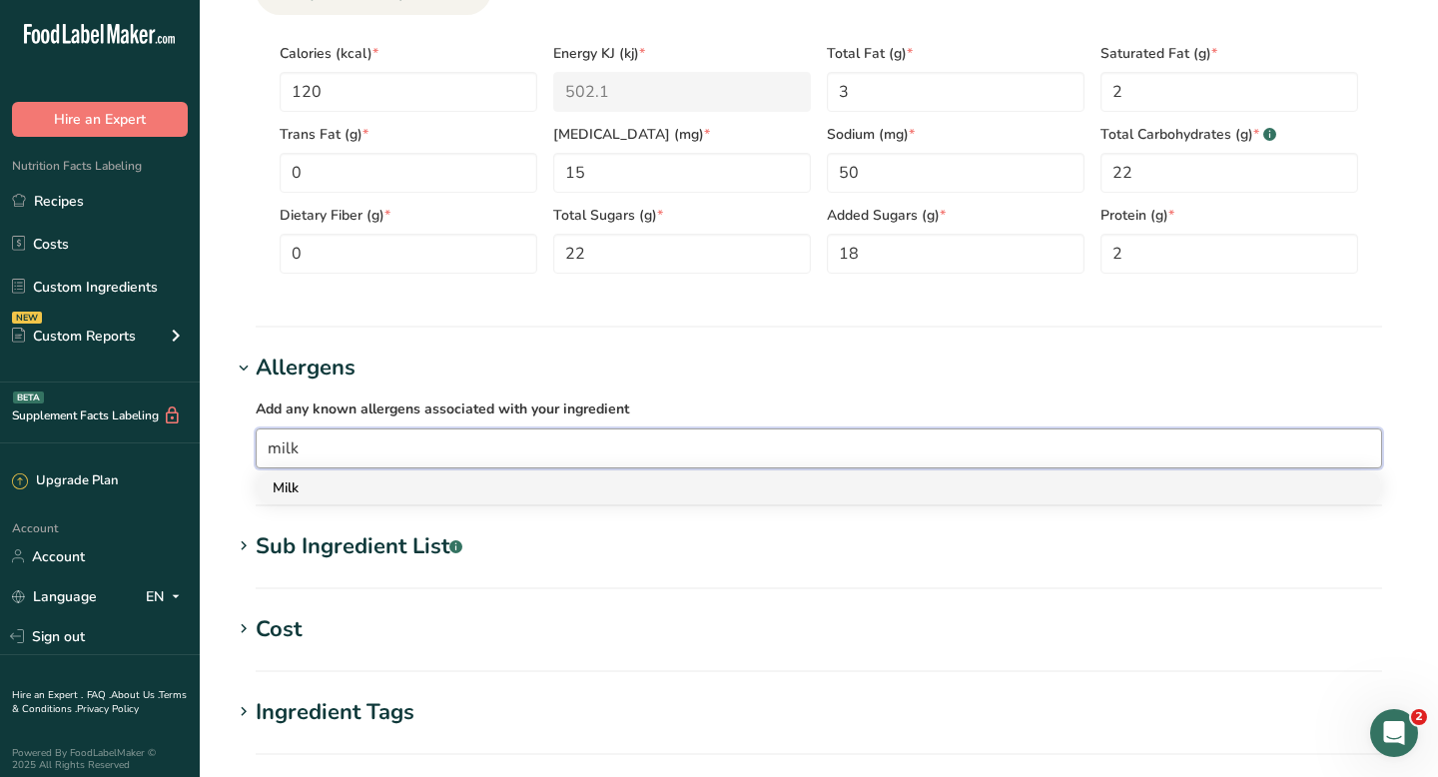
type input "milk"
click at [358, 484] on div "Milk" at bounding box center [803, 487] width 1060 height 21
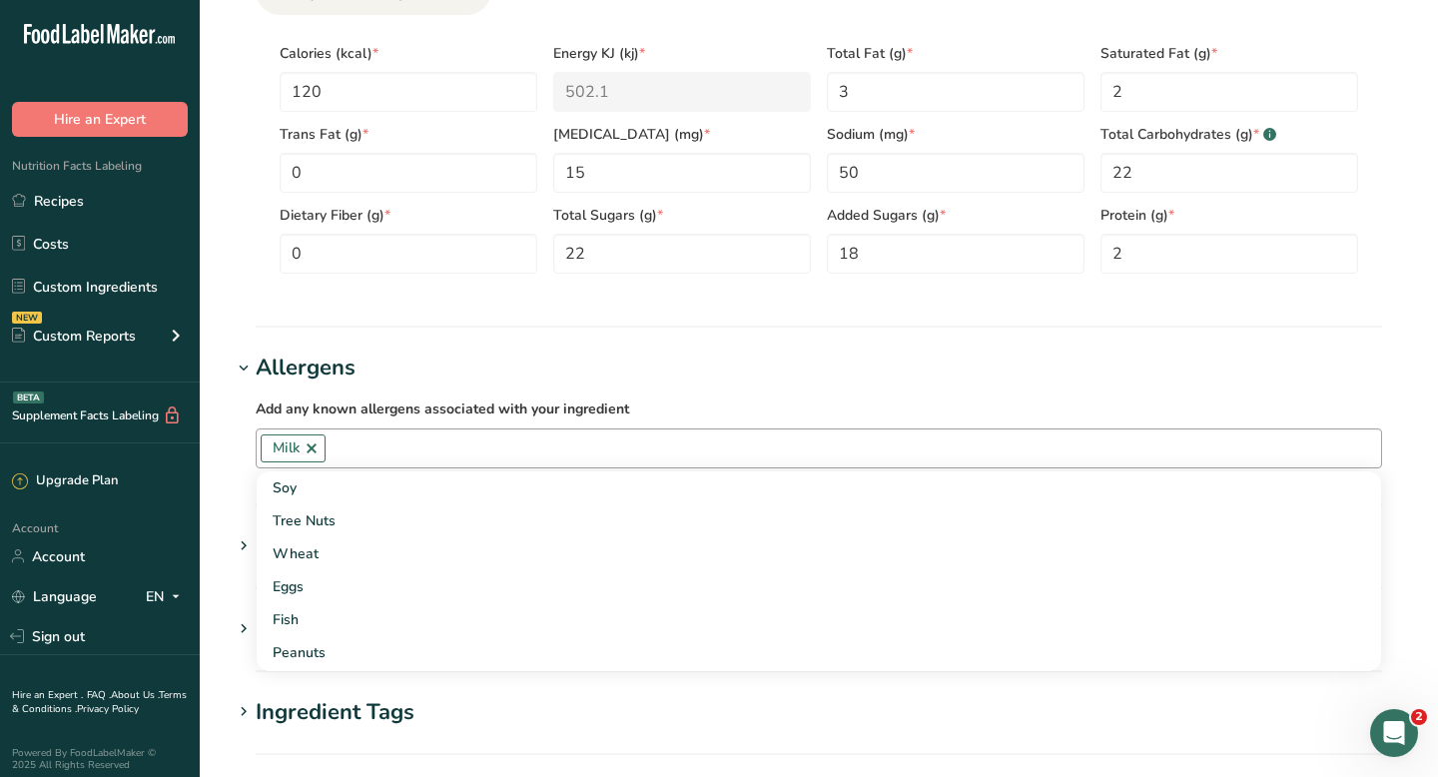
click at [228, 408] on section "Add new ingredient Back to recipe Ingredient Spec Sheet .a-a{fill:#347362;}.b-a…" at bounding box center [819, 57] width 1238 height 2082
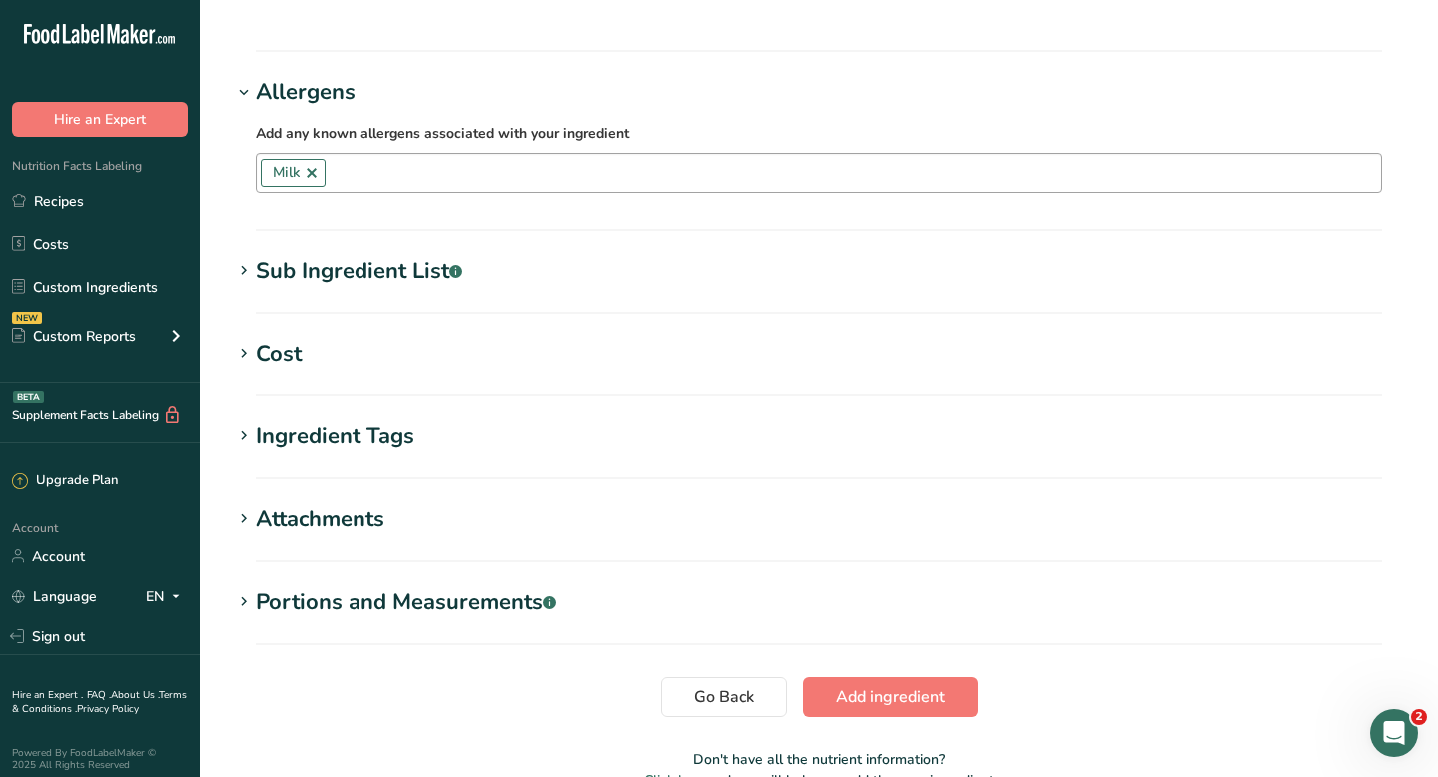
scroll to position [1262, 0]
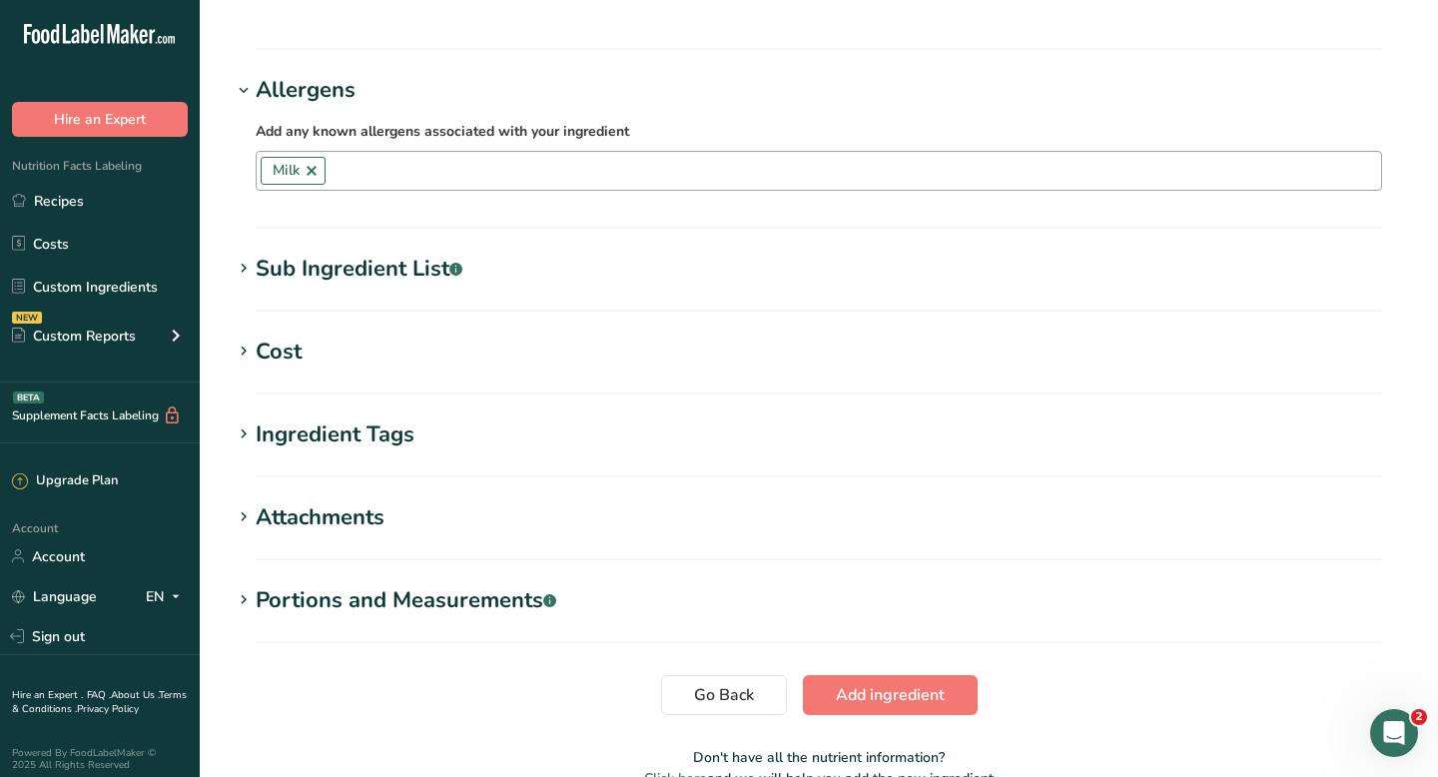
click at [295, 267] on div "Sub Ingredient List .a-a{fill:#347362;}.b-a{fill:#fff;}" at bounding box center [359, 269] width 207 height 33
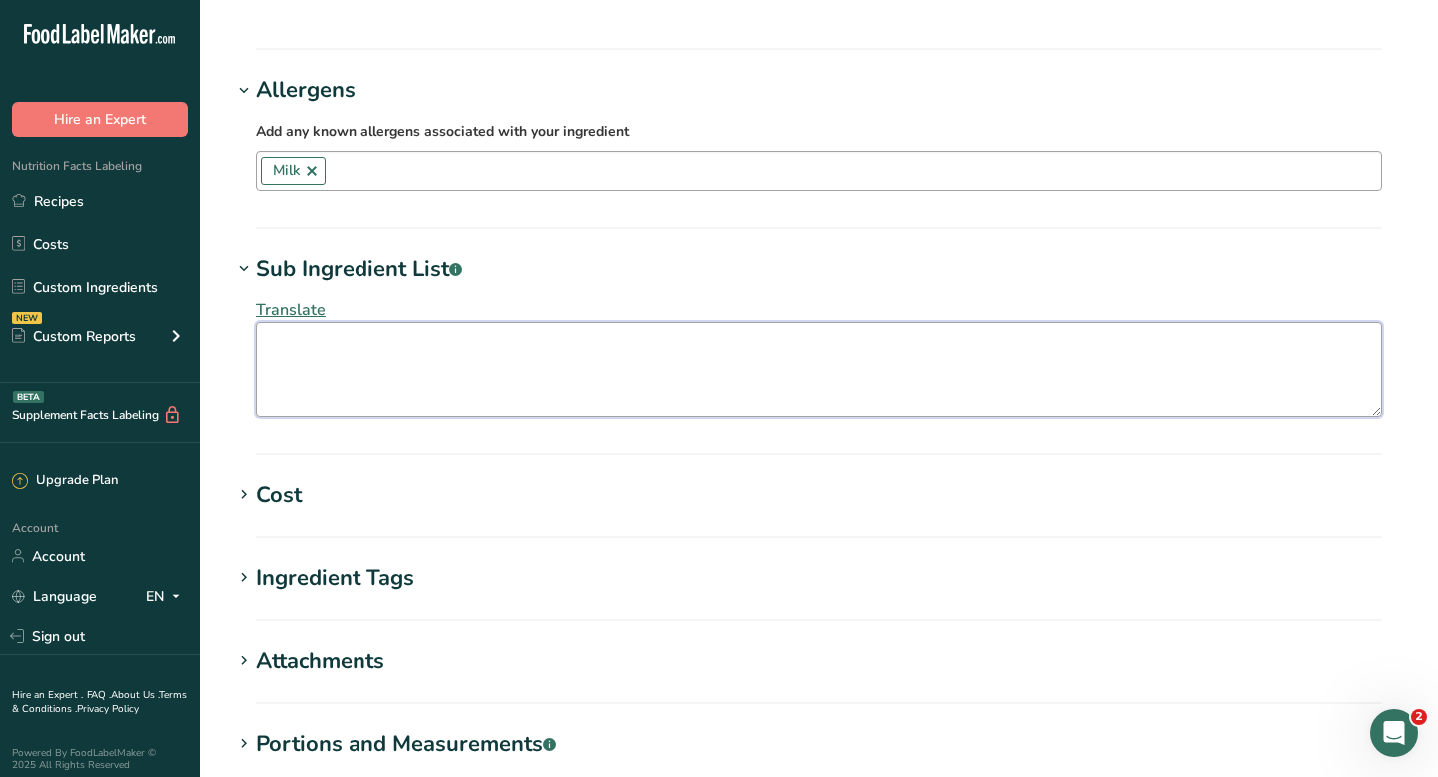
click at [288, 343] on textarea at bounding box center [819, 369] width 1126 height 96
paste textarea "Milk, Sugar, Agar, [MEDICAL_DATA], and Disodium Phosphate"
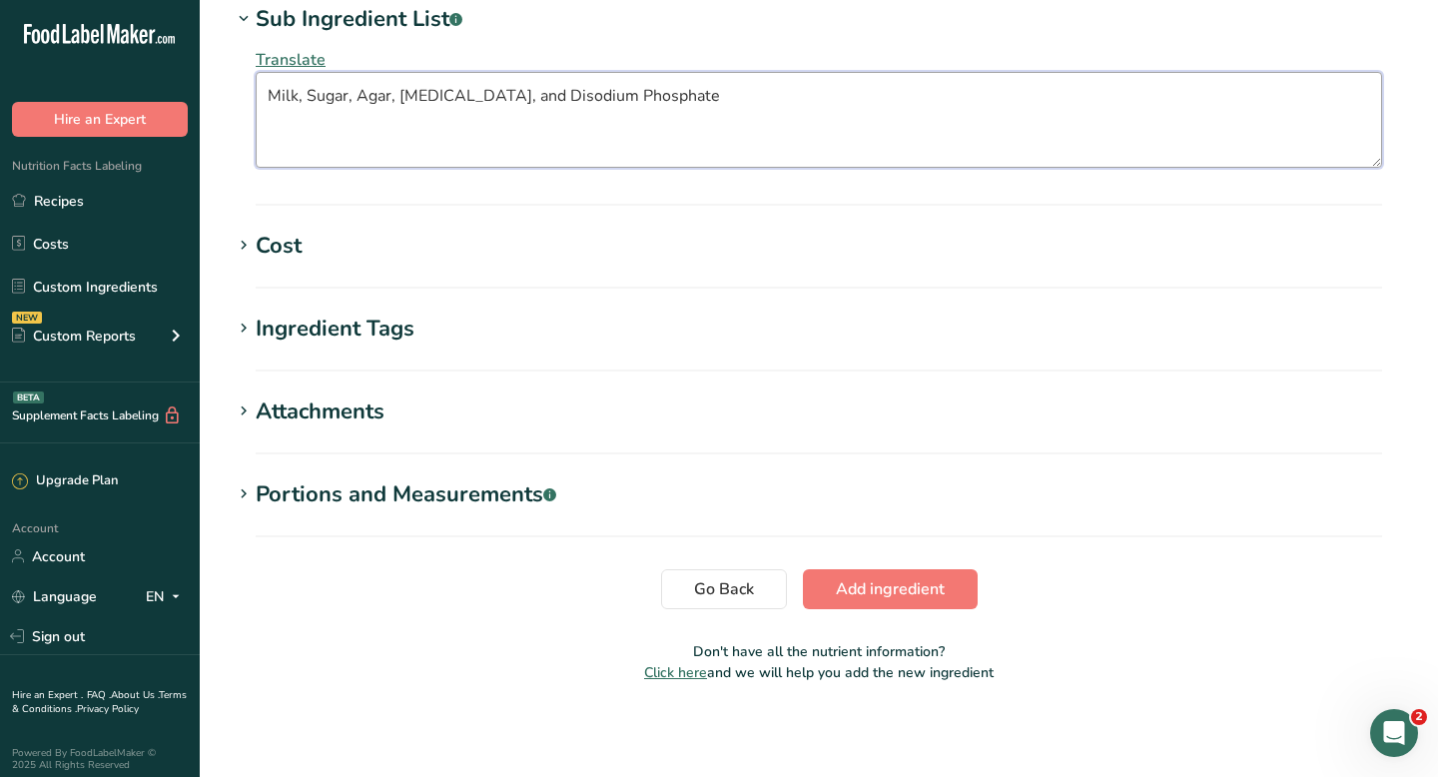
scroll to position [1513, 0]
type textarea "Milk, Sugar, Agar, [MEDICAL_DATA], and Disodium Phosphate"
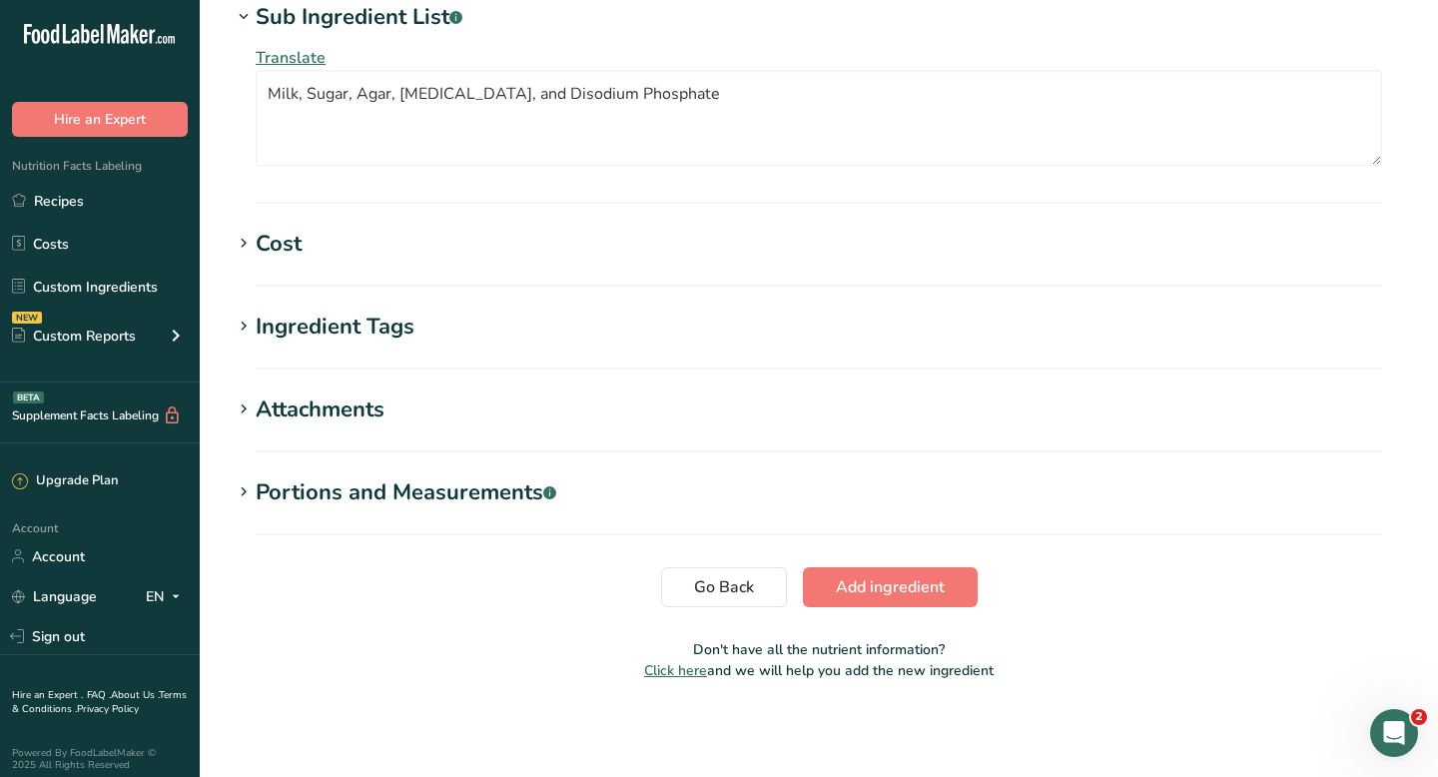
click at [286, 495] on div "Portions and Measurements .a-a{fill:#347362;}.b-a{fill:#fff;}" at bounding box center [406, 492] width 300 height 33
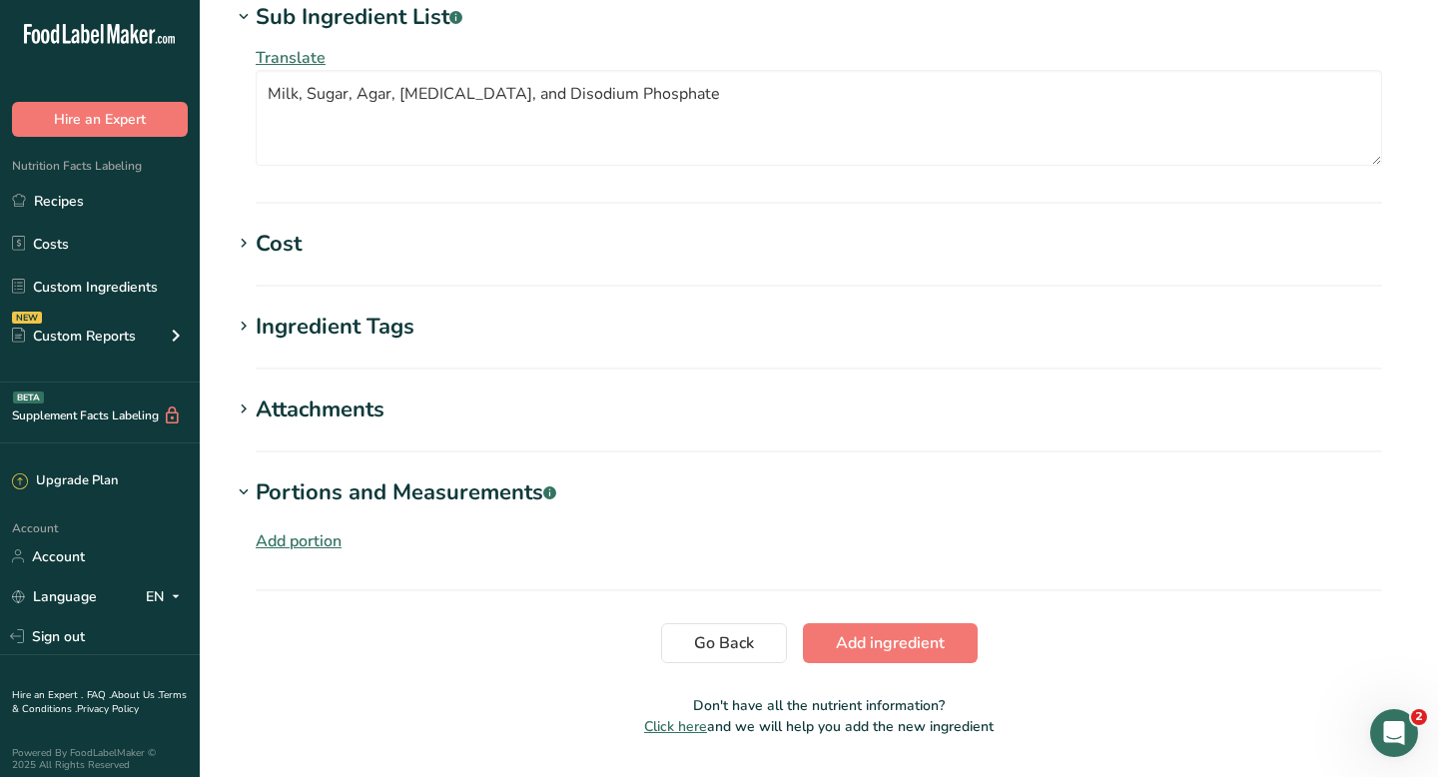
click at [284, 543] on div "Add portion" at bounding box center [299, 541] width 86 height 24
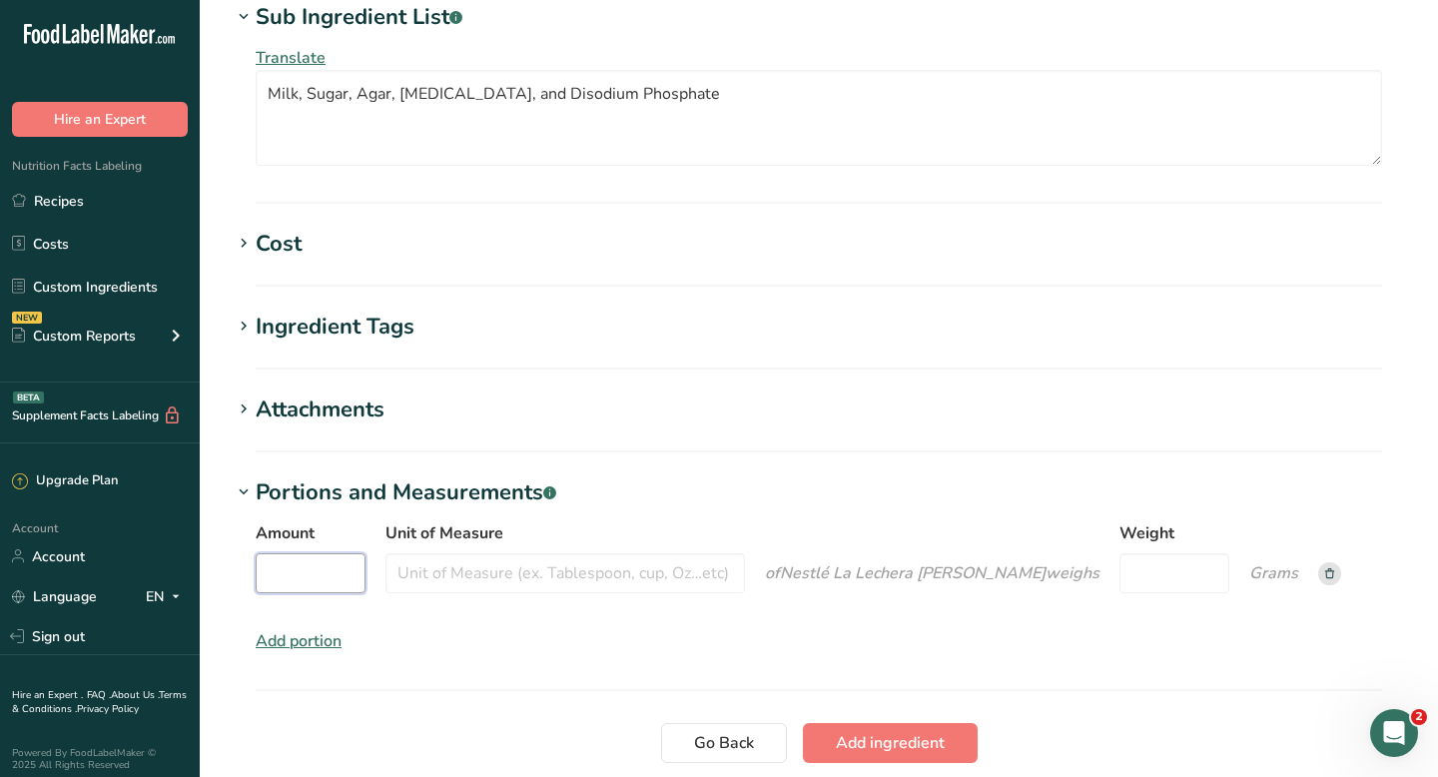
click at [291, 565] on input "Amount" at bounding box center [311, 573] width 110 height 40
type input "2"
click at [567, 590] on input "Unit of Measure" at bounding box center [564, 573] width 359 height 40
type input "tablespoons"
click at [1116, 572] on input "Weight" at bounding box center [1166, 573] width 110 height 40
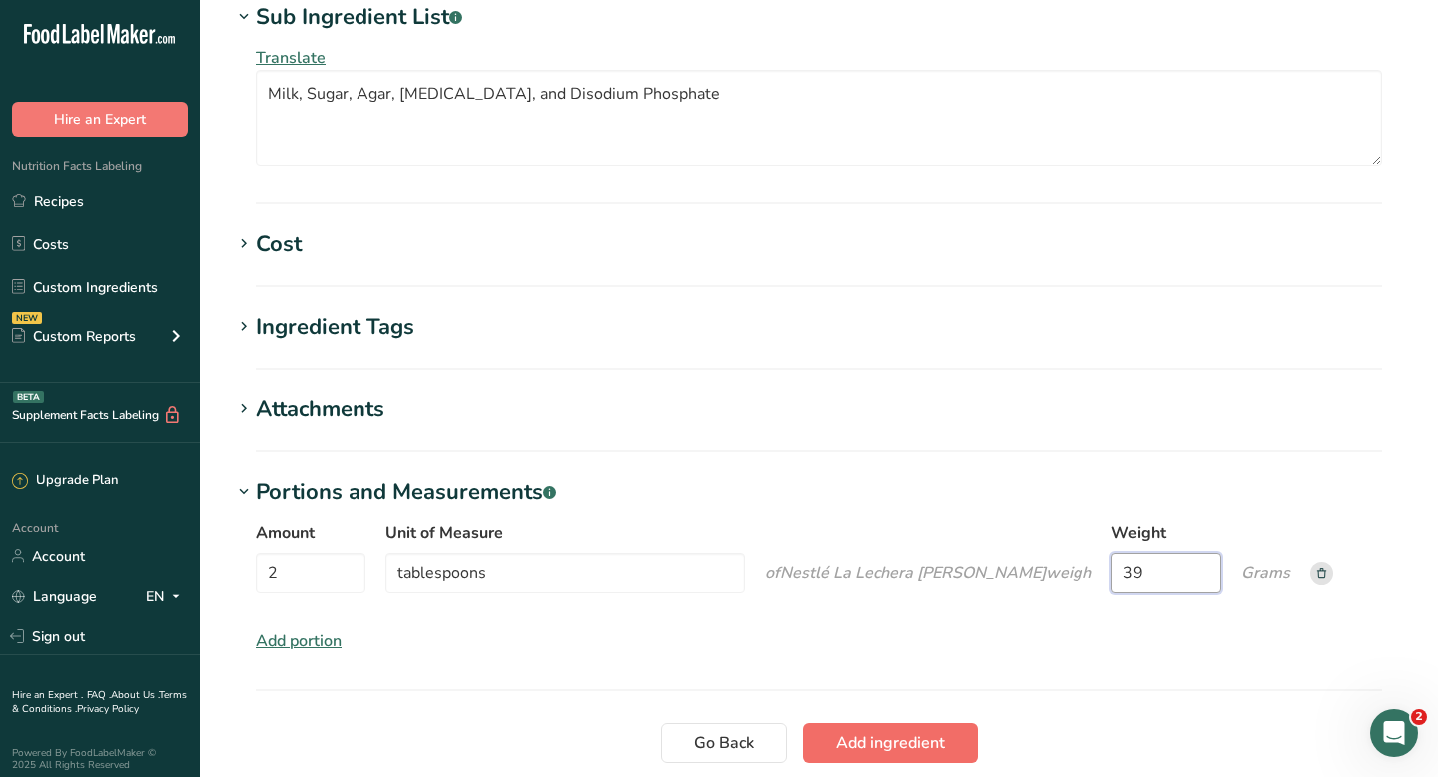
type input "39"
click at [871, 754] on span "Add ingredient" at bounding box center [890, 743] width 109 height 24
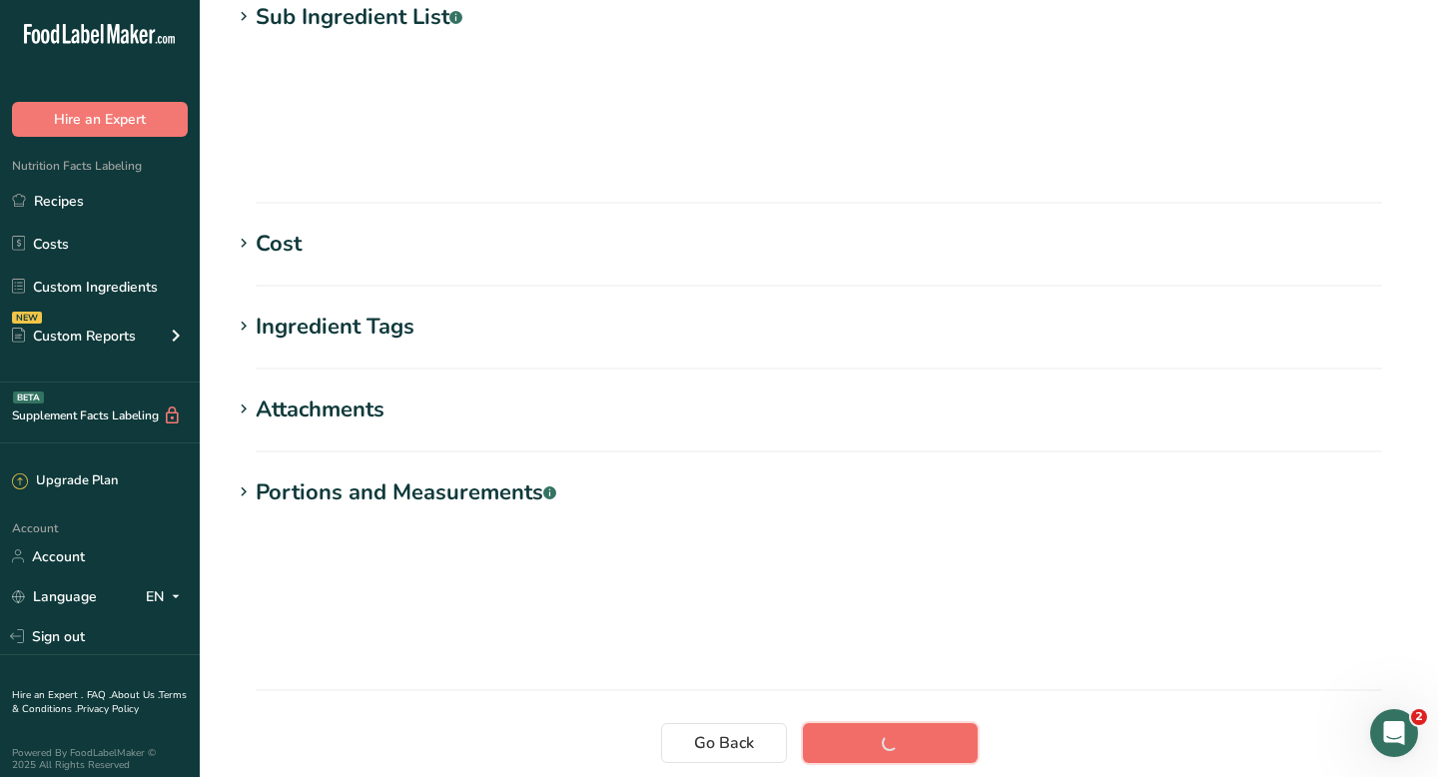
scroll to position [296, 0]
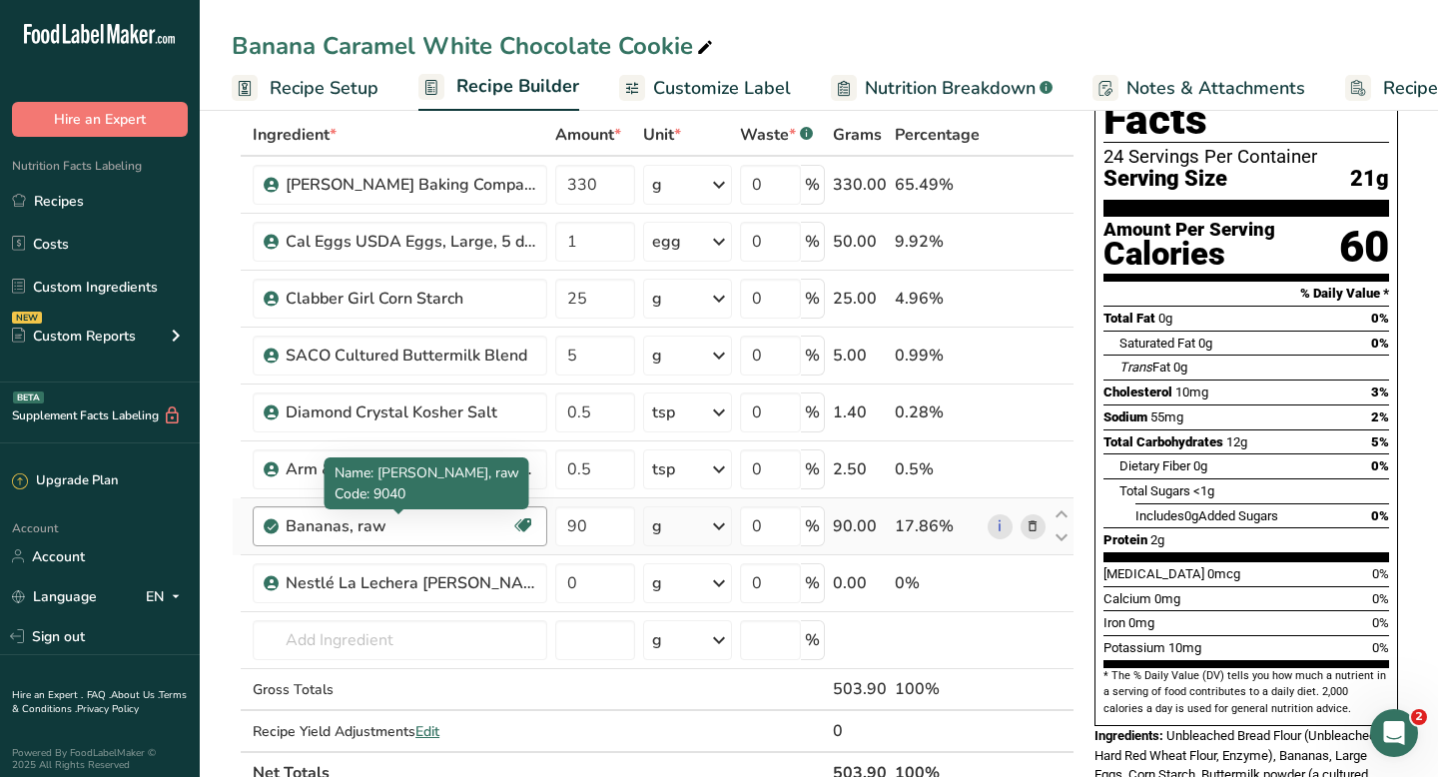
scroll to position [103, 0]
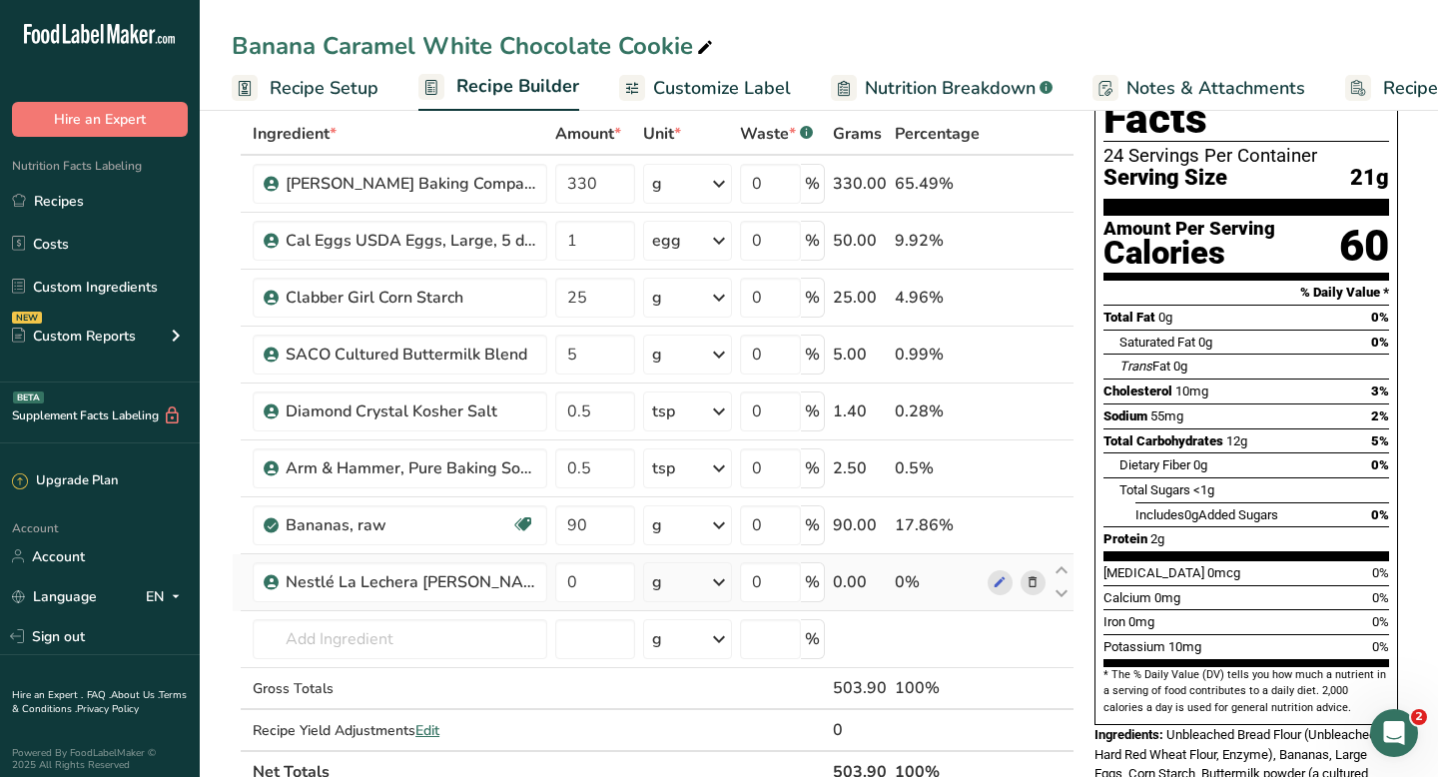
click at [677, 591] on div "g" at bounding box center [687, 582] width 89 height 40
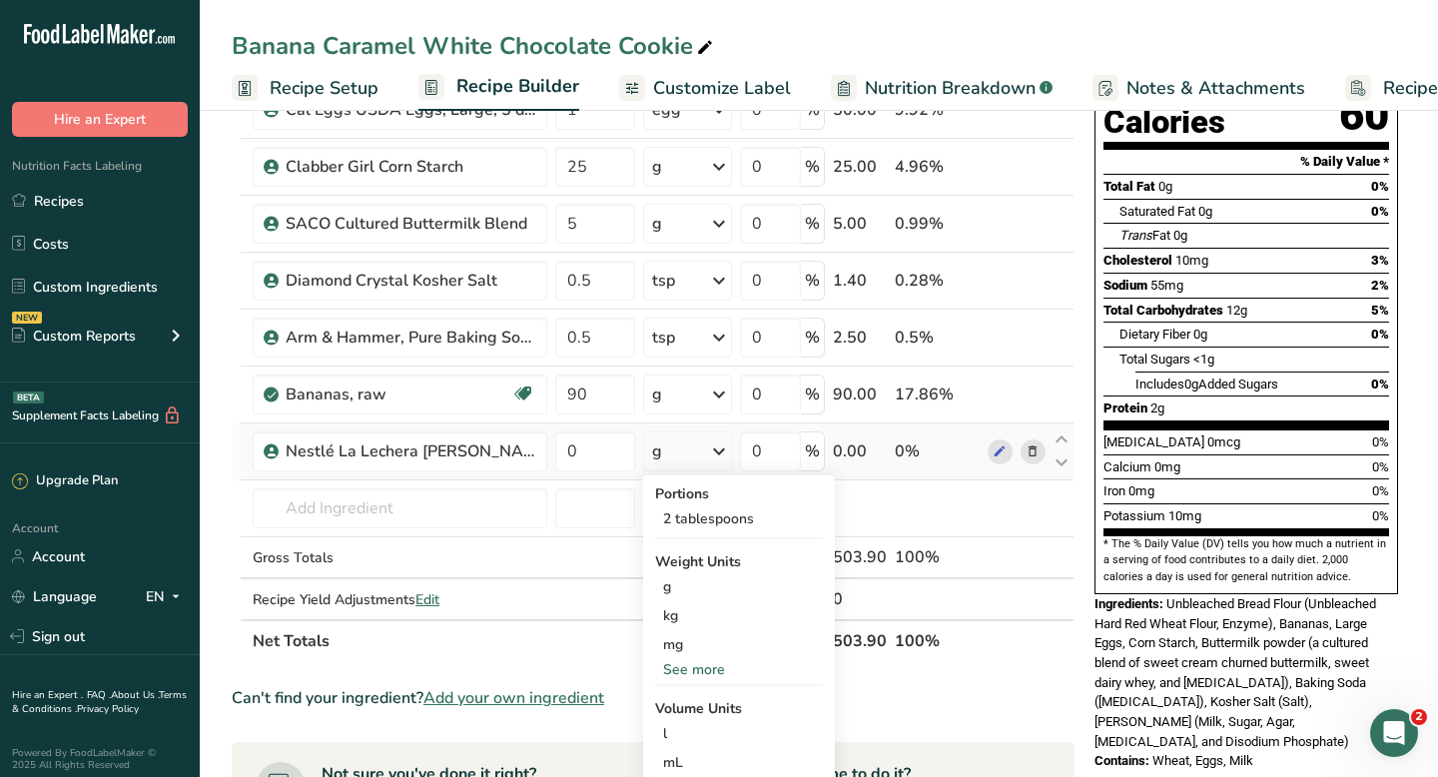
scroll to position [237, 0]
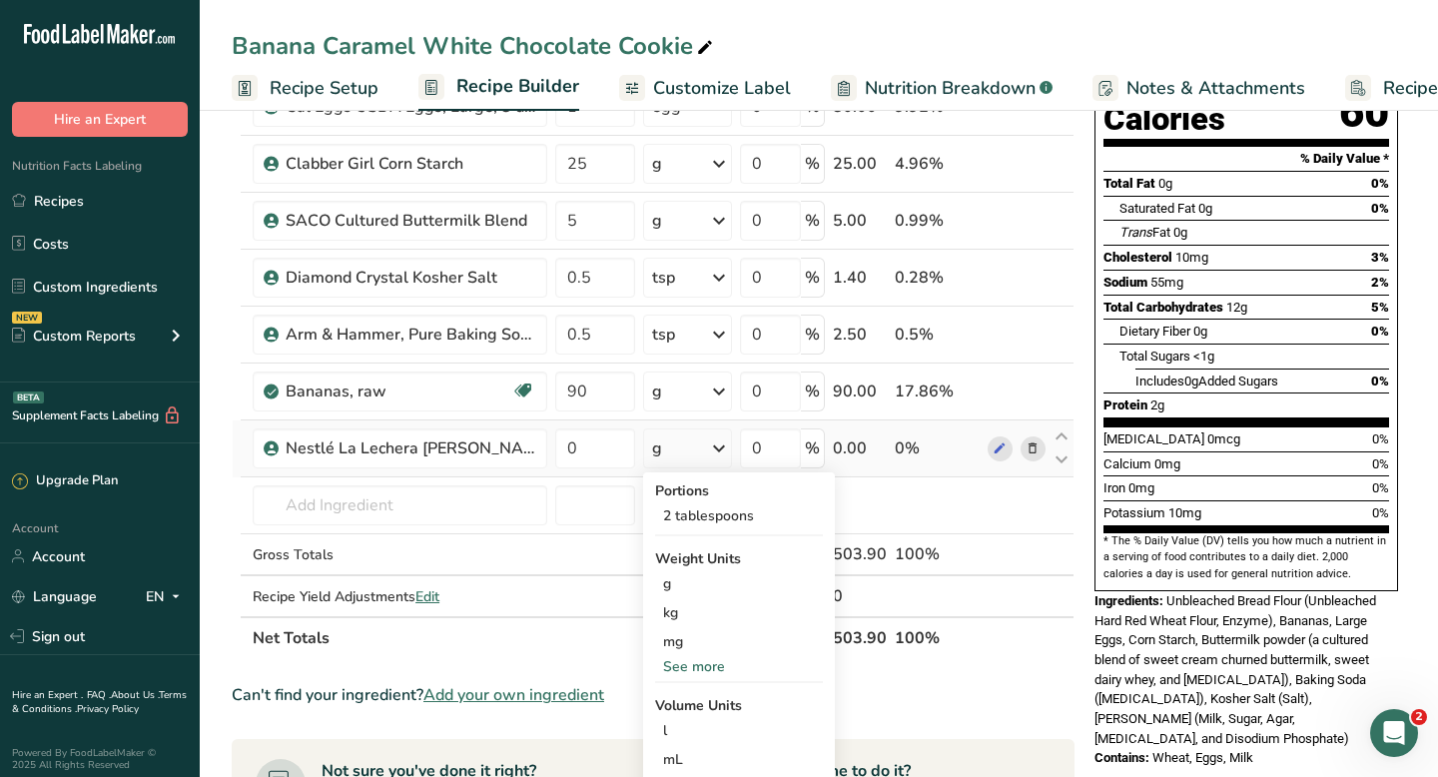
click at [675, 667] on div "See more" at bounding box center [739, 666] width 168 height 21
click at [676, 727] on div "oz" at bounding box center [739, 728] width 168 height 29
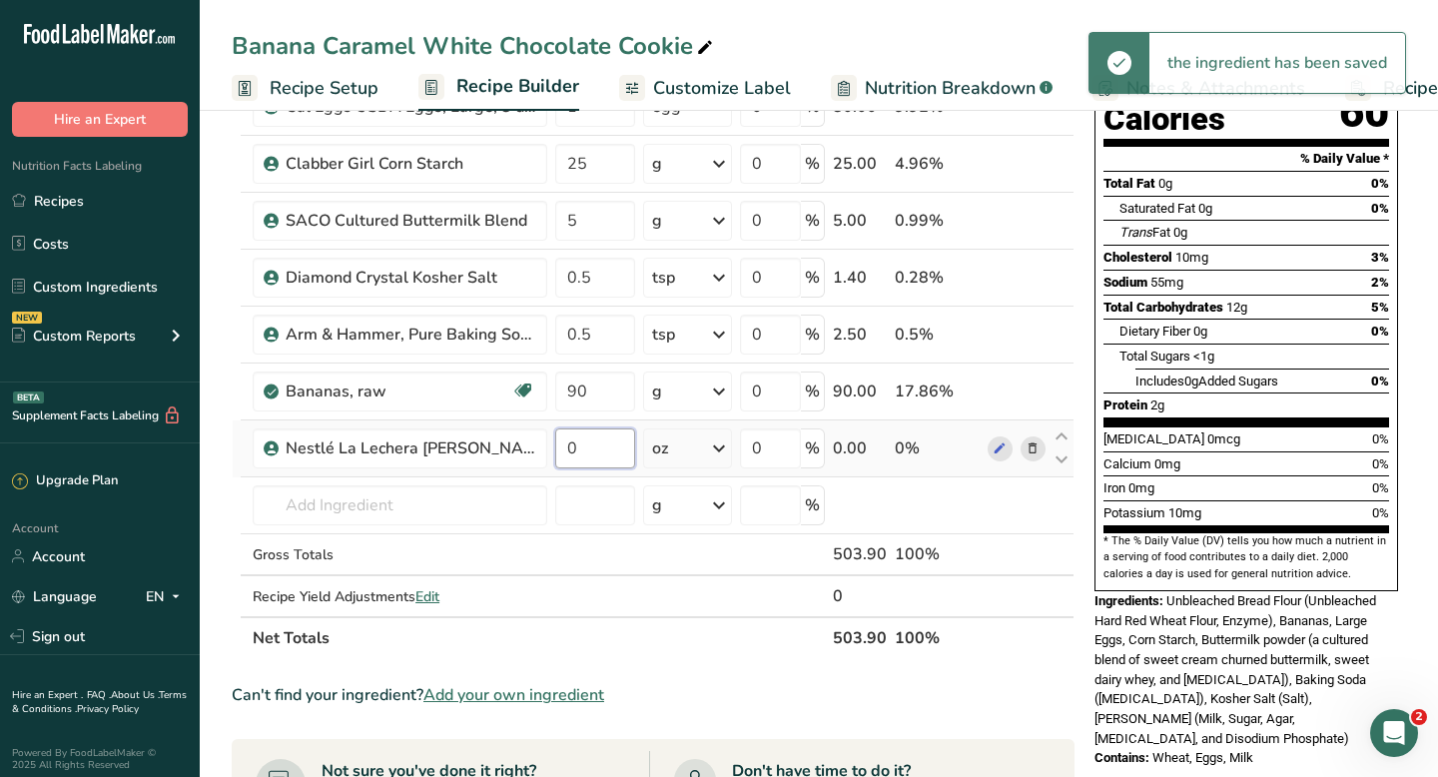
click at [572, 448] on input "0" at bounding box center [595, 448] width 80 height 40
click at [566, 447] on input "0" at bounding box center [595, 448] width 80 height 40
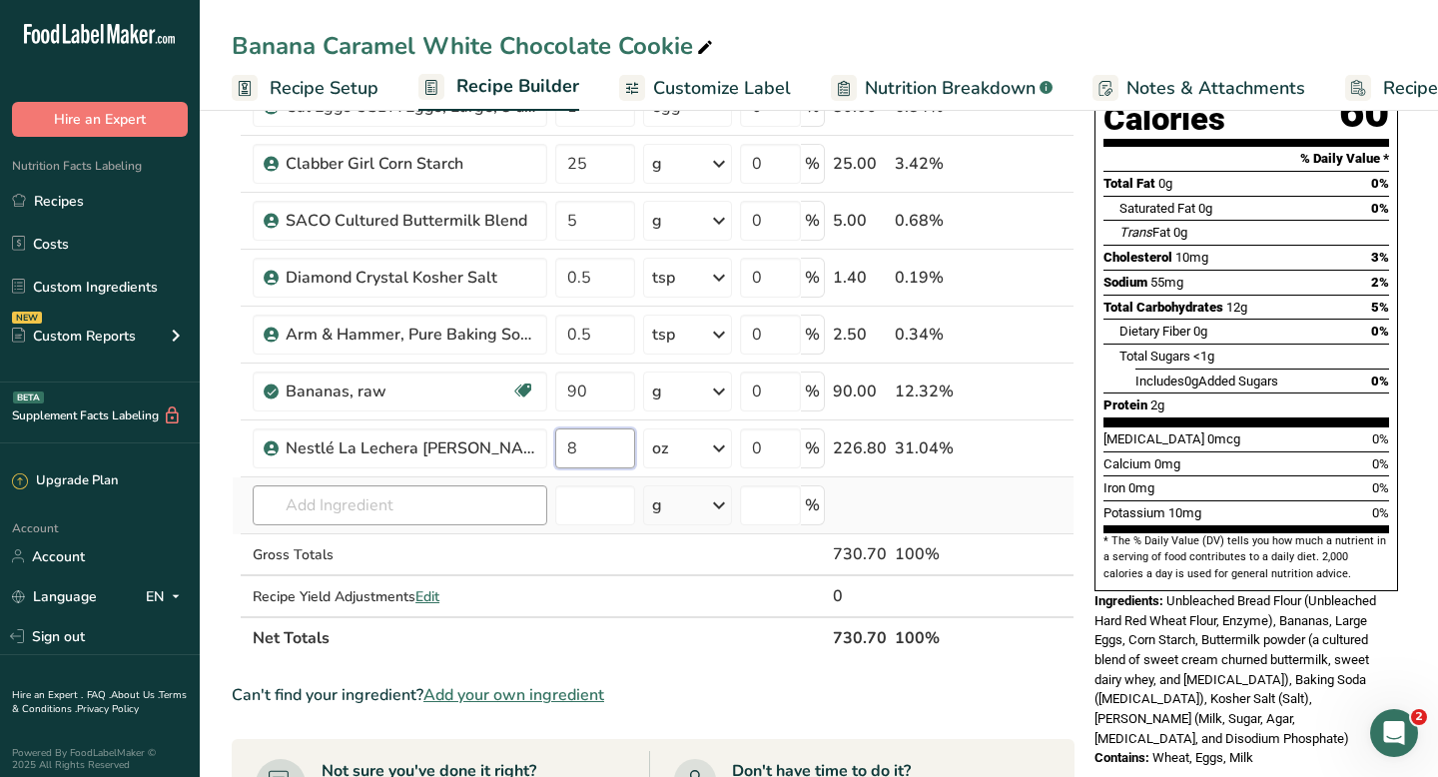
type input "8"
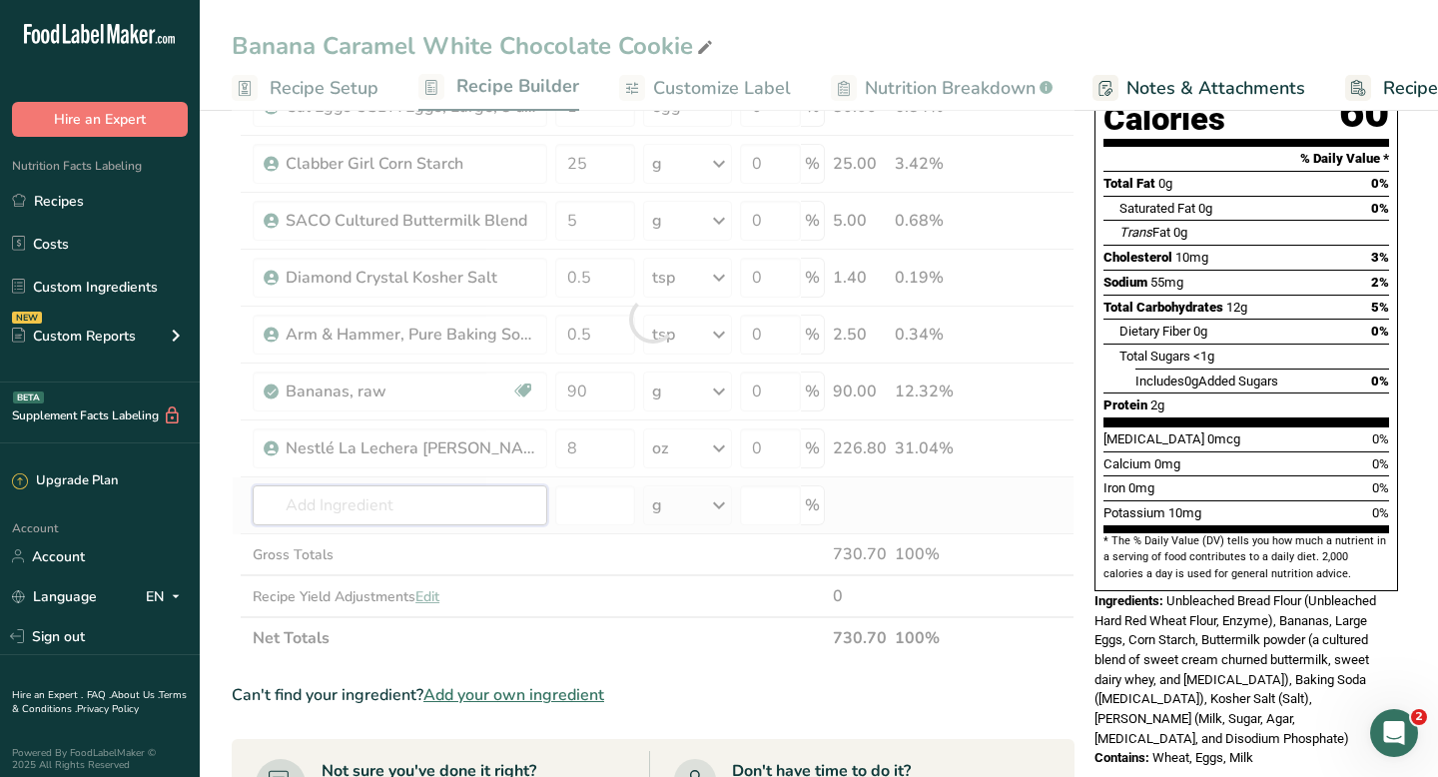
click at [414, 497] on div "Ingredient * Amount * Unit * Waste * .a-a{fill:#347362;}.b-a{fill:#fff;} Grams …" at bounding box center [653, 319] width 843 height 680
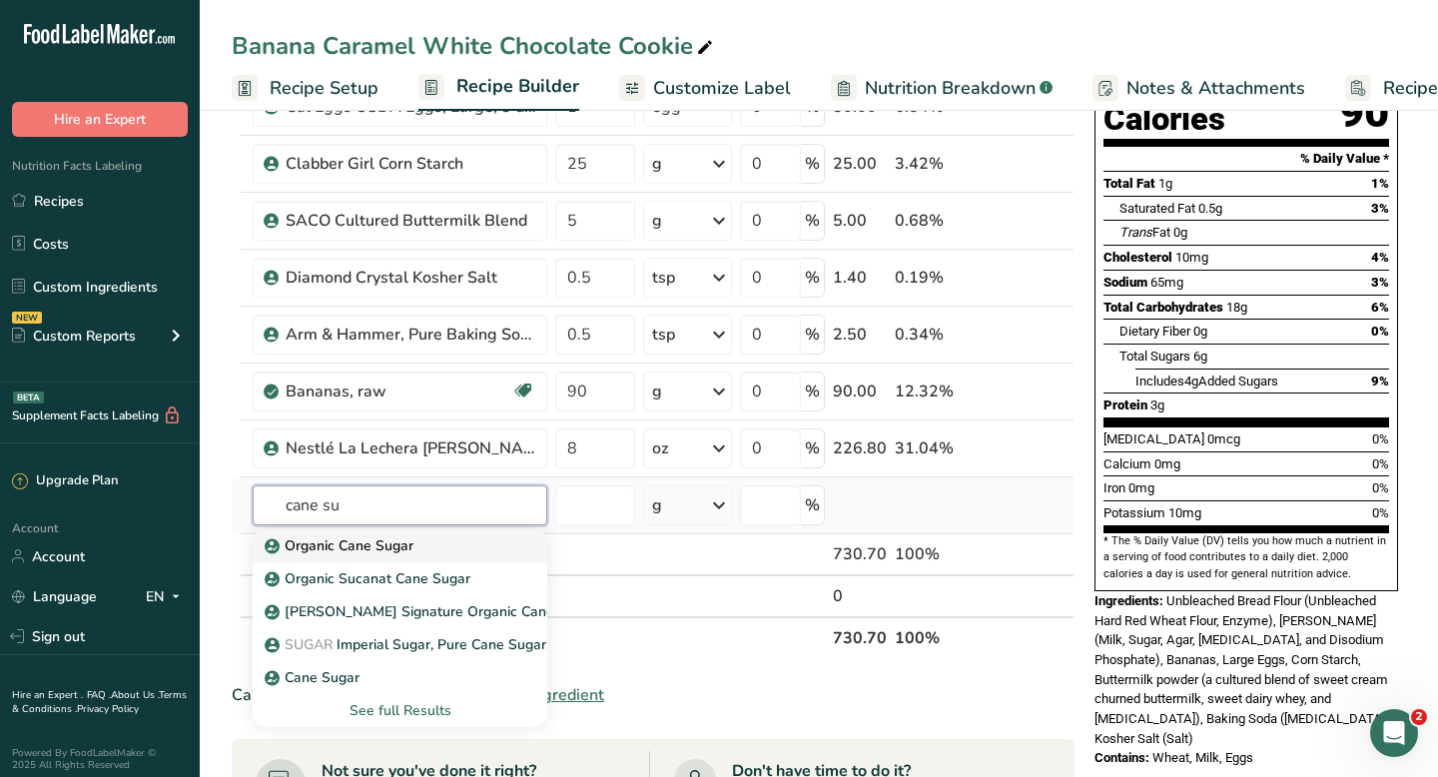
type input "cane su"
click at [370, 541] on p "Organic Cane Sugar" at bounding box center [341, 545] width 145 height 21
type input "Organic Cane Sugar"
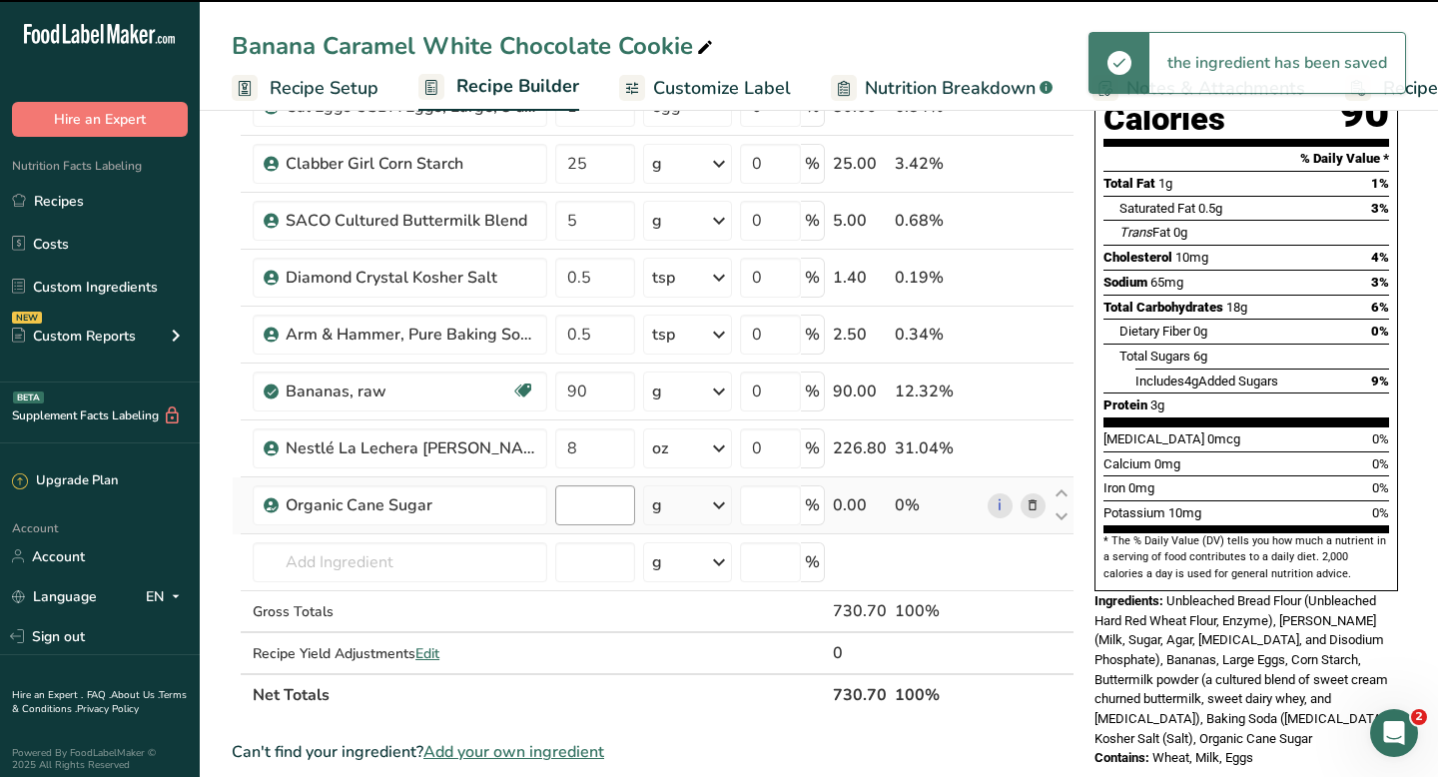
type input "0"
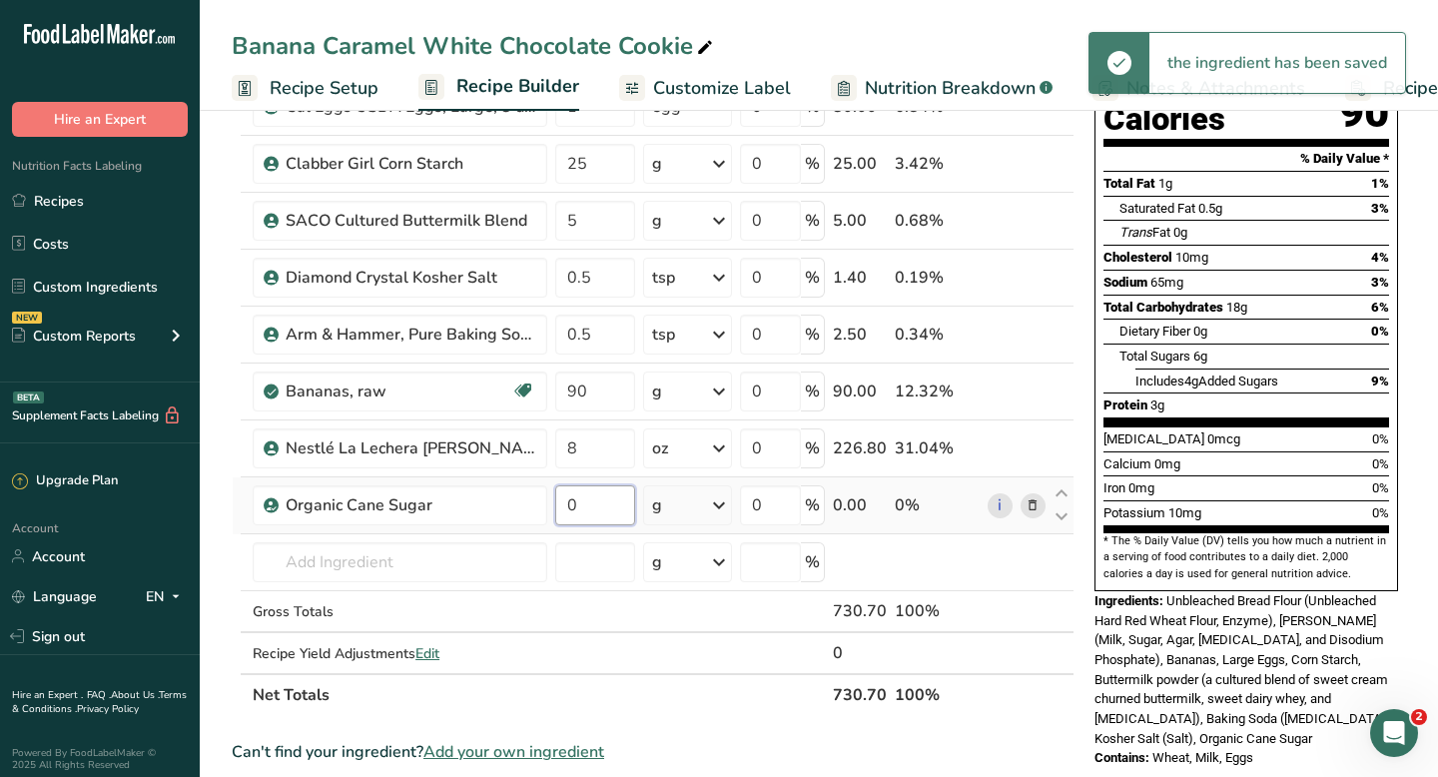
click at [568, 507] on input "0" at bounding box center [595, 505] width 80 height 40
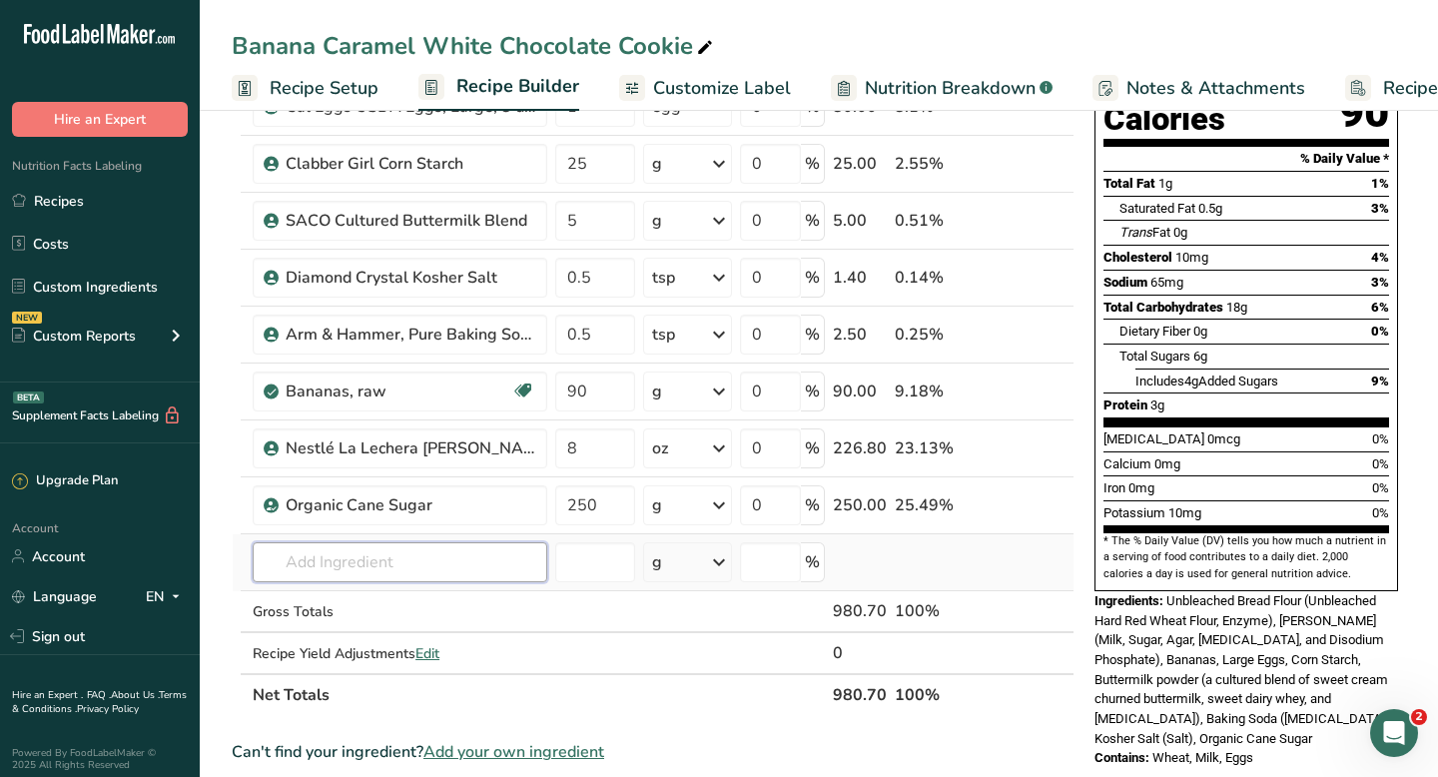
click at [421, 572] on div "Ingredient * Amount * Unit * Waste * .a-a{fill:#347362;}.b-a{fill:#fff;} Grams …" at bounding box center [653, 347] width 843 height 737
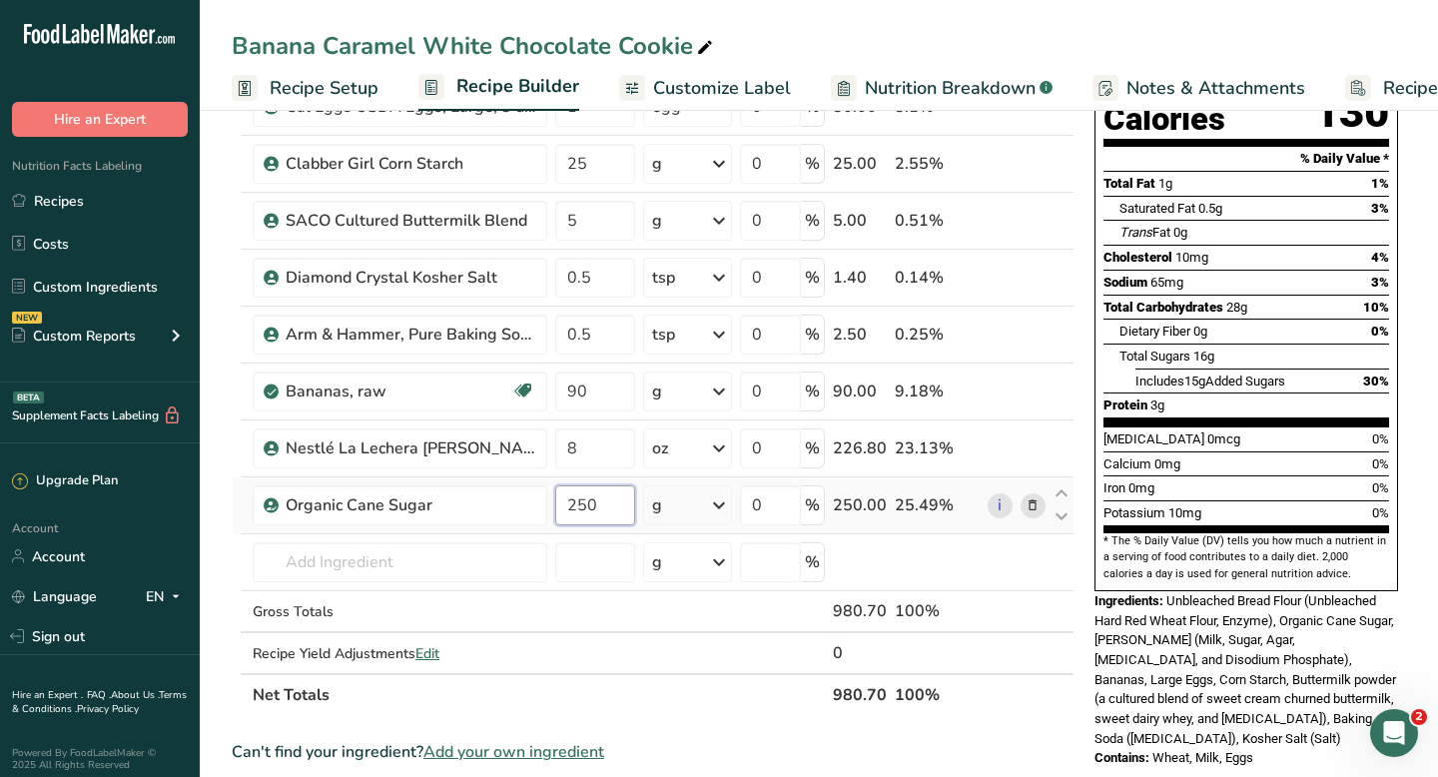
click at [582, 500] on input "250" at bounding box center [595, 505] width 80 height 40
drag, startPoint x: 600, startPoint y: 503, endPoint x: 556, endPoint y: 503, distance: 43.9
click at [556, 503] on input "200" at bounding box center [595, 505] width 80 height 40
type input "50"
click at [460, 551] on div "Ingredient * Amount * Unit * Waste * .a-a{fill:#347362;}.b-a{fill:#fff;} Grams …" at bounding box center [653, 347] width 843 height 737
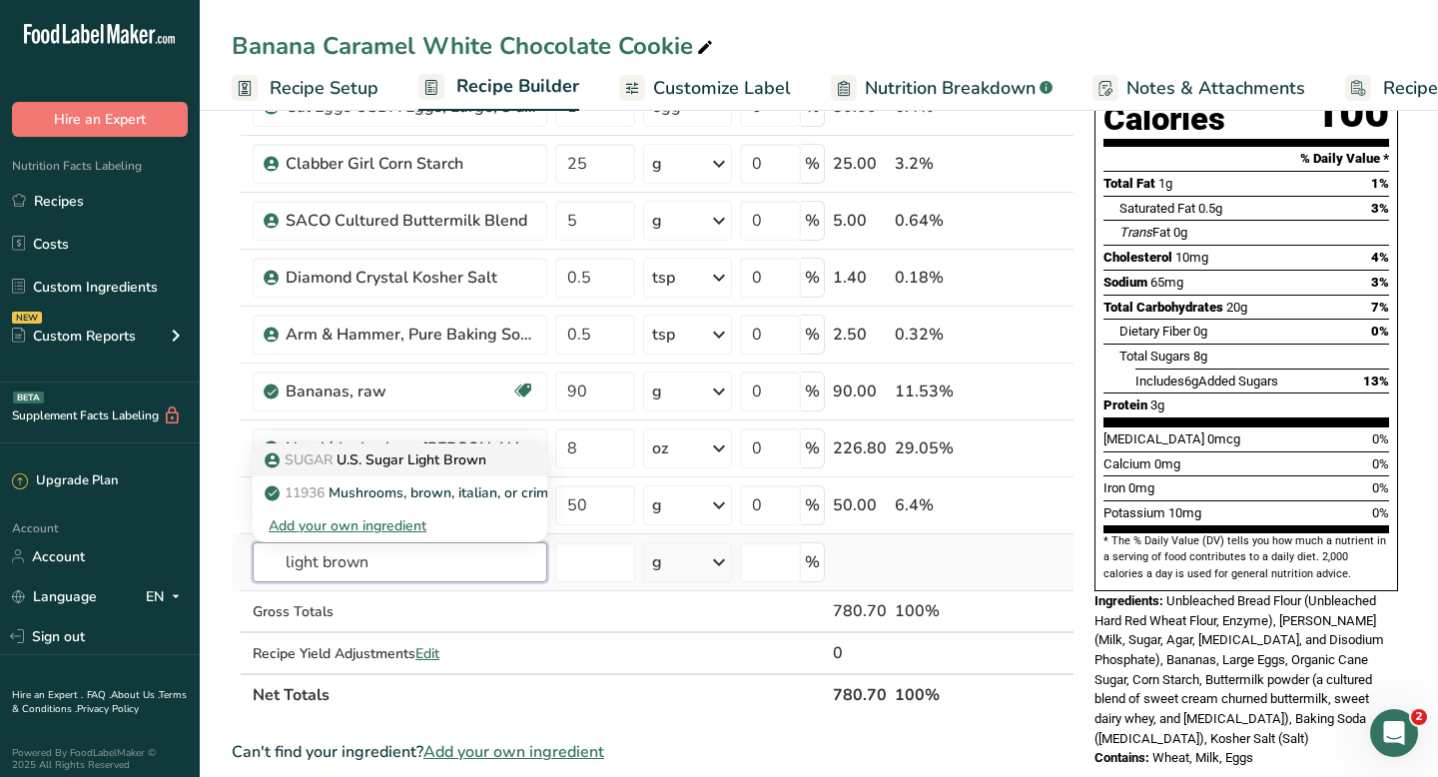
type input "light brown"
click at [388, 467] on p "SUGAR U.S. Sugar Light Brown" at bounding box center [378, 459] width 218 height 21
type input "U.S. Sugar Light Brown"
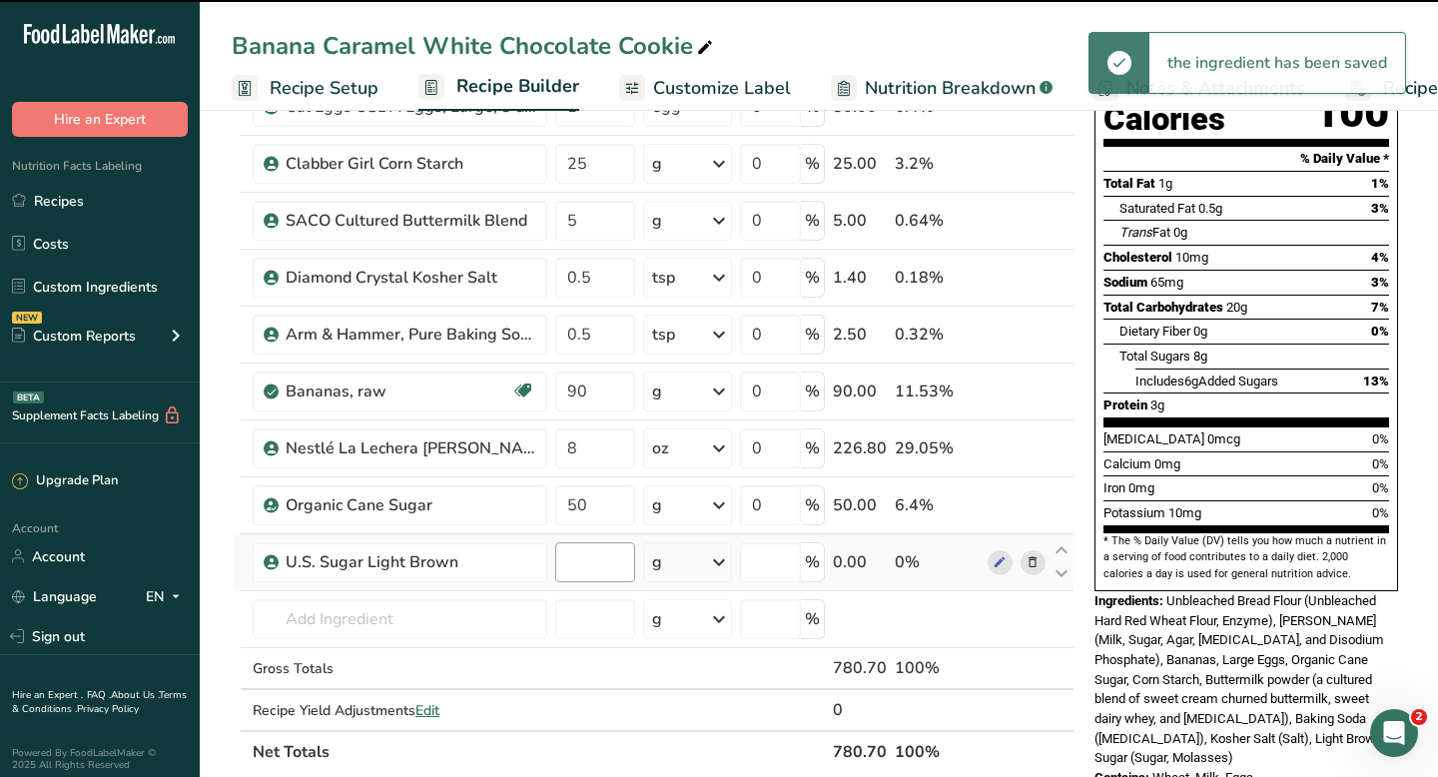
type input "0"
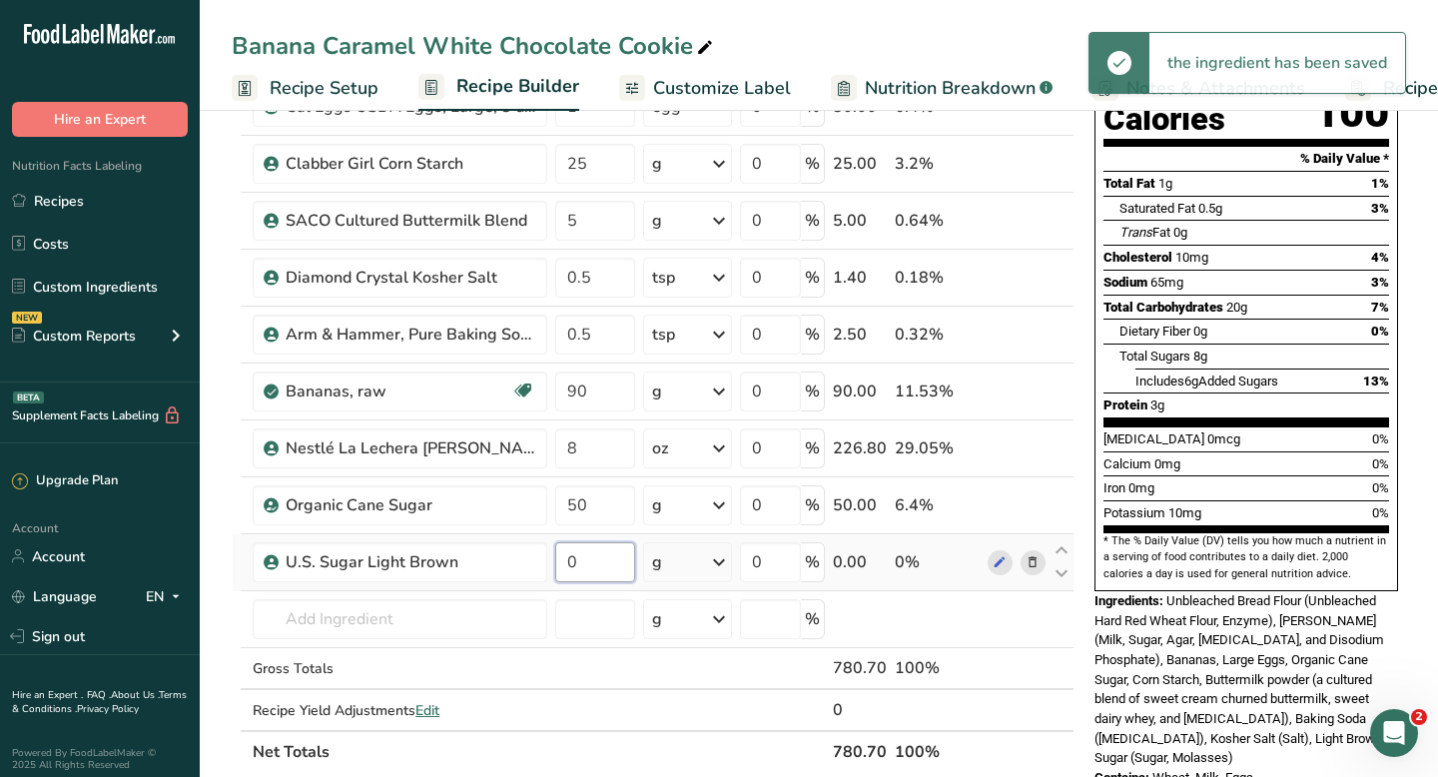
click at [571, 562] on input "0" at bounding box center [595, 562] width 80 height 40
type input "200"
click at [468, 617] on div "Ingredient * Amount * Unit * Waste * .a-a{fill:#347362;}.b-a{fill:#fff;} Grams …" at bounding box center [653, 376] width 843 height 794
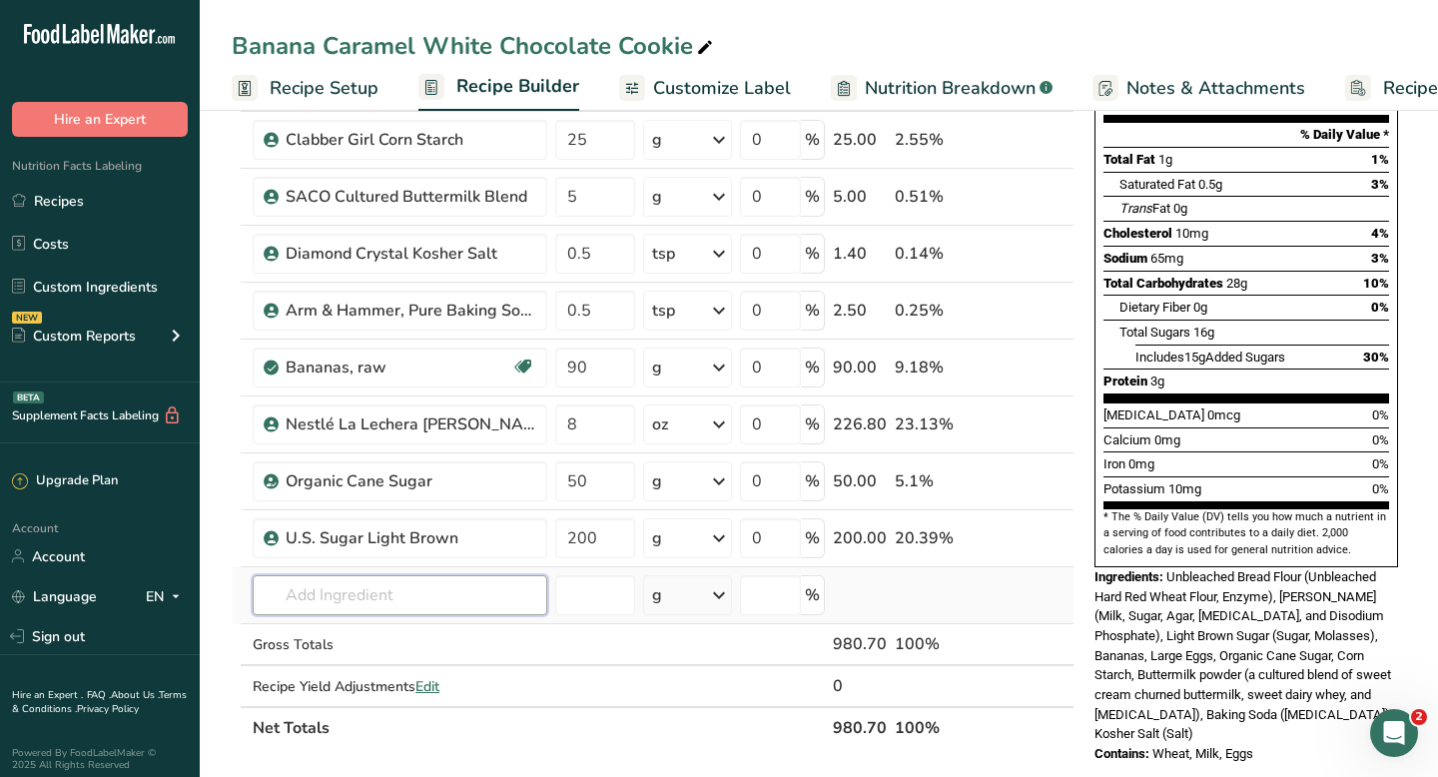
scroll to position [266, 0]
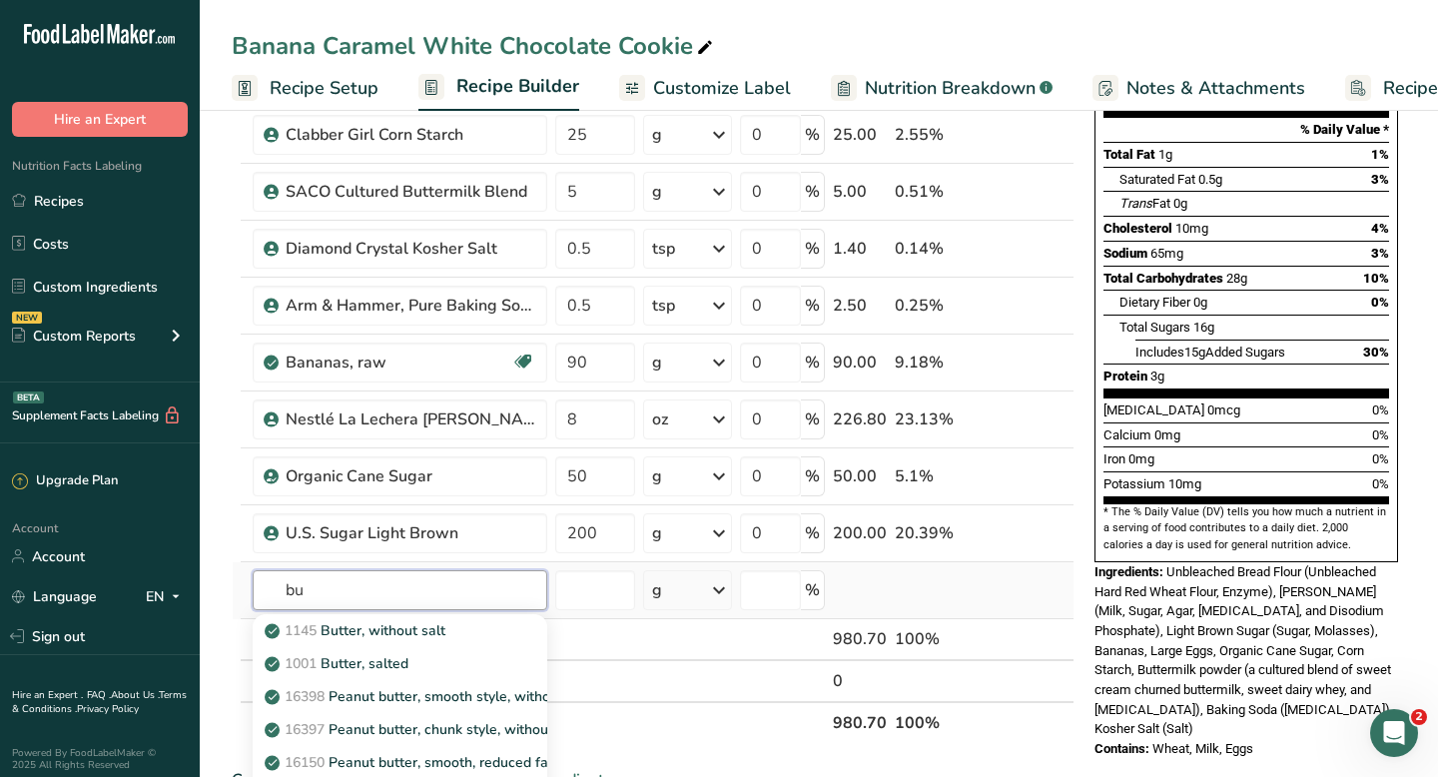
type input "b"
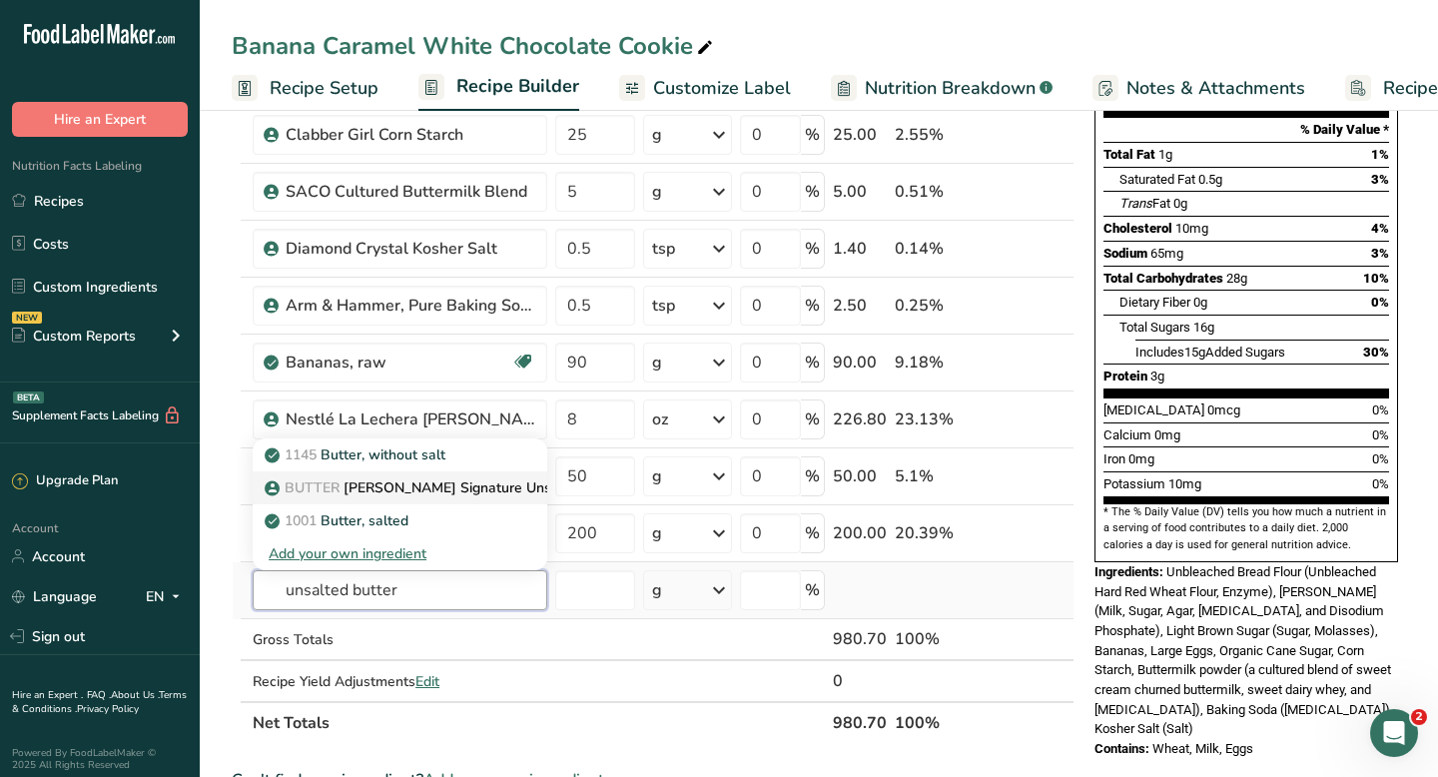
type input "unsalted butter"
click at [460, 485] on p "BUTTER [PERSON_NAME] Signature Unsalted Sweet Cream Butter" at bounding box center [495, 487] width 452 height 21
type input "[PERSON_NAME] Signature Unsalted Sweet Cream Butter"
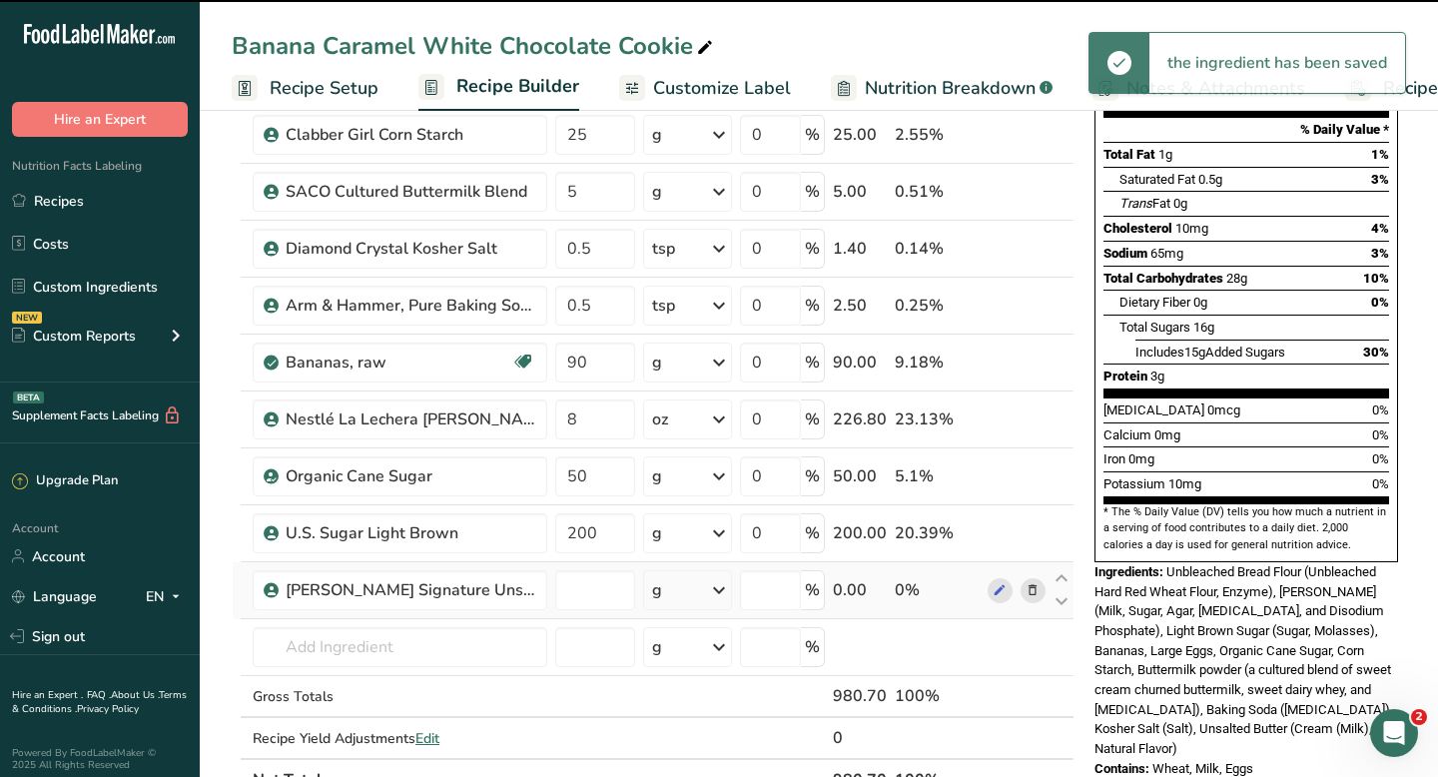
type input "0"
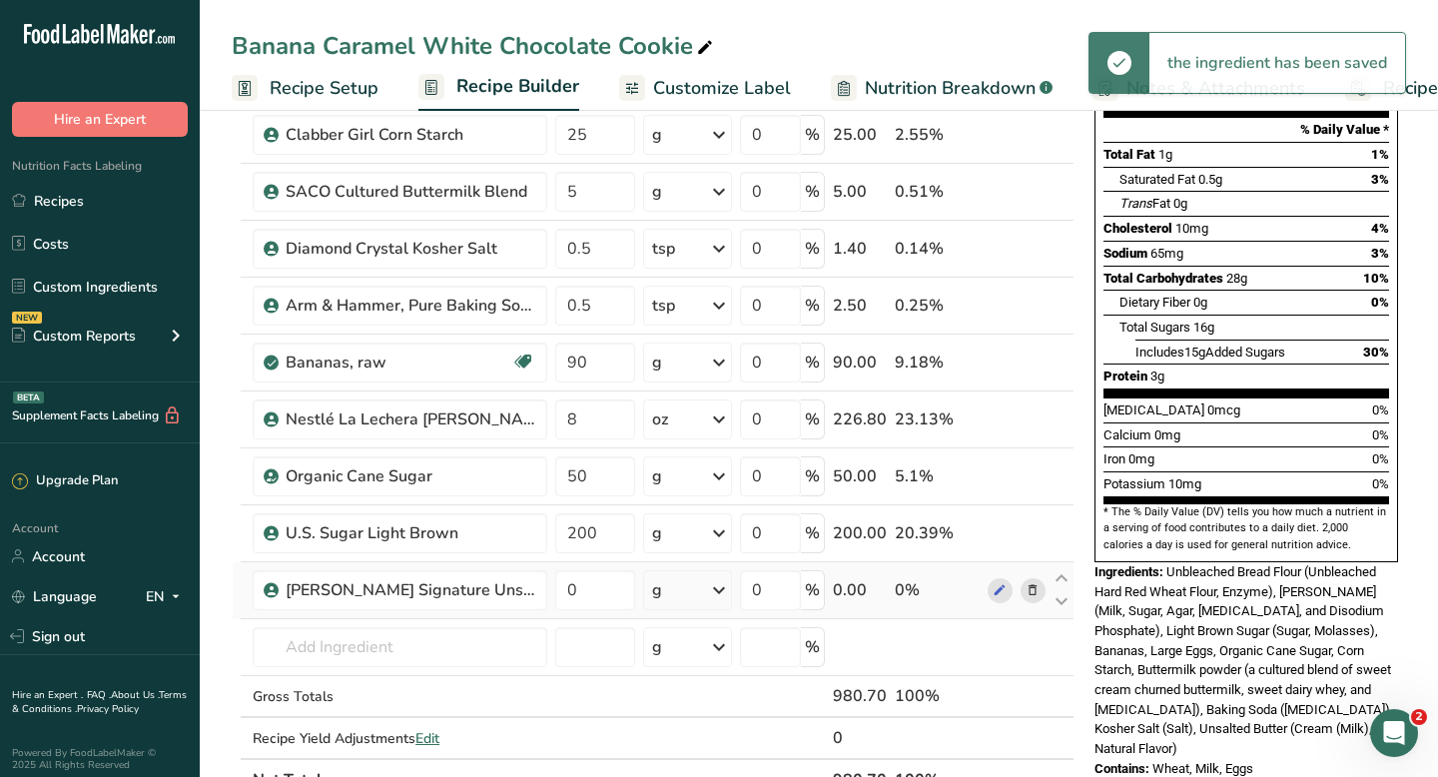
click at [672, 598] on div "g" at bounding box center [687, 590] width 89 height 40
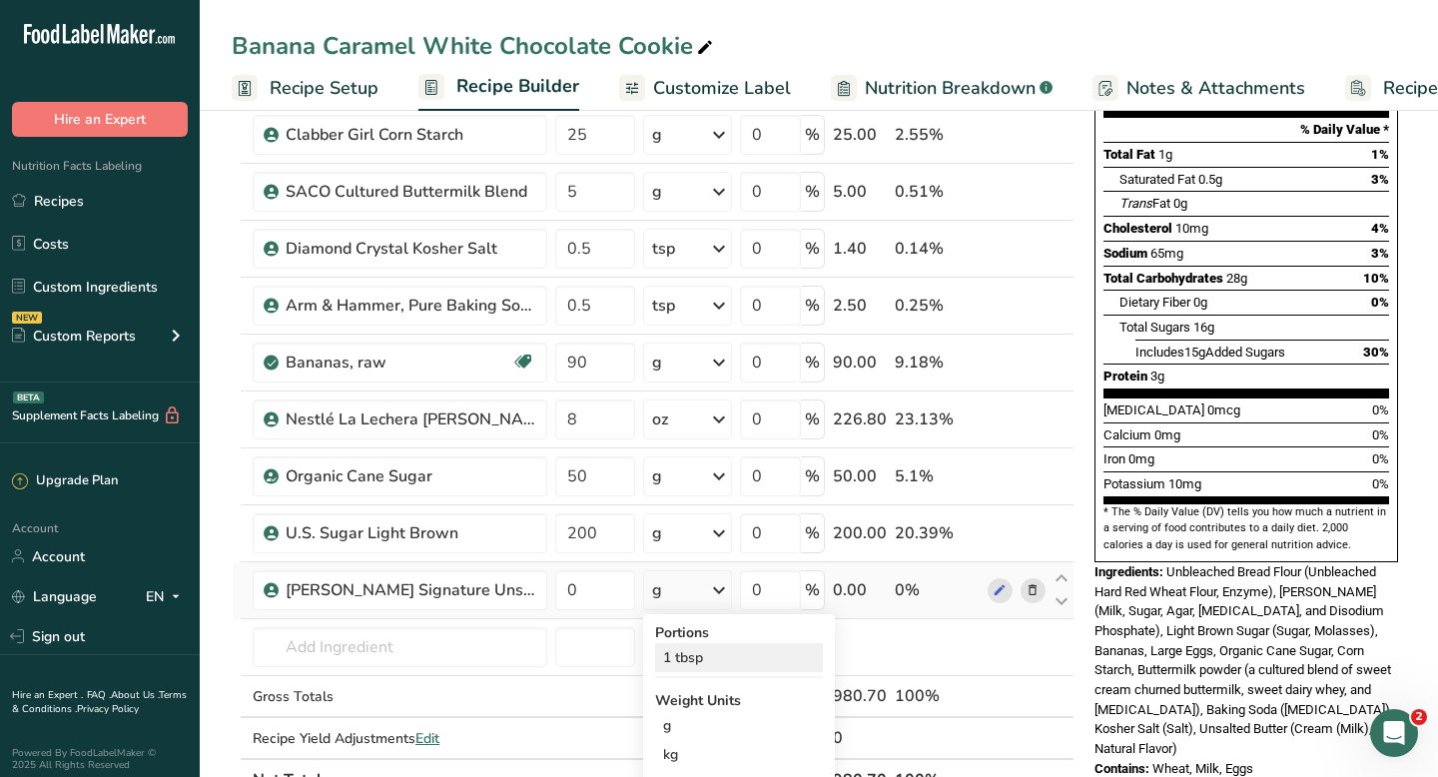
click at [673, 656] on div "1 tbsp" at bounding box center [739, 657] width 168 height 29
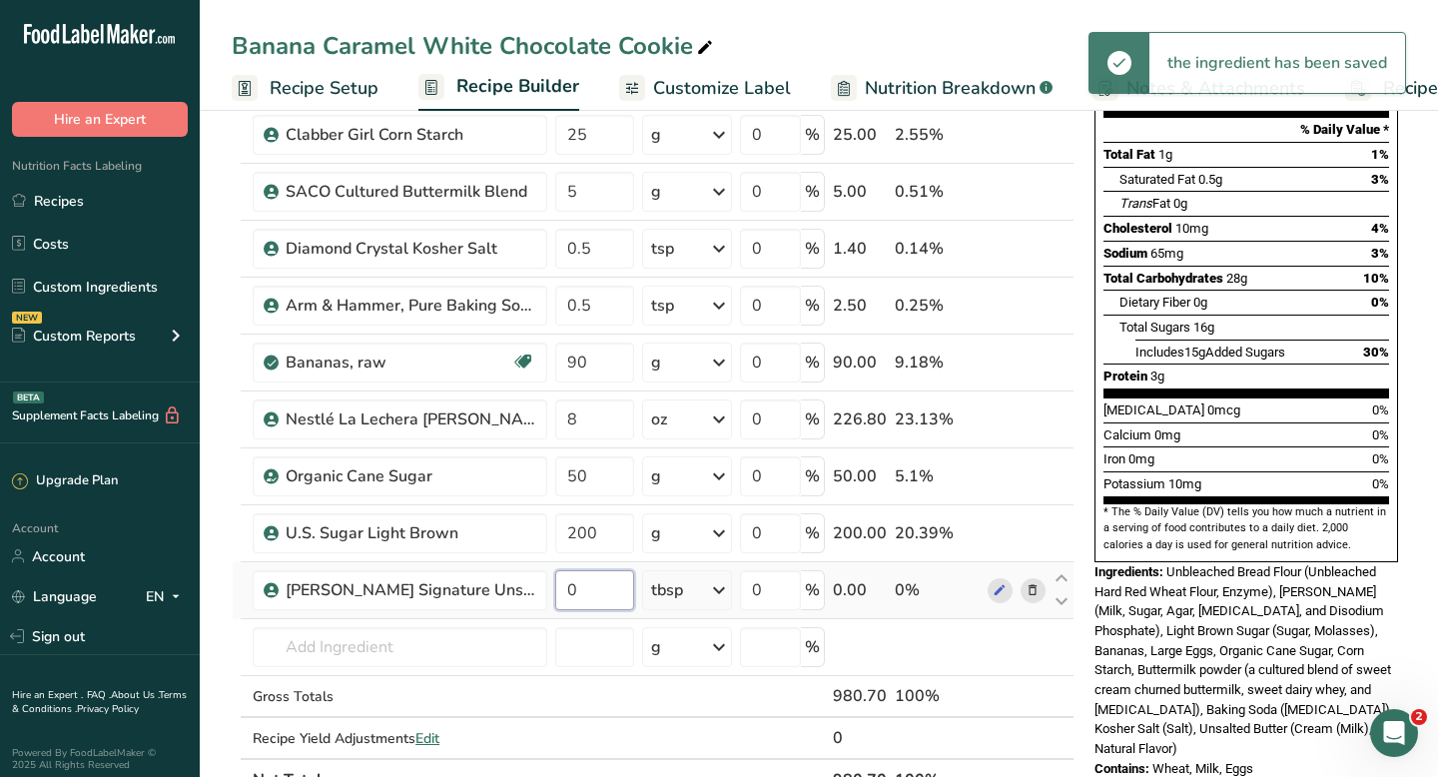
drag, startPoint x: 582, startPoint y: 590, endPoint x: 570, endPoint y: 587, distance: 12.3
click at [570, 587] on input "0" at bounding box center [594, 590] width 79 height 40
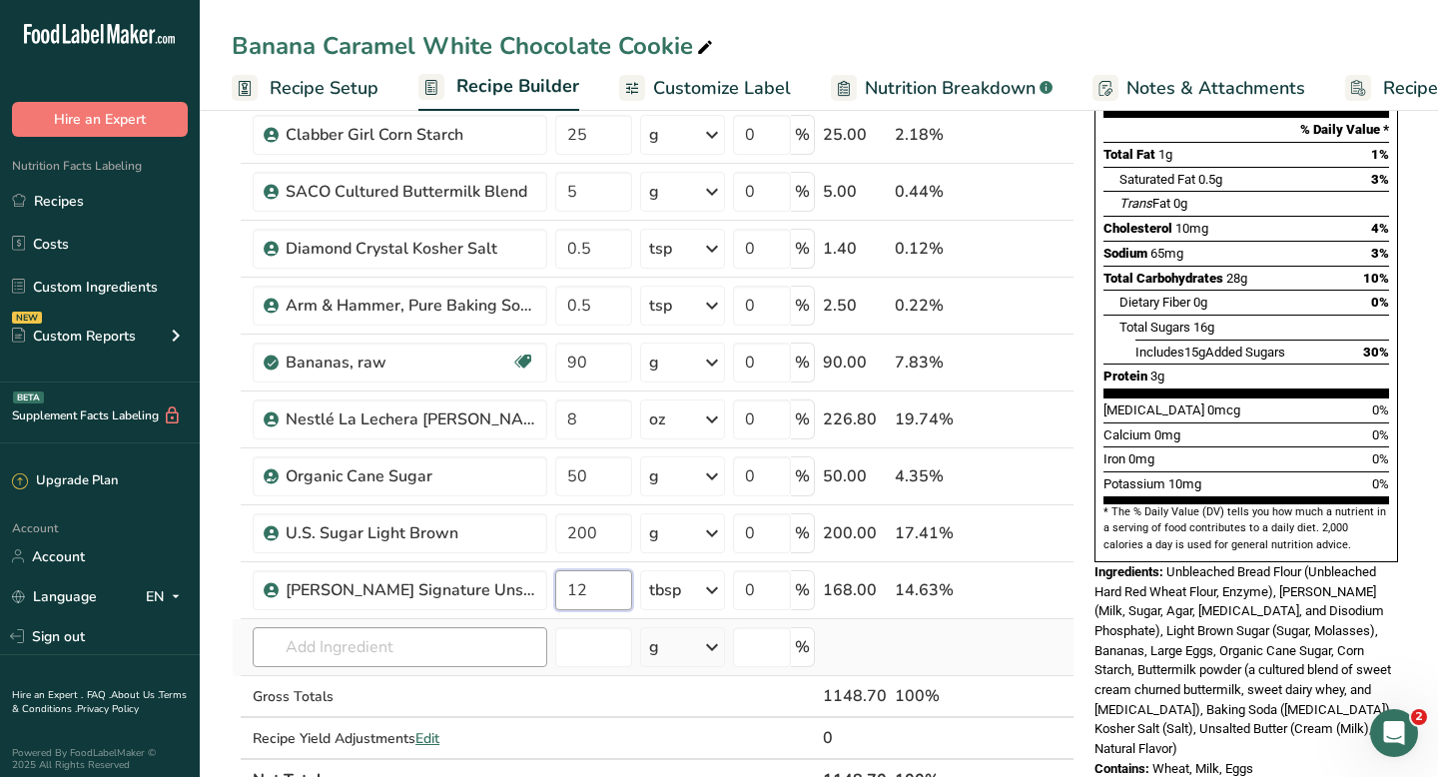
type input "12"
click at [432, 641] on div "Ingredient * Amount * Unit * Waste * .a-a{fill:#347362;}.b-a{fill:#fff;} Grams …" at bounding box center [653, 375] width 843 height 851
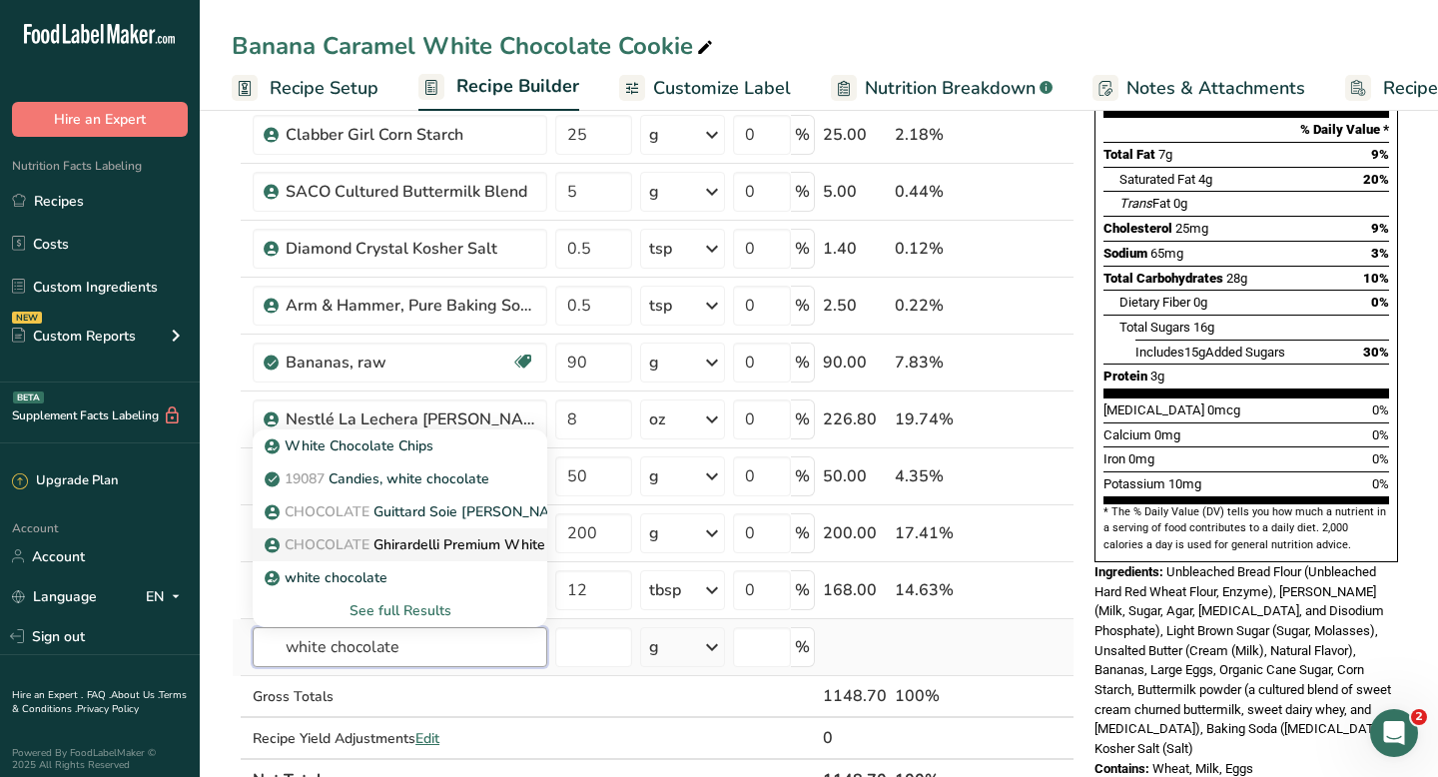
type input "white chocolate"
click at [445, 542] on p "CHOCOLATE Ghirardelli Premium White Chocolate Baking Bar" at bounding box center [479, 544] width 420 height 21
type input "Ghirardelli Premium White Chocolate Baking Bar"
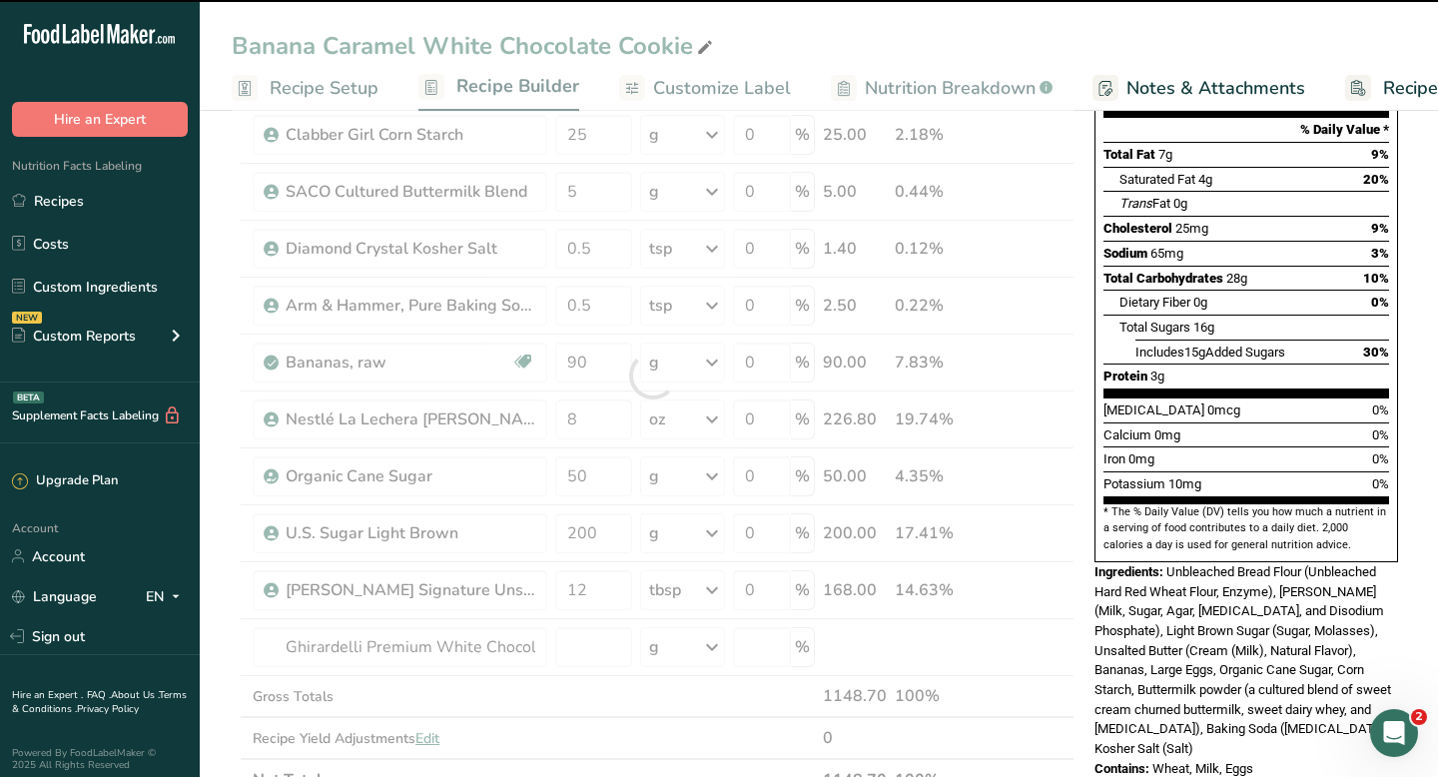
type input "0"
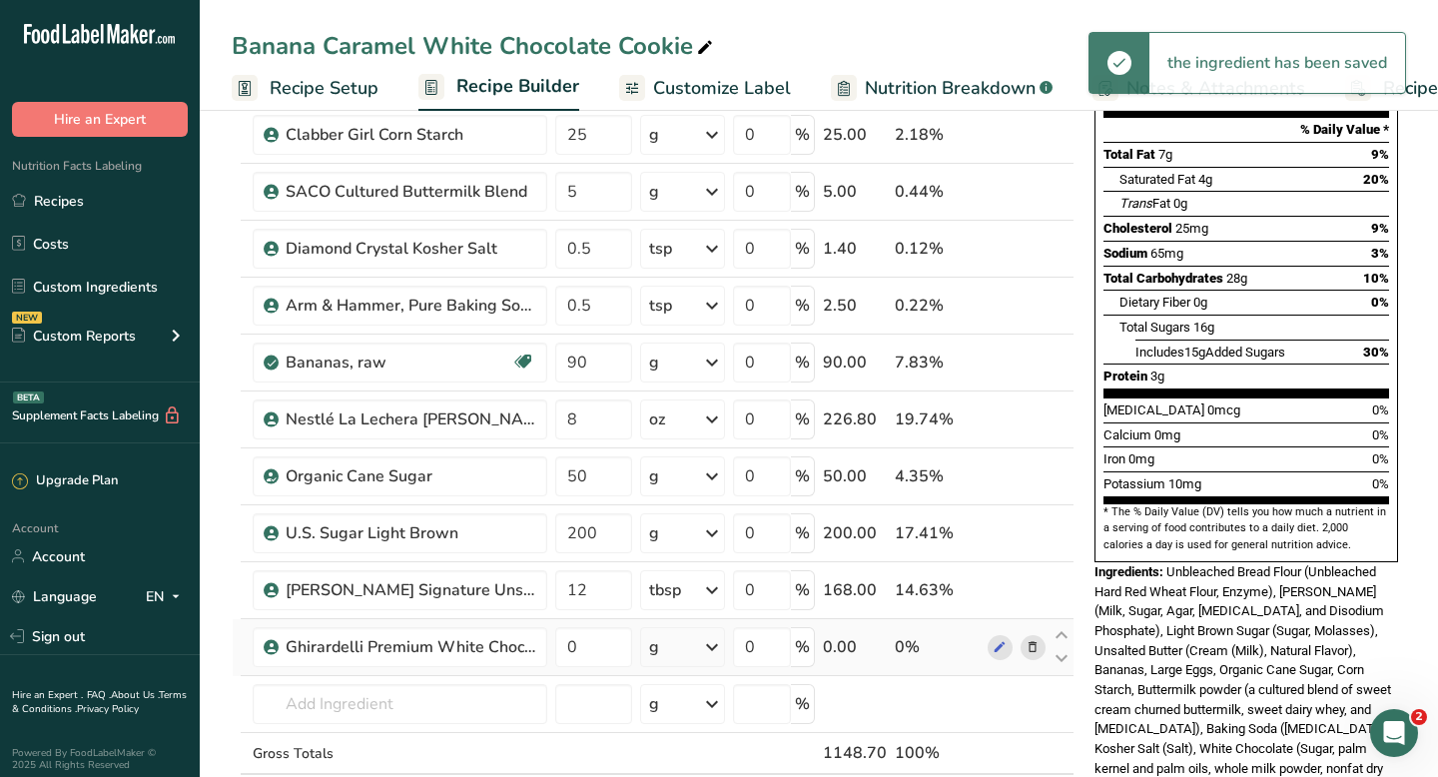
click at [681, 655] on div "g" at bounding box center [682, 647] width 85 height 40
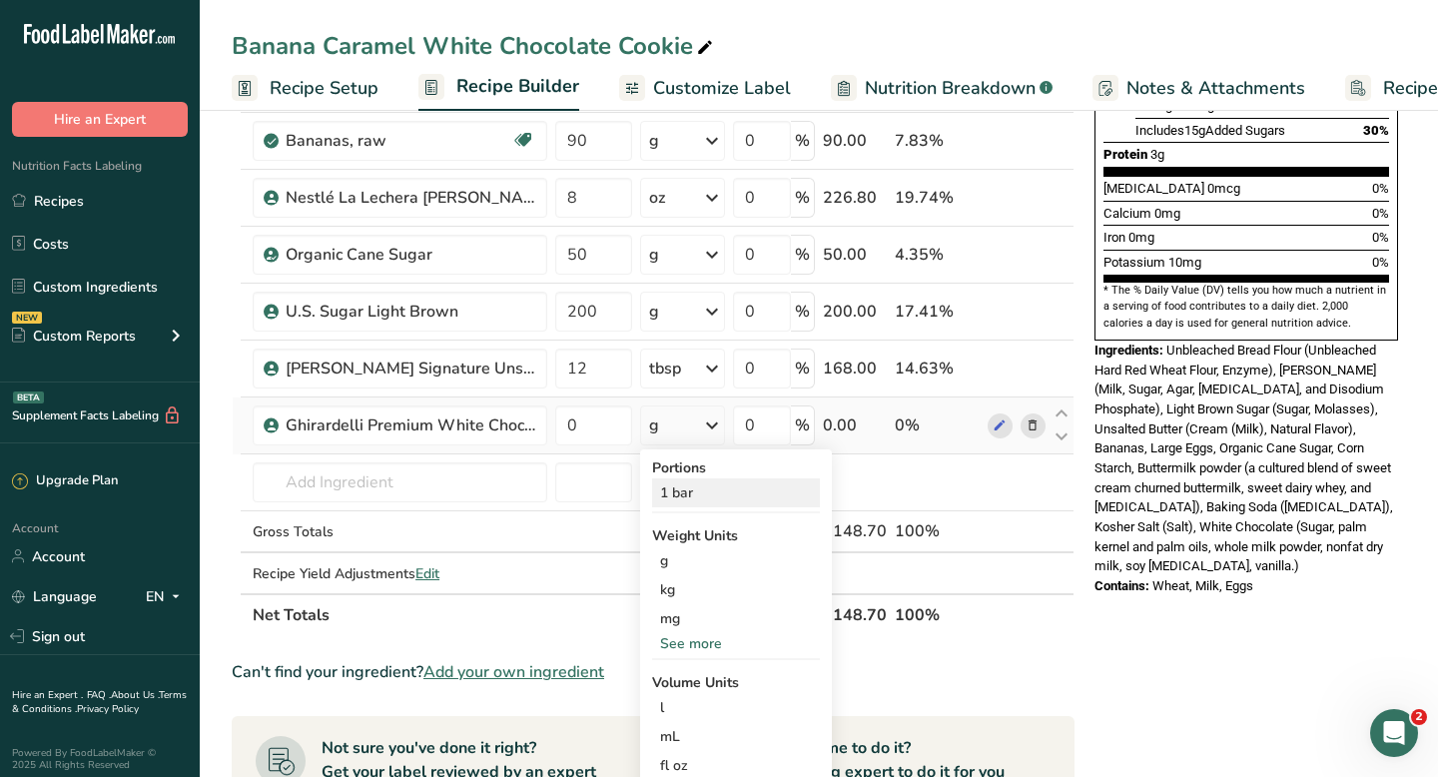
scroll to position [500, 0]
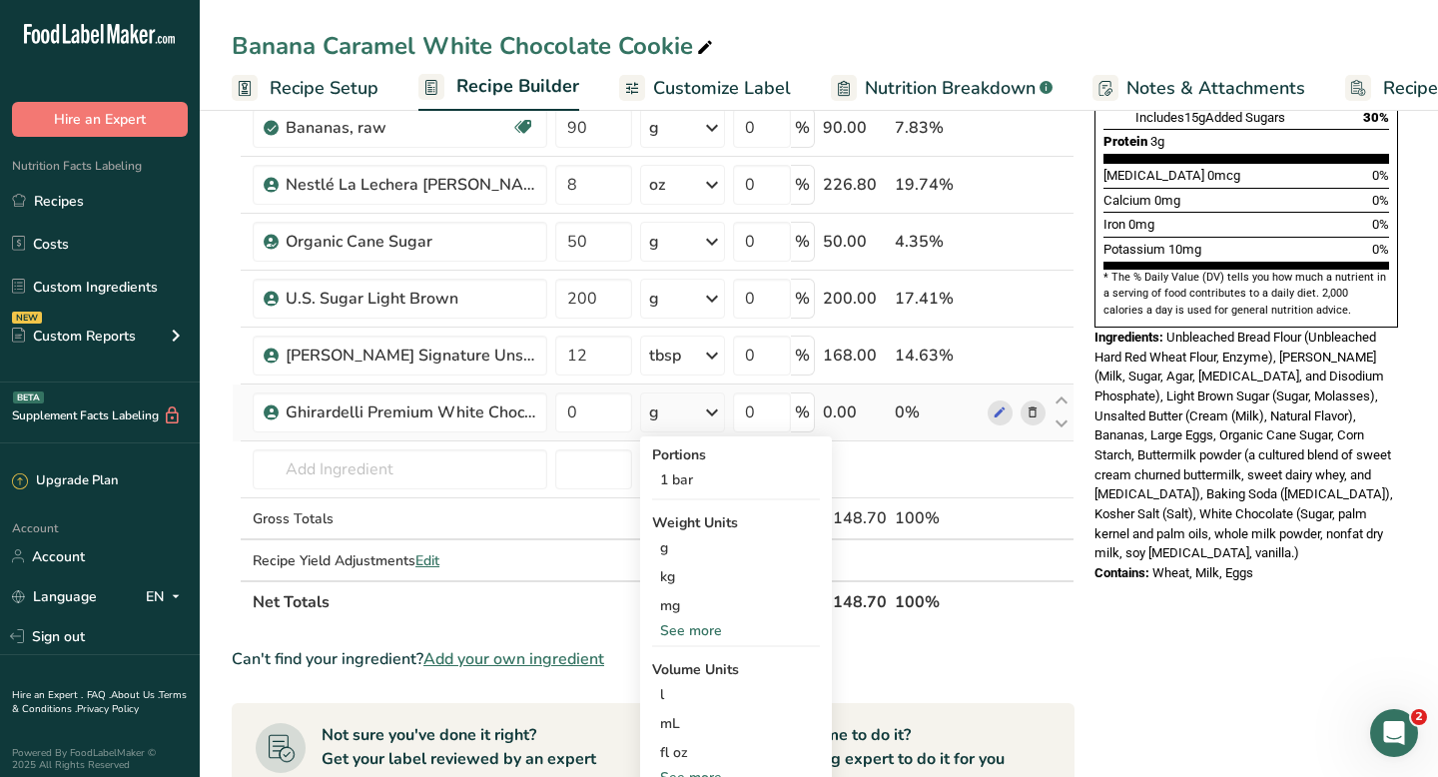
click at [681, 629] on div "See more" at bounding box center [736, 630] width 168 height 21
click at [681, 697] on div "oz" at bounding box center [736, 692] width 168 height 29
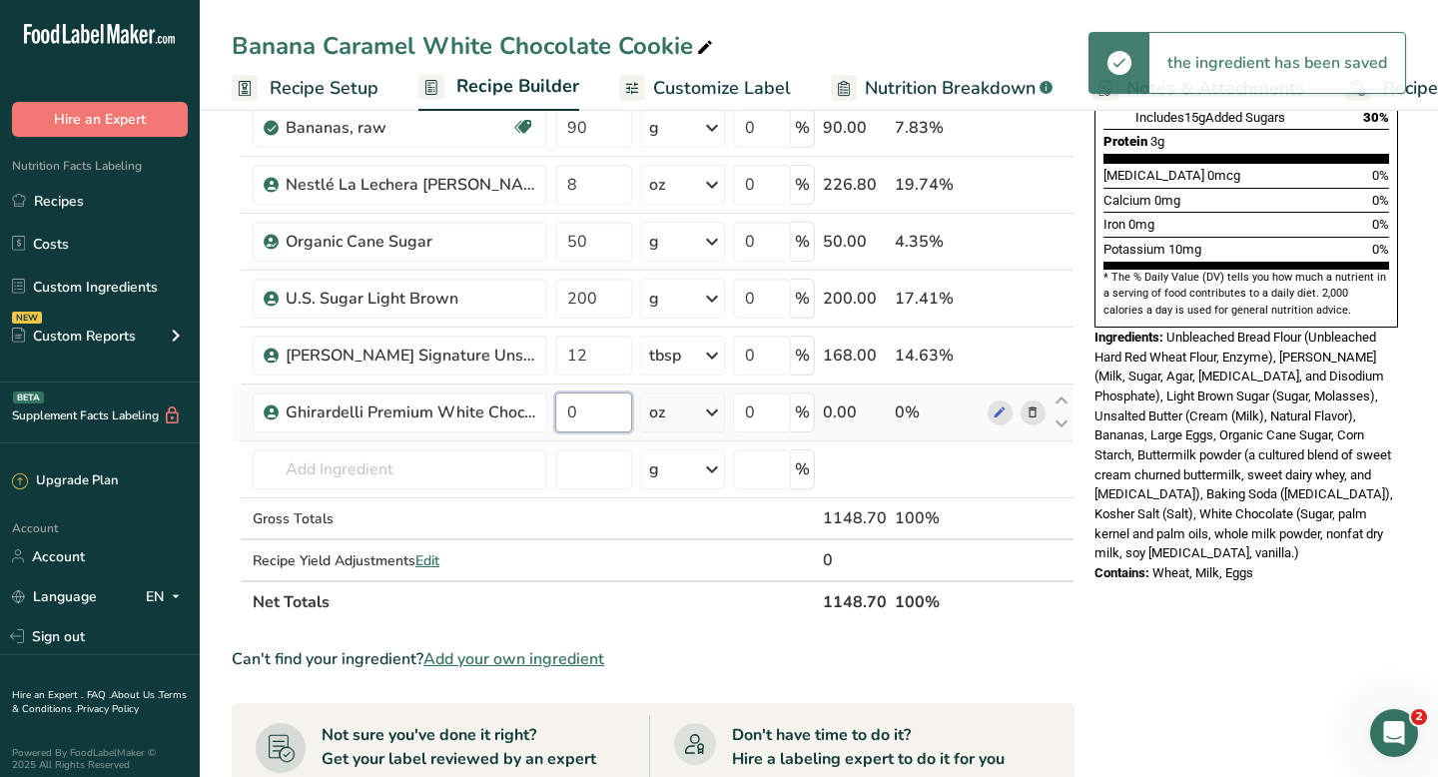
click at [567, 410] on input "0" at bounding box center [593, 412] width 77 height 40
type input "2"
click at [1195, 607] on div "Nutrition Facts 24 Servings Per Container Serving Size 48g Amount Per Serving C…" at bounding box center [1245, 466] width 319 height 1661
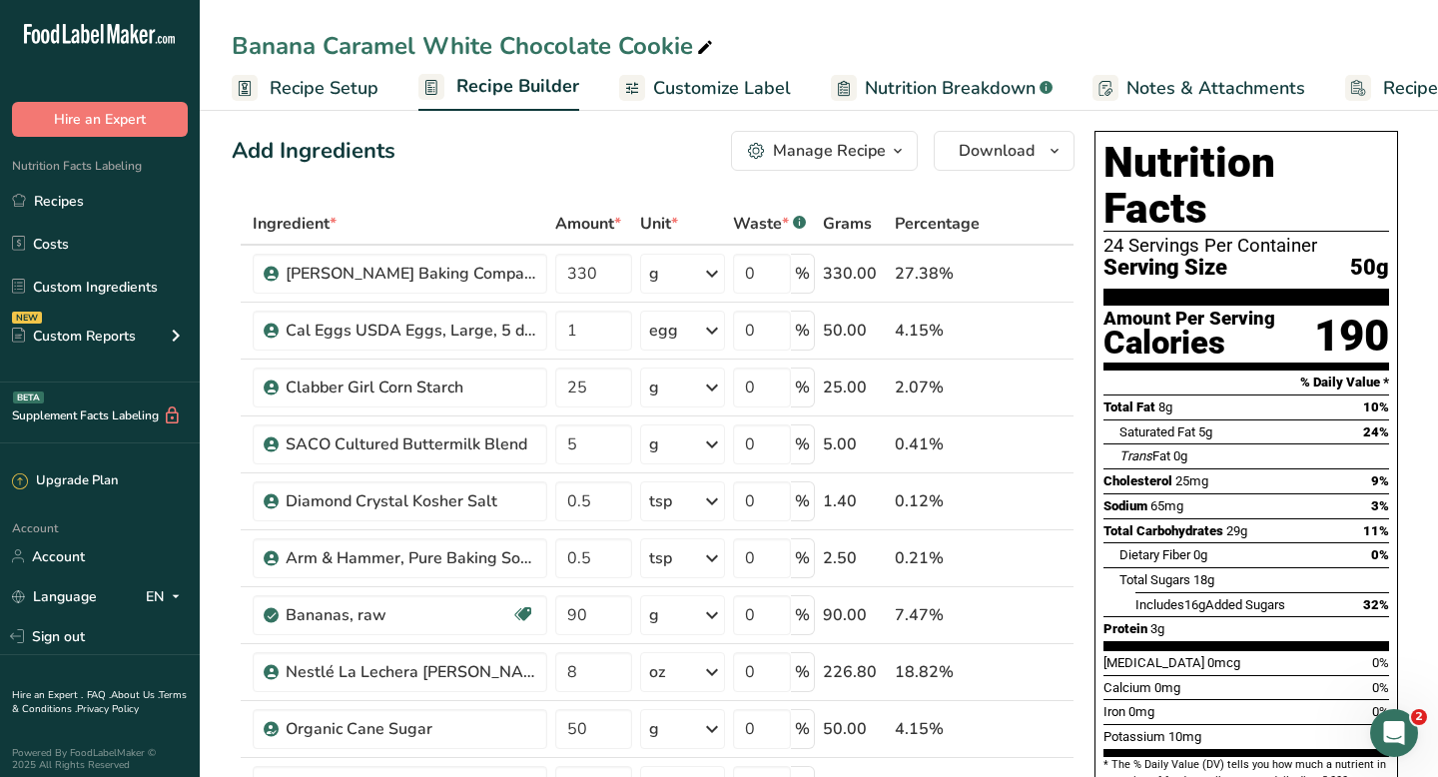
scroll to position [14, 0]
click at [281, 91] on span "Recipe Setup" at bounding box center [324, 88] width 109 height 27
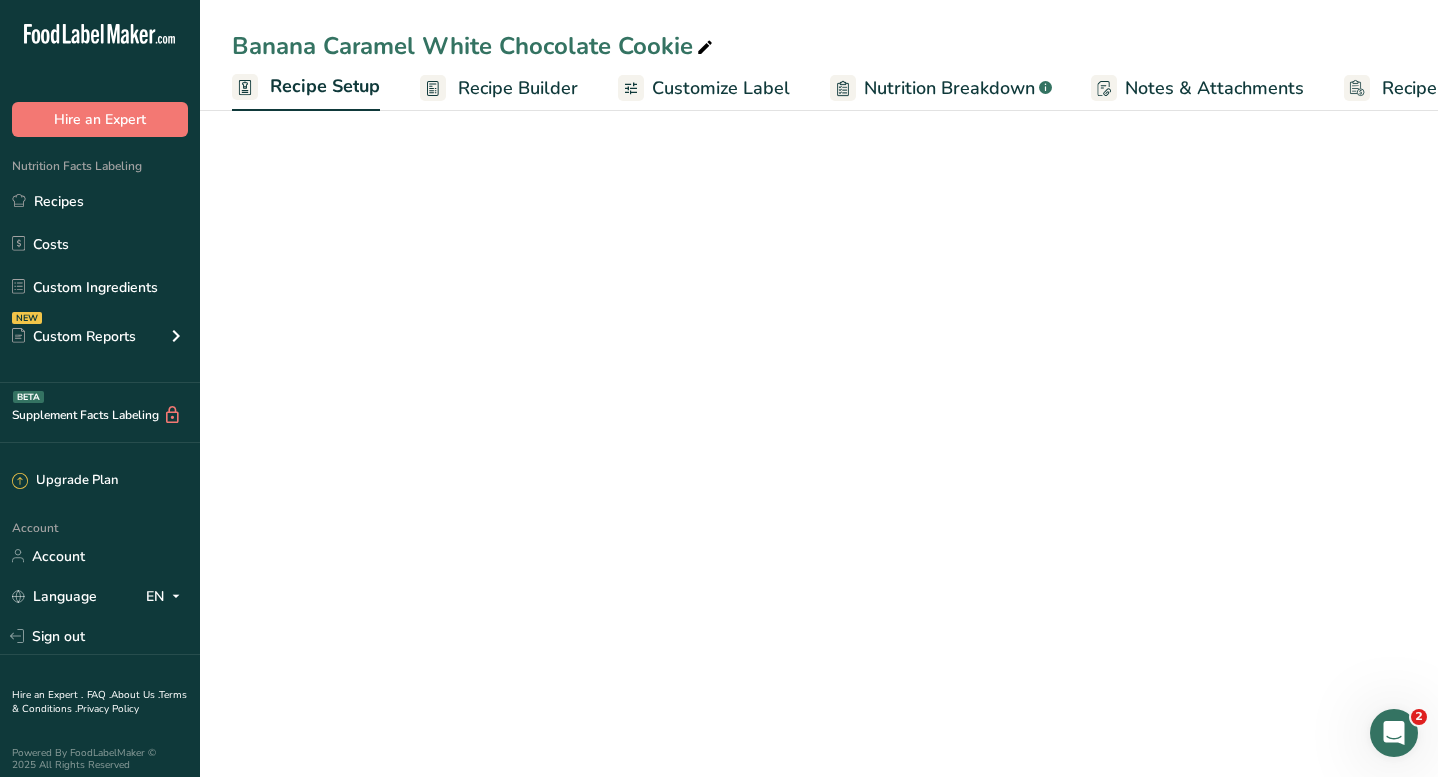
scroll to position [0, 7]
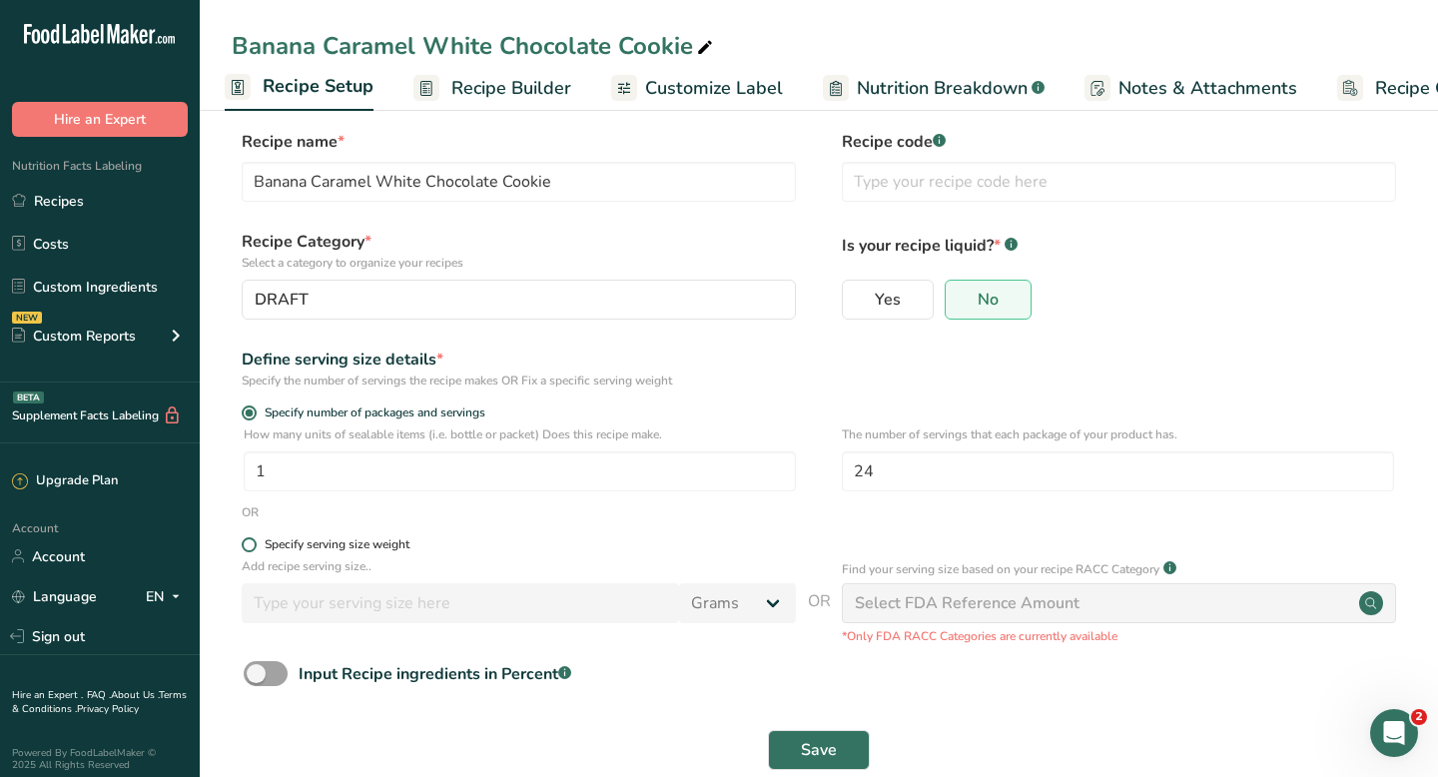
click at [246, 545] on span at bounding box center [249, 544] width 15 height 15
click at [246, 545] on input "Specify serving size weight" at bounding box center [248, 544] width 13 height 13
radio input "true"
radio input "false"
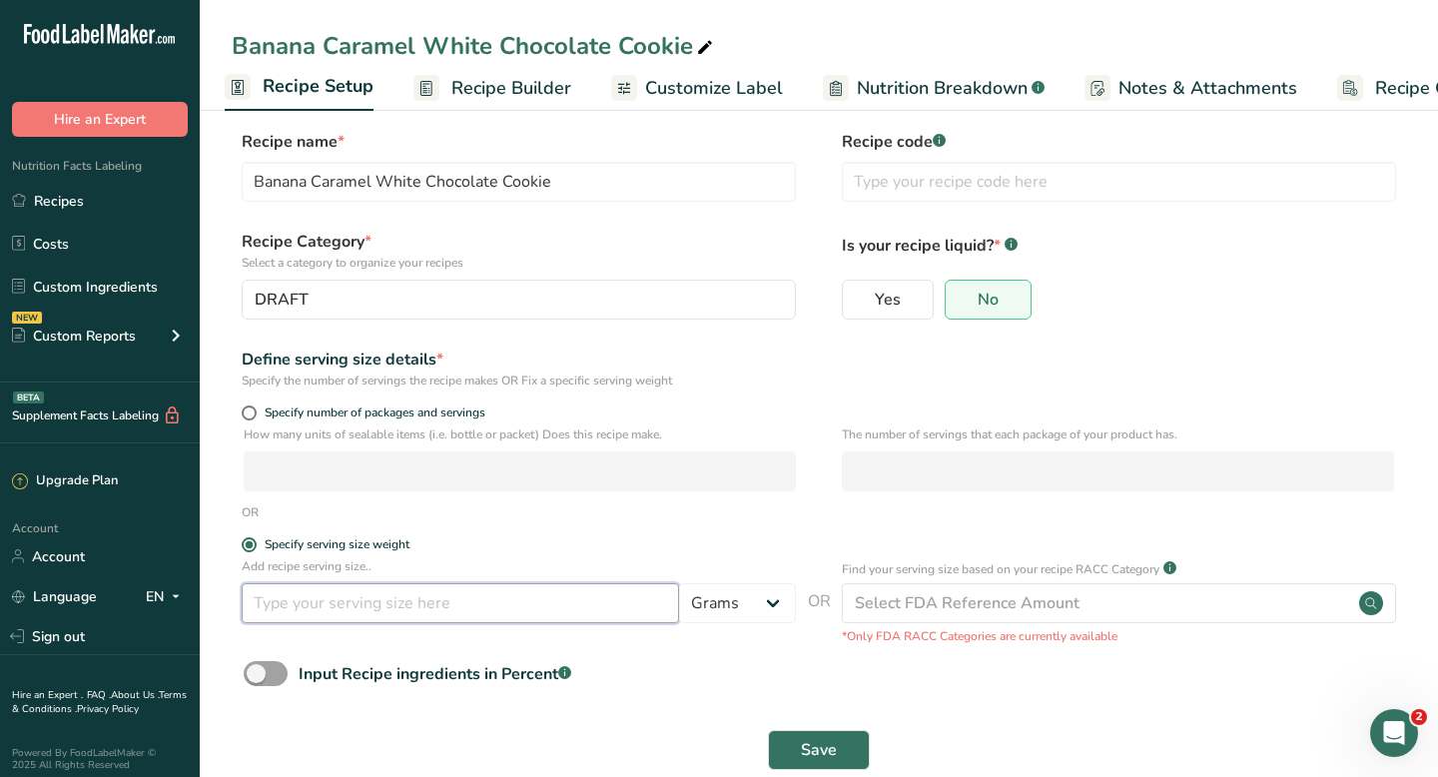
click at [286, 604] on input "number" at bounding box center [460, 603] width 437 height 40
type input "1"
click at [712, 601] on select "Grams kg mg mcg lb oz l mL fl oz tbsp tsp cup qt gallon" at bounding box center [737, 603] width 117 height 40
select select "5"
click at [800, 750] on button "Save" at bounding box center [819, 750] width 102 height 40
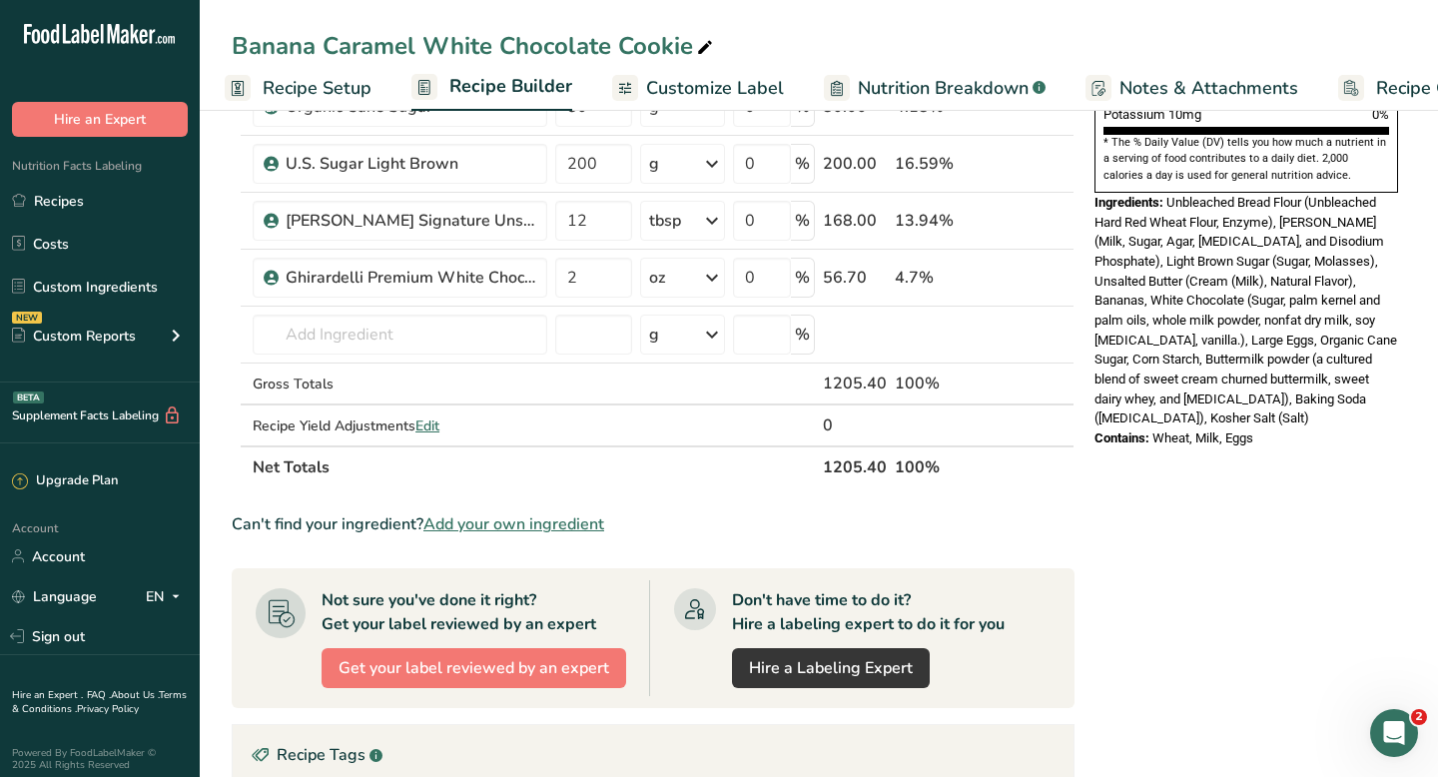
scroll to position [662, 0]
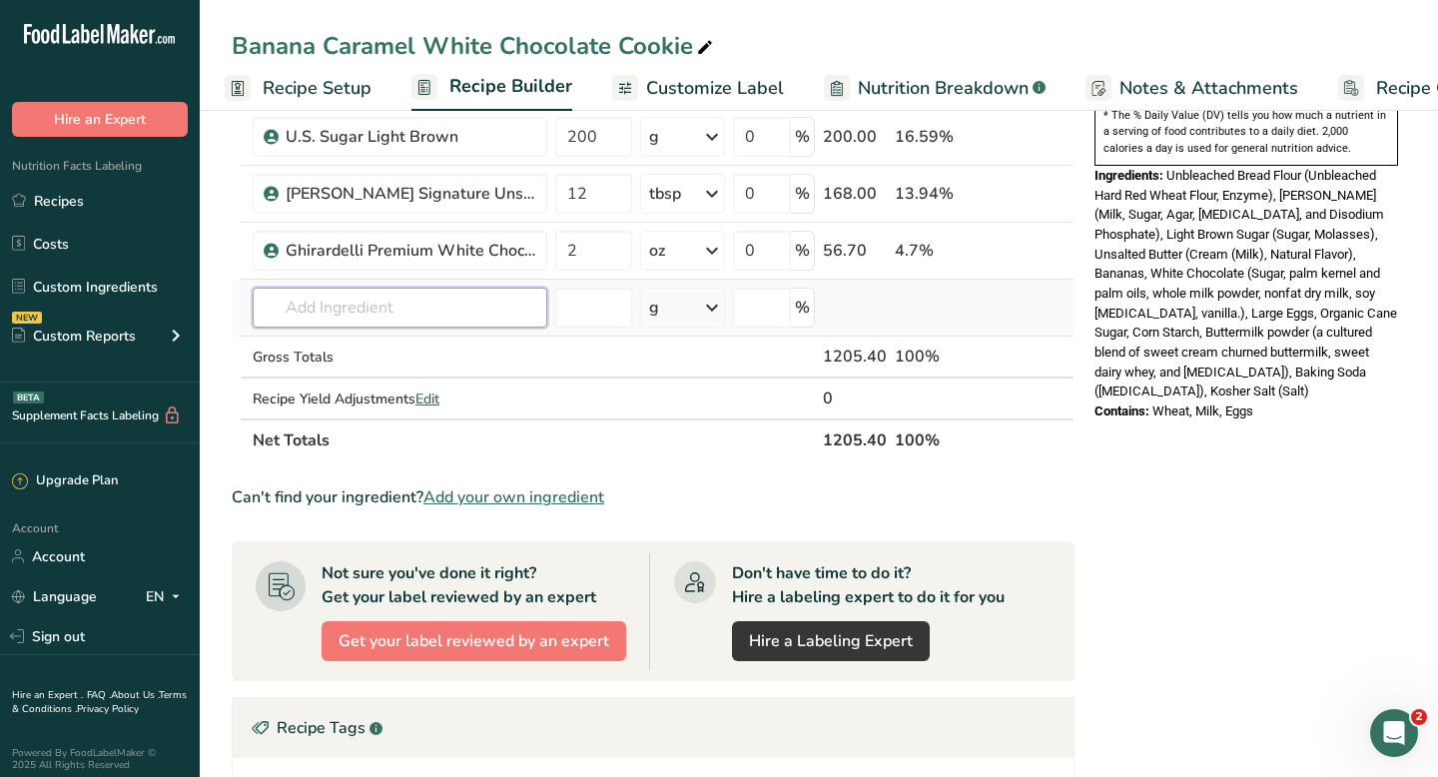
click at [423, 309] on input "text" at bounding box center [400, 308] width 295 height 40
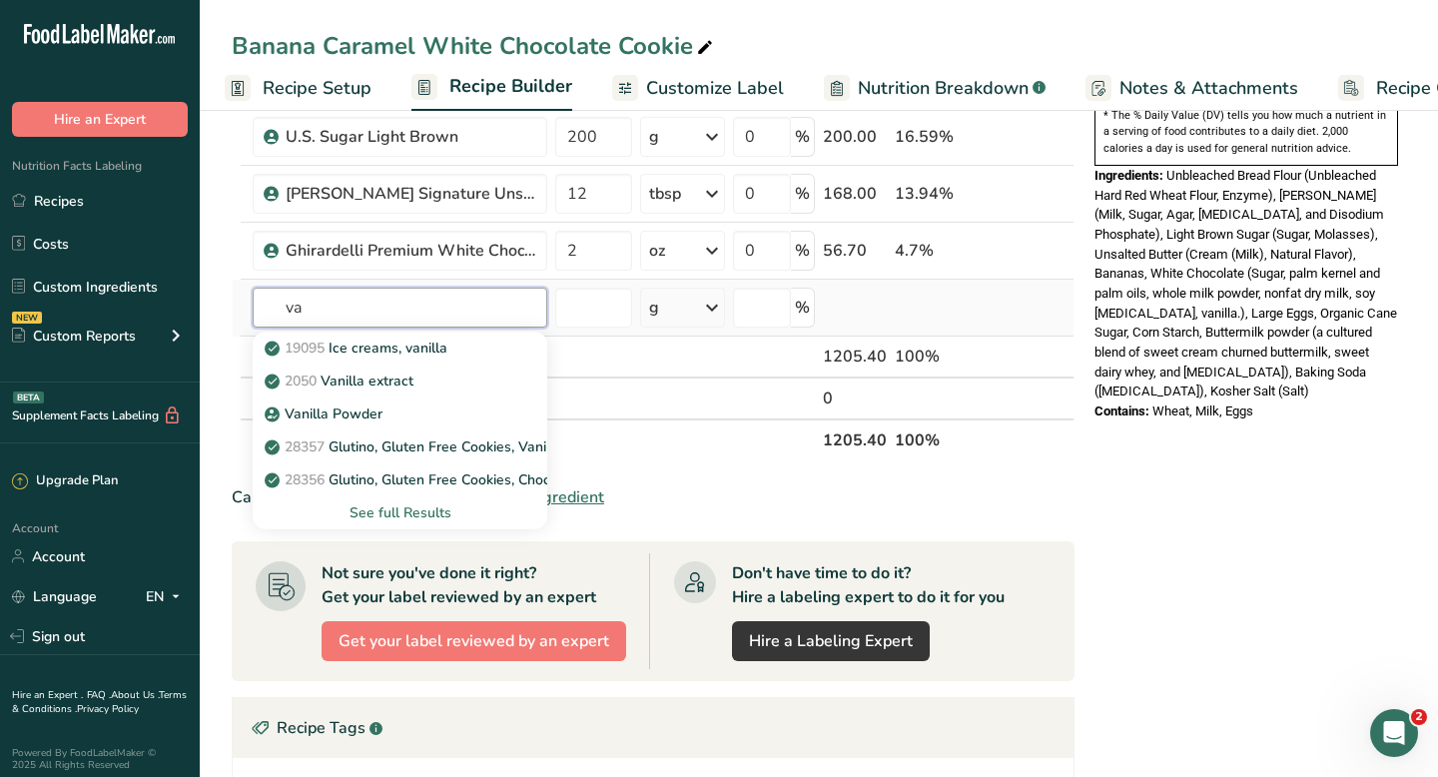
type input "v"
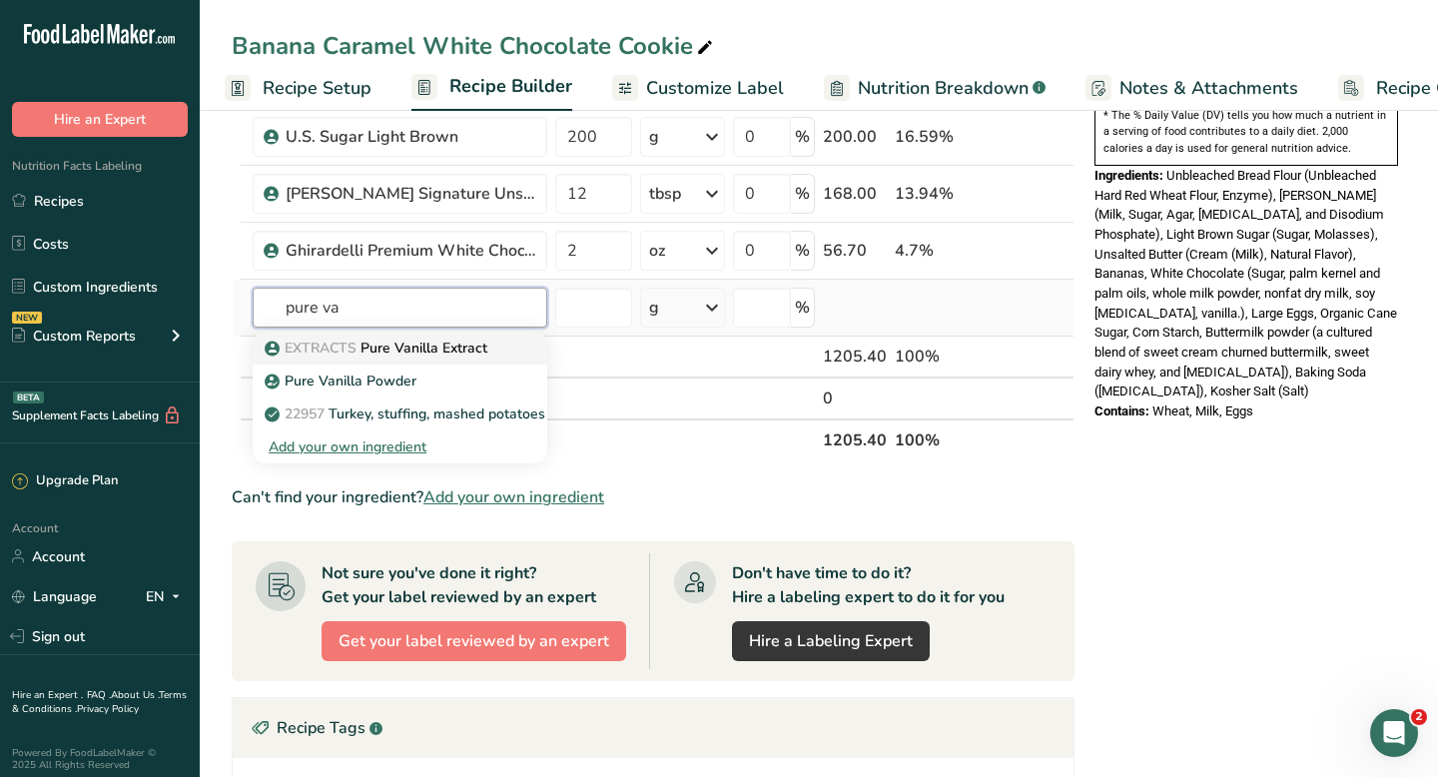
type input "pure va"
click at [433, 351] on p "EXTRACTS Pure Vanilla Extract" at bounding box center [378, 347] width 219 height 21
type input "Pure Vanilla Extract"
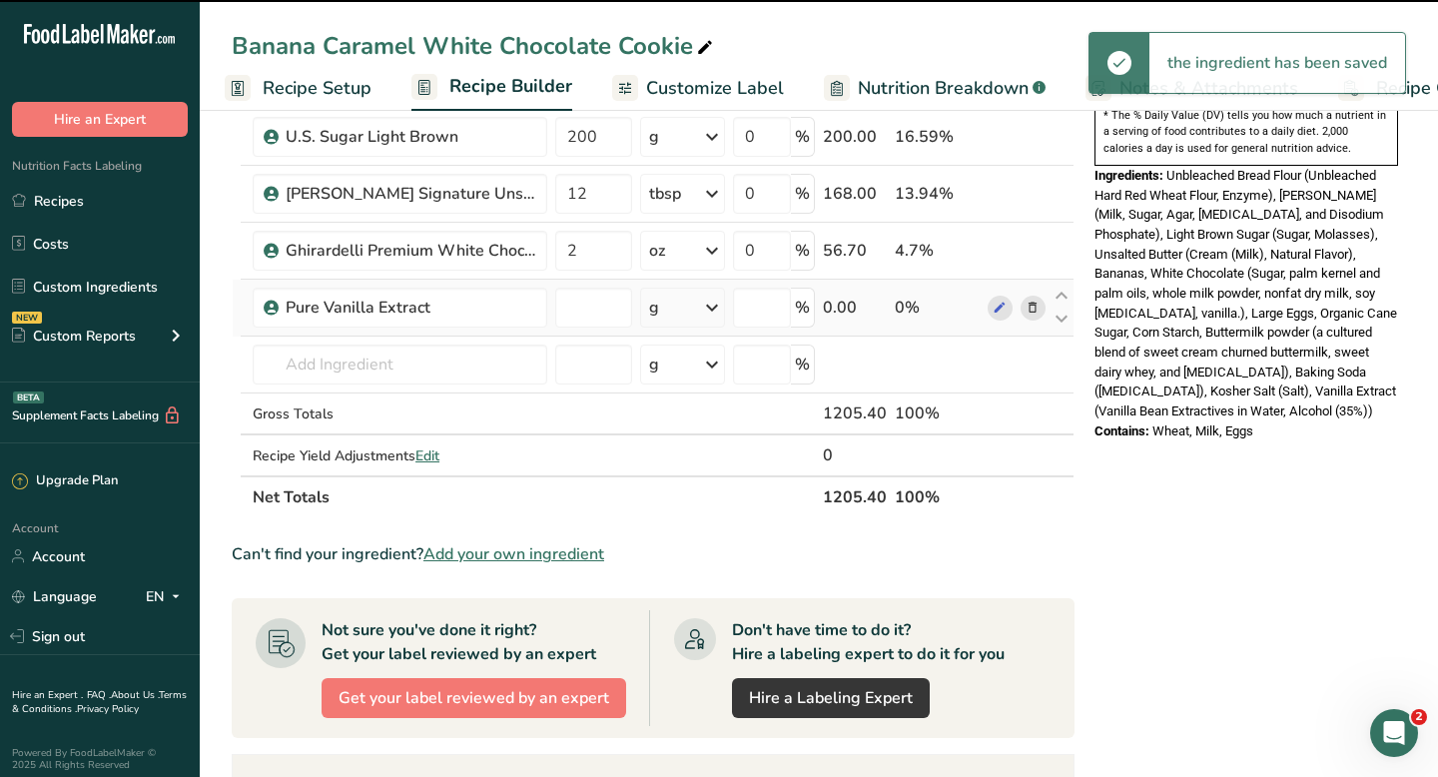
type input "0"
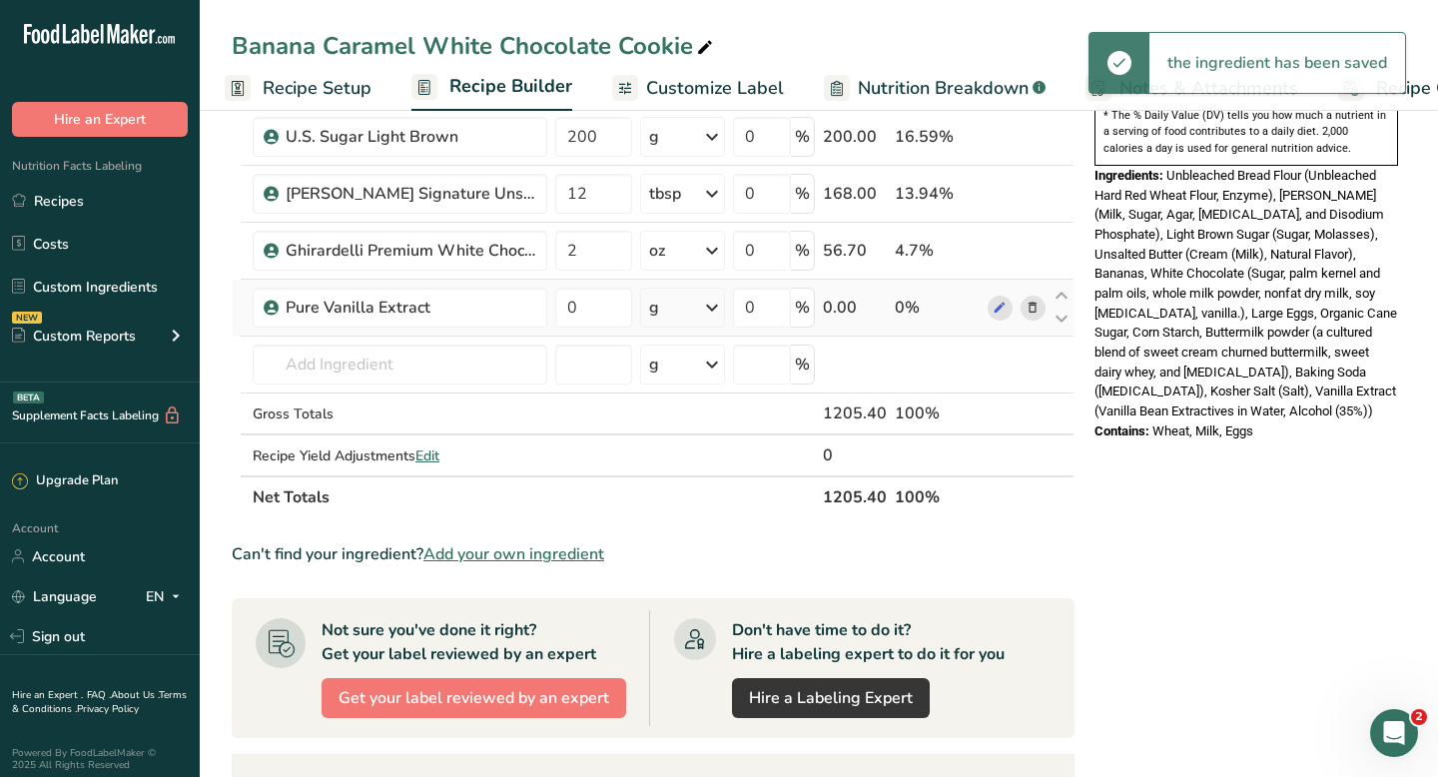
click at [683, 307] on div "g" at bounding box center [682, 308] width 85 height 40
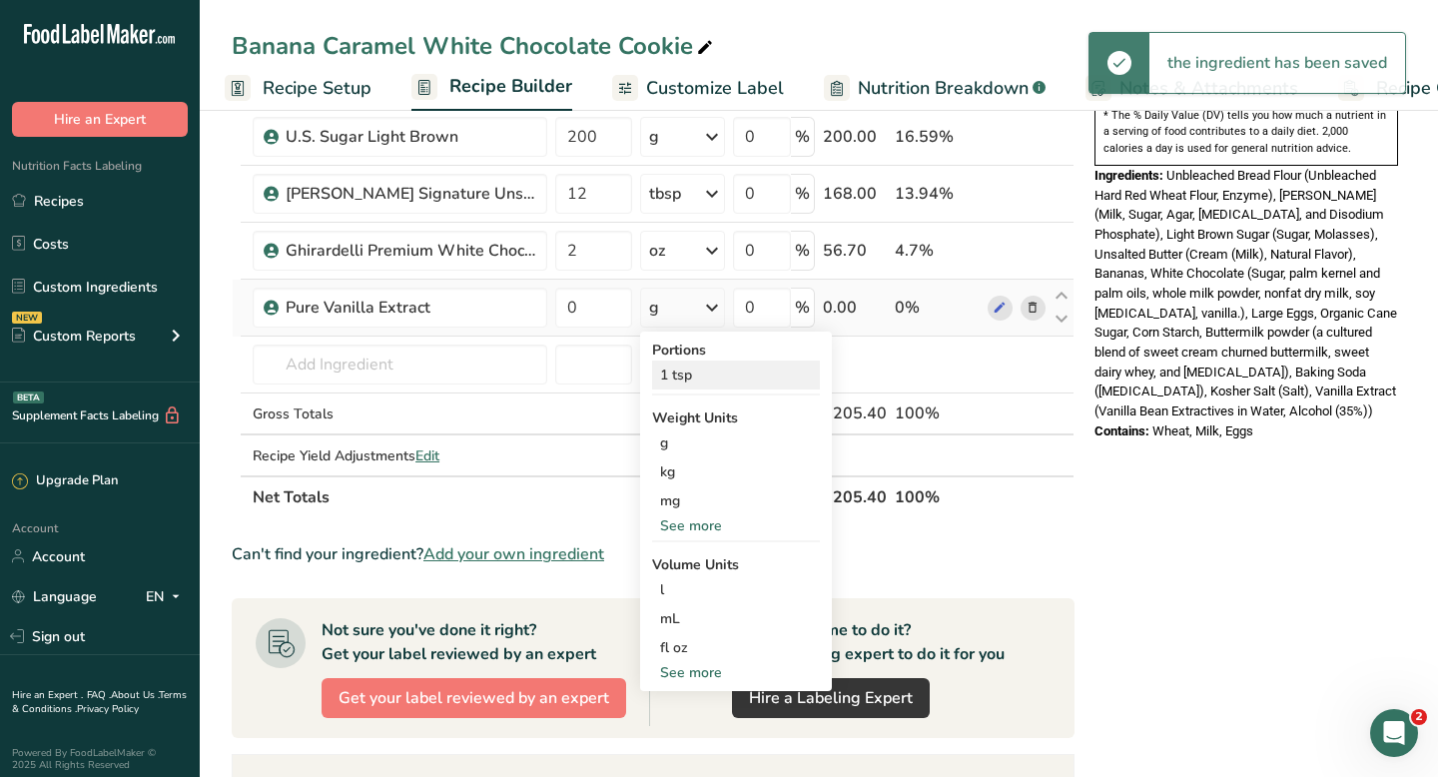
click at [683, 371] on div "1 tsp" at bounding box center [736, 374] width 168 height 29
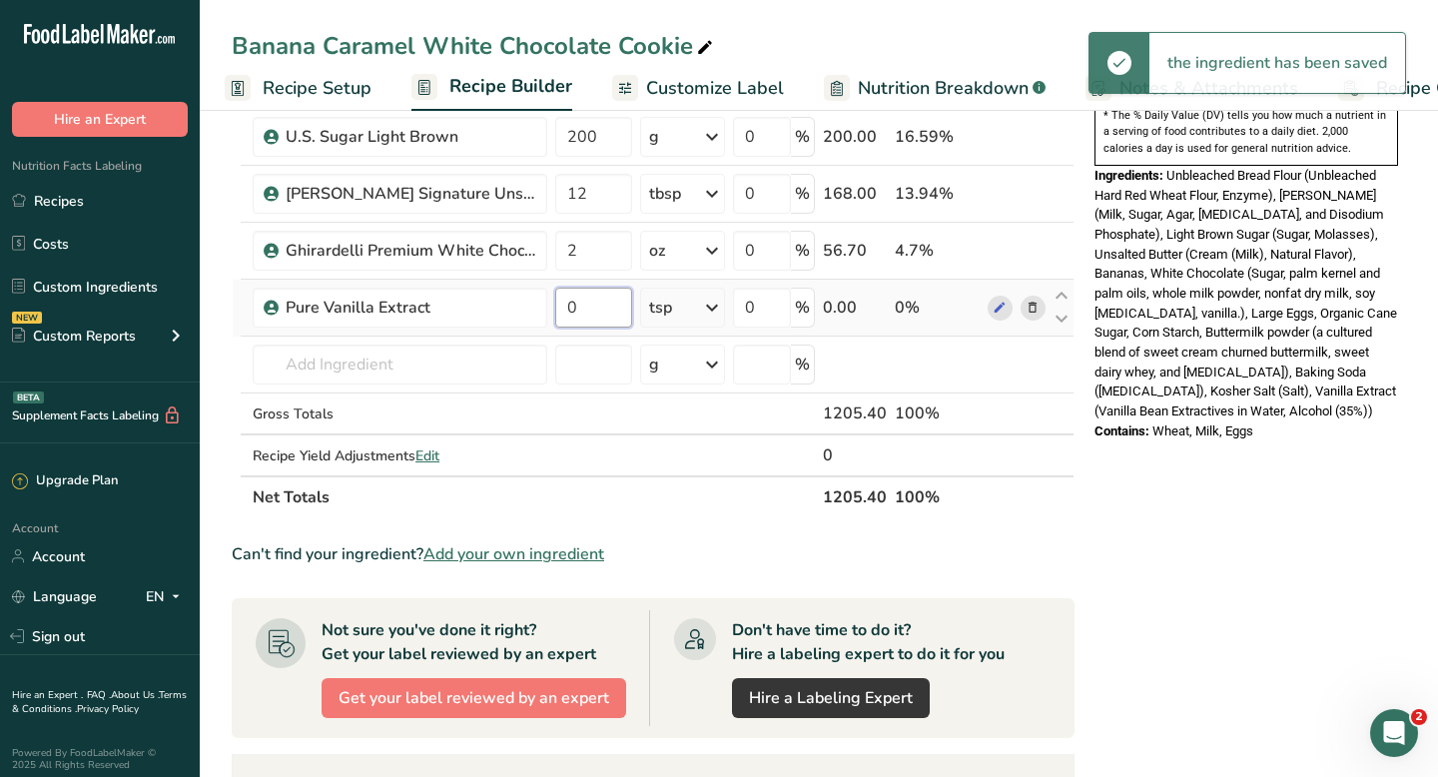
click at [576, 304] on input "0" at bounding box center [593, 308] width 77 height 40
type input "2"
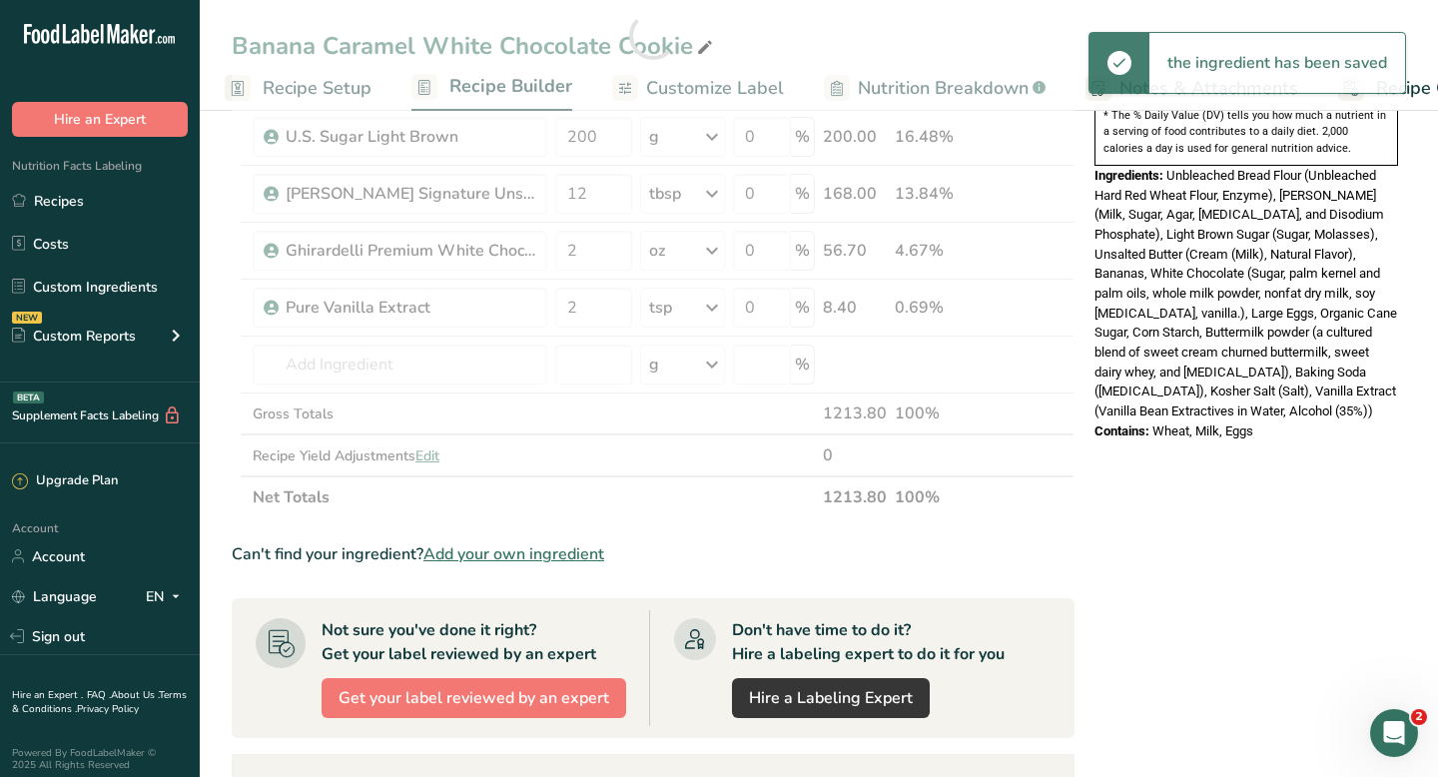
click at [1264, 549] on div "Nutrition Facts 43 Servings Per Container Serving Size 28g Amount Per Serving C…" at bounding box center [1245, 333] width 319 height 1718
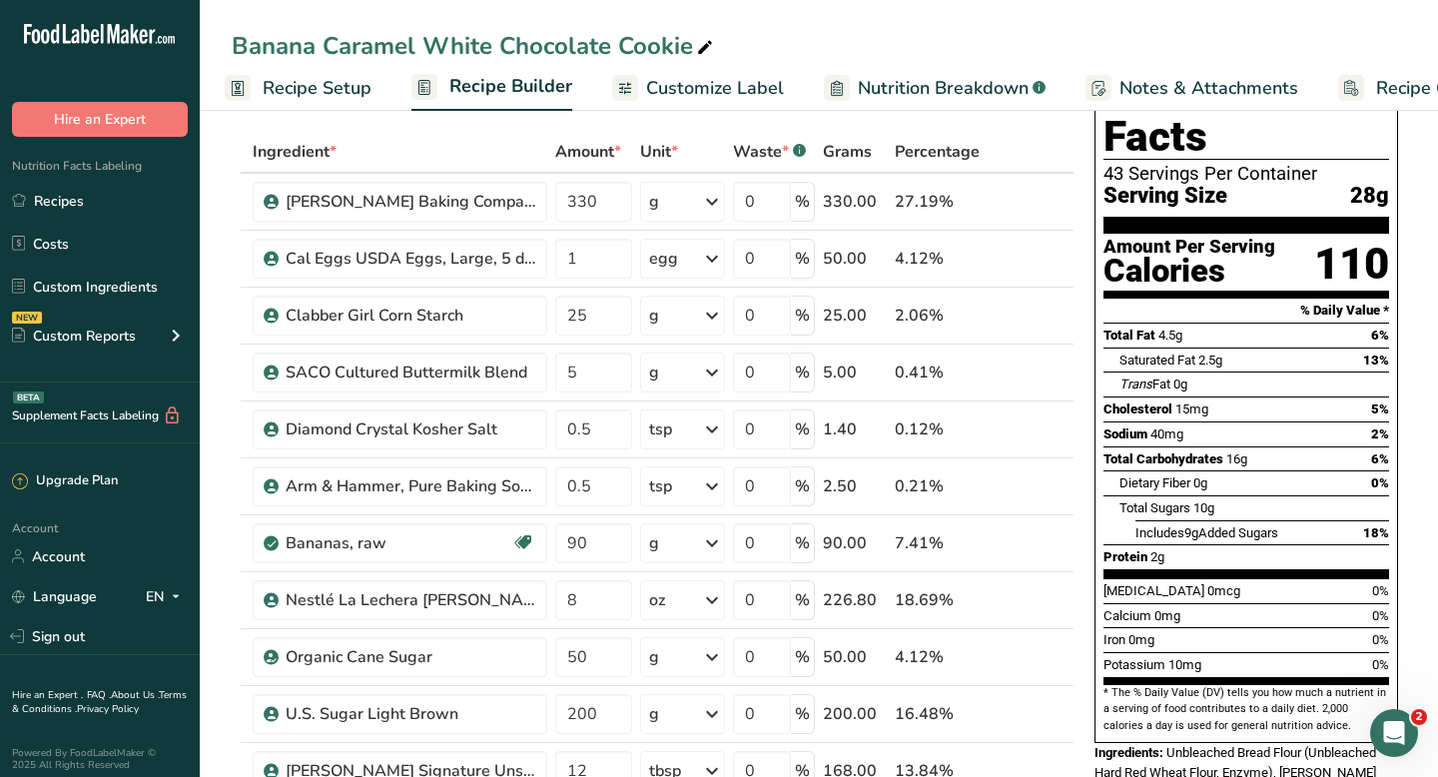
scroll to position [0, 0]
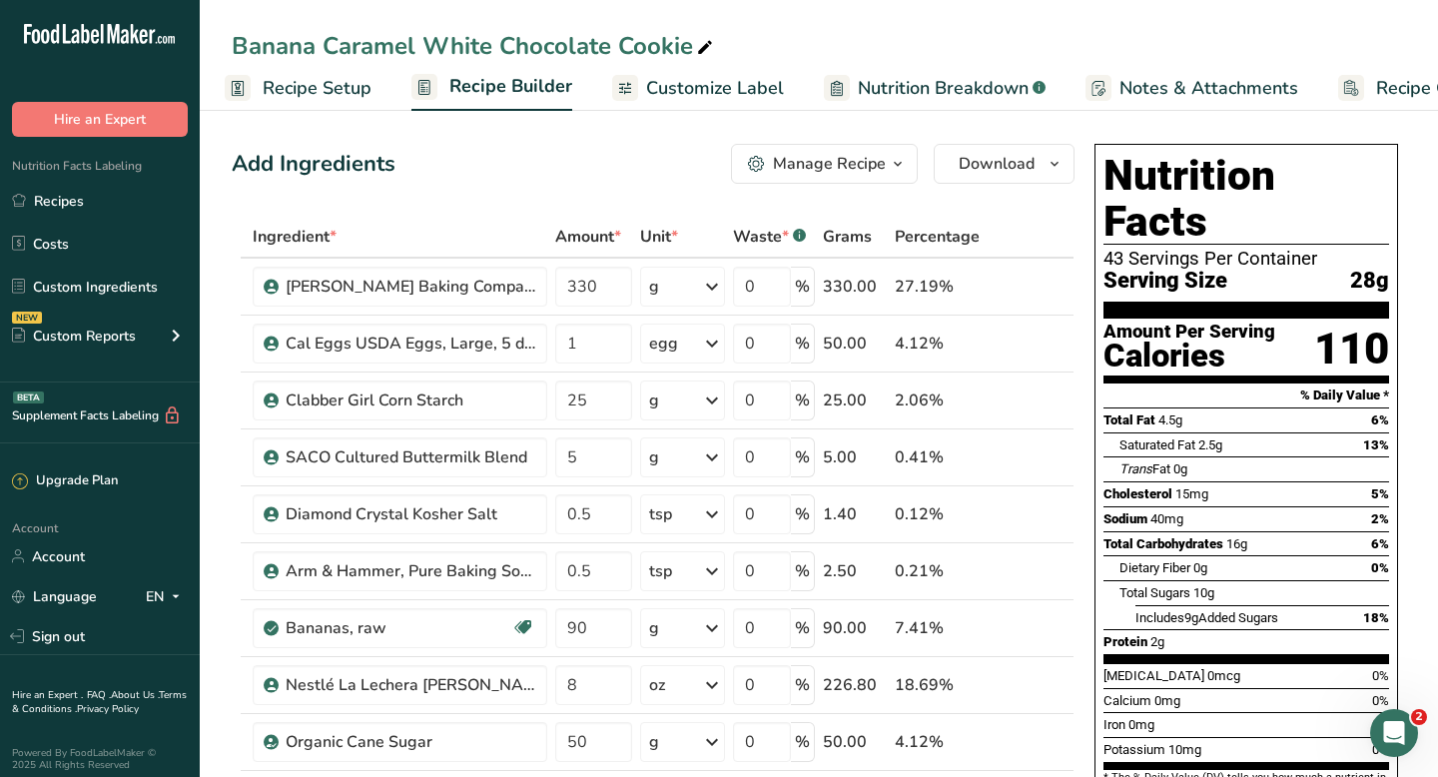
click at [331, 90] on span "Recipe Setup" at bounding box center [317, 88] width 109 height 27
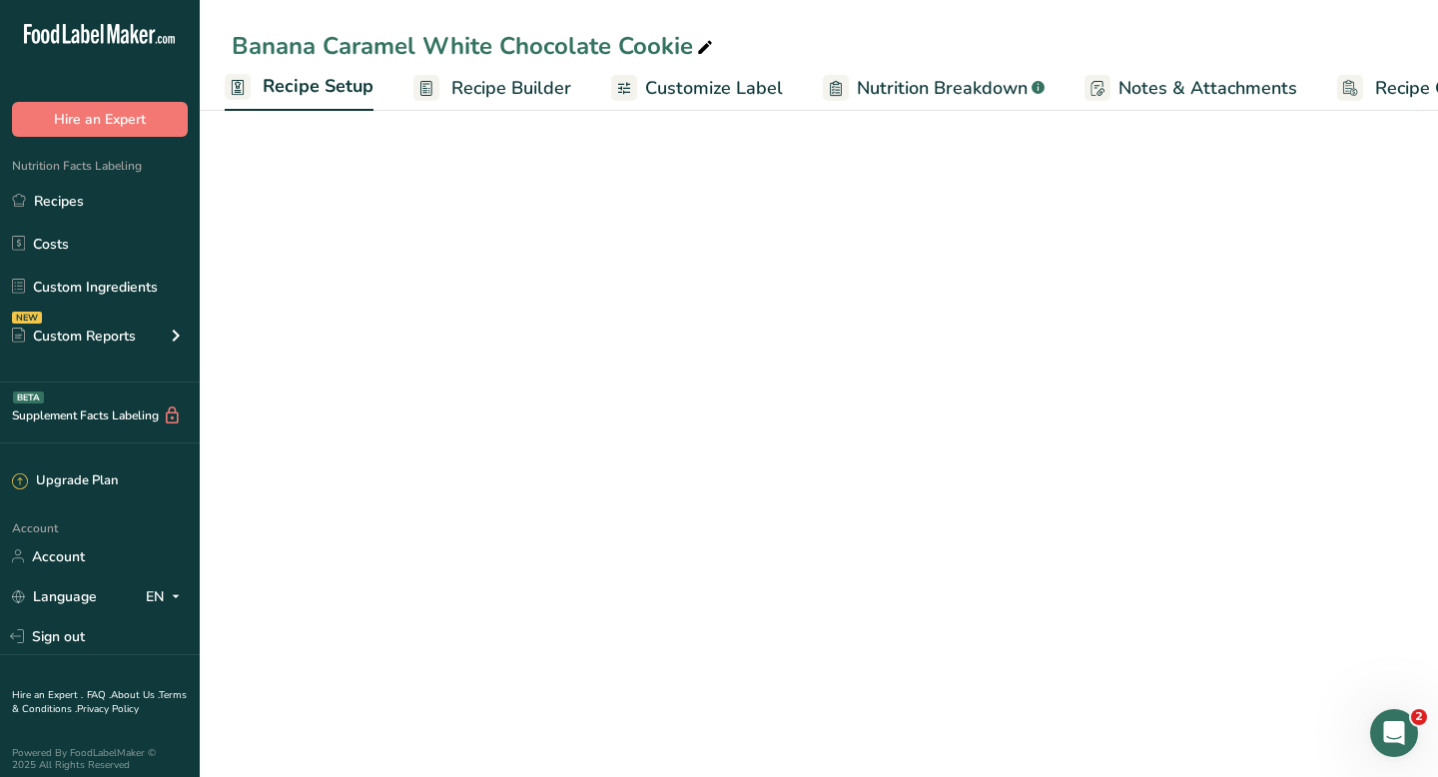
select select "5"
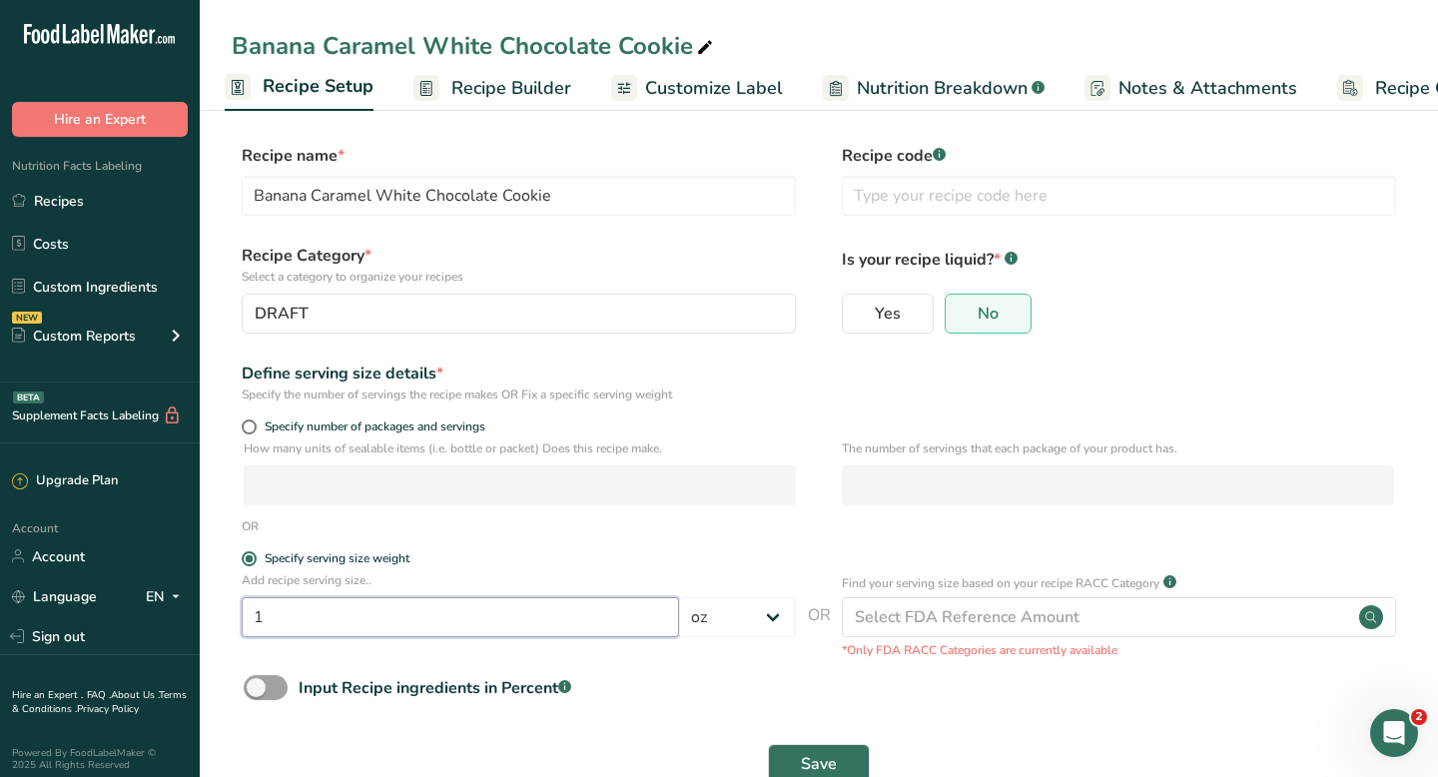
click at [255, 618] on input "1" at bounding box center [460, 617] width 437 height 40
click at [65, 208] on link "Recipes" at bounding box center [100, 201] width 200 height 38
